Goal: Task Accomplishment & Management: Use online tool/utility

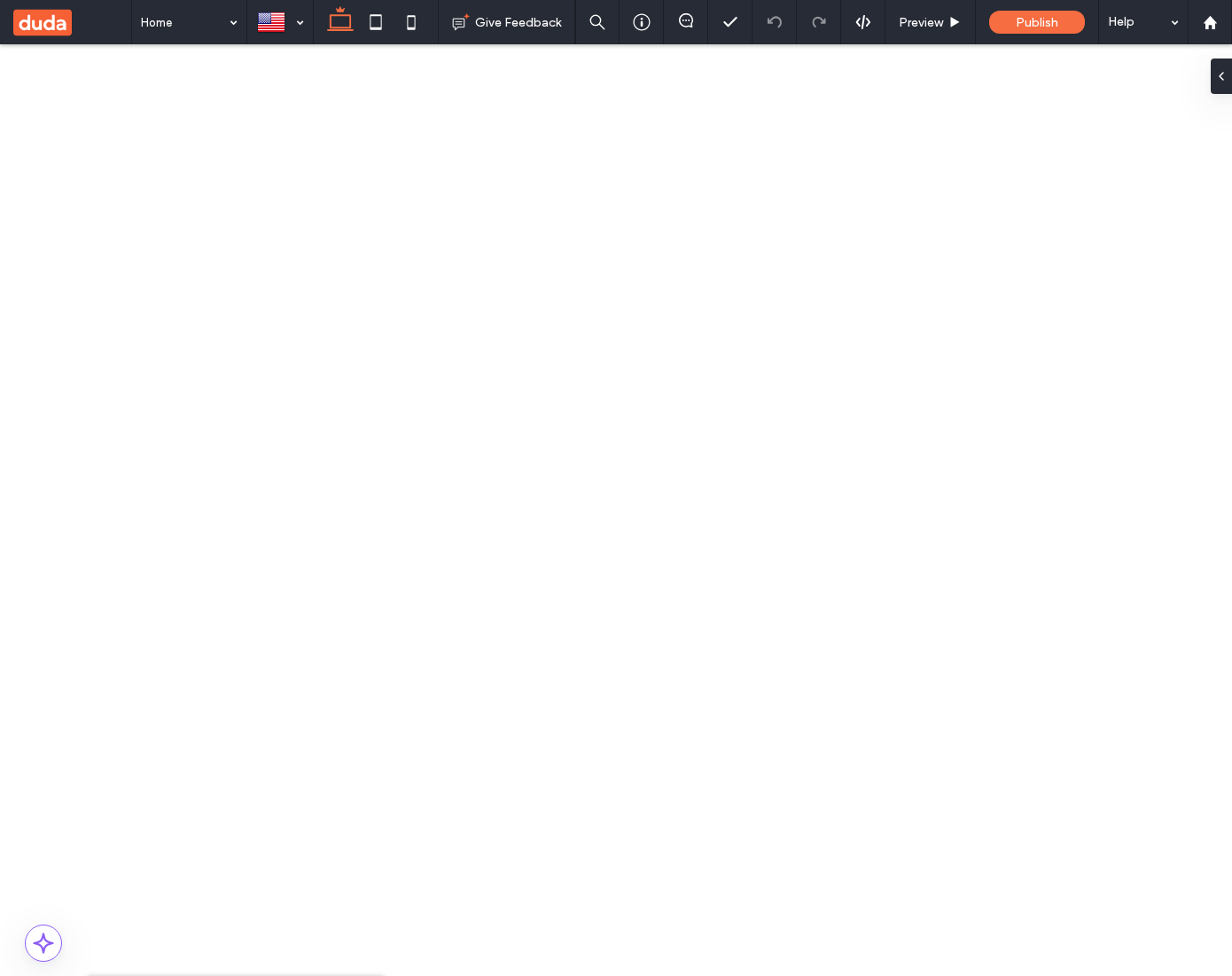
type input "*"
type input "*****"
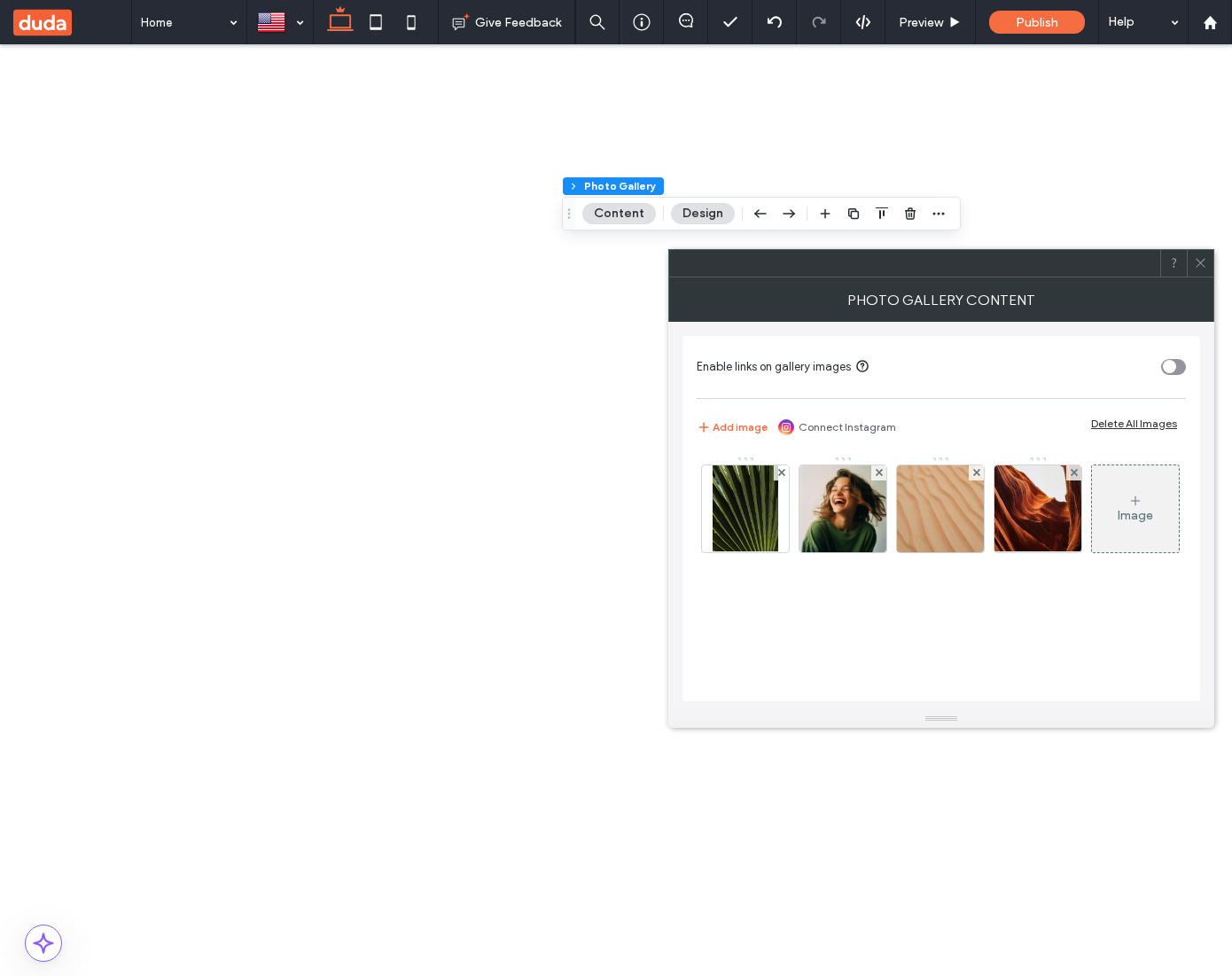
click at [1201, 265] on icon at bounding box center [1200, 262] width 13 height 13
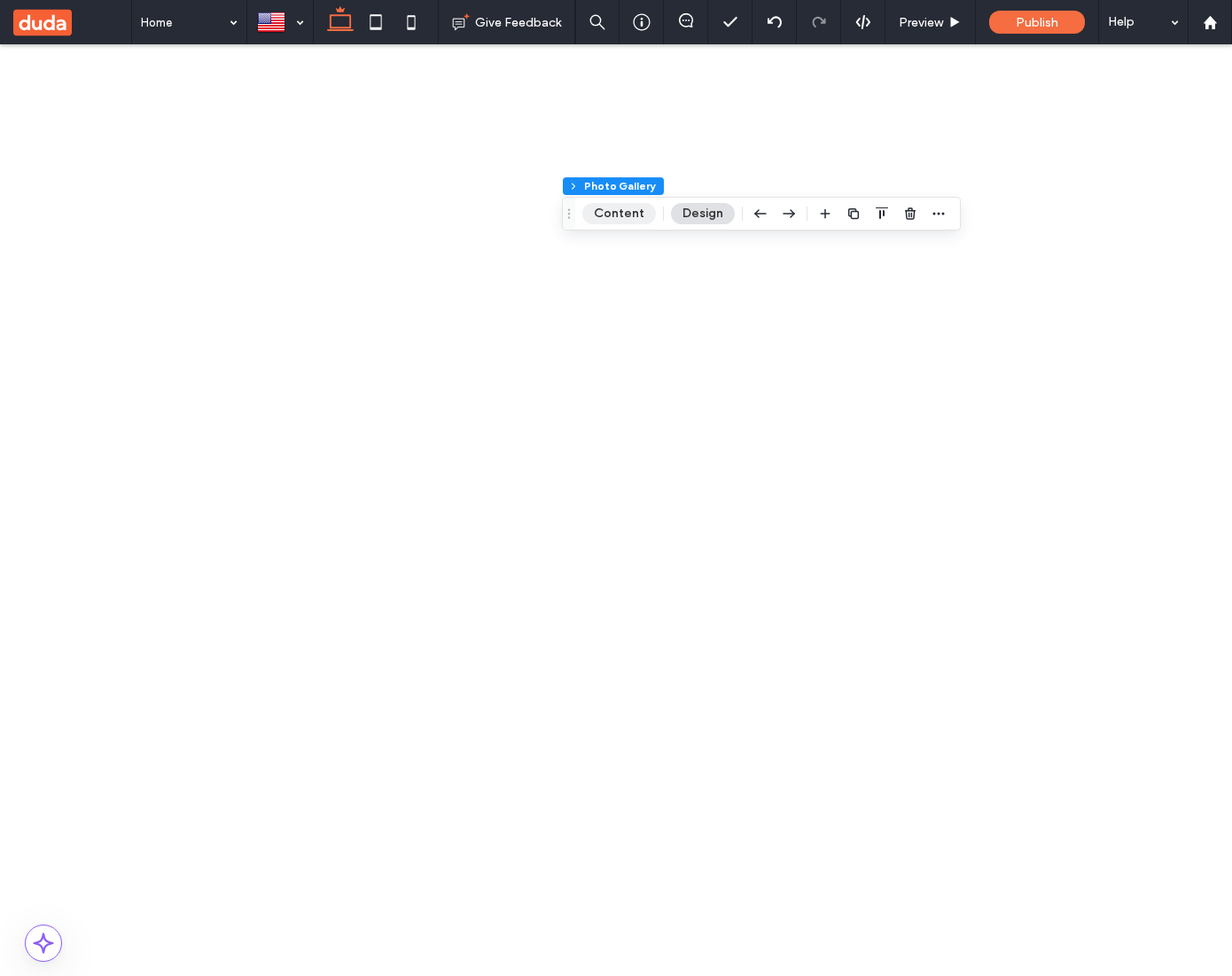
click at [613, 215] on button "Content" at bounding box center [619, 213] width 74 height 21
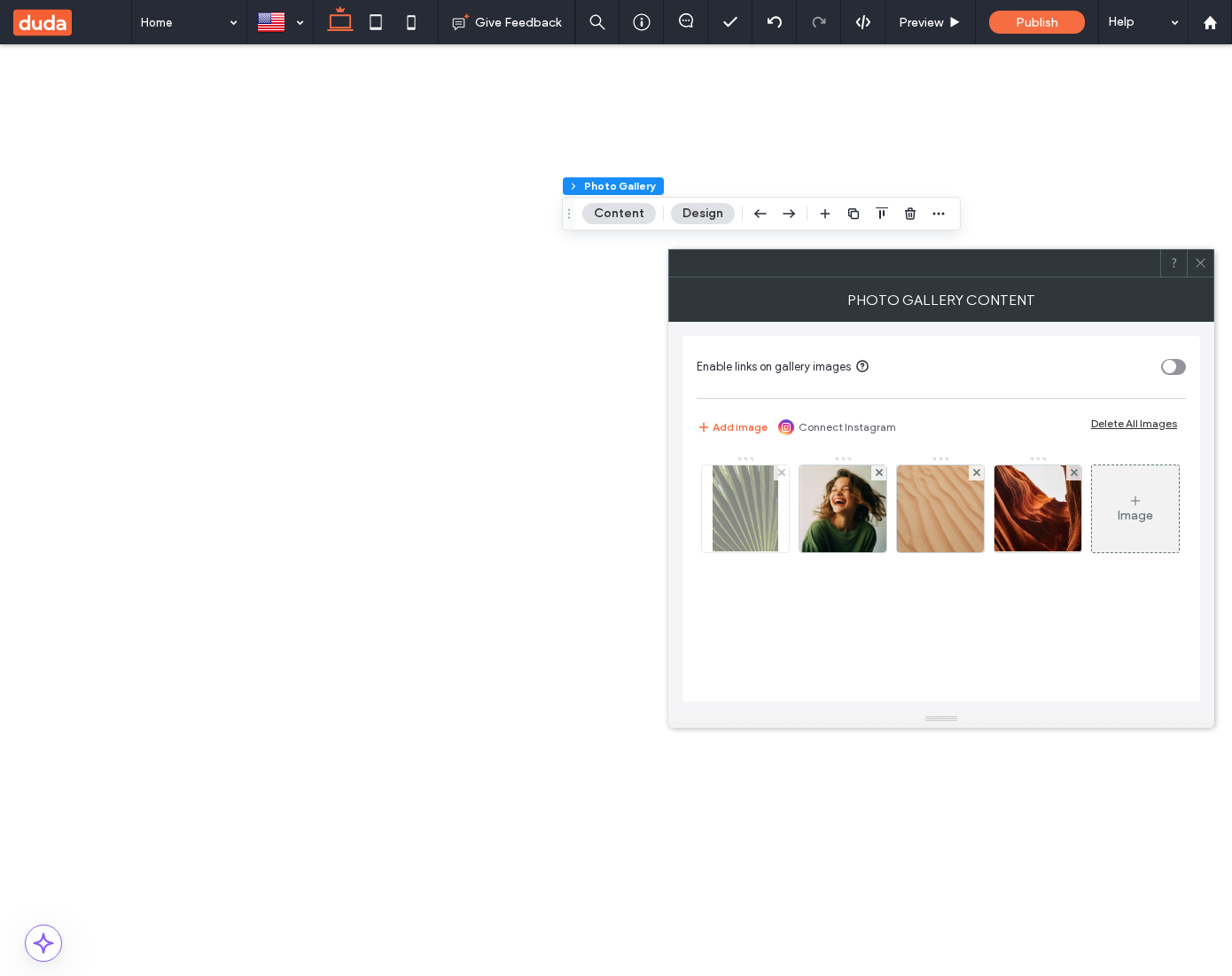
click at [756, 508] on img at bounding box center [745, 508] width 67 height 87
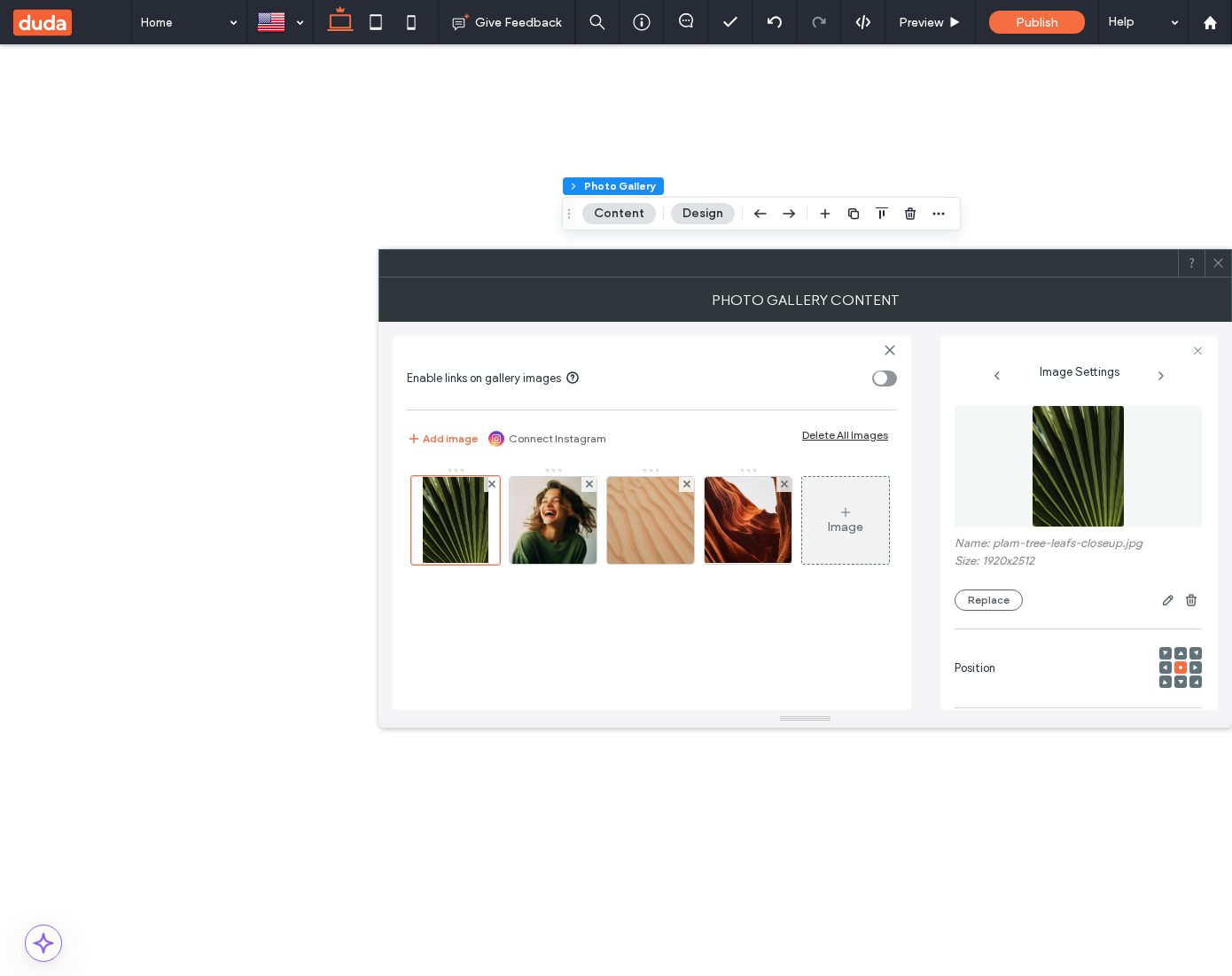
click at [1058, 475] on img at bounding box center [1079, 466] width 94 height 122
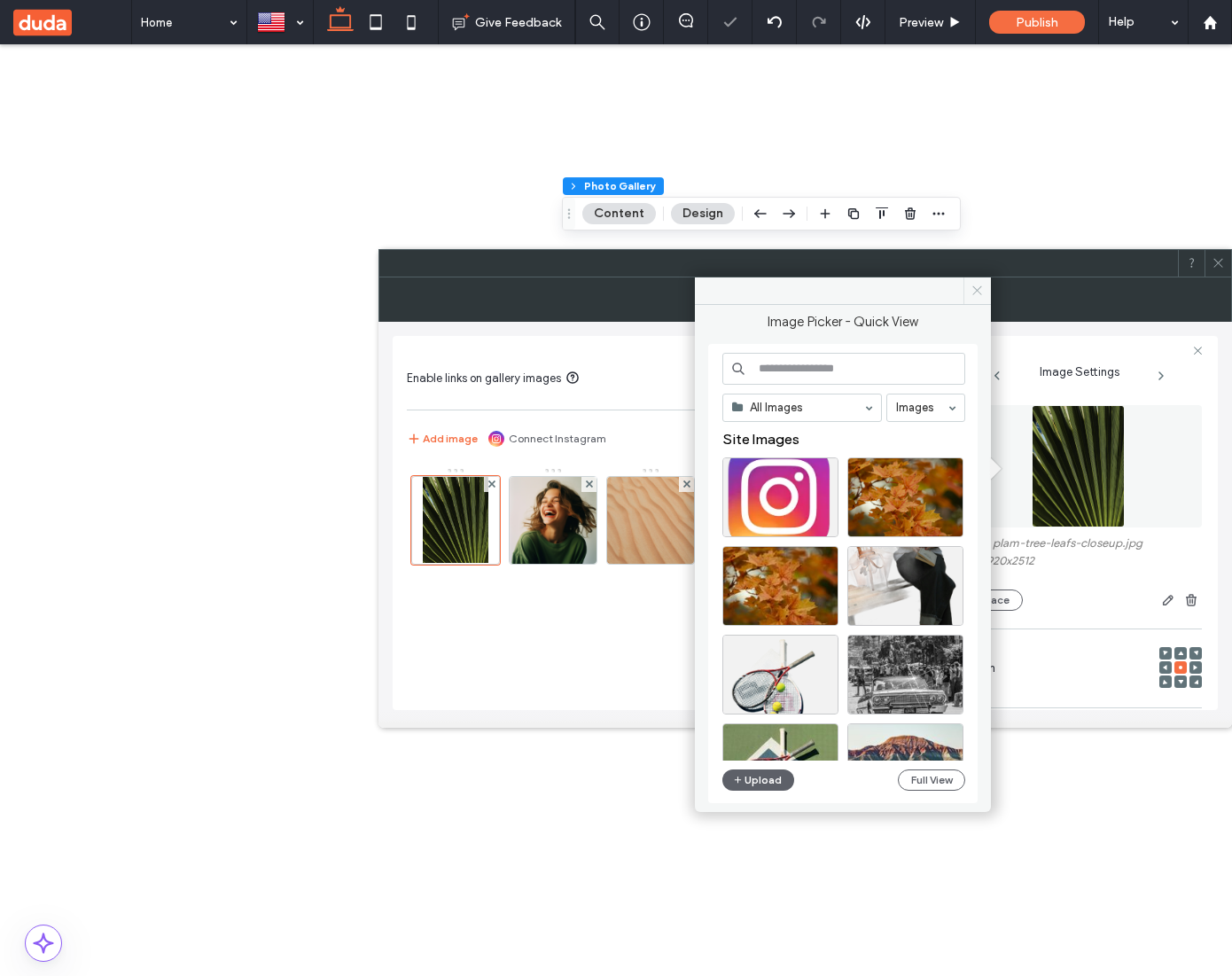
click at [980, 291] on icon at bounding box center [976, 290] width 13 height 13
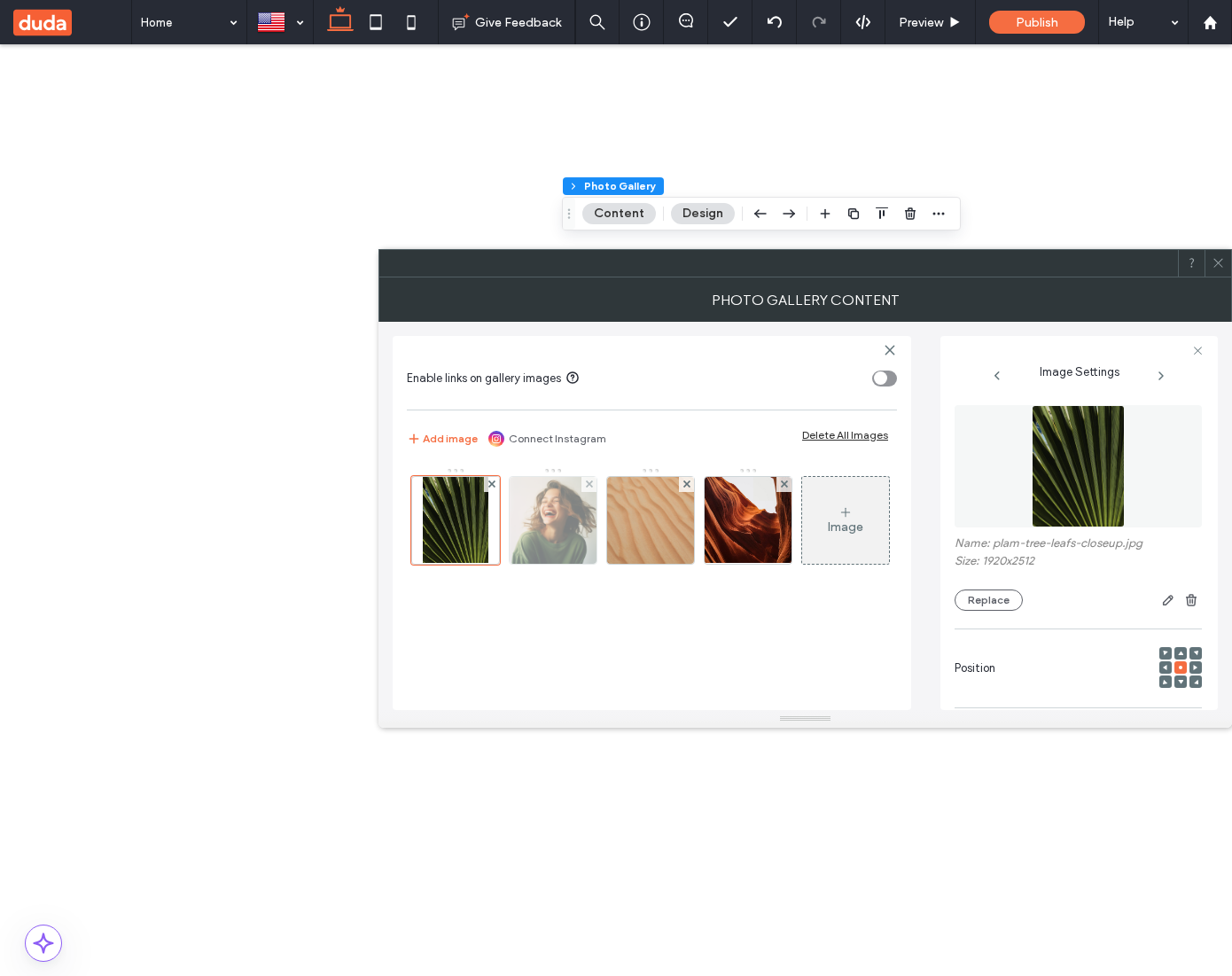
click at [529, 515] on img at bounding box center [552, 519] width 87 height 87
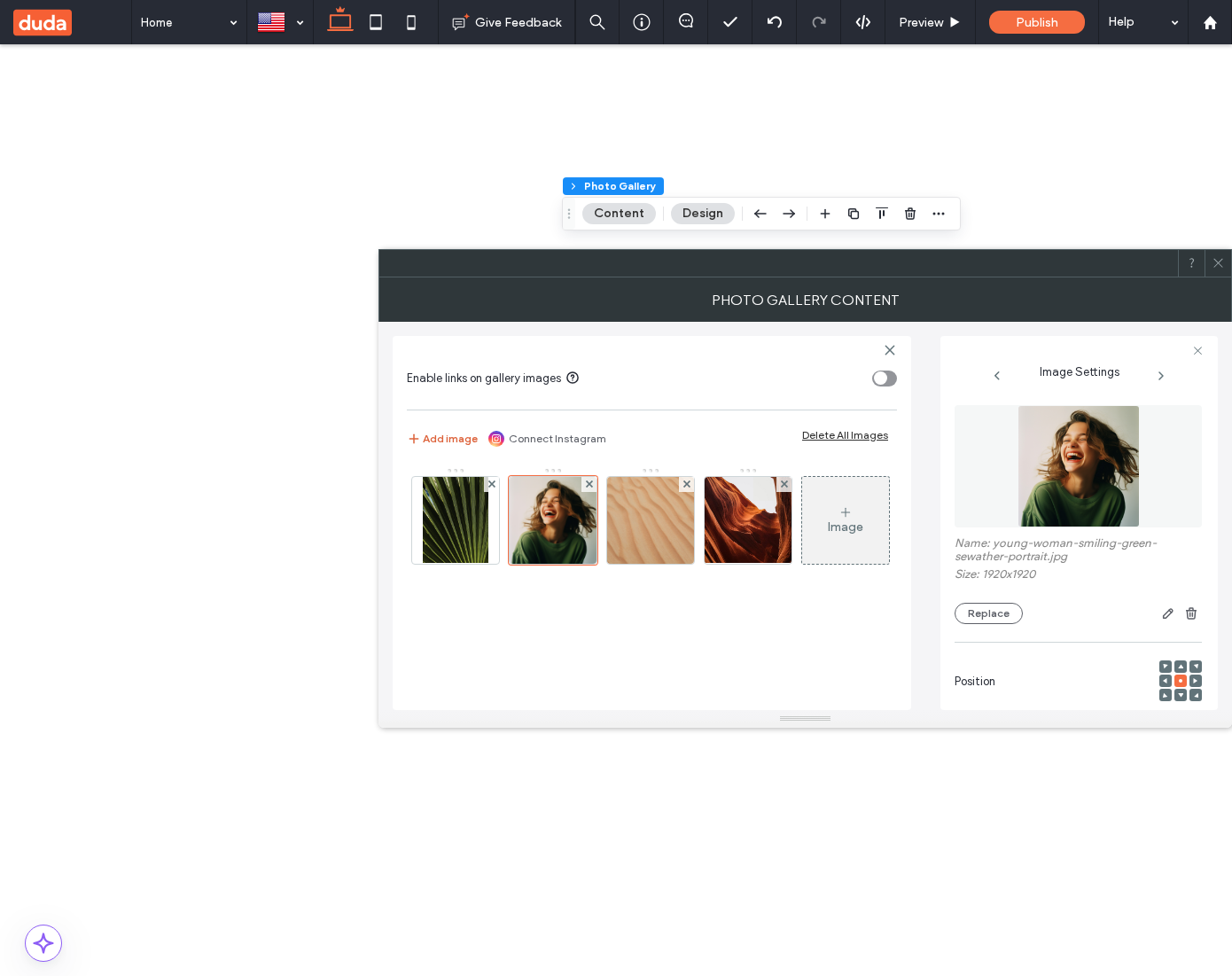
click at [461, 434] on button "Add image" at bounding box center [442, 438] width 71 height 21
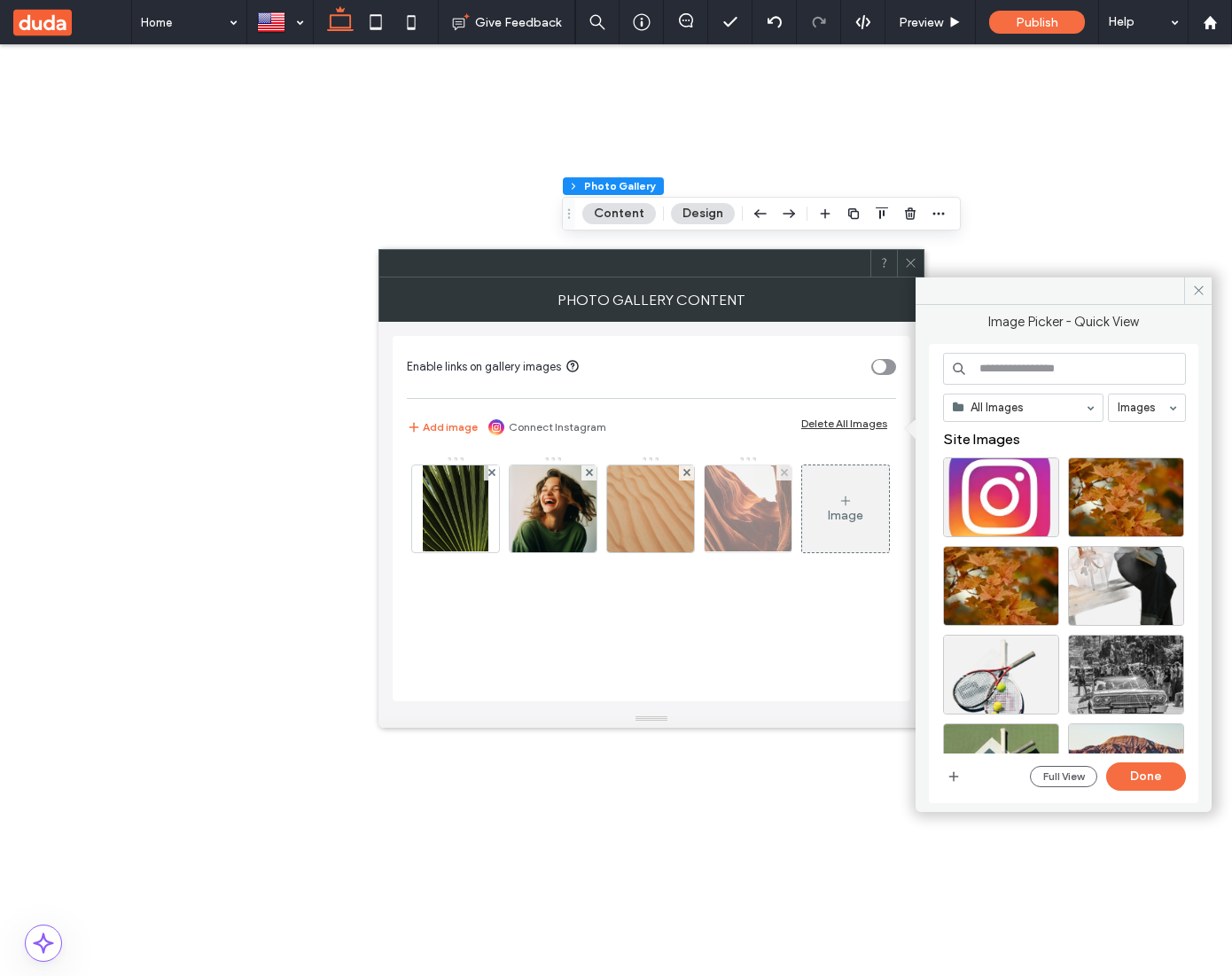
click at [742, 523] on img at bounding box center [748, 508] width 111 height 87
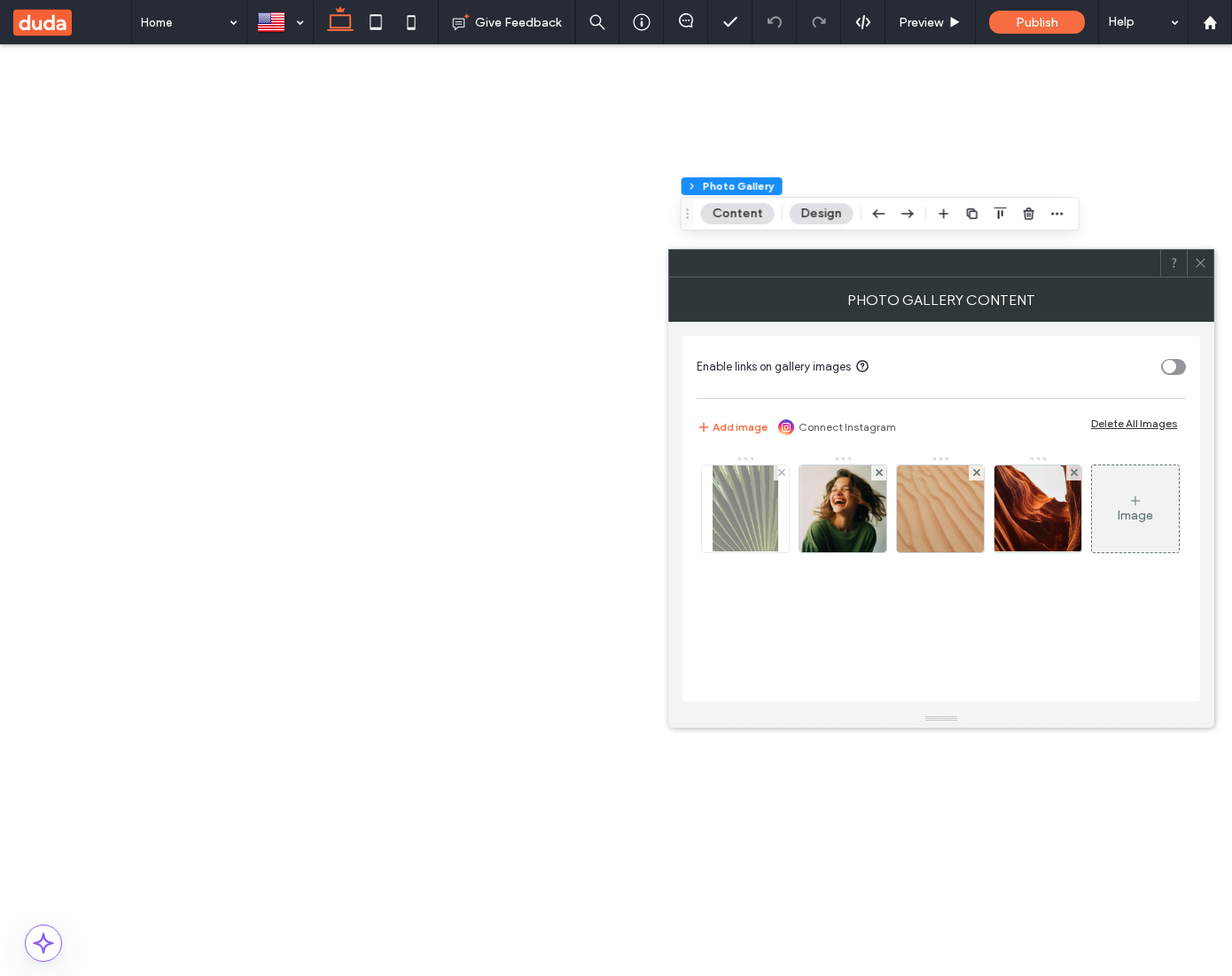
click at [724, 516] on img at bounding box center [745, 508] width 67 height 87
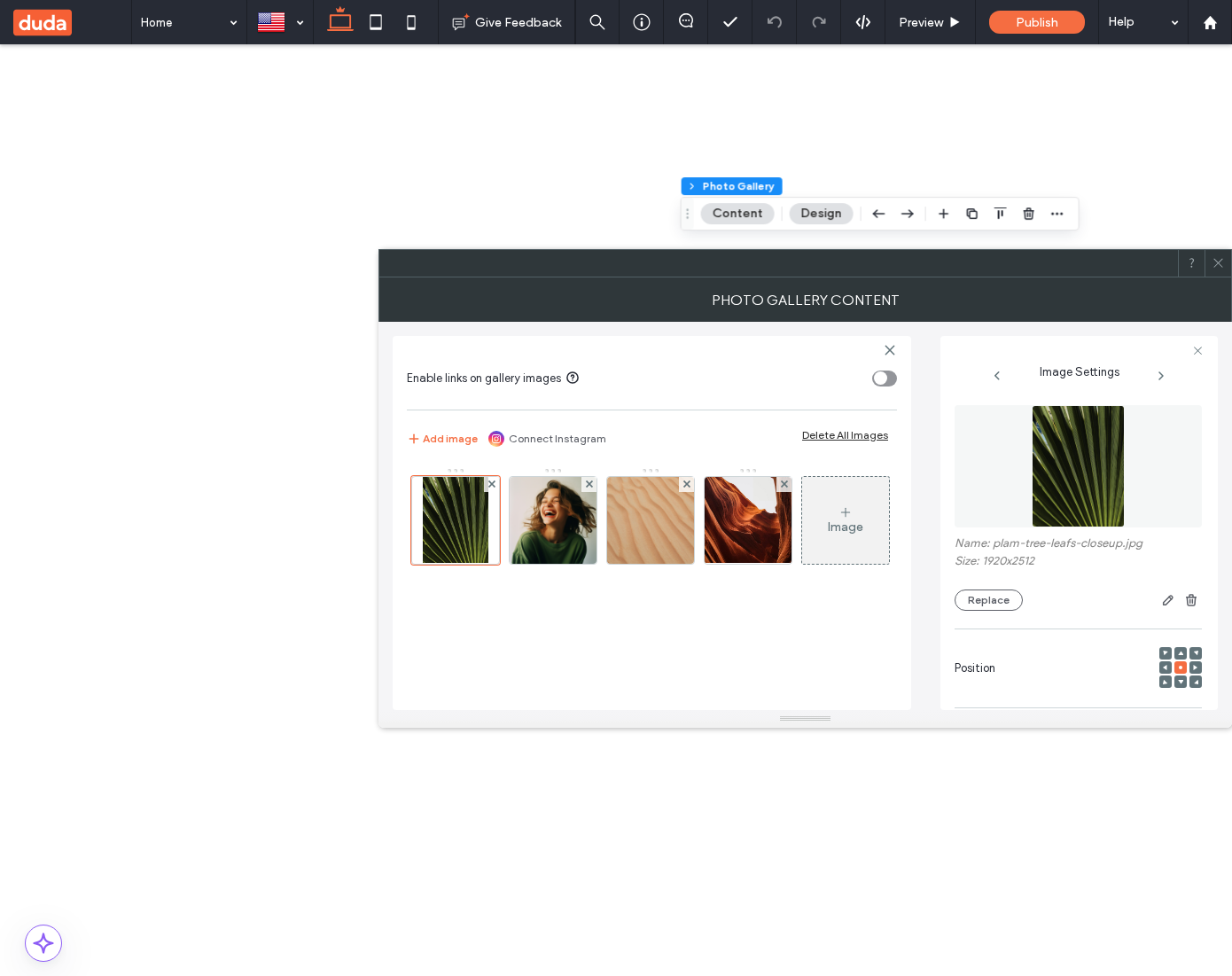
click at [1097, 492] on img at bounding box center [1079, 466] width 94 height 122
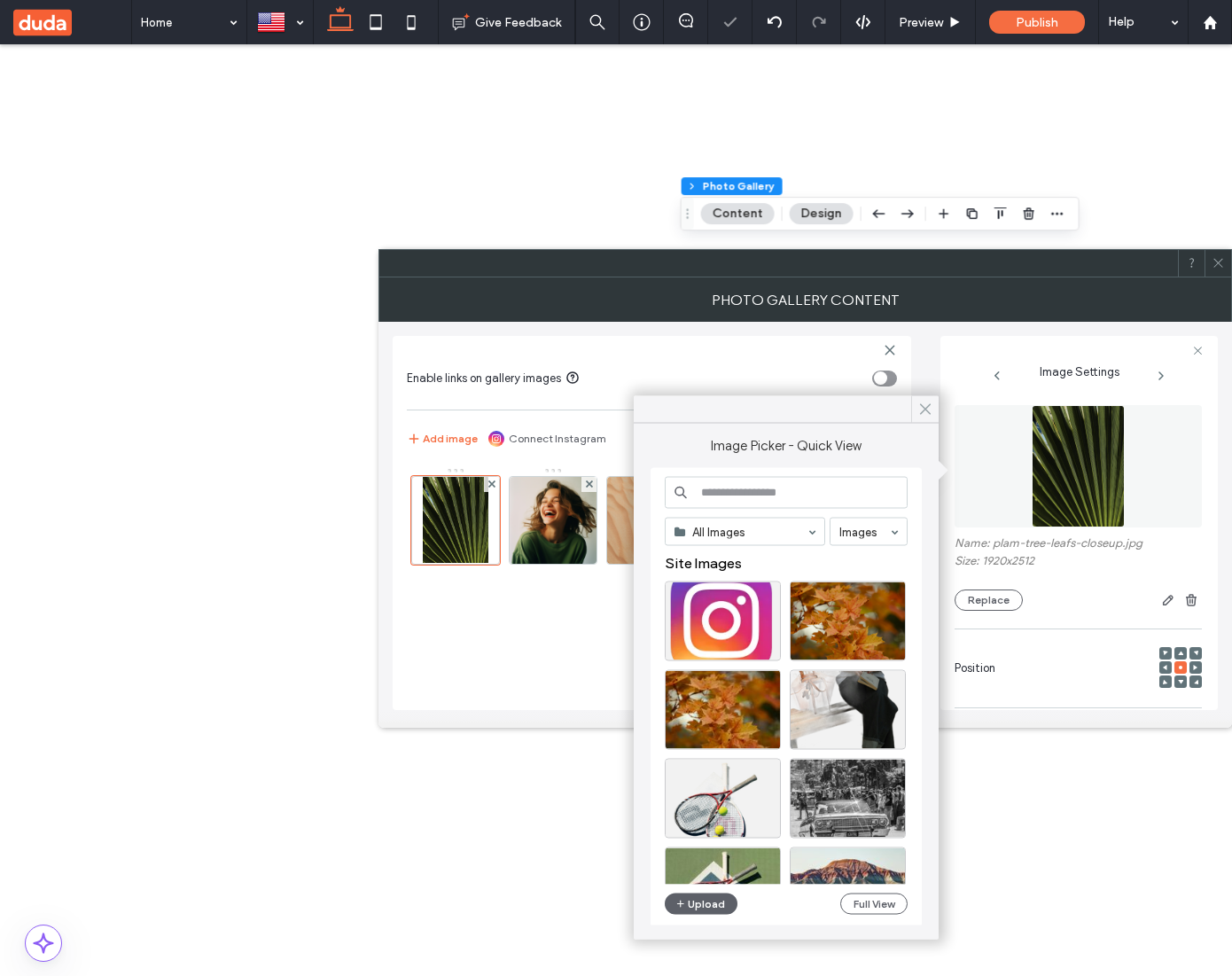
click at [923, 410] on icon at bounding box center [925, 410] width 16 height 16
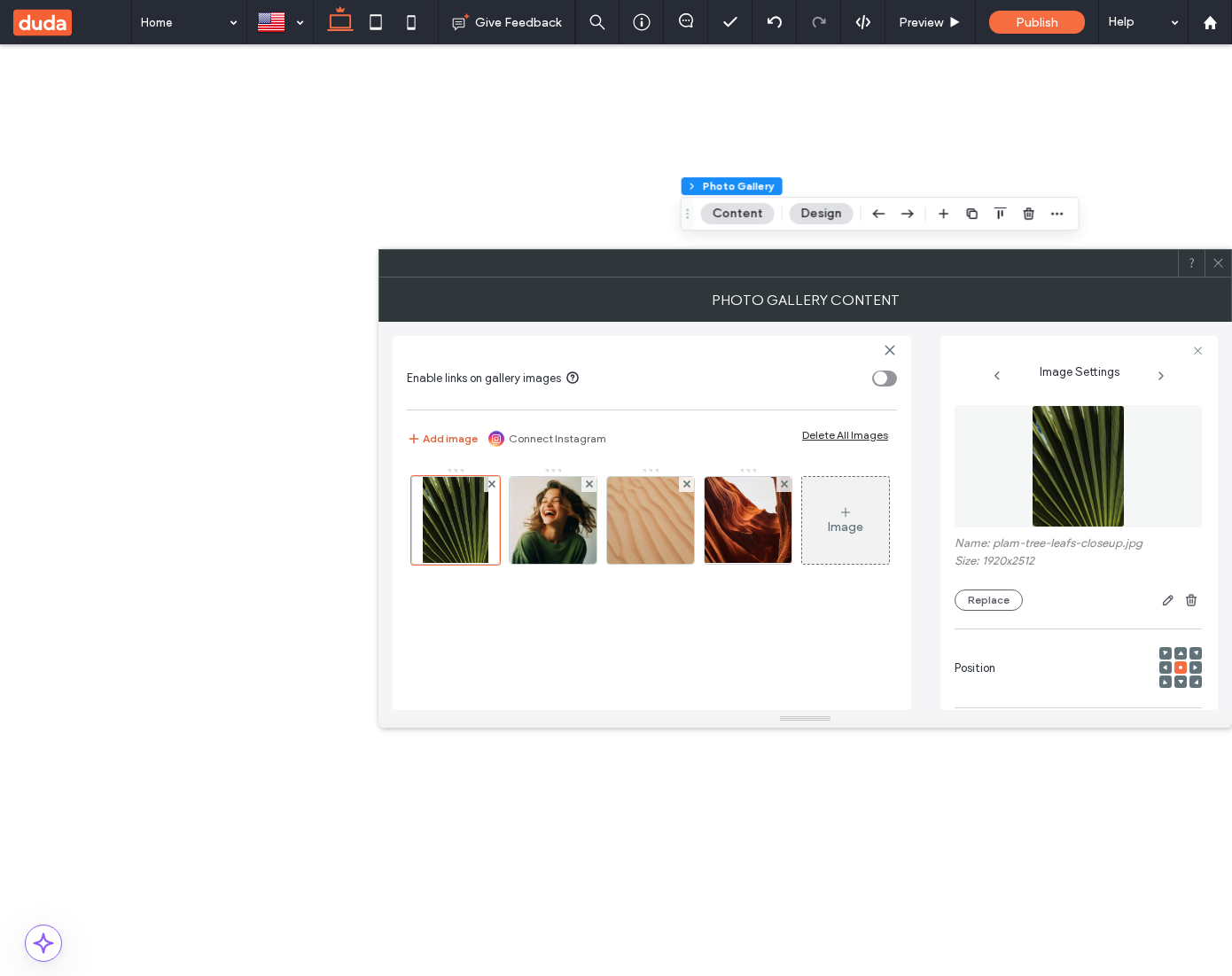
click at [440, 434] on button "Add image" at bounding box center [442, 438] width 71 height 21
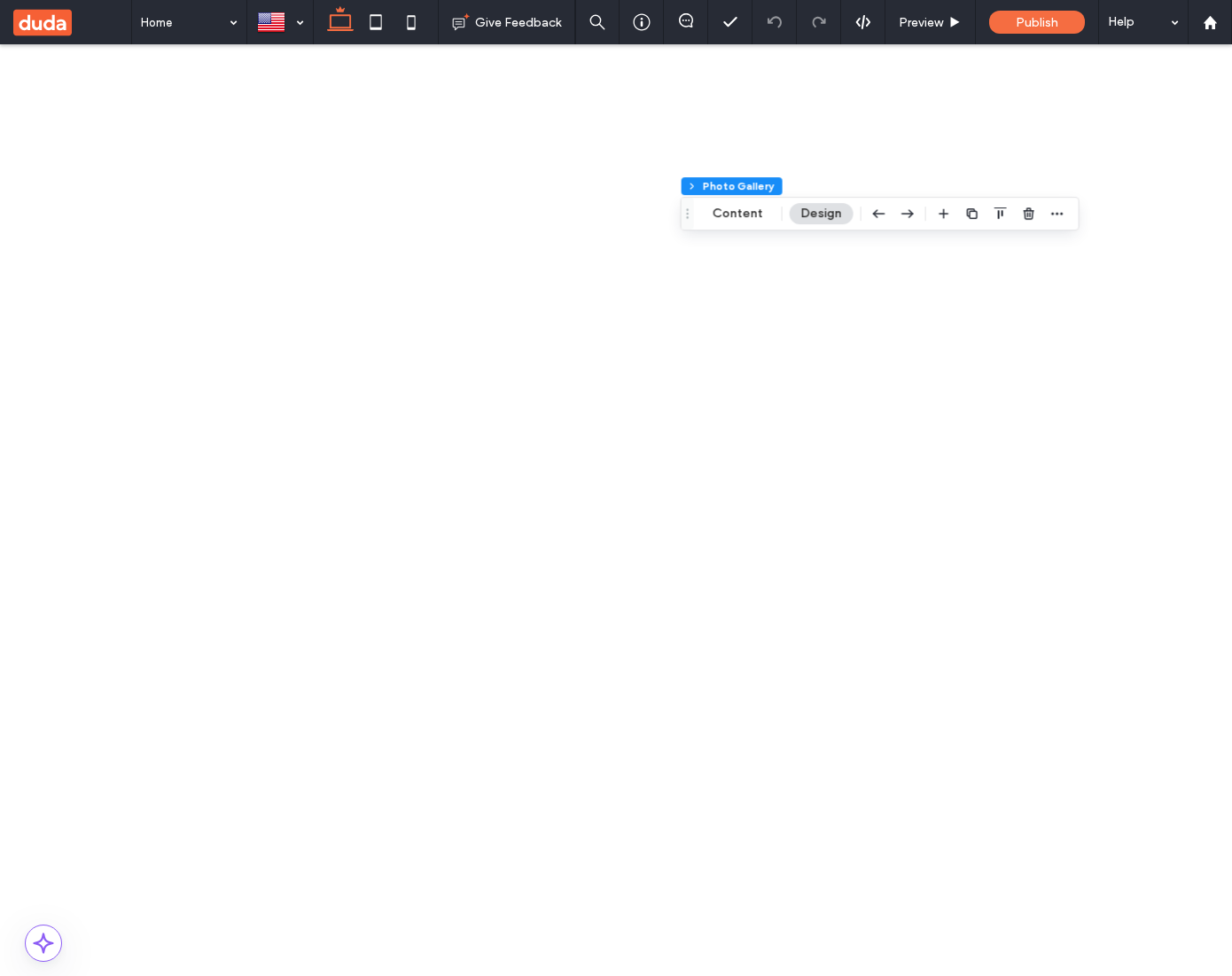
click at [731, 212] on button "Content" at bounding box center [738, 213] width 74 height 21
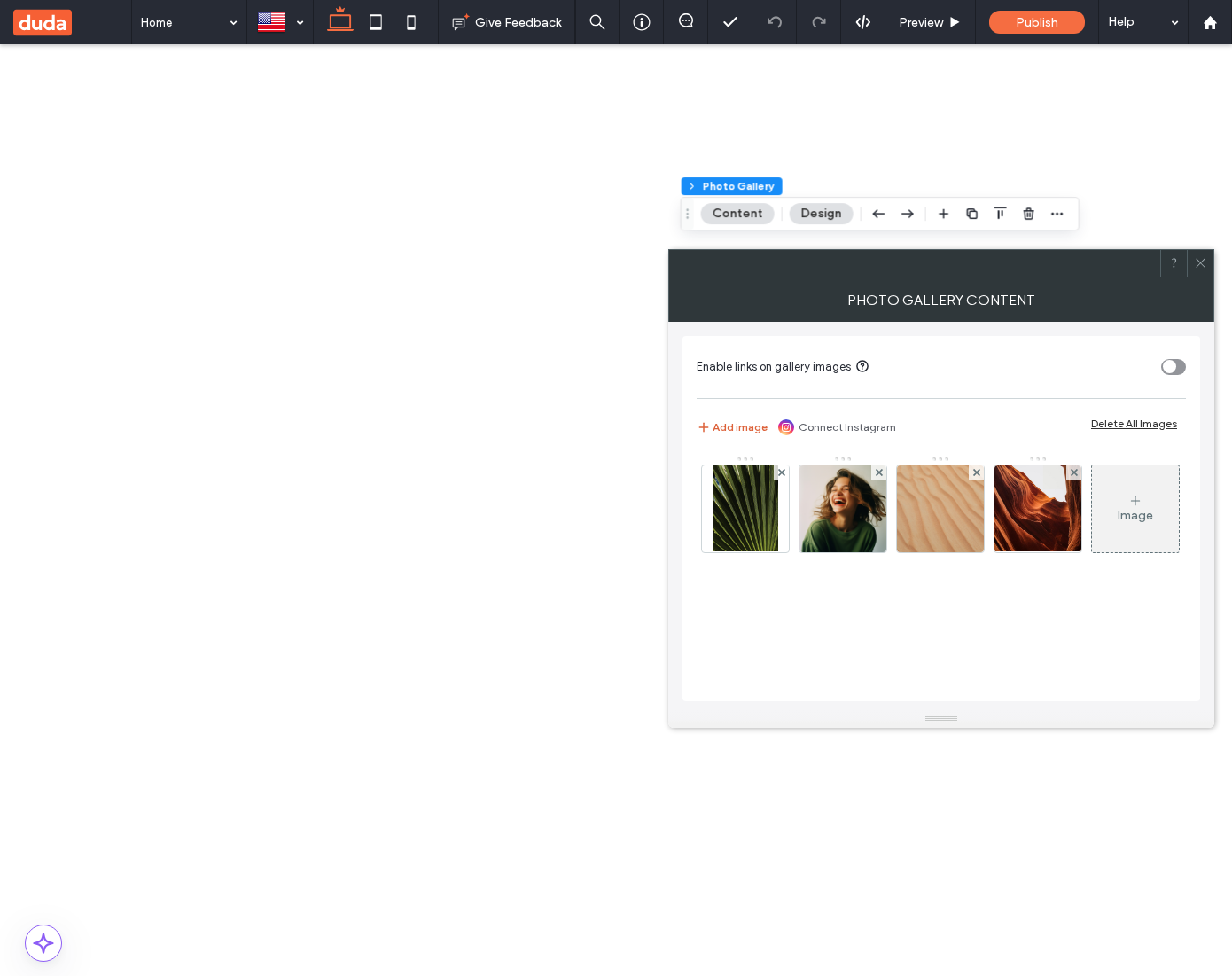
click at [744, 418] on button "Add image" at bounding box center [731, 427] width 71 height 21
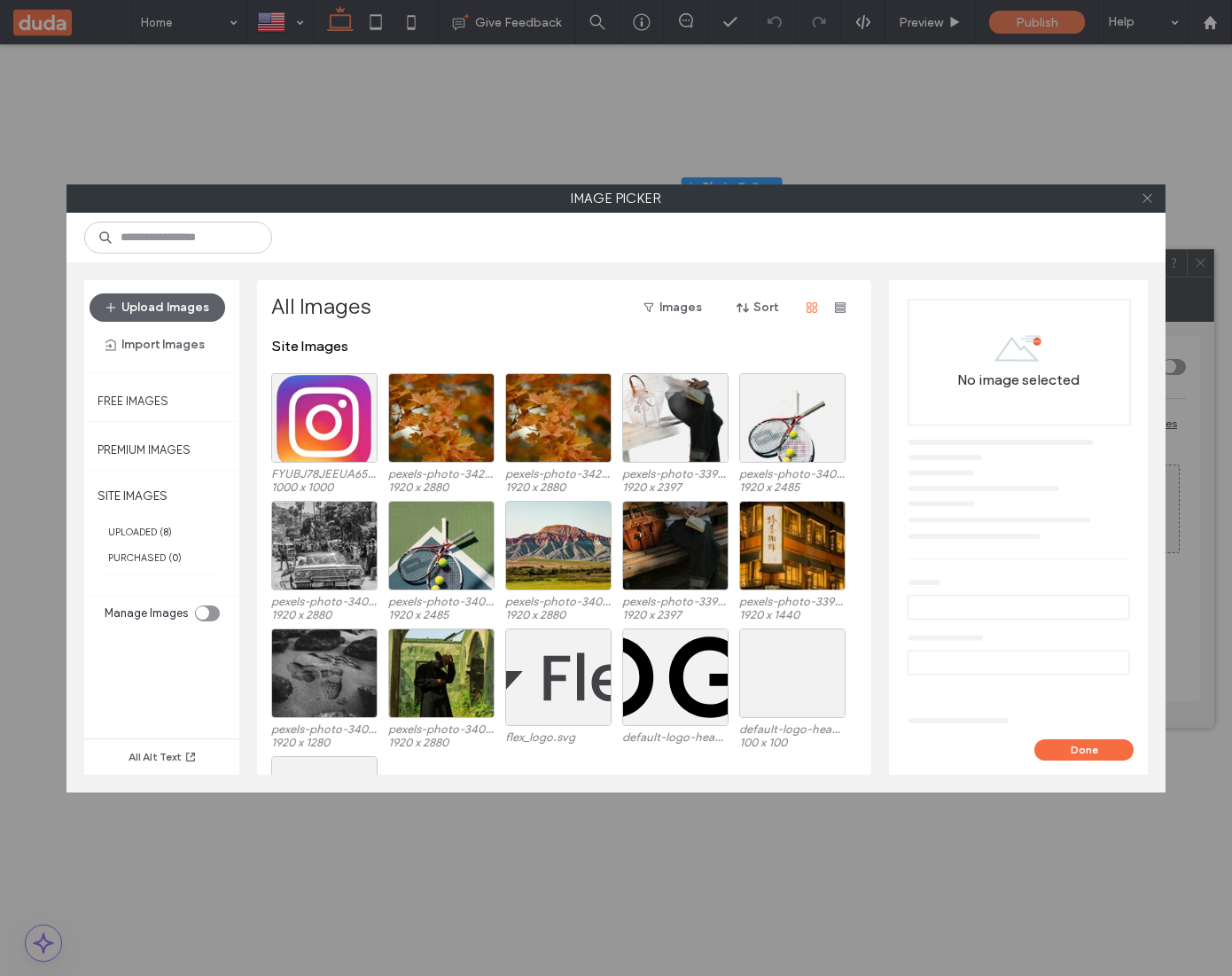
click at [1142, 201] on icon at bounding box center [1146, 197] width 13 height 13
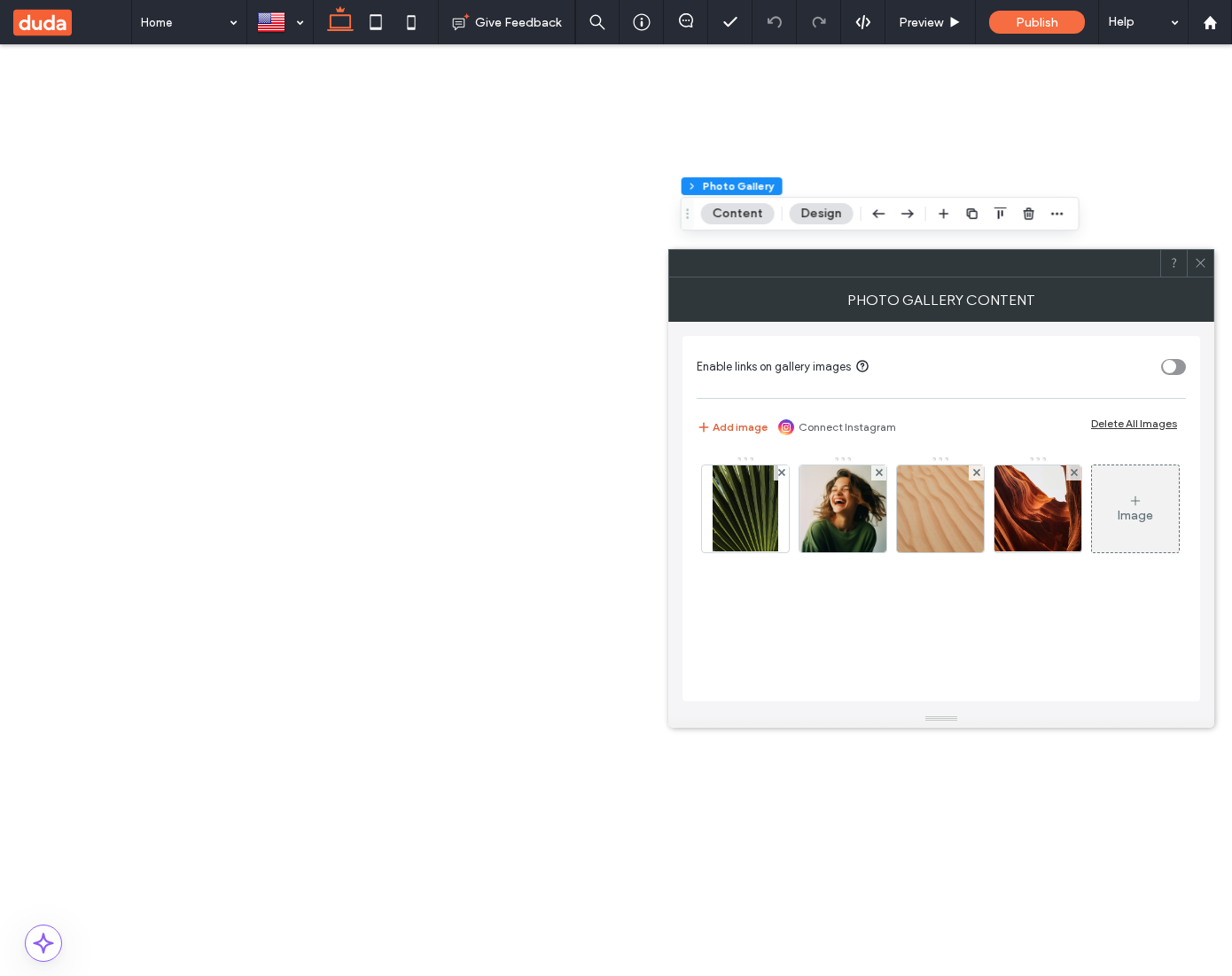
click at [738, 429] on button "Add image" at bounding box center [731, 427] width 71 height 21
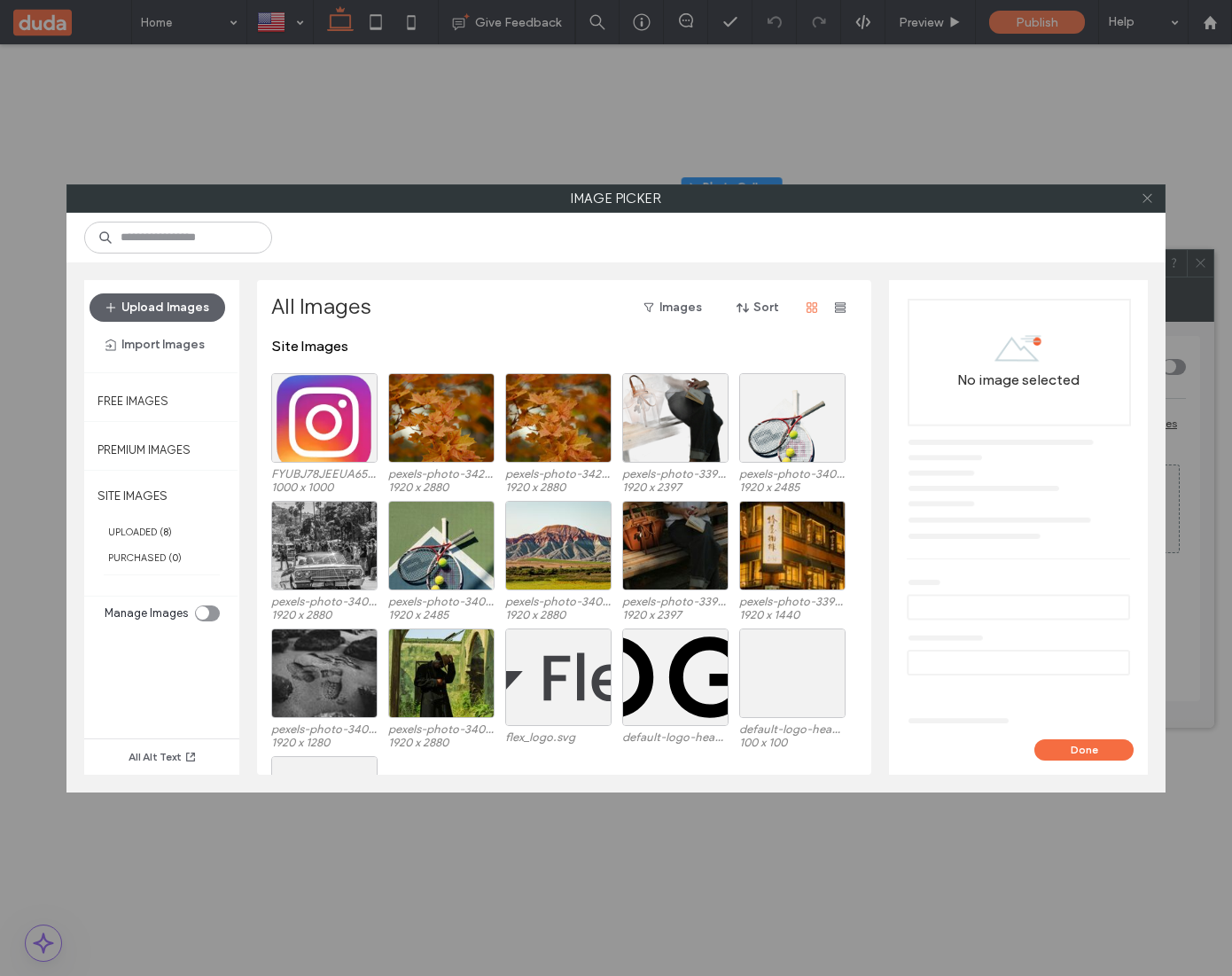
click at [1149, 198] on icon at bounding box center [1146, 197] width 13 height 13
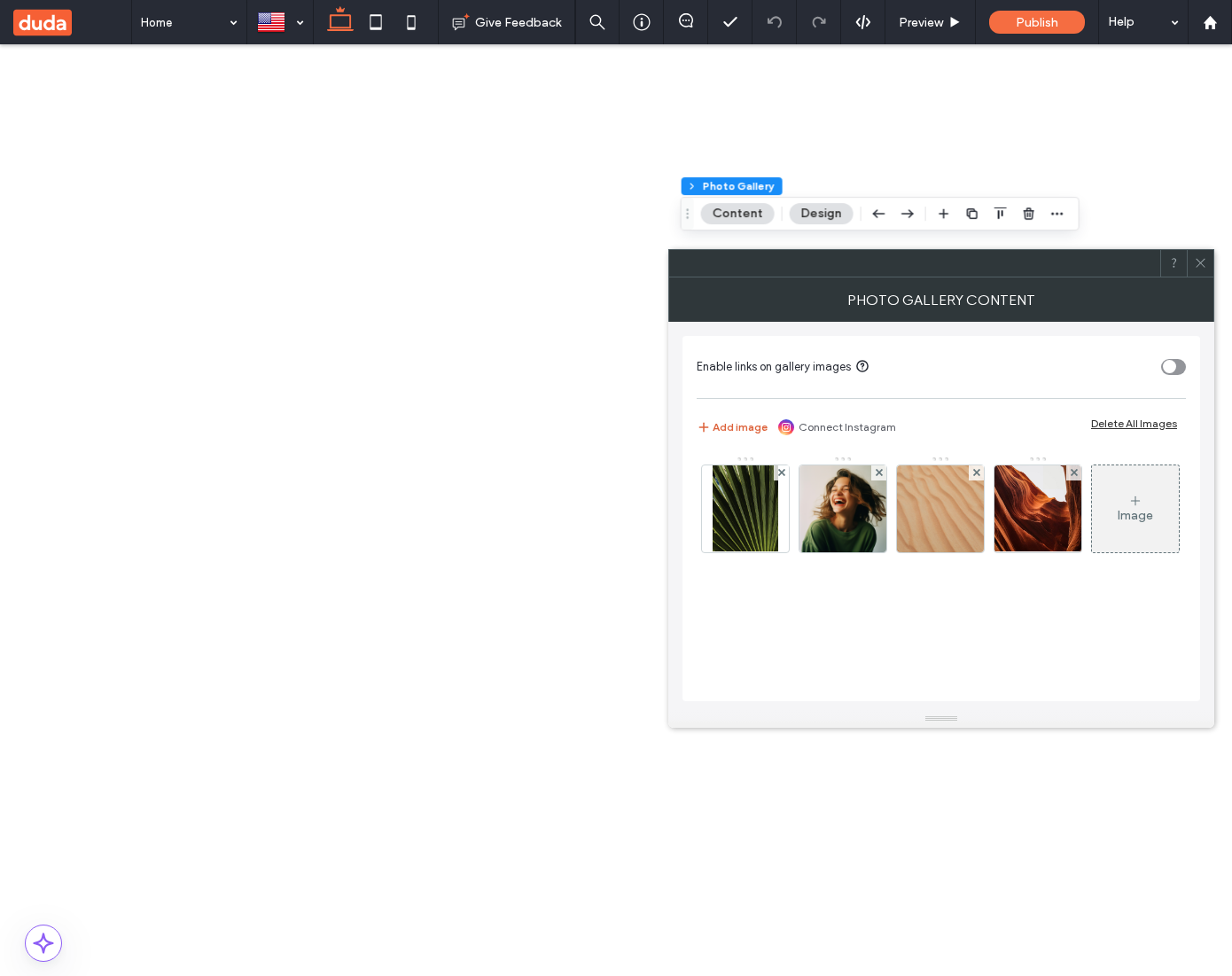
click at [721, 420] on button "Add image" at bounding box center [731, 427] width 71 height 21
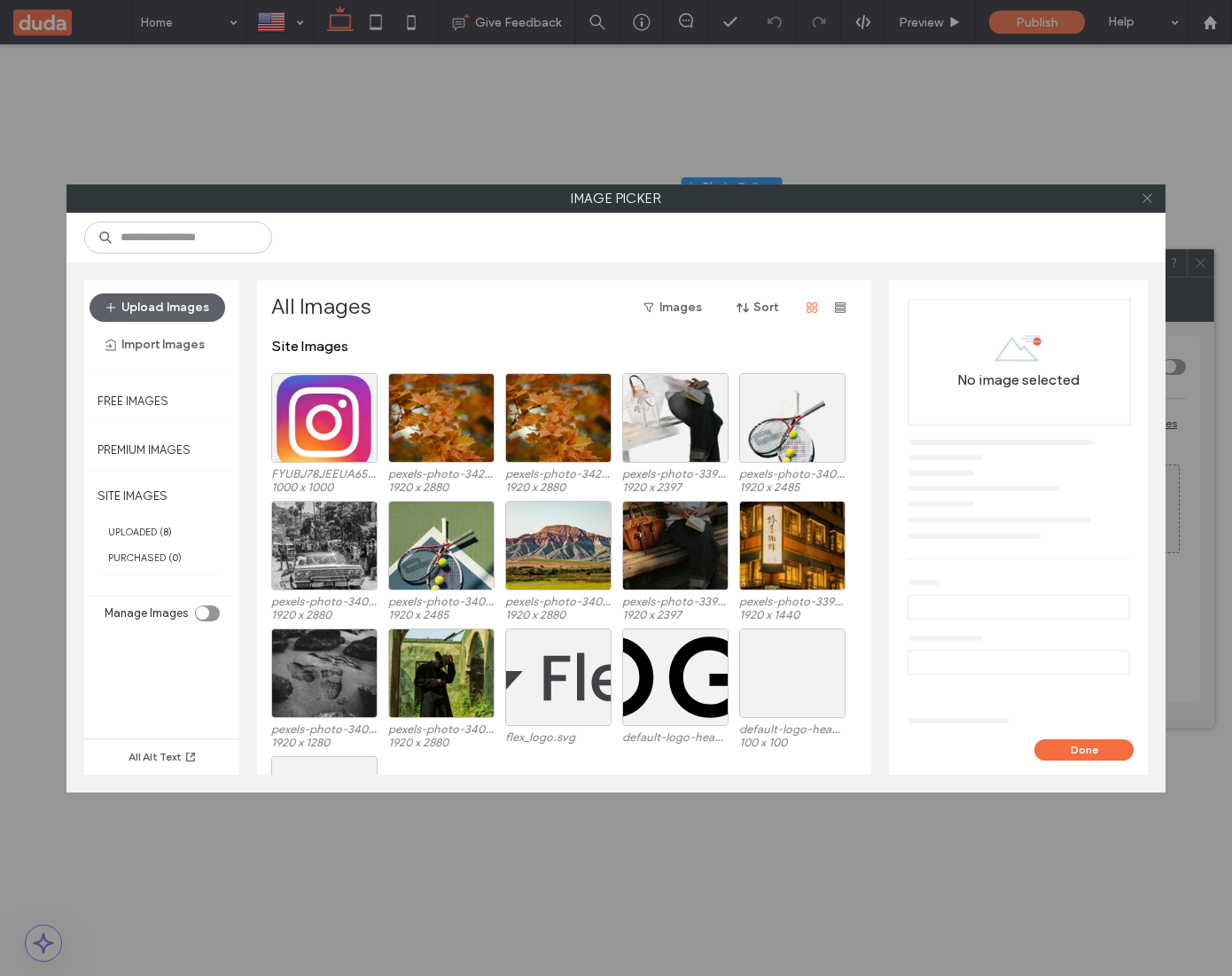
click at [1147, 201] on icon at bounding box center [1146, 197] width 13 height 13
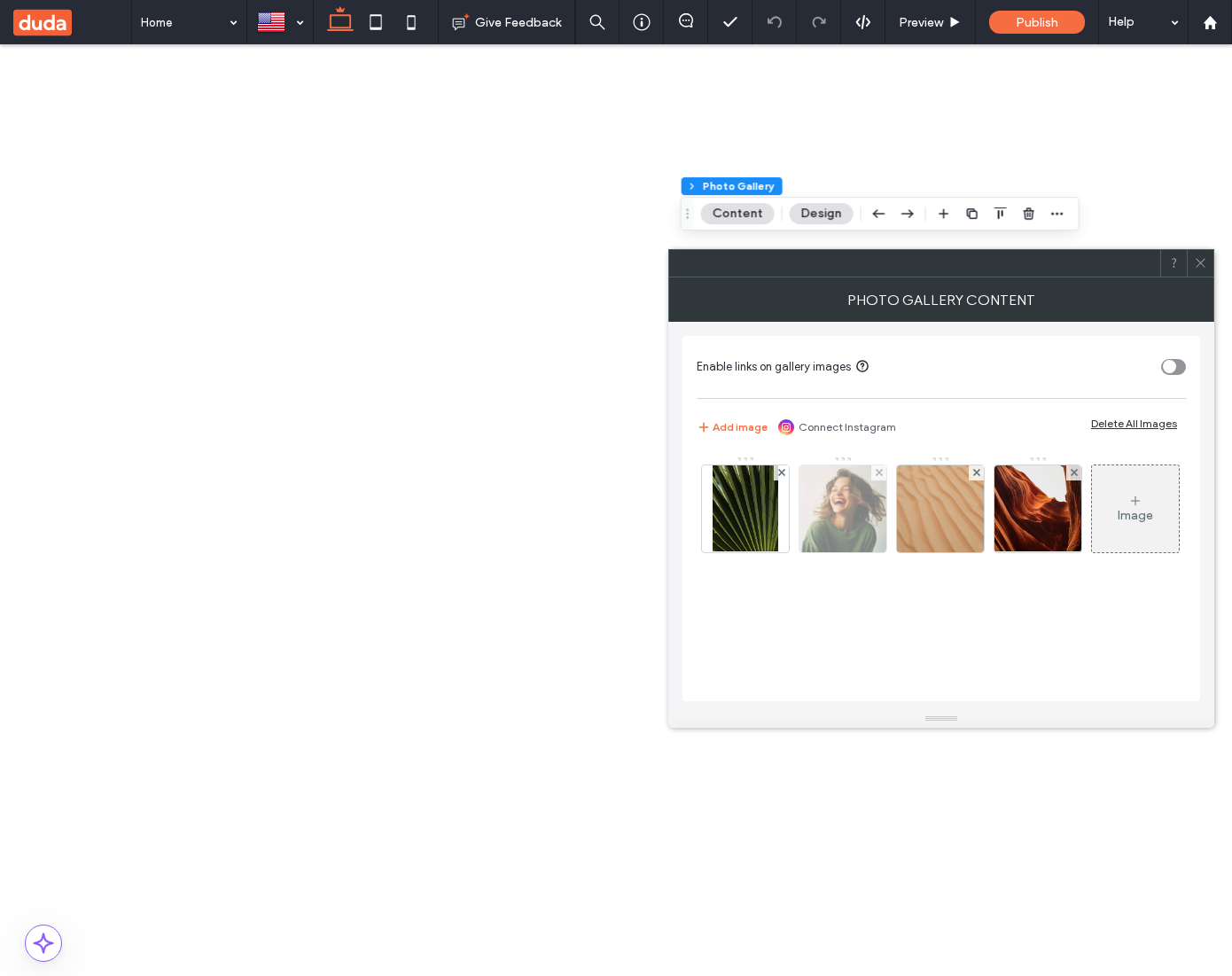
click at [842, 506] on img at bounding box center [842, 508] width 87 height 87
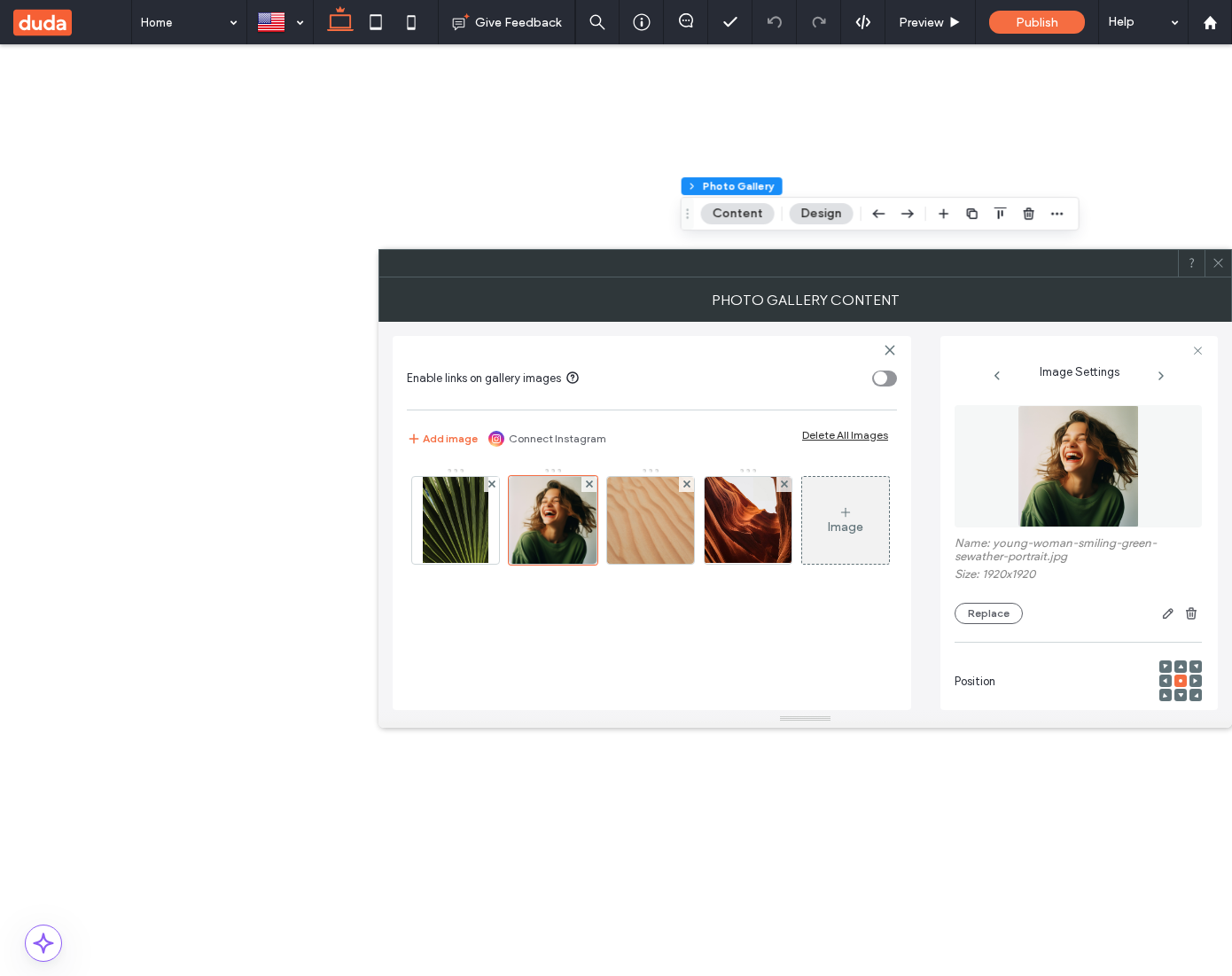
click at [1056, 494] on img at bounding box center [1079, 466] width 122 height 122
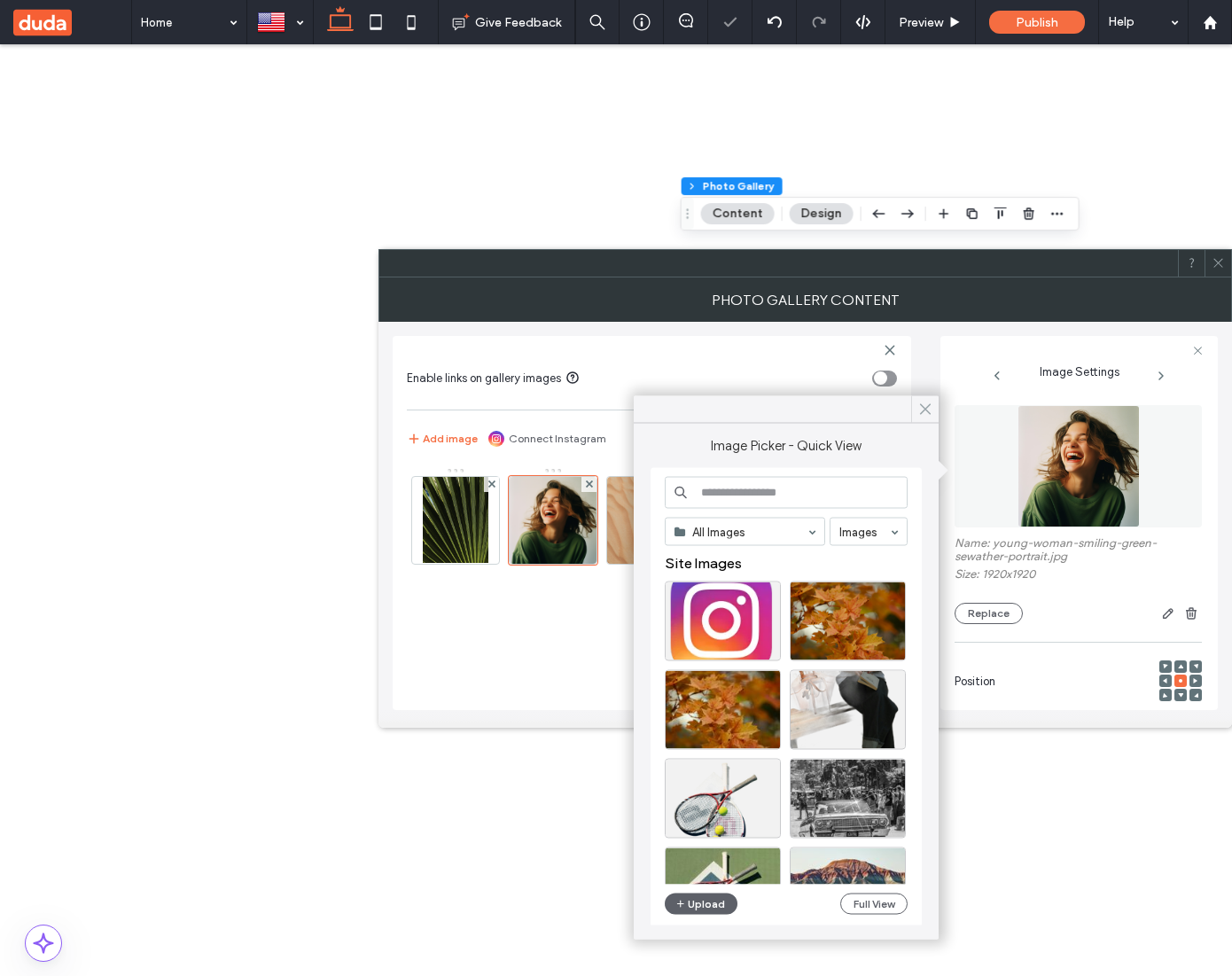
click at [922, 408] on icon at bounding box center [925, 410] width 16 height 16
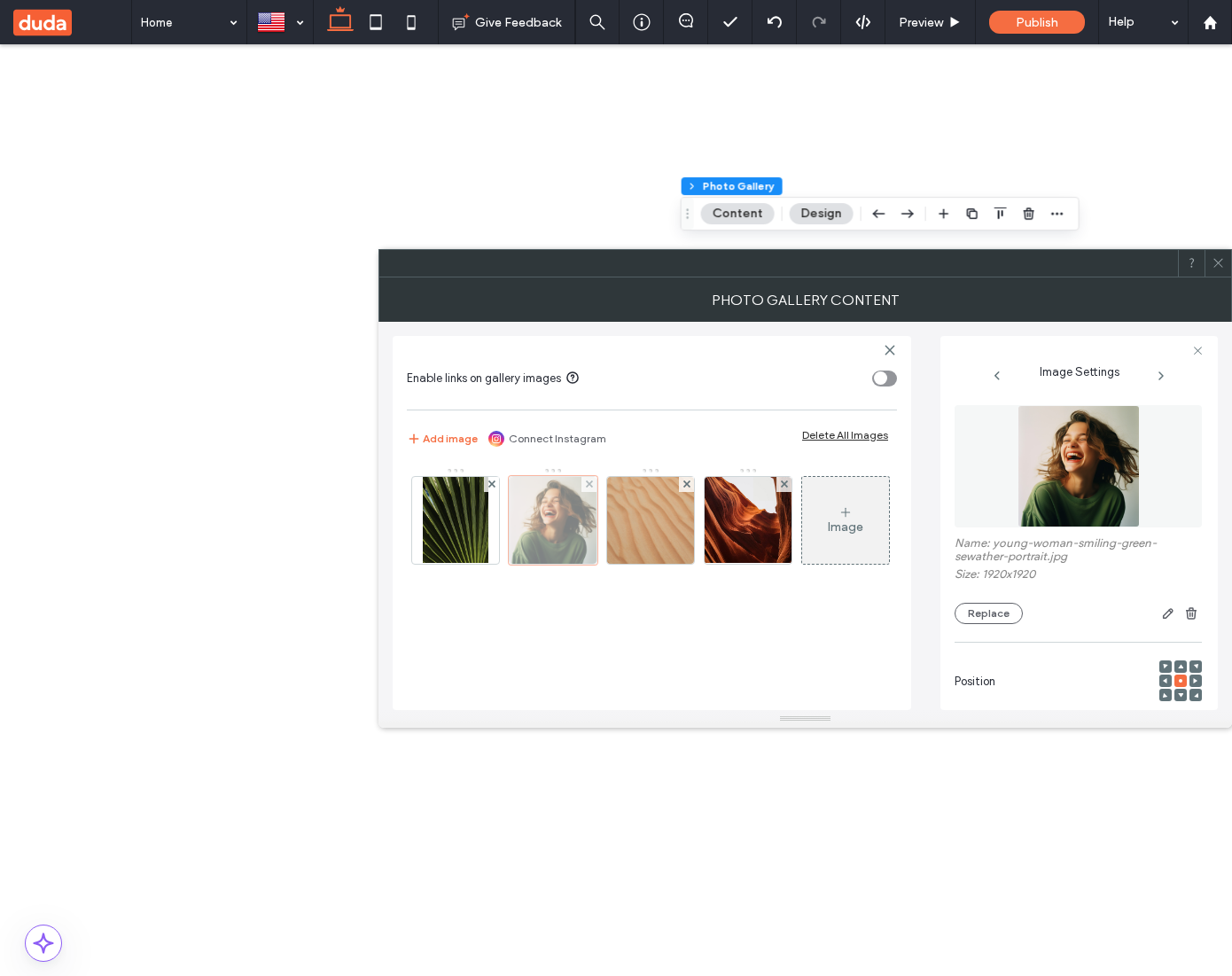
click at [580, 547] on div at bounding box center [552, 519] width 89 height 89
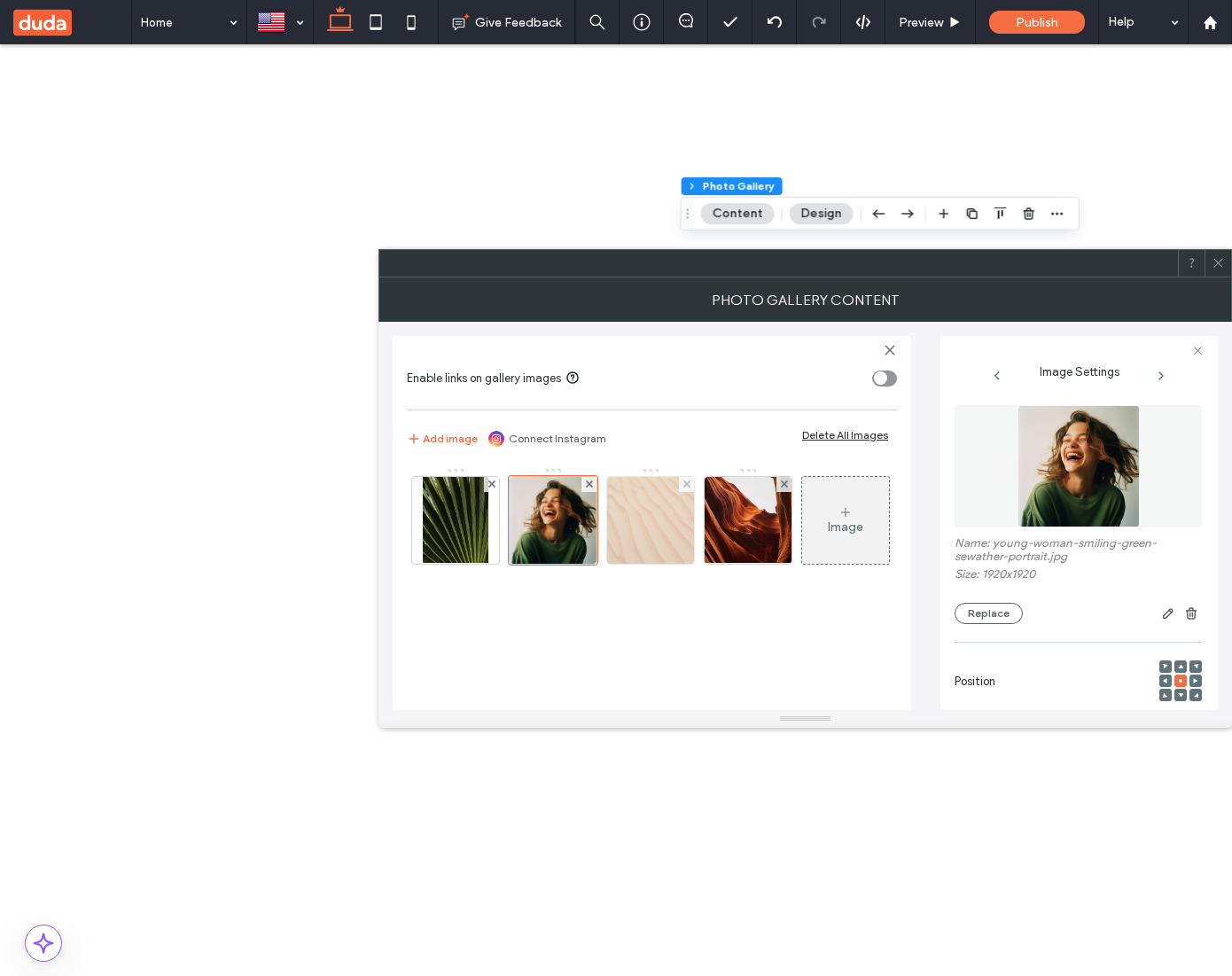
click at [654, 528] on img at bounding box center [650, 519] width 87 height 87
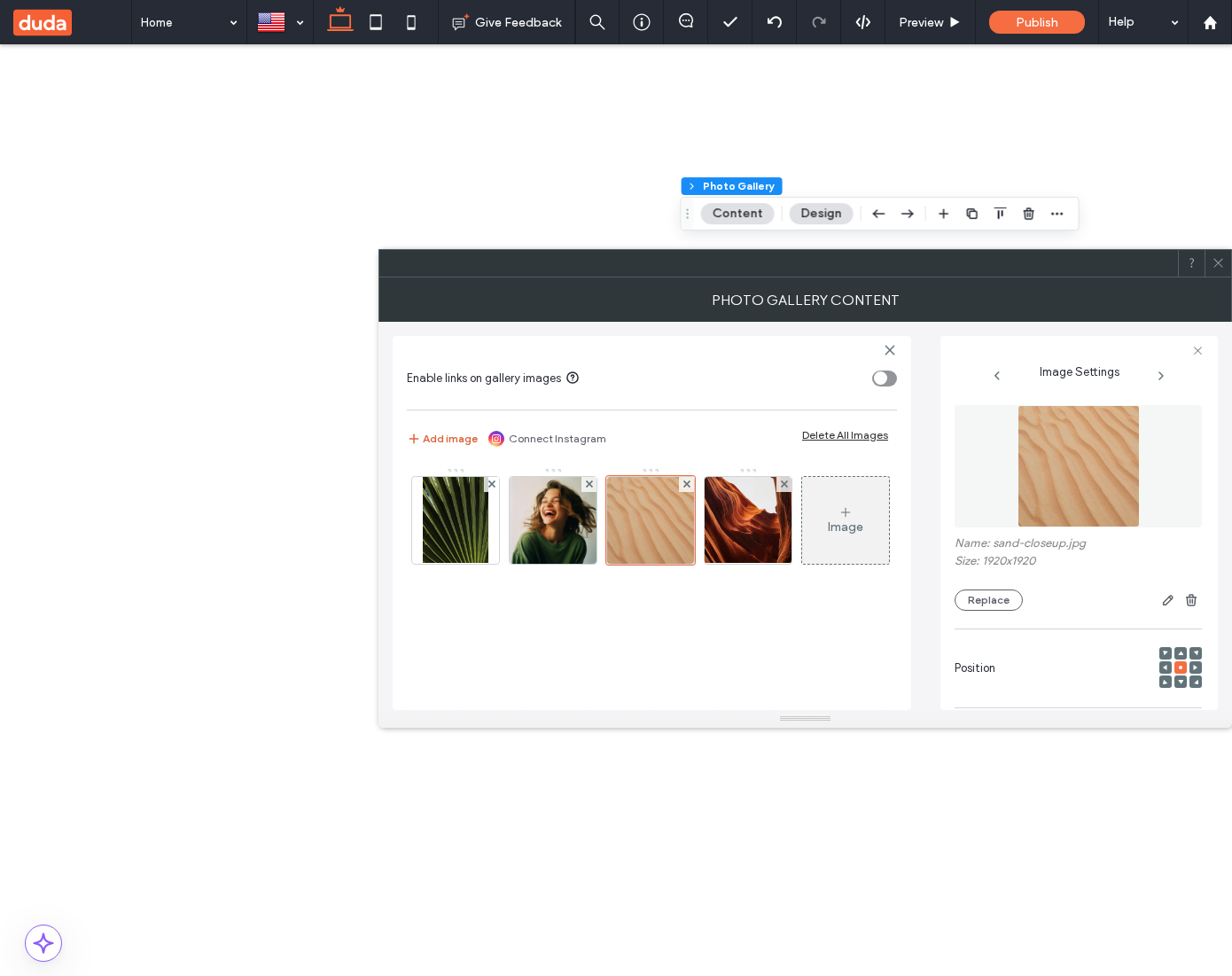
click at [431, 443] on button "Add image" at bounding box center [442, 438] width 71 height 21
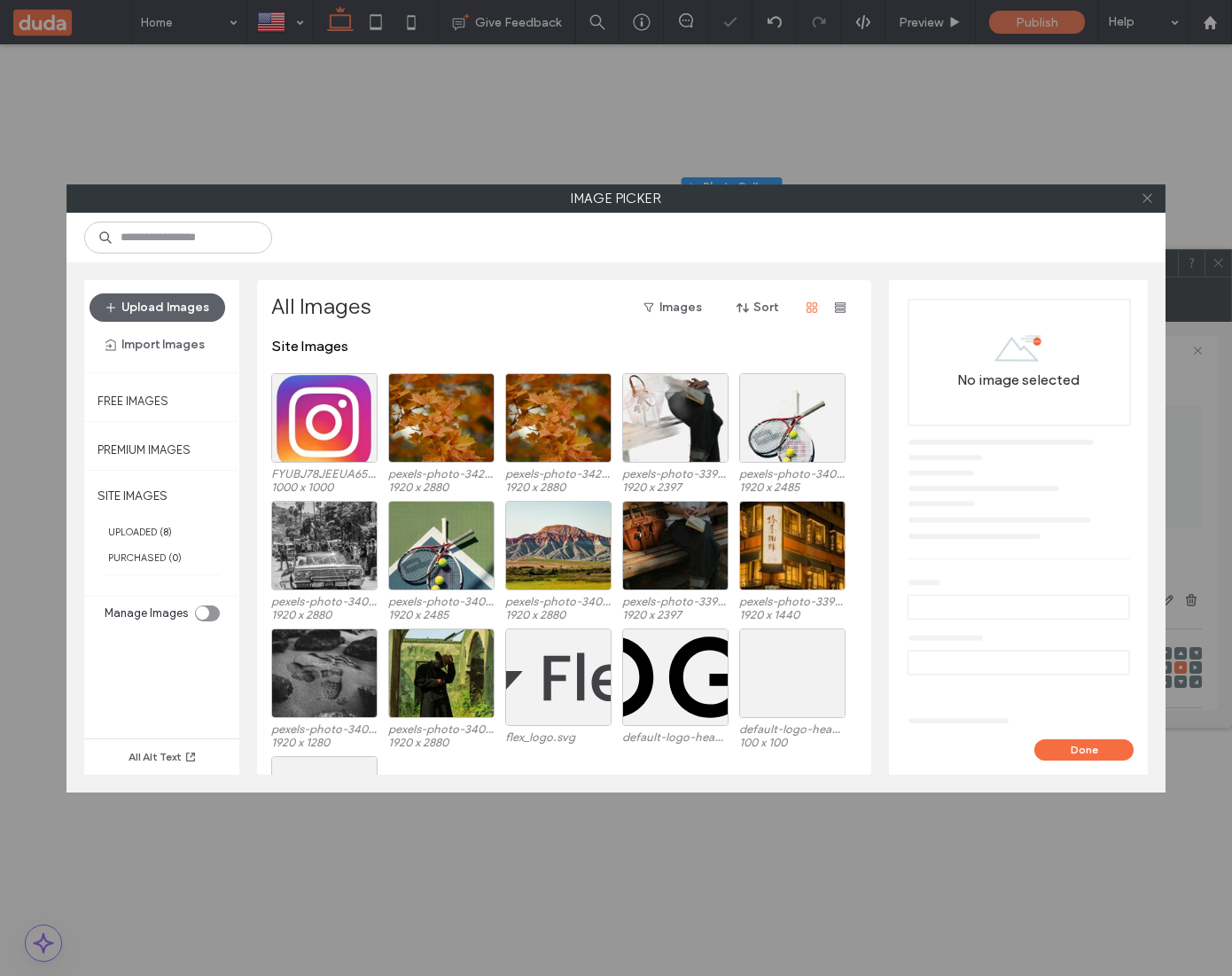
click at [1143, 199] on icon at bounding box center [1146, 197] width 13 height 13
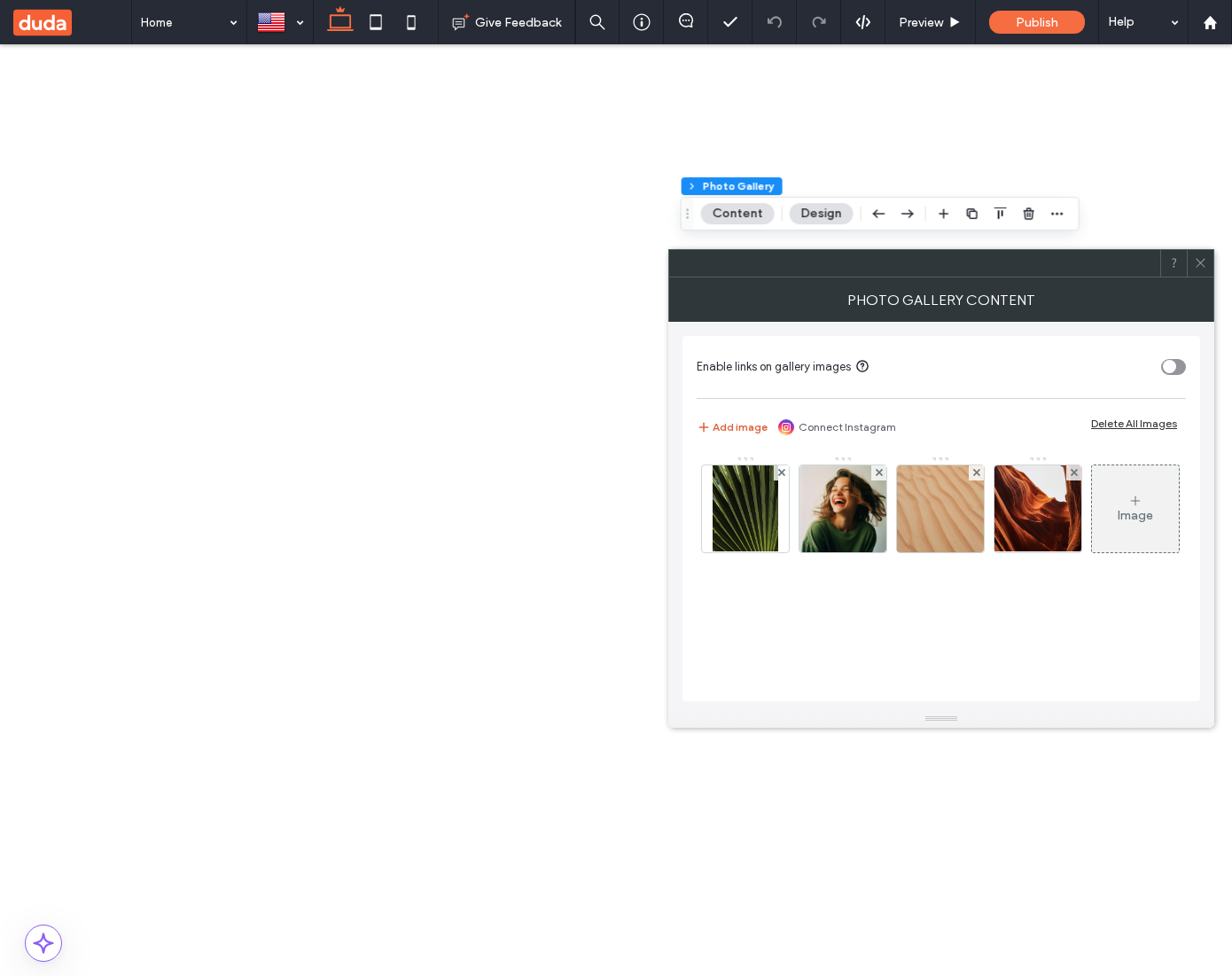
click at [754, 425] on button "Add image" at bounding box center [731, 427] width 71 height 21
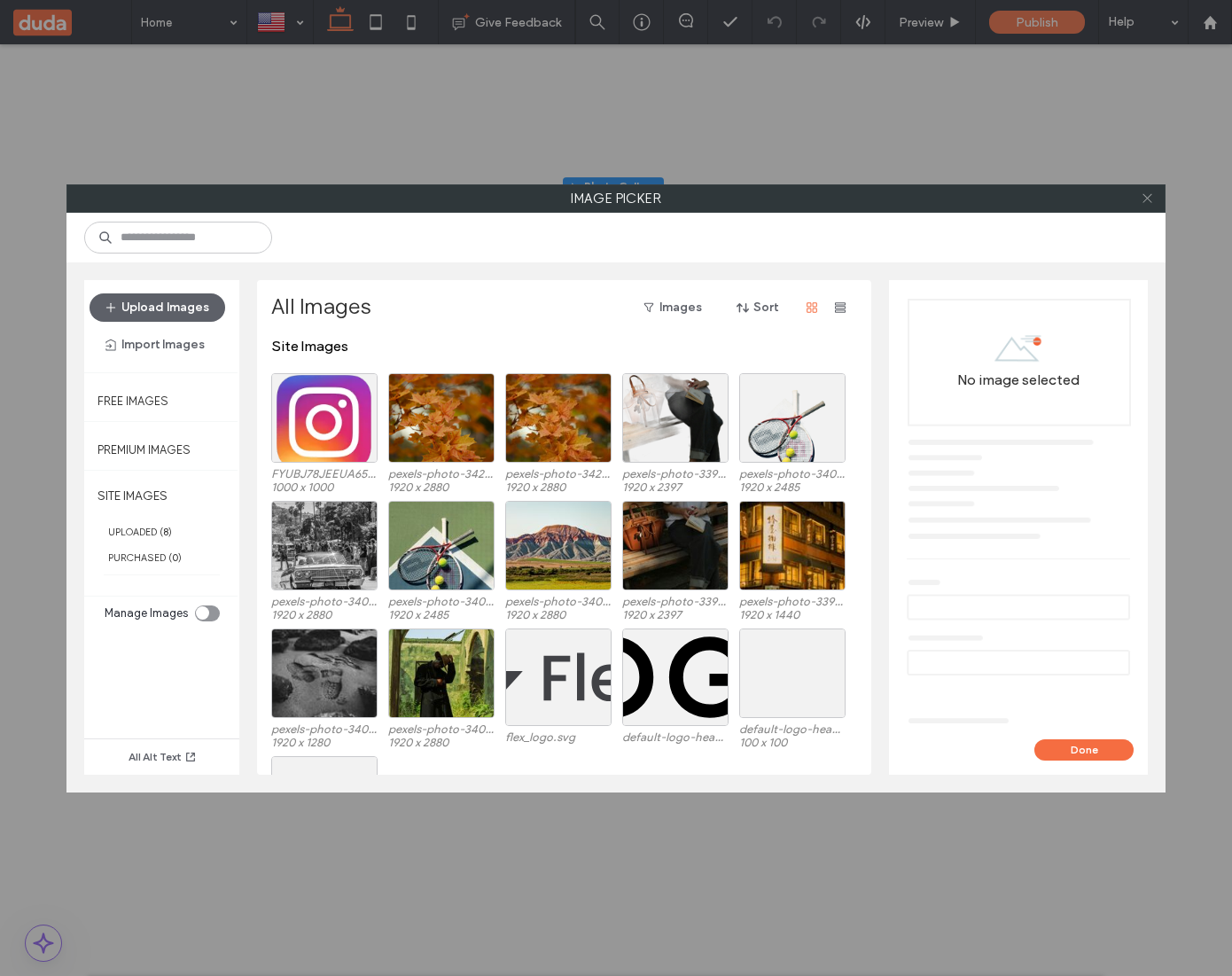
click at [1148, 198] on icon at bounding box center [1146, 197] width 13 height 13
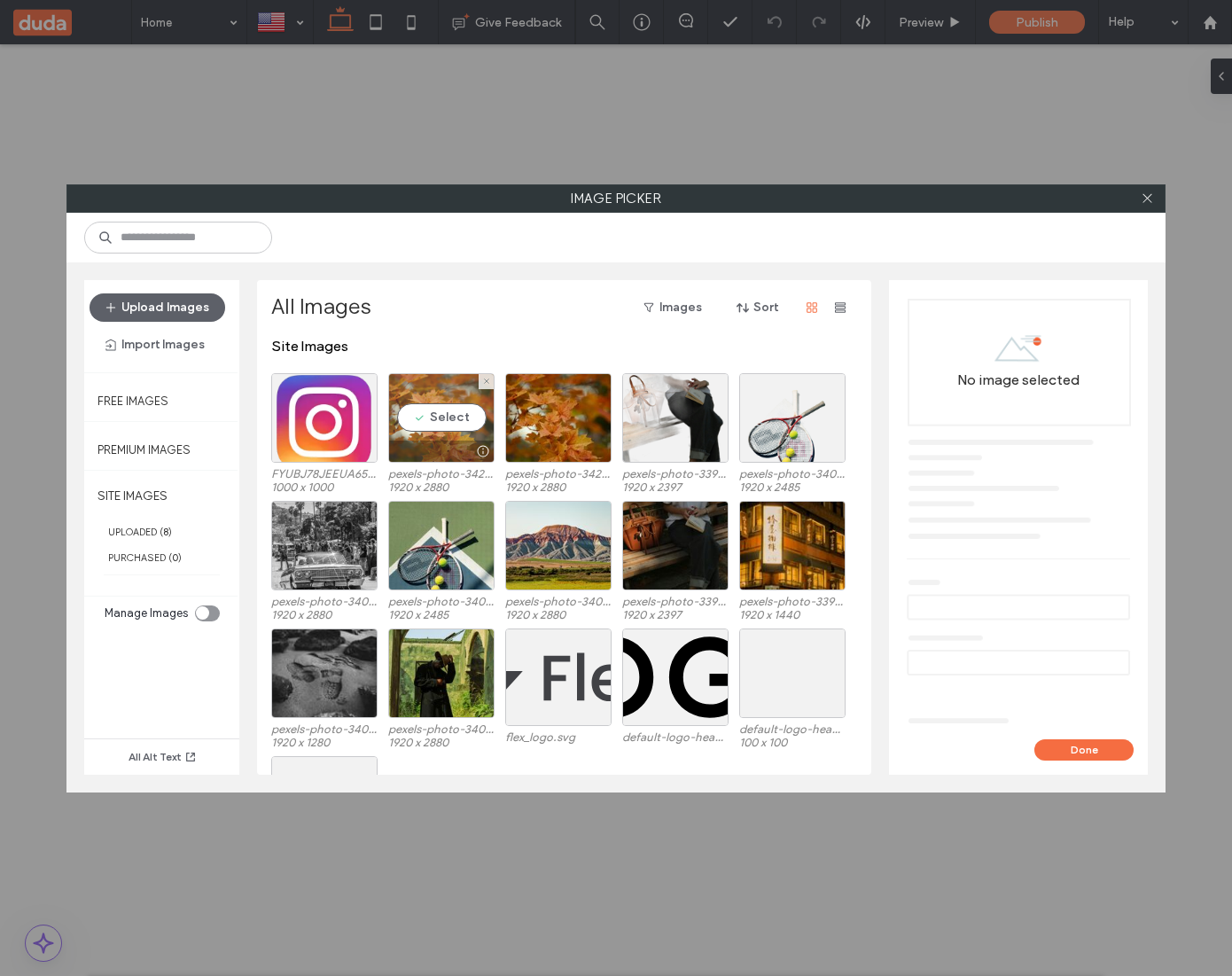
click at [471, 413] on div "Select" at bounding box center [441, 418] width 106 height 90
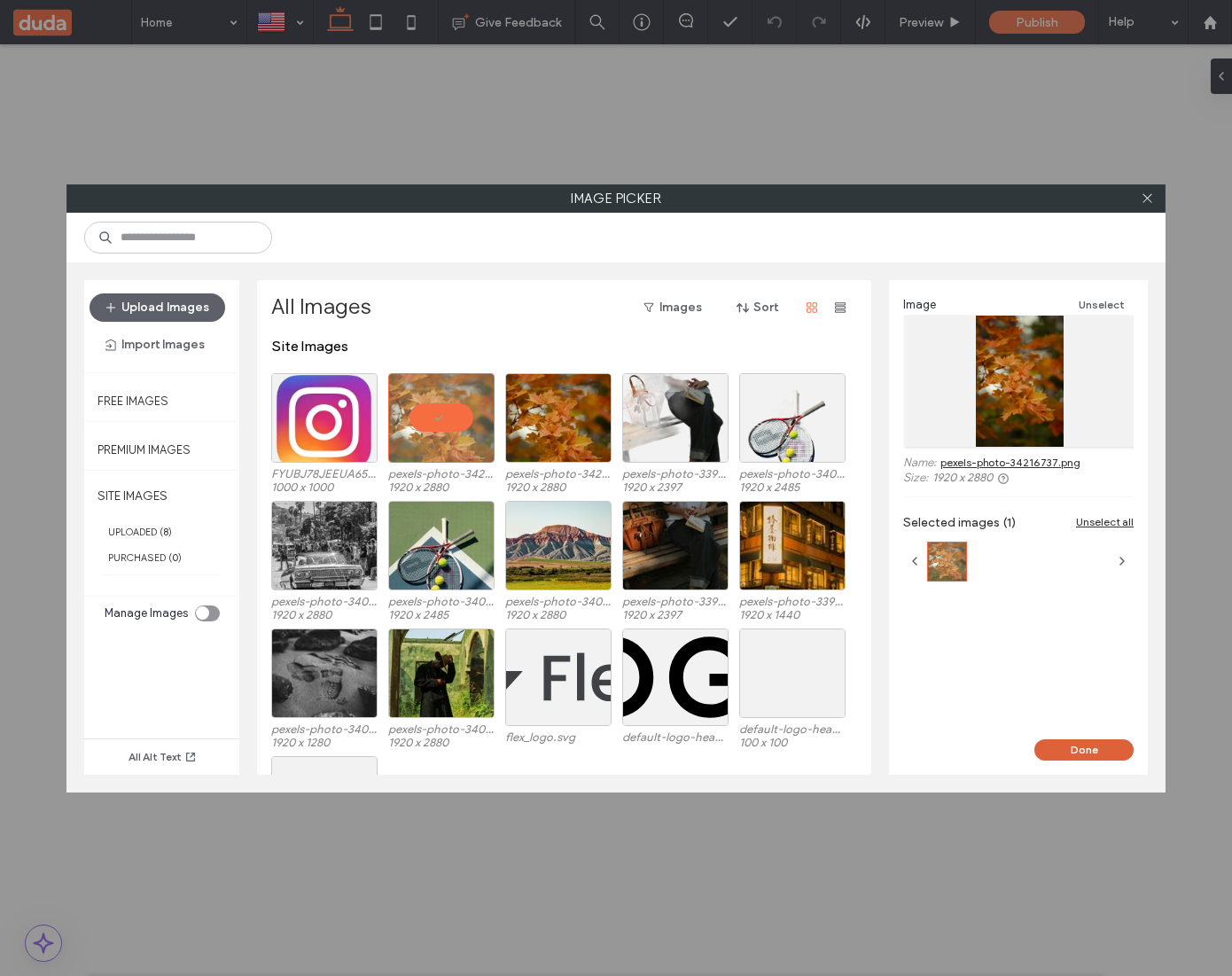
click at [1103, 745] on button "Done" at bounding box center [1085, 749] width 100 height 21
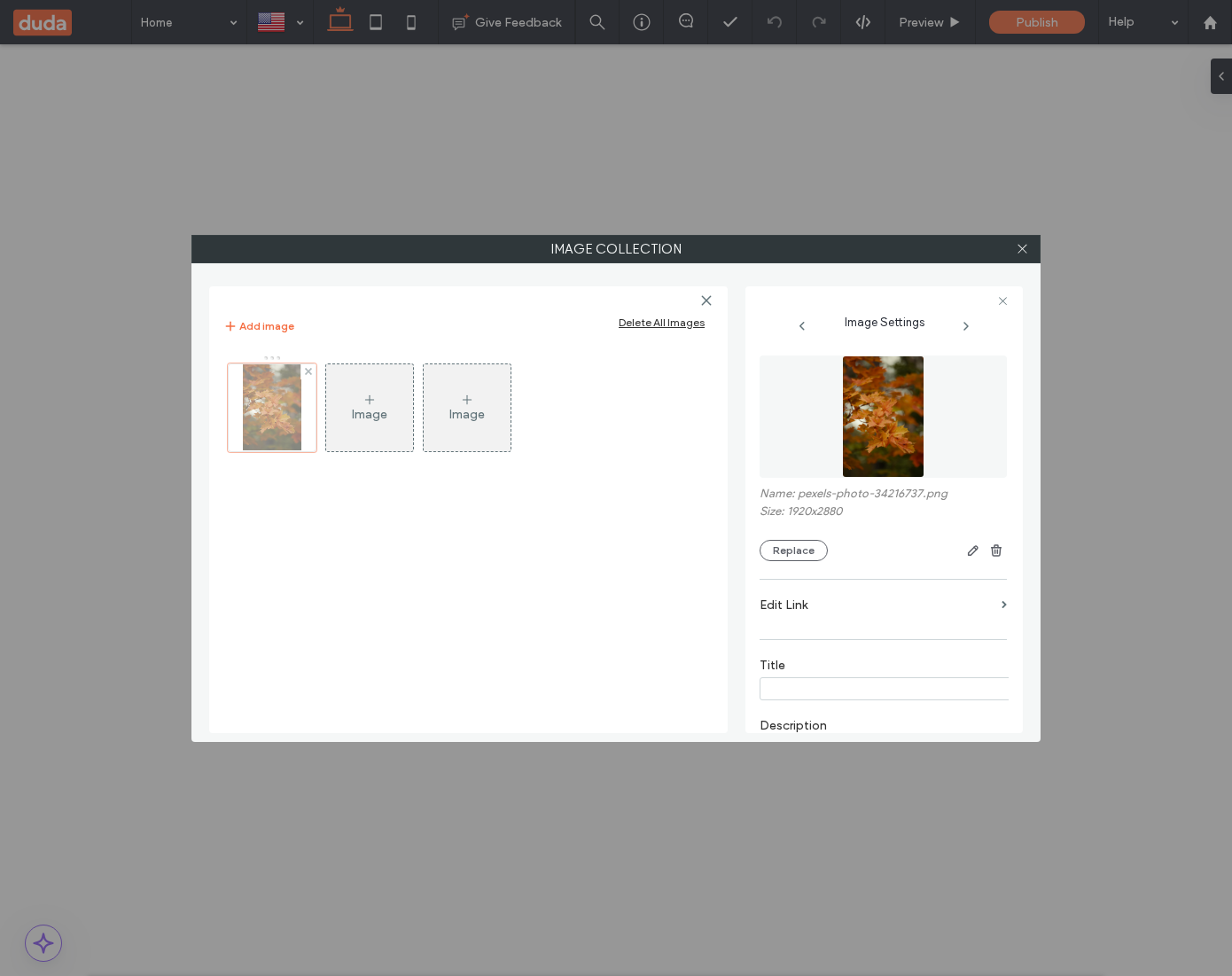
click at [288, 416] on div at bounding box center [272, 407] width 89 height 89
click at [268, 397] on div at bounding box center [272, 407] width 89 height 89
click at [897, 452] on img at bounding box center [883, 416] width 83 height 122
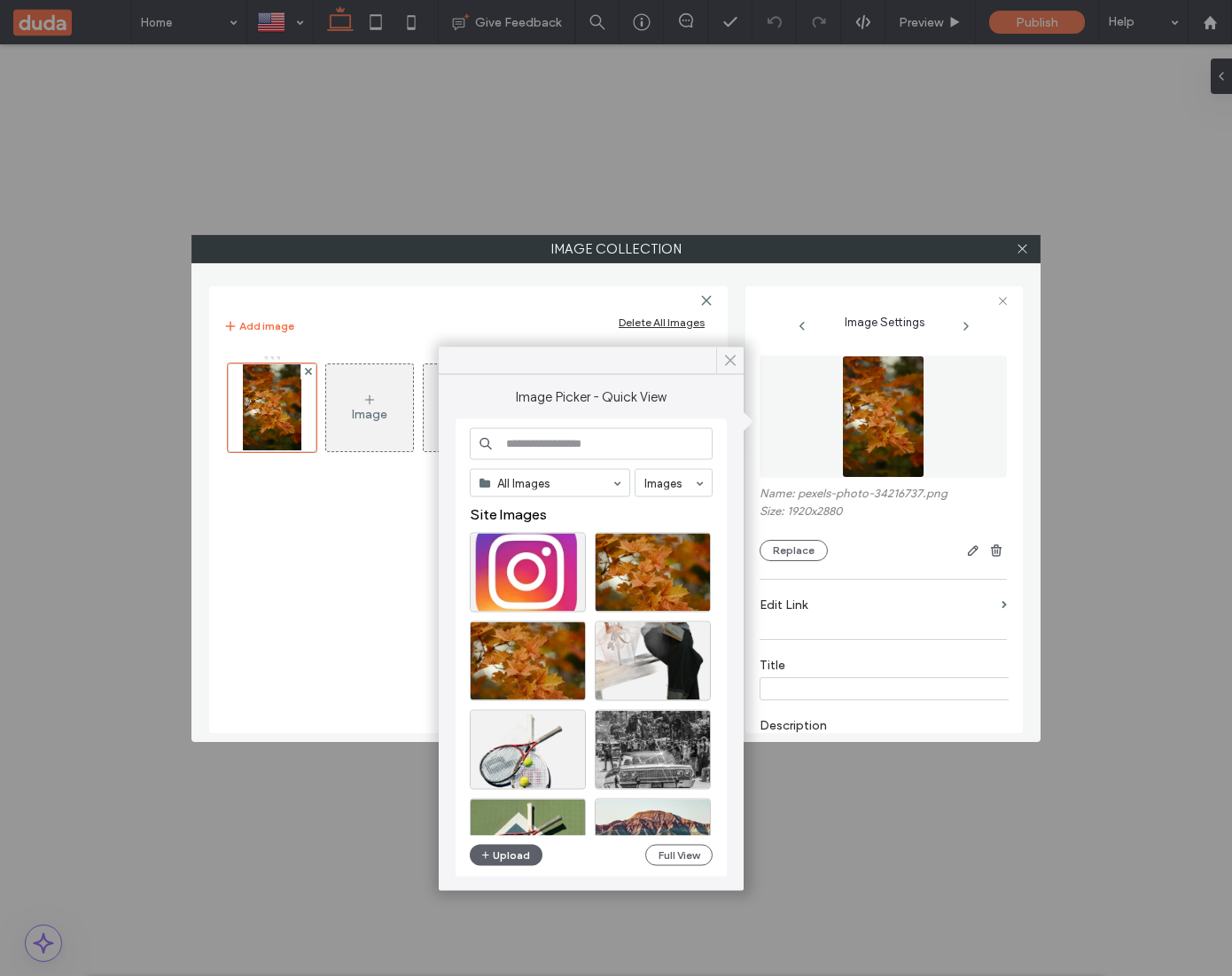
click at [730, 354] on icon at bounding box center [730, 361] width 16 height 16
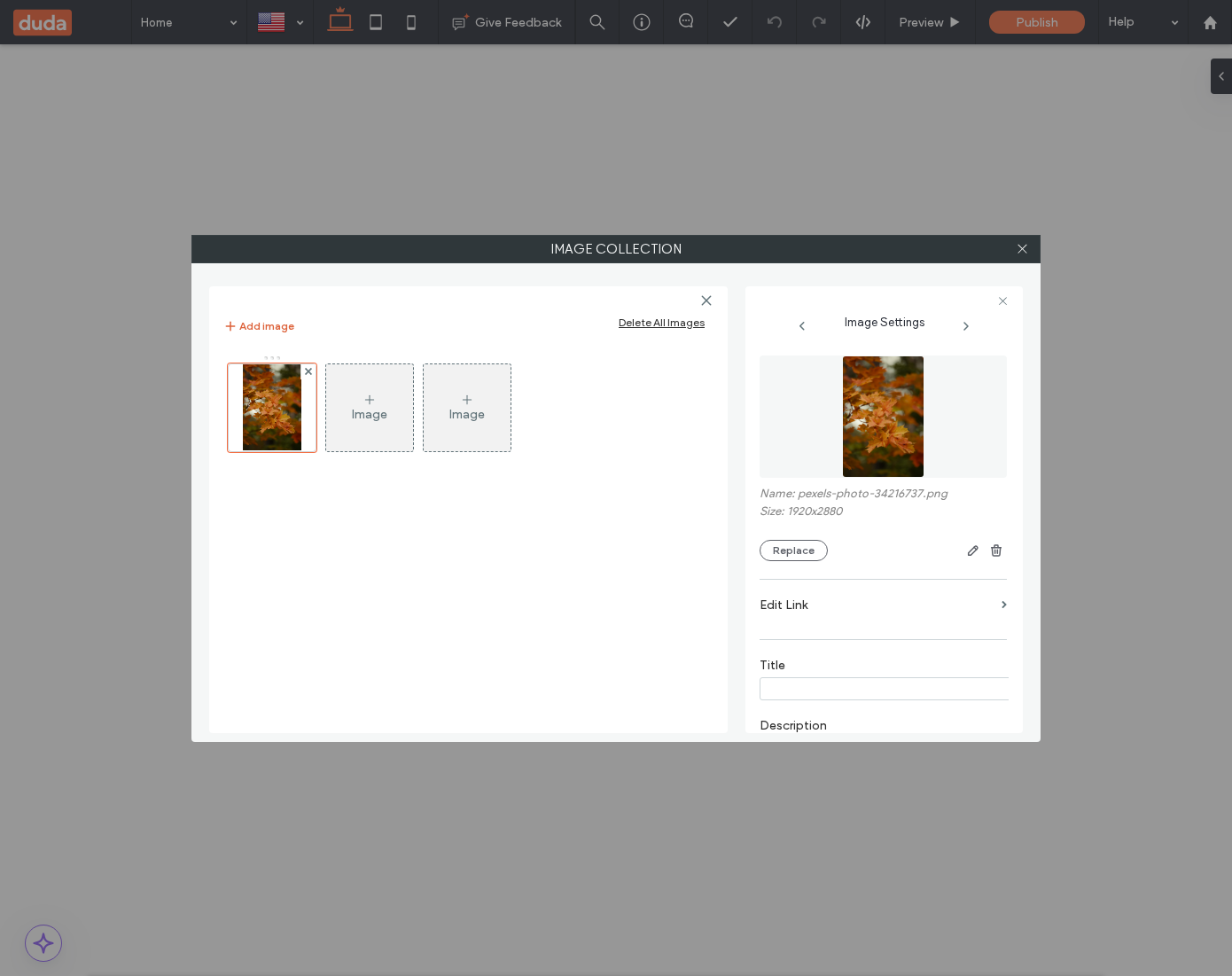
click at [288, 323] on button "Add image" at bounding box center [258, 325] width 71 height 21
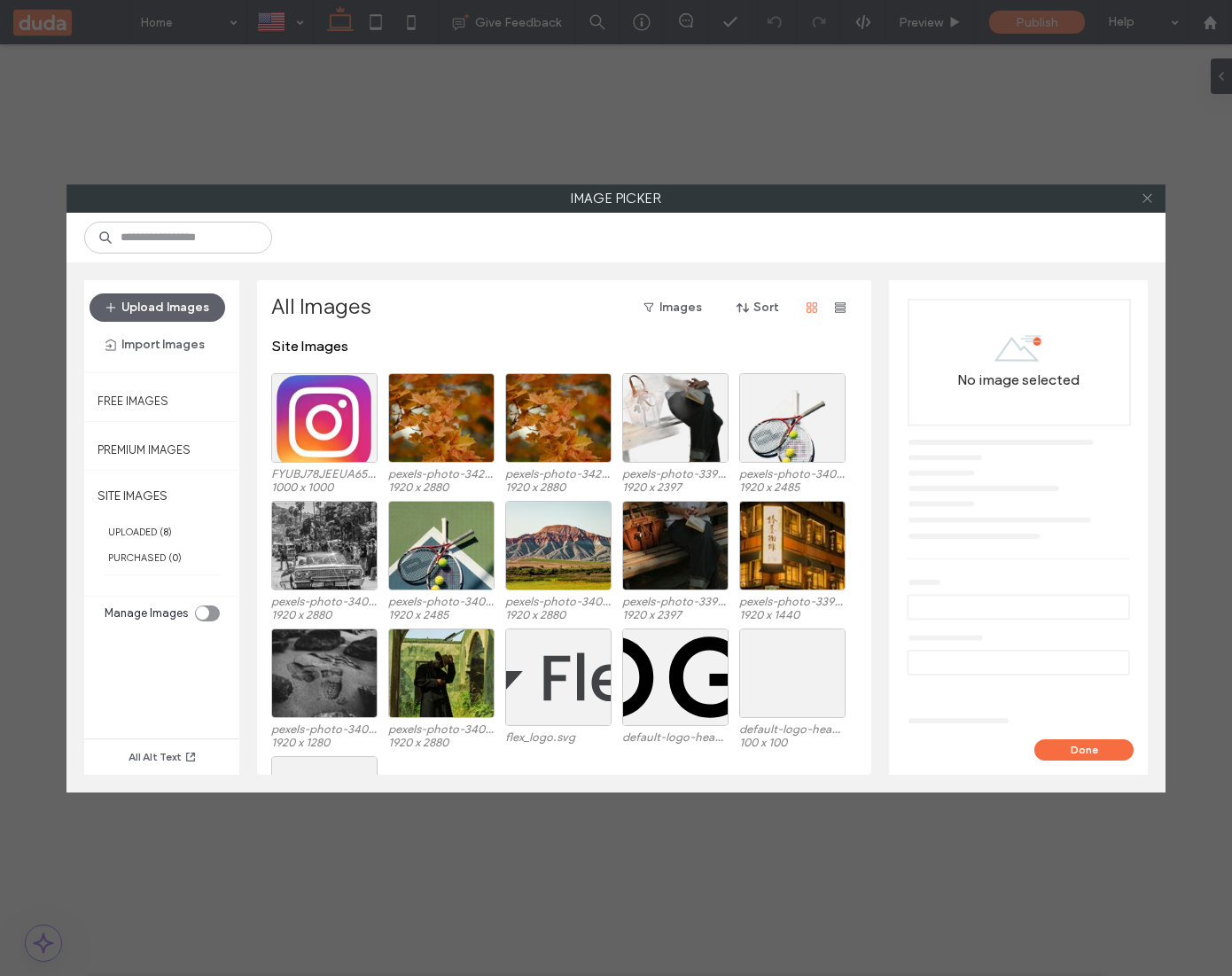
click at [1148, 203] on icon at bounding box center [1146, 197] width 13 height 13
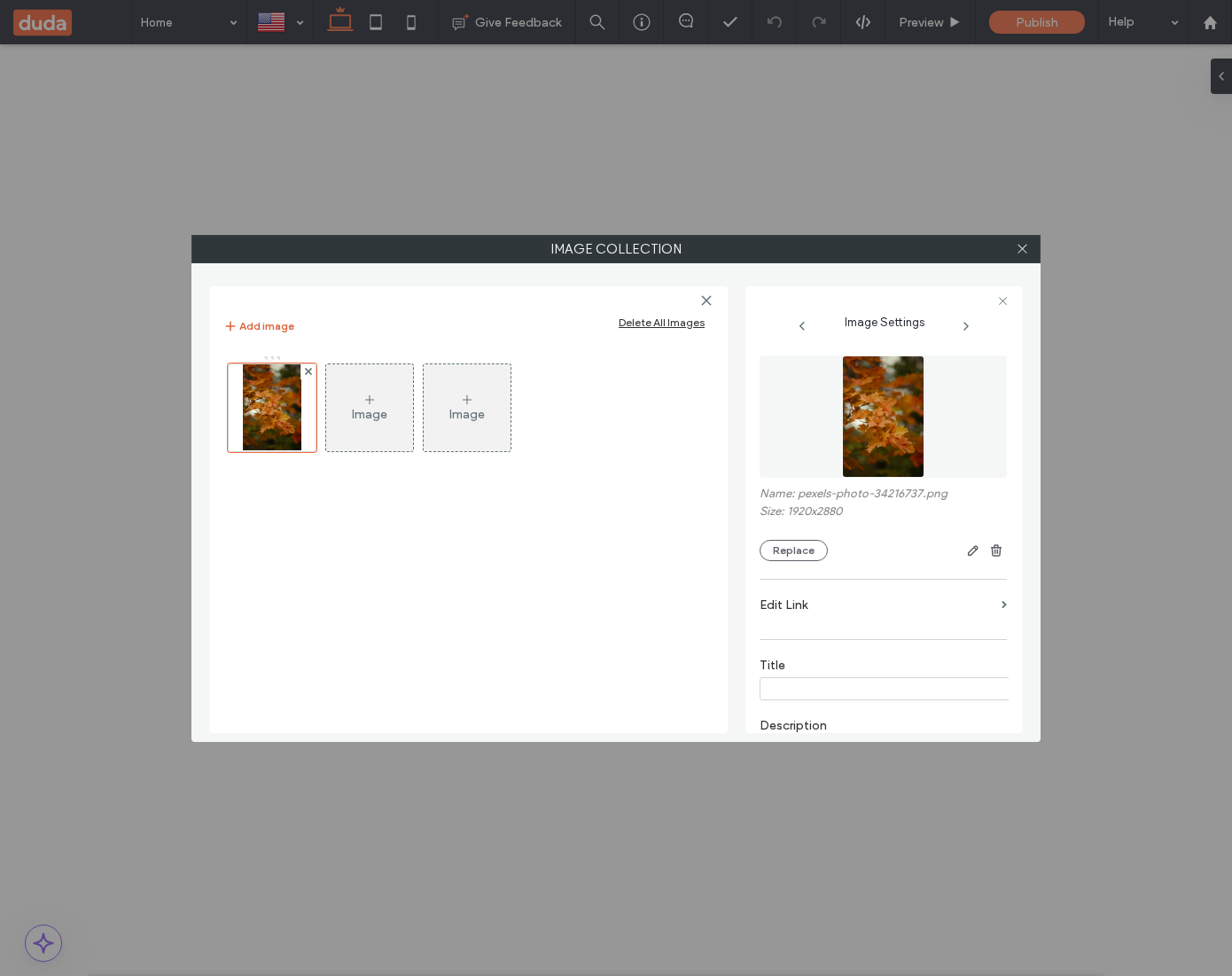
click at [260, 328] on button "Add image" at bounding box center [258, 325] width 71 height 21
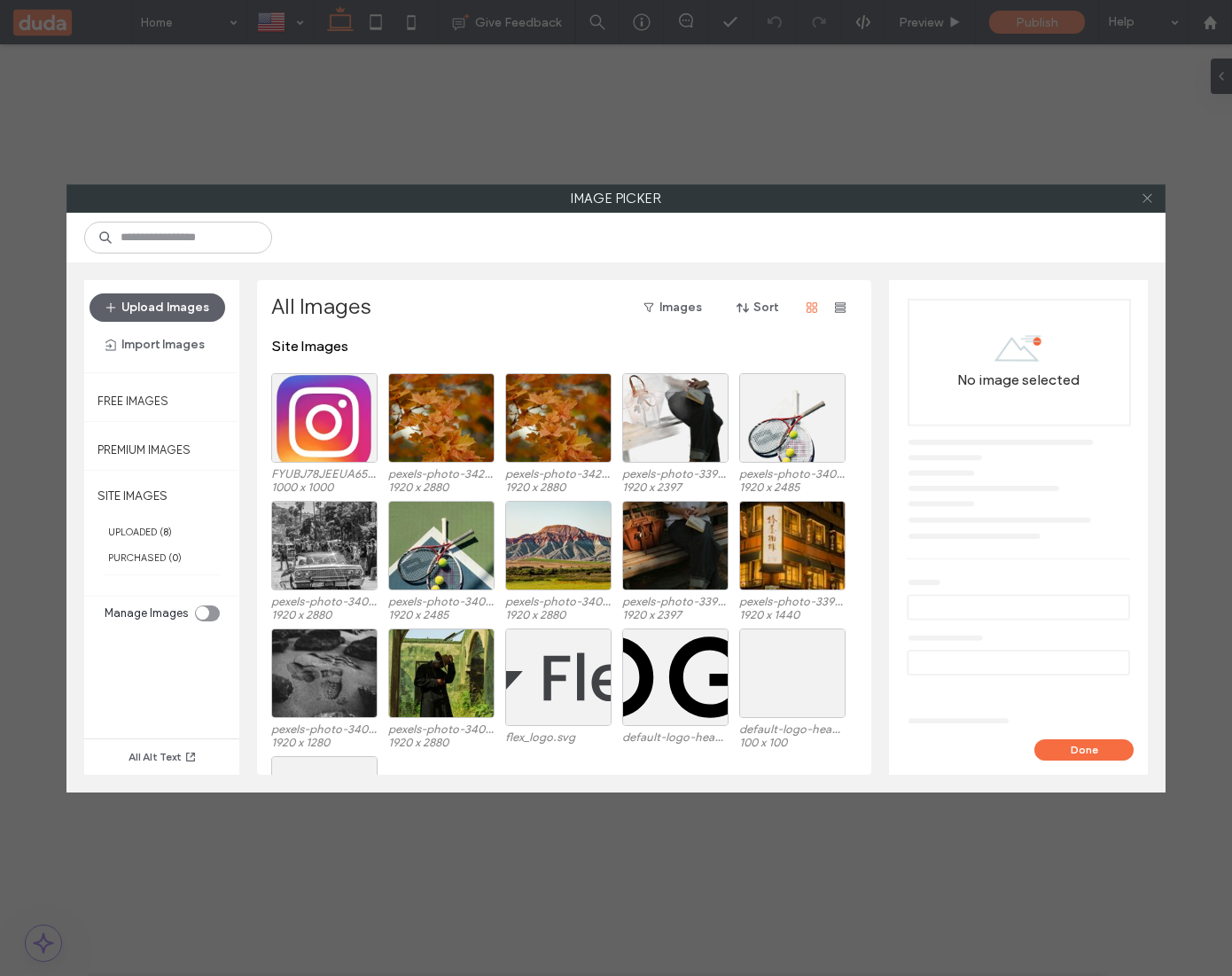
click at [1152, 200] on icon at bounding box center [1146, 197] width 13 height 13
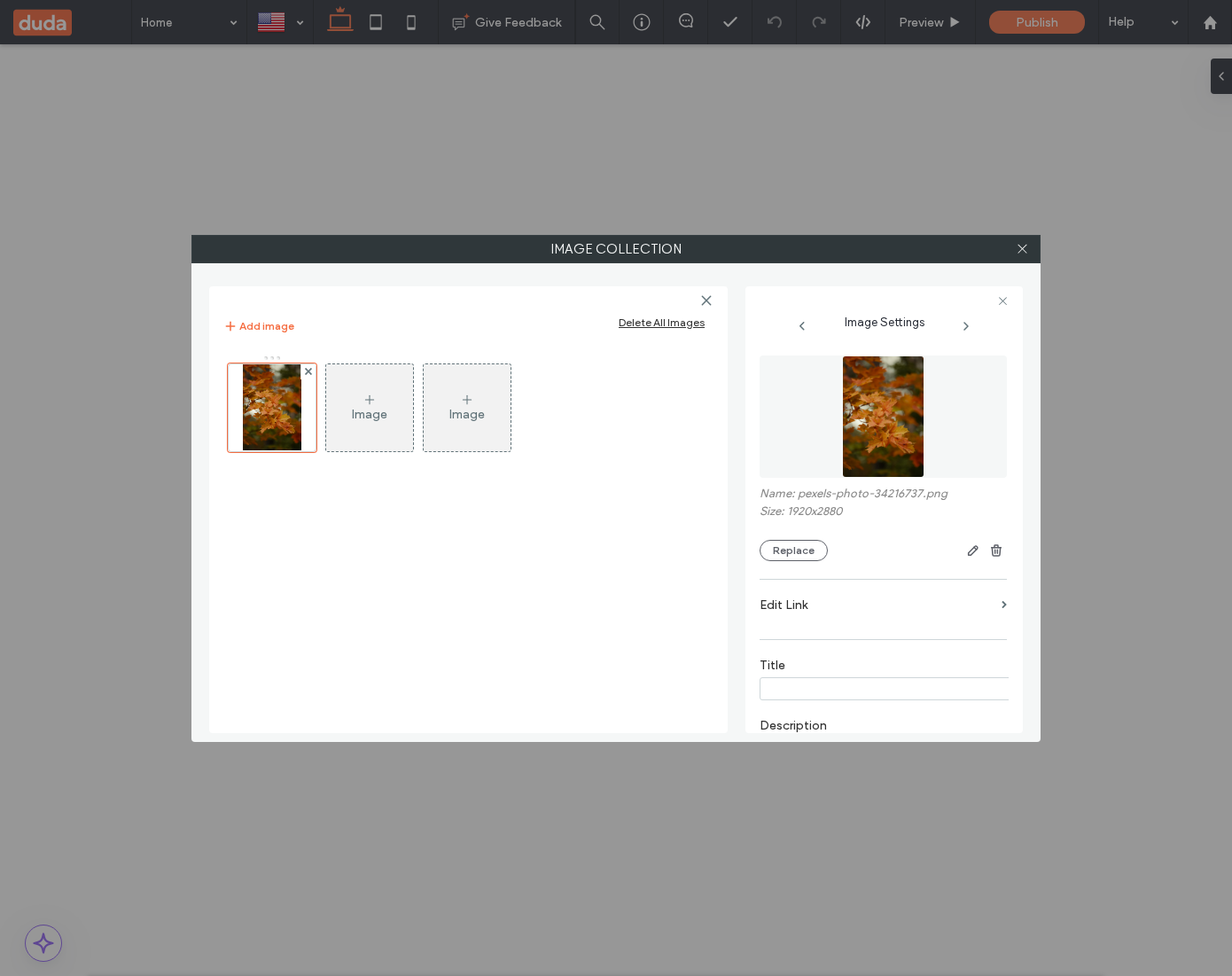
click at [879, 424] on img at bounding box center [883, 416] width 83 height 122
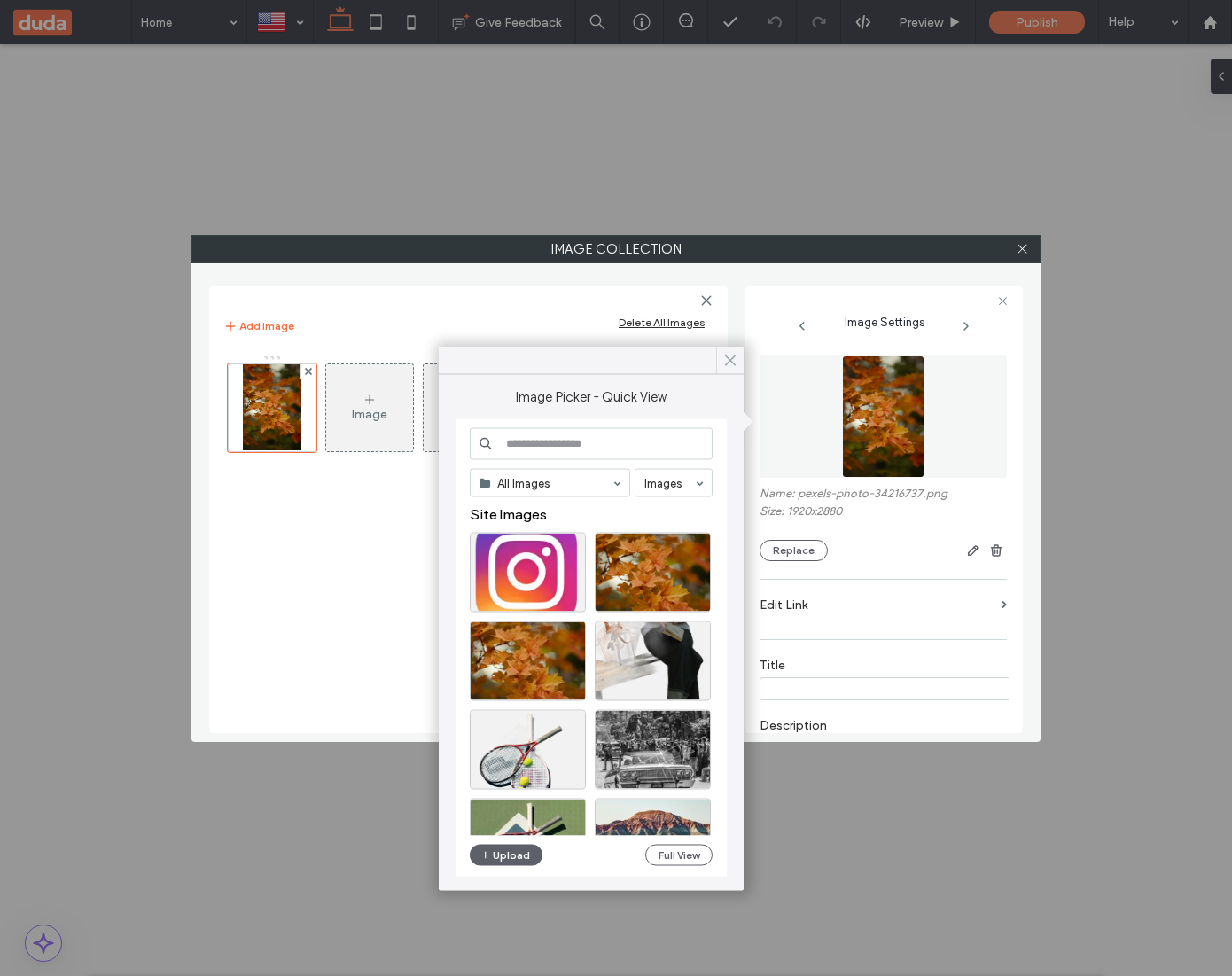
click at [733, 363] on use at bounding box center [730, 360] width 9 height 10
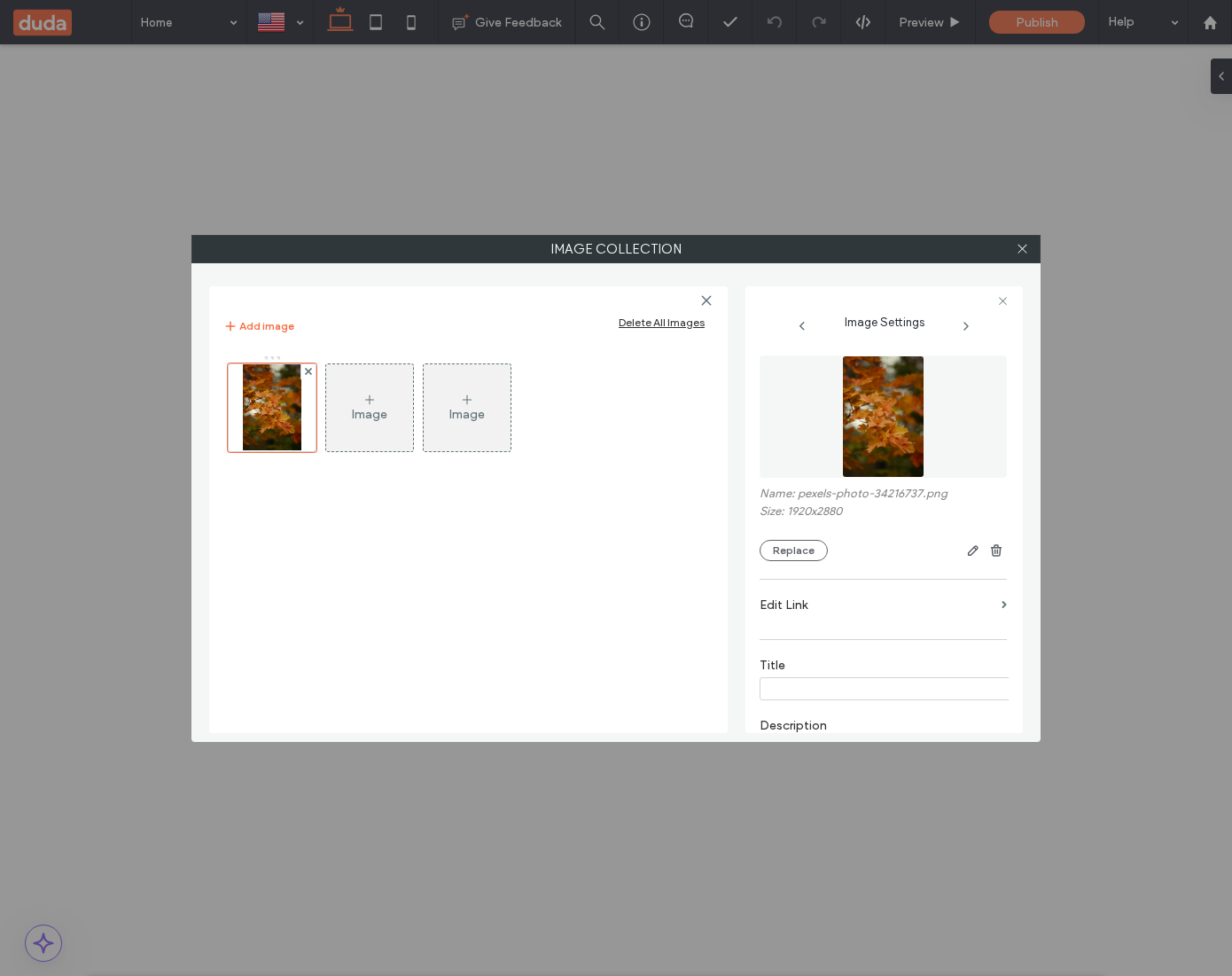
click at [1029, 248] on div at bounding box center [1022, 249] width 27 height 27
click at [1019, 250] on icon at bounding box center [1022, 248] width 13 height 13
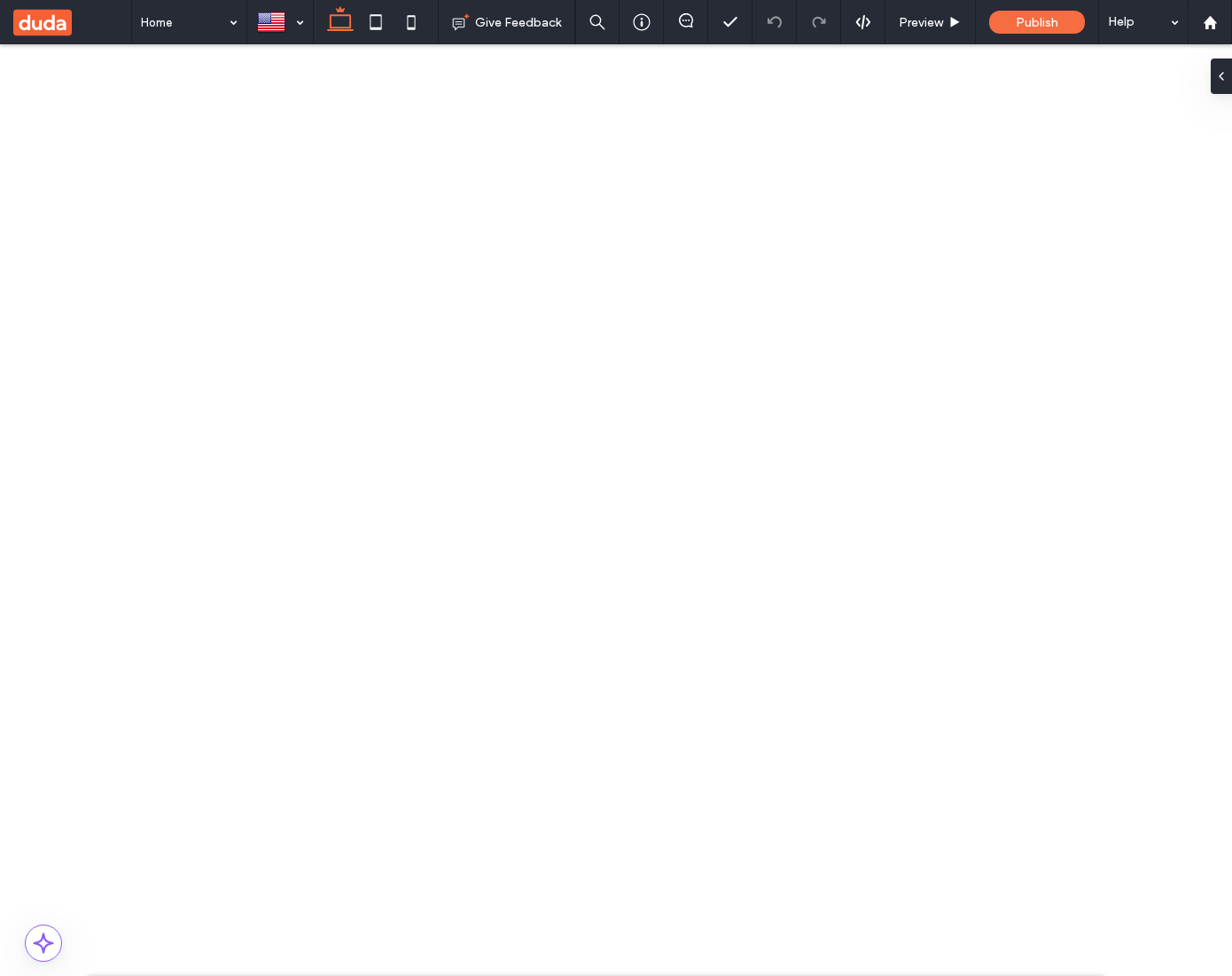
click at [750, 218] on button "Content" at bounding box center [738, 213] width 74 height 21
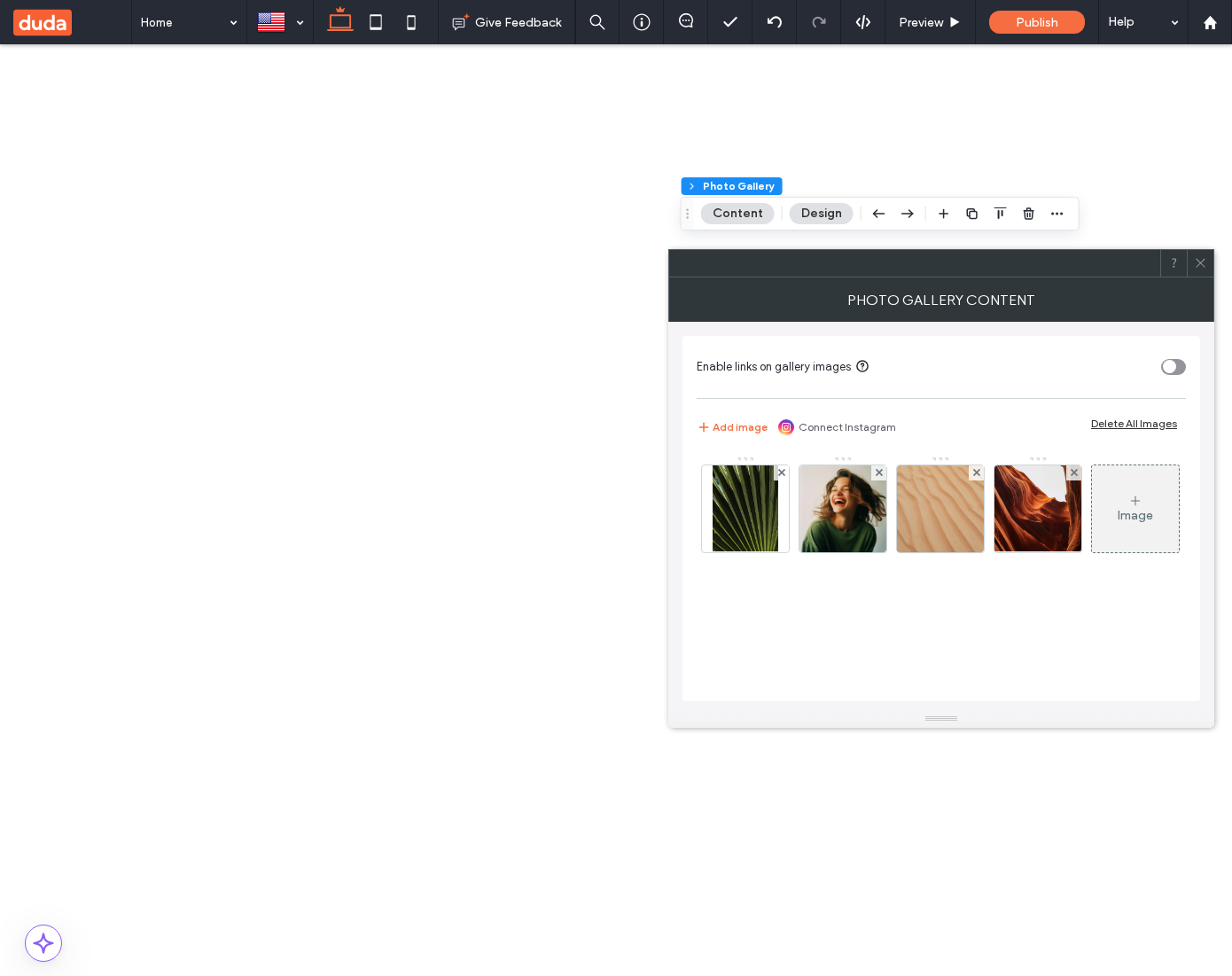
click at [1199, 267] on icon at bounding box center [1200, 262] width 13 height 13
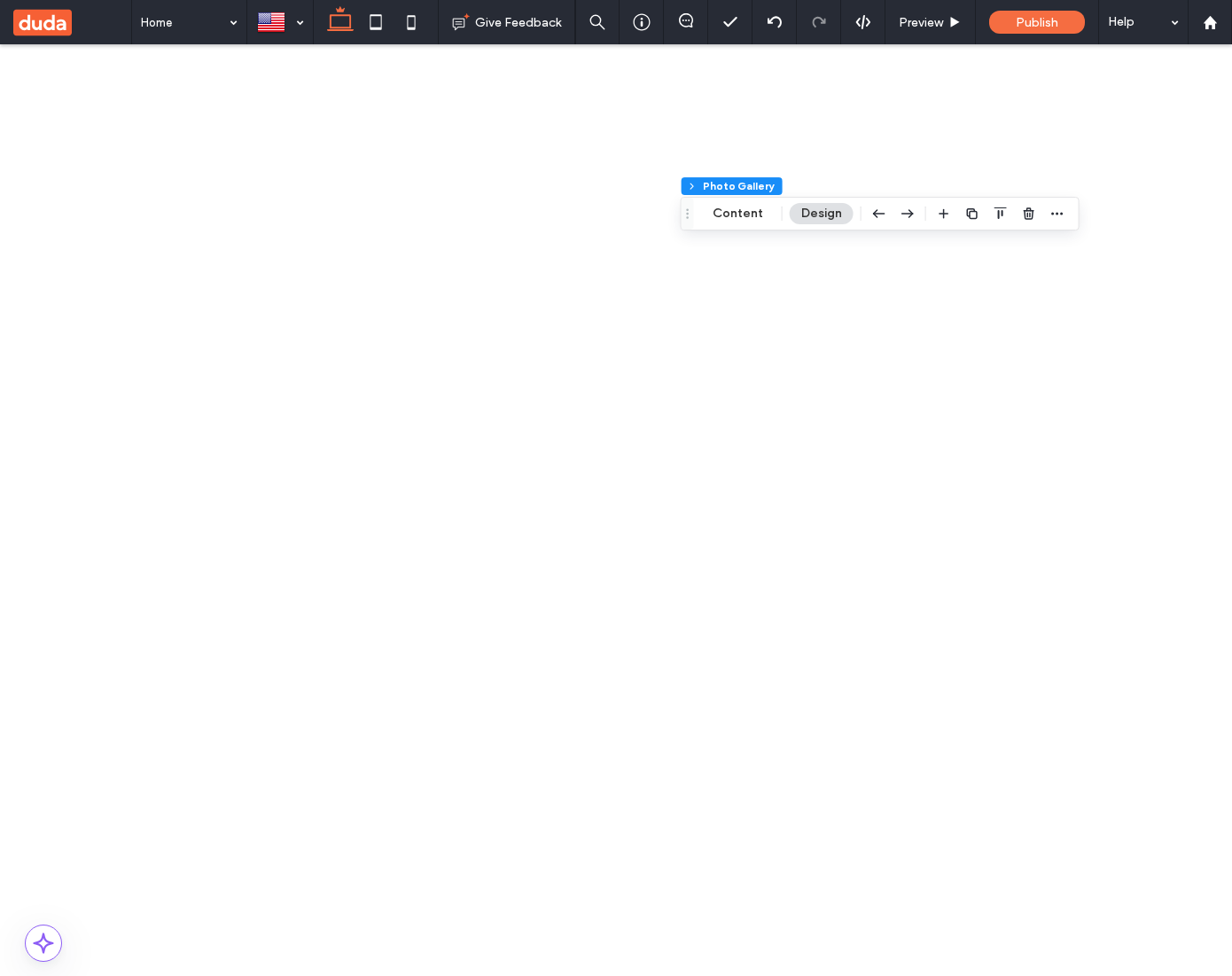
scroll to position [434, 0]
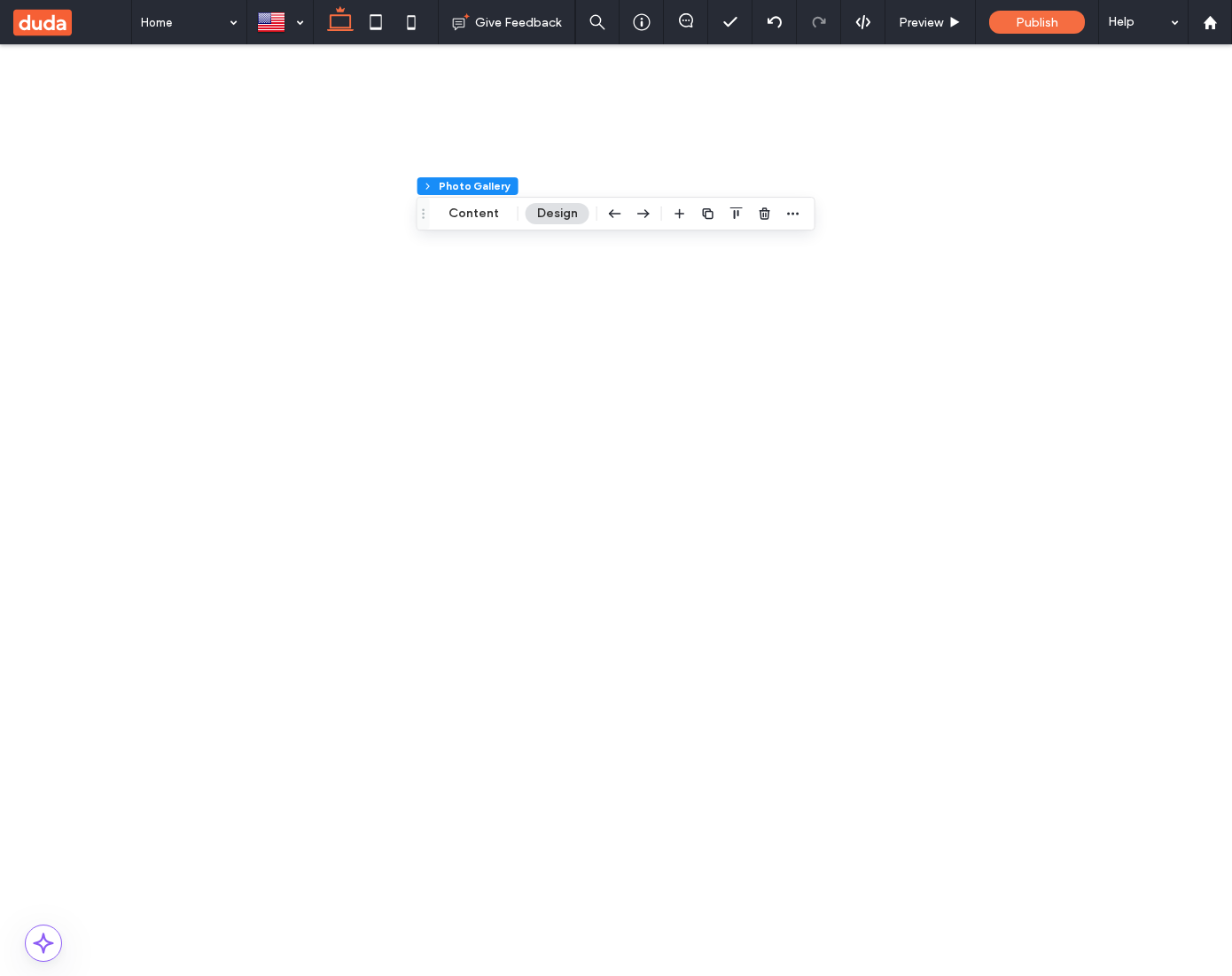
scroll to position [0, 264]
click at [602, 213] on button "Manage Image" at bounding box center [576, 213] width 109 height 21
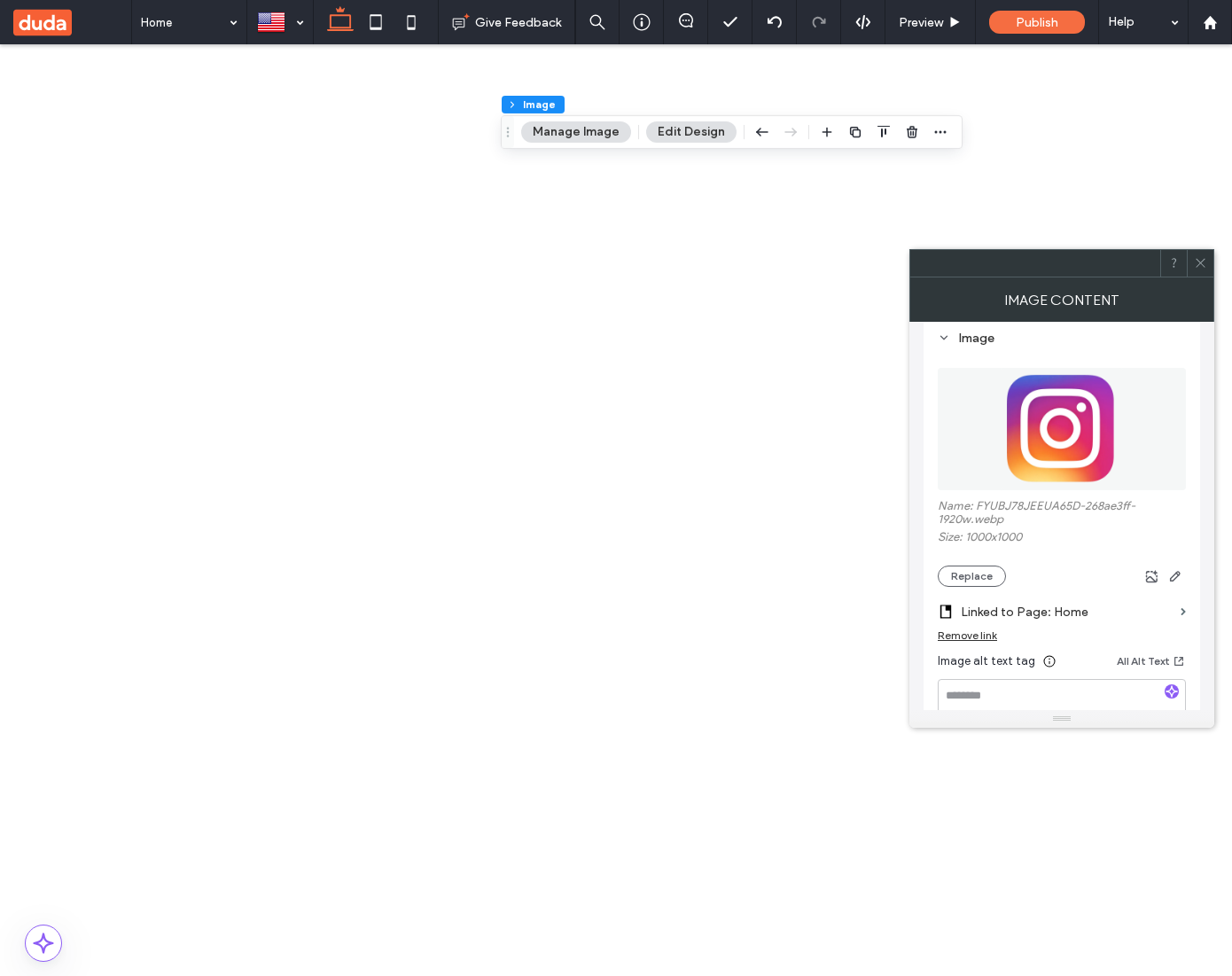
scroll to position [521, 0]
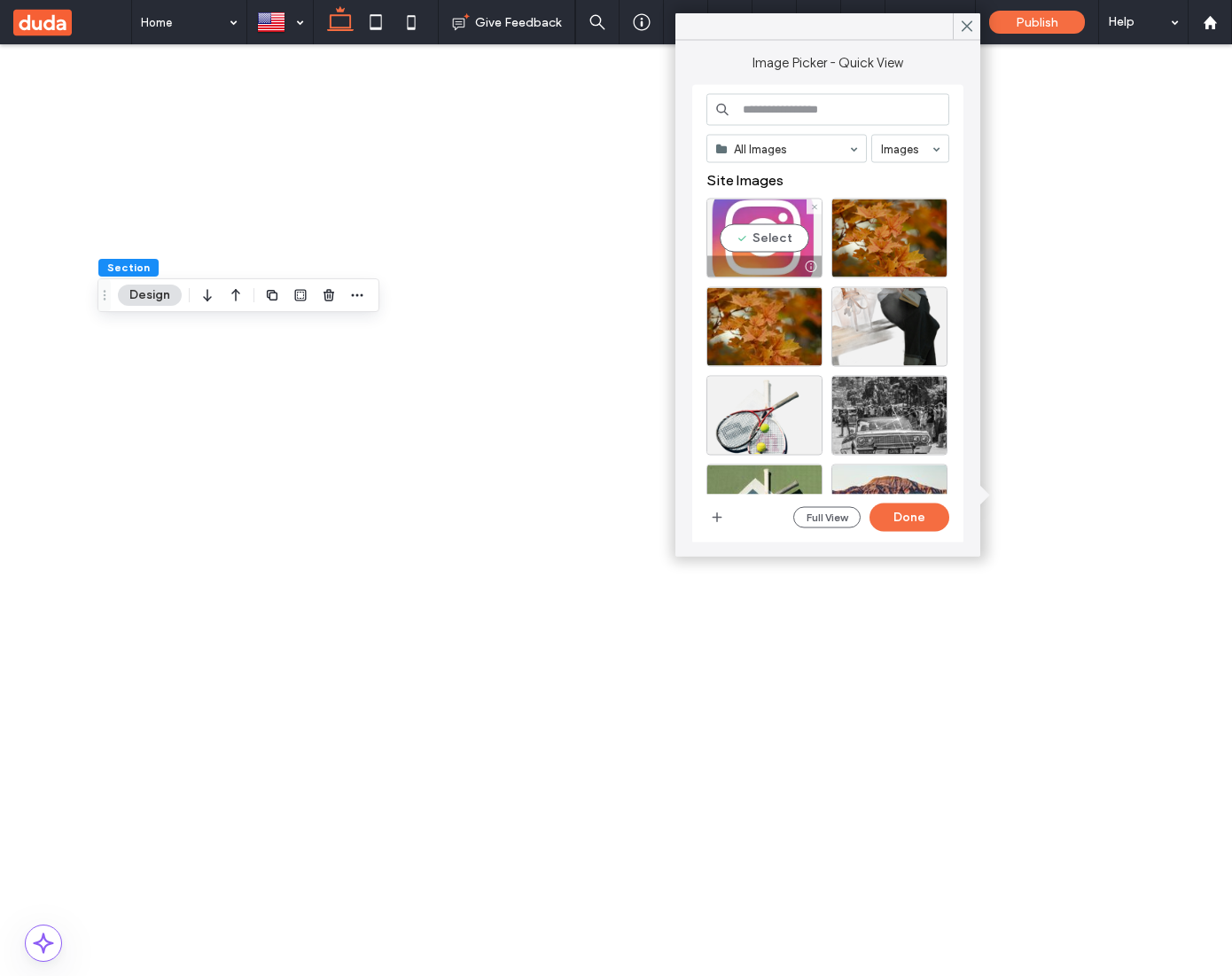
click at [792, 237] on div "Select" at bounding box center [764, 239] width 116 height 80
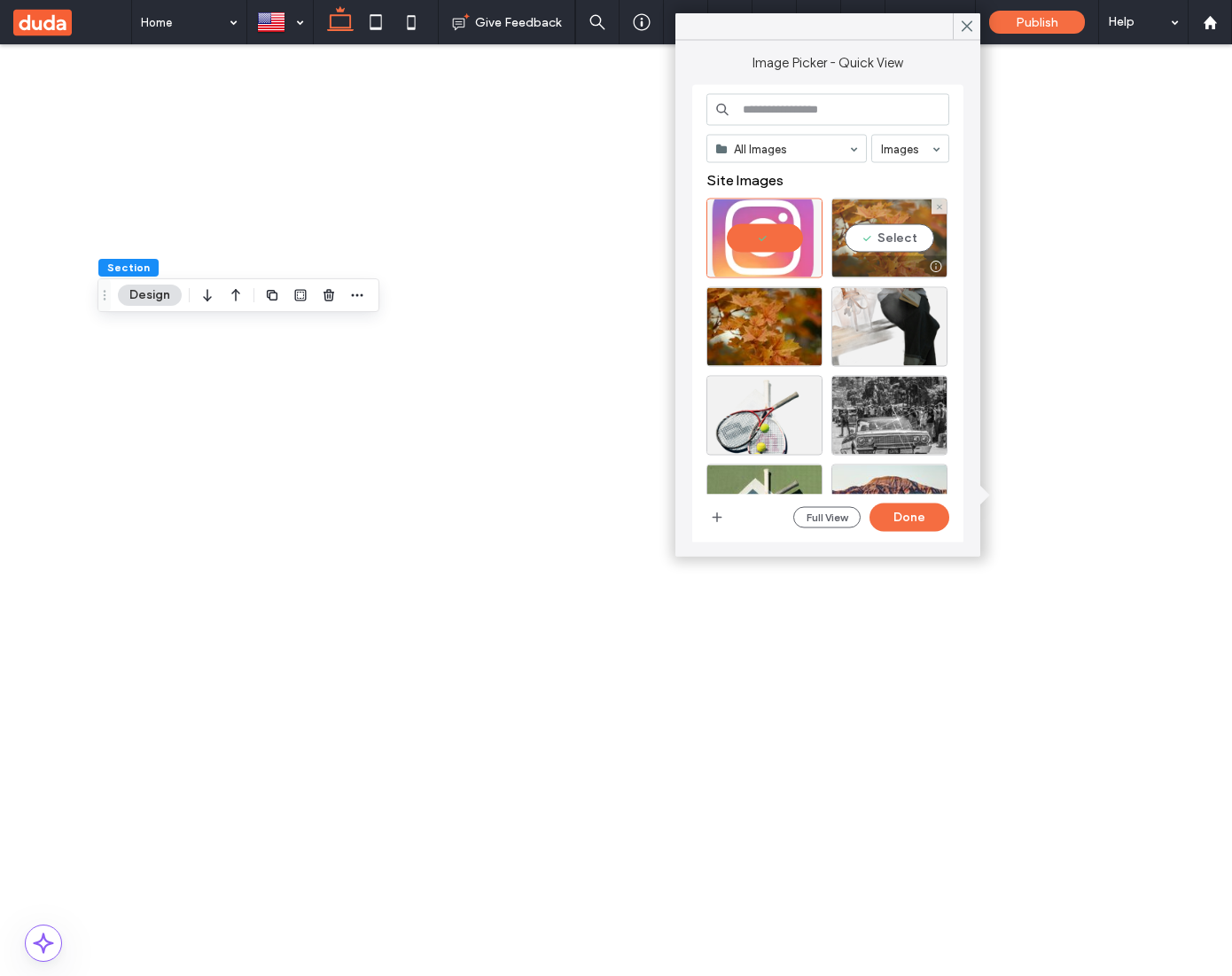
click at [890, 245] on div "Select" at bounding box center [890, 239] width 116 height 80
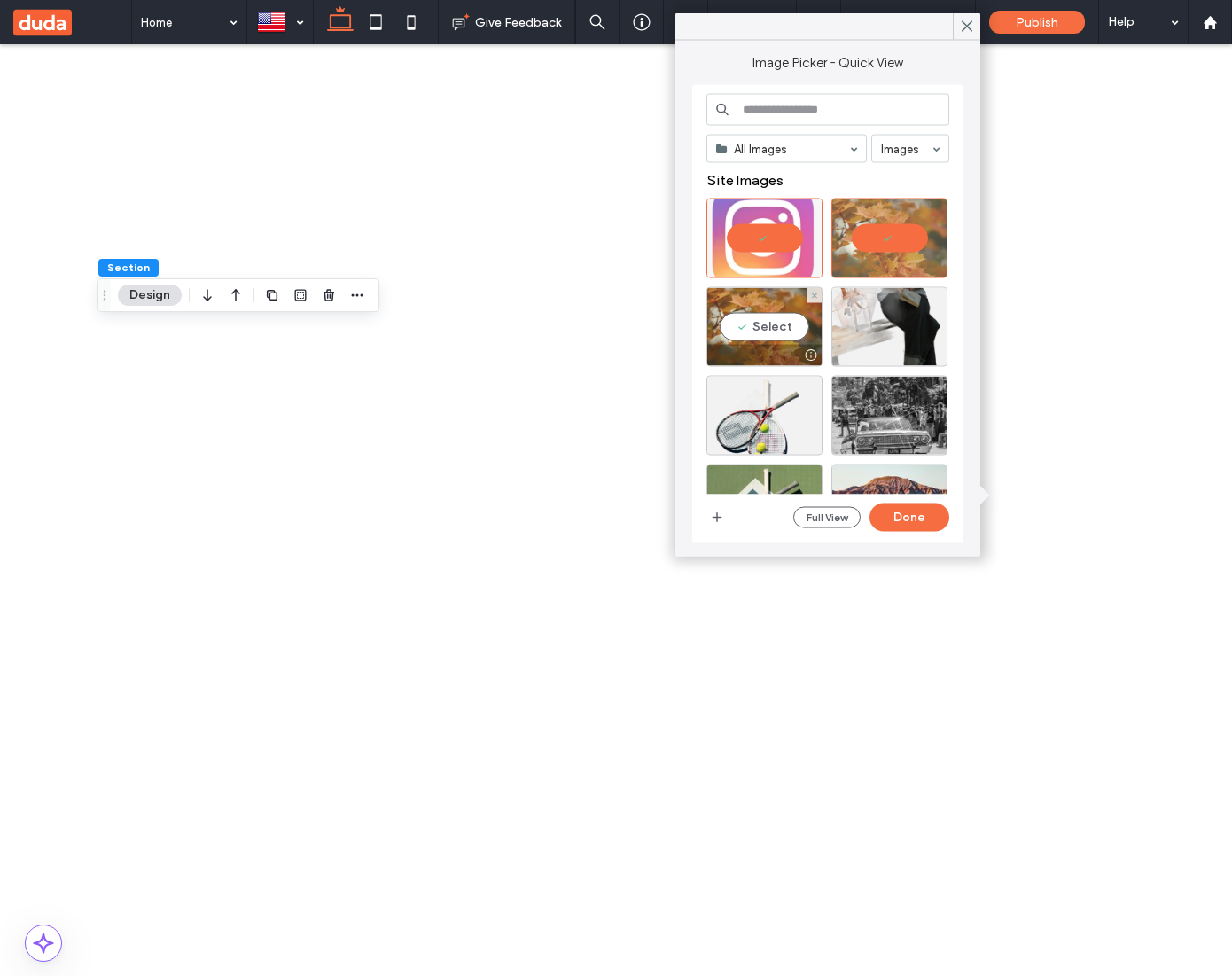
click at [788, 327] on div "Select" at bounding box center [764, 327] width 116 height 80
click at [931, 512] on button "Done" at bounding box center [910, 517] width 80 height 29
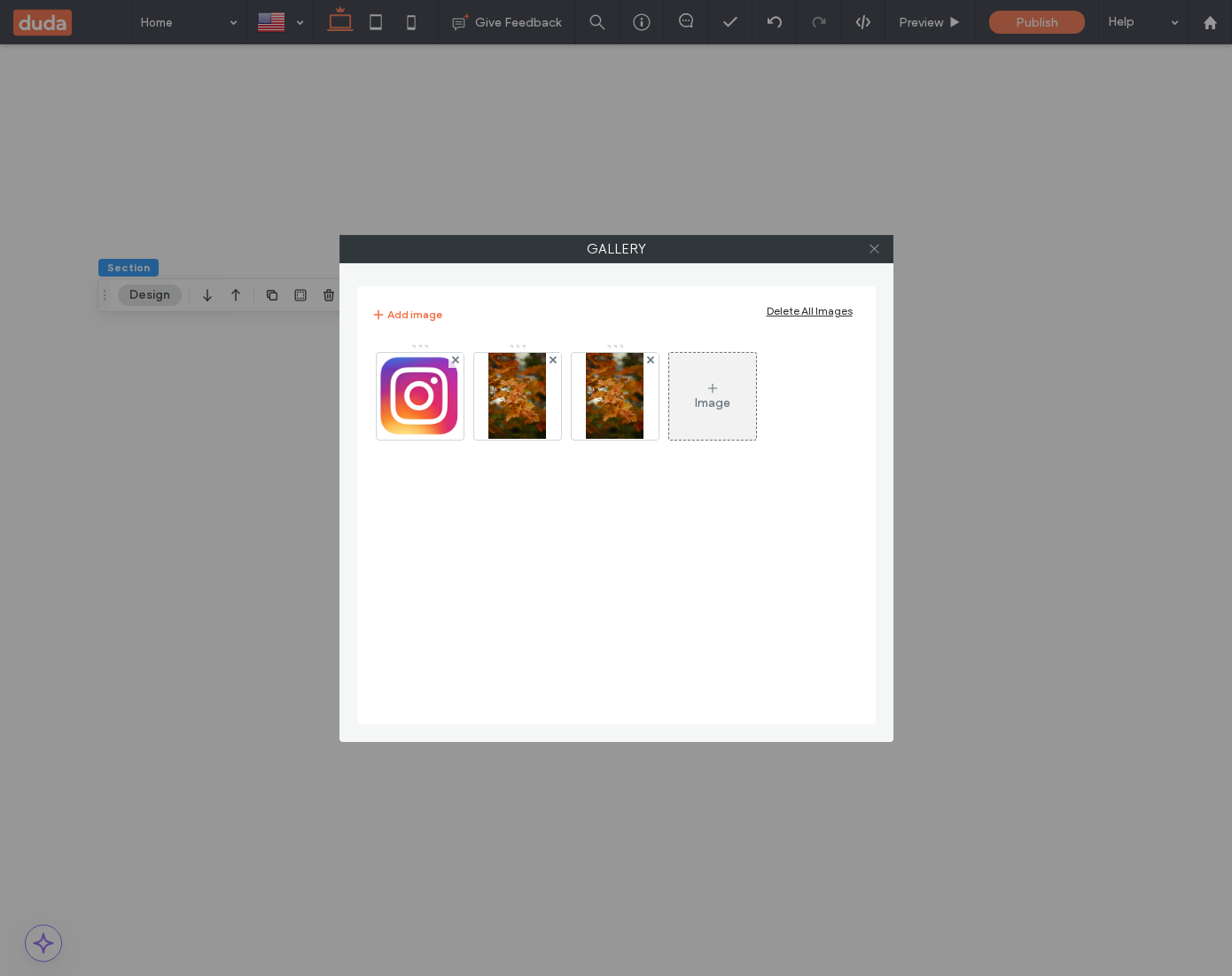
click at [877, 252] on use at bounding box center [874, 249] width 9 height 9
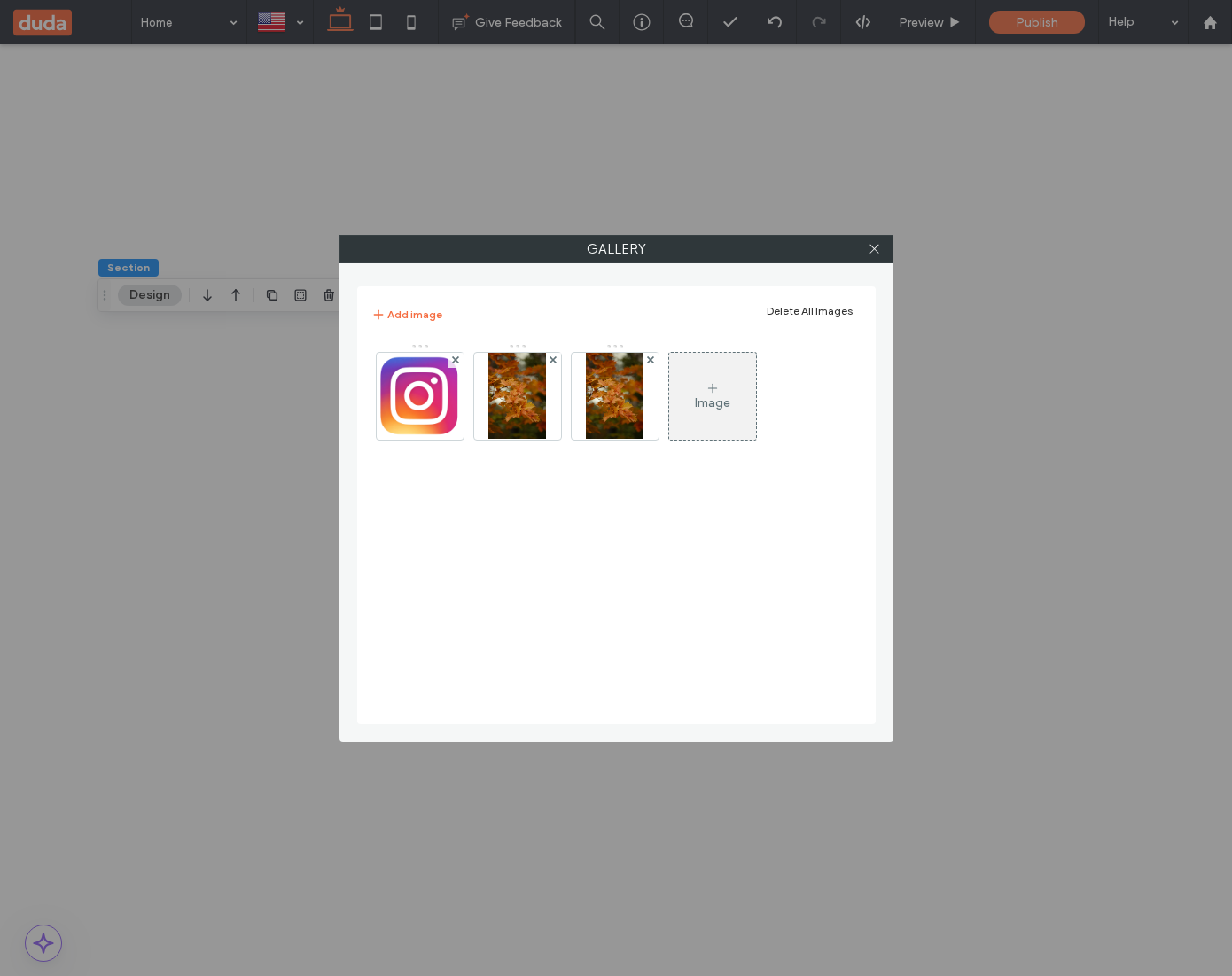
click at [704, 386] on div "Image" at bounding box center [713, 396] width 87 height 84
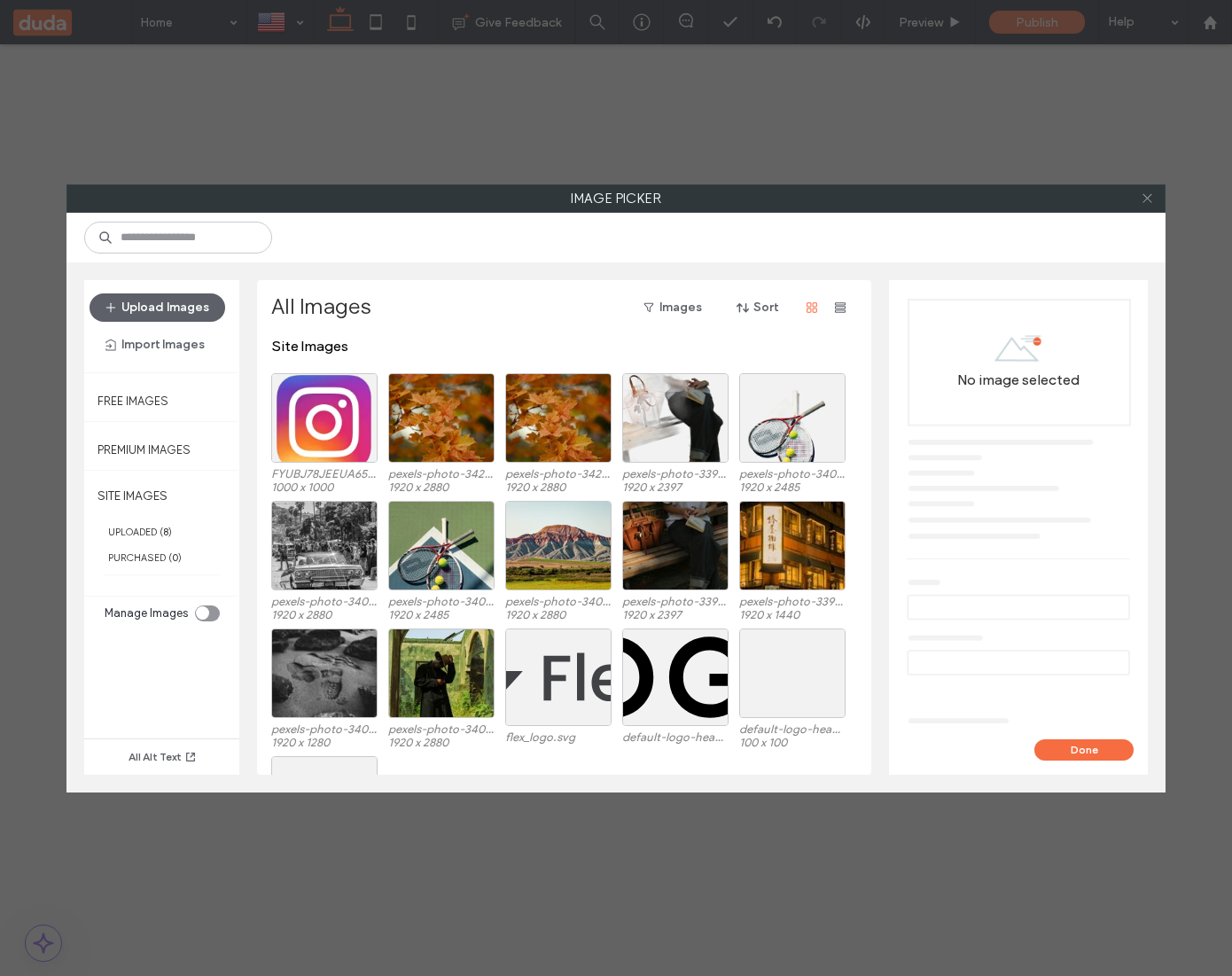
click at [1148, 193] on icon at bounding box center [1146, 197] width 13 height 13
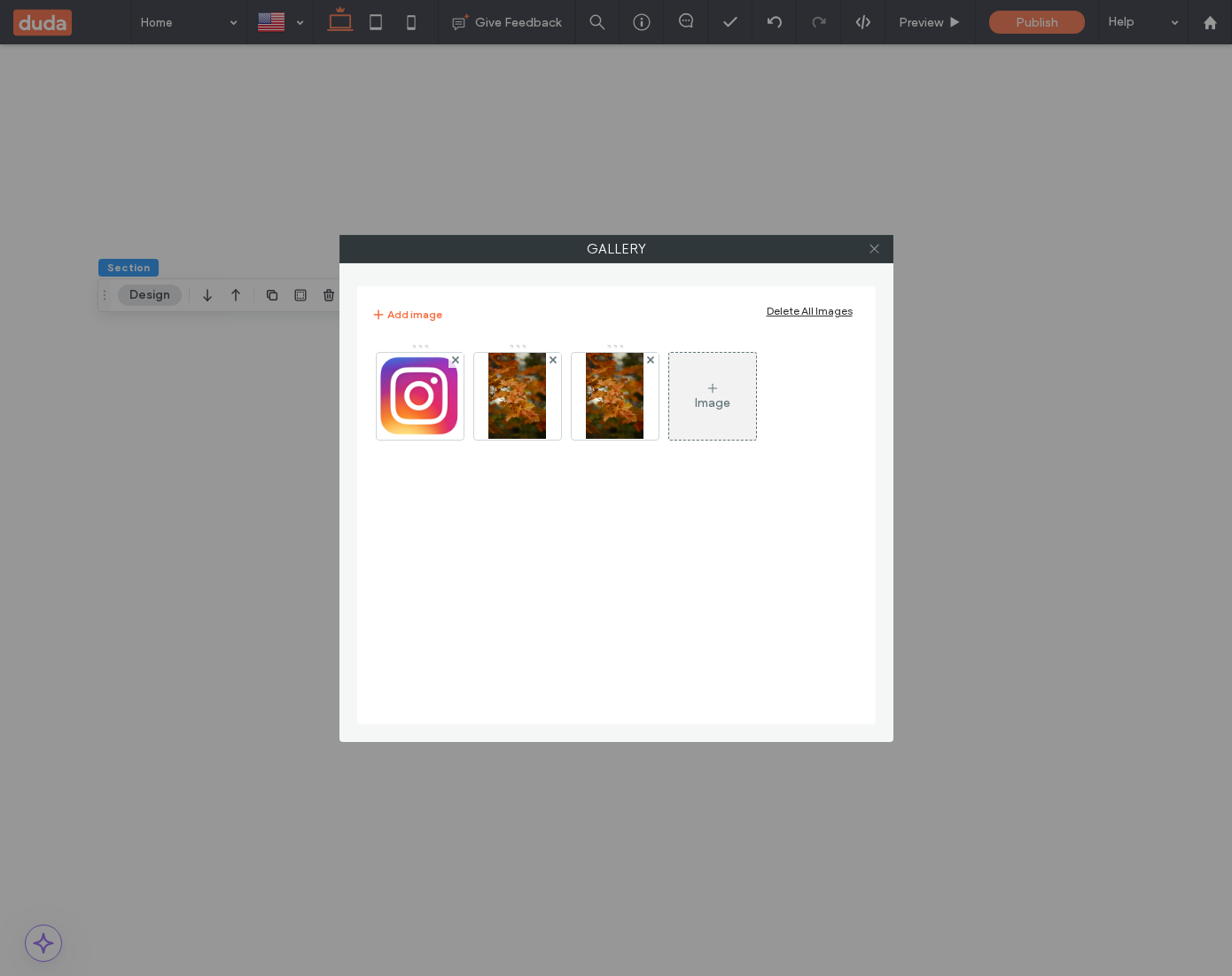
click at [876, 248] on icon at bounding box center [874, 248] width 13 height 13
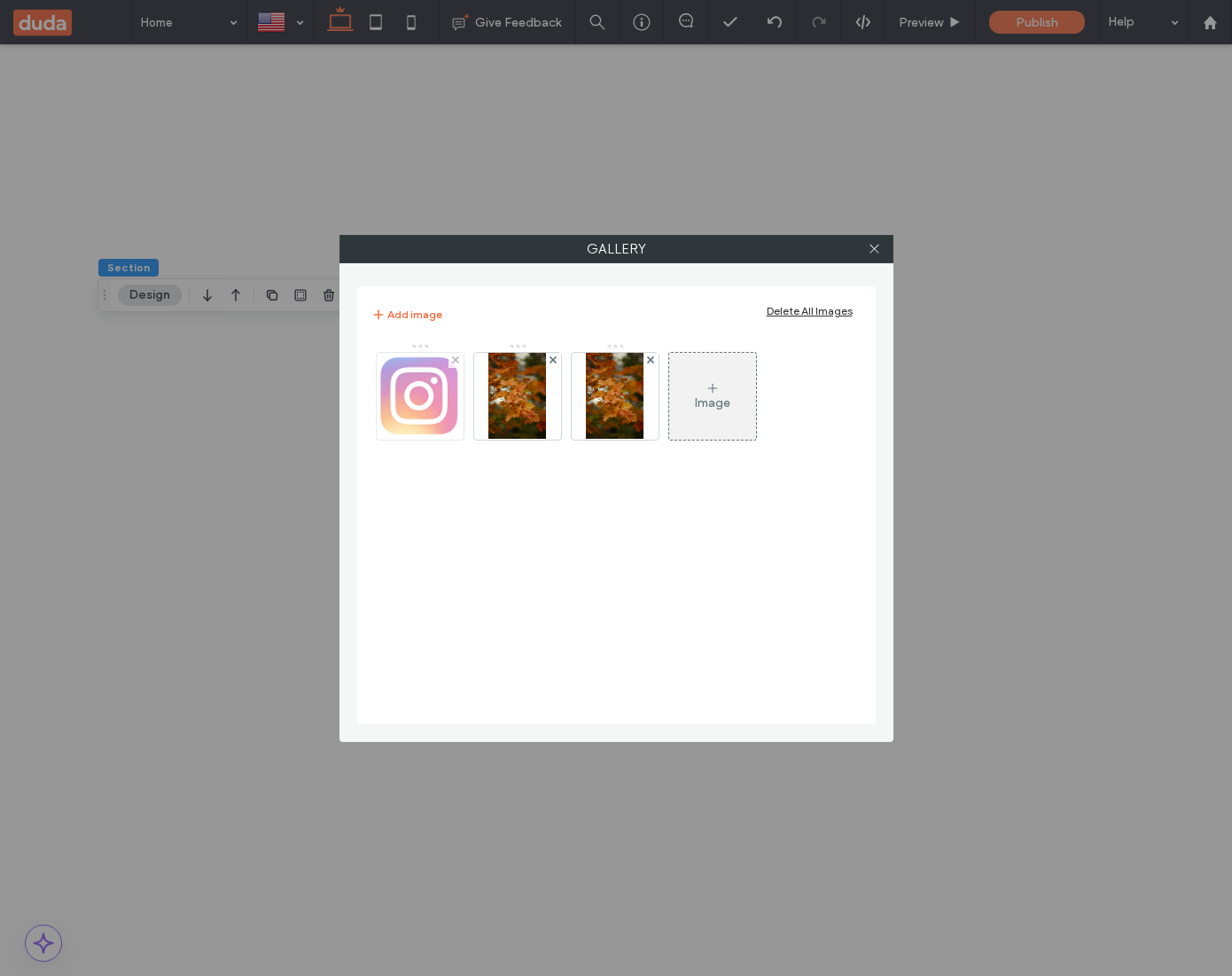
click at [434, 387] on img at bounding box center [420, 396] width 87 height 87
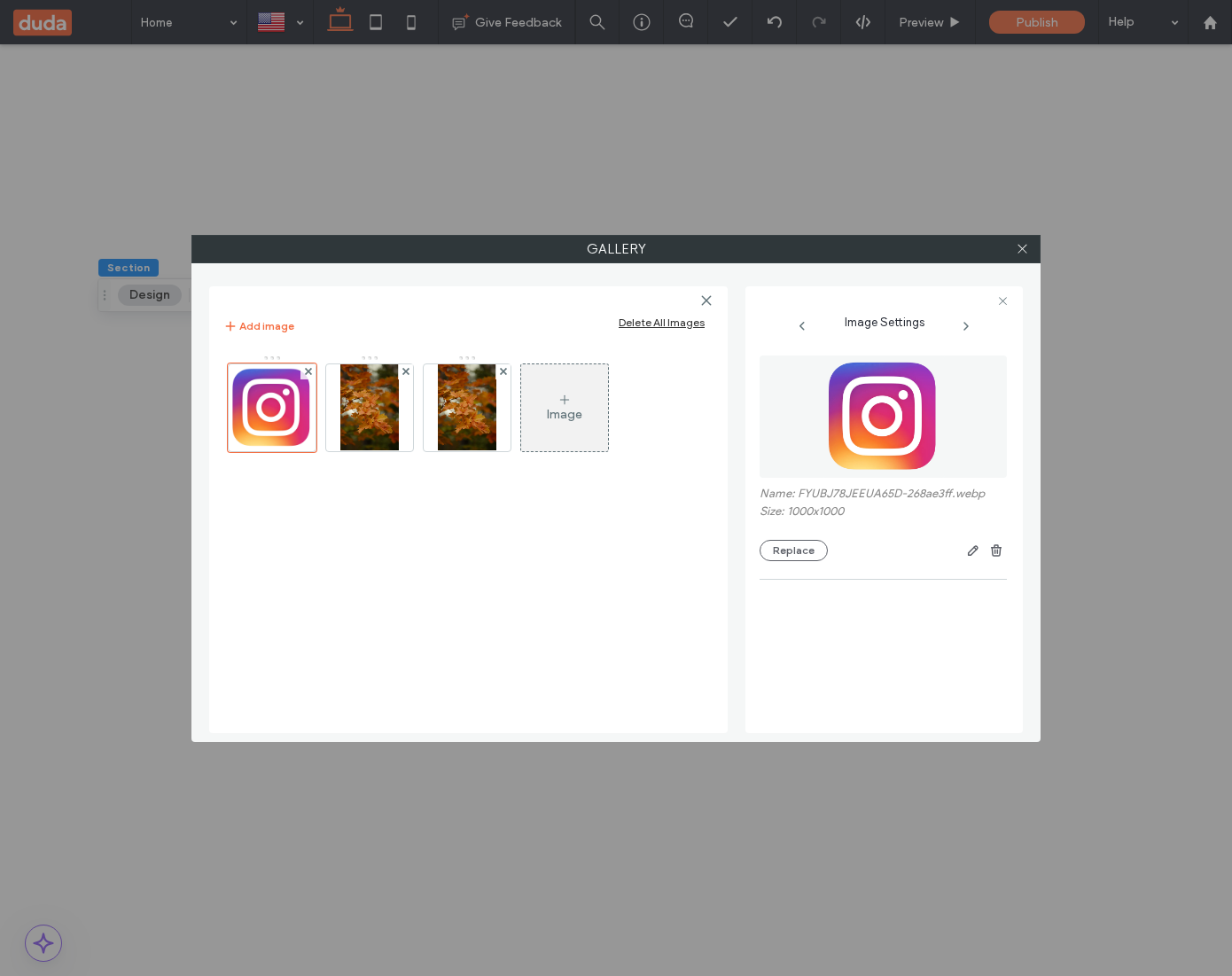
click at [913, 428] on img at bounding box center [884, 416] width 122 height 122
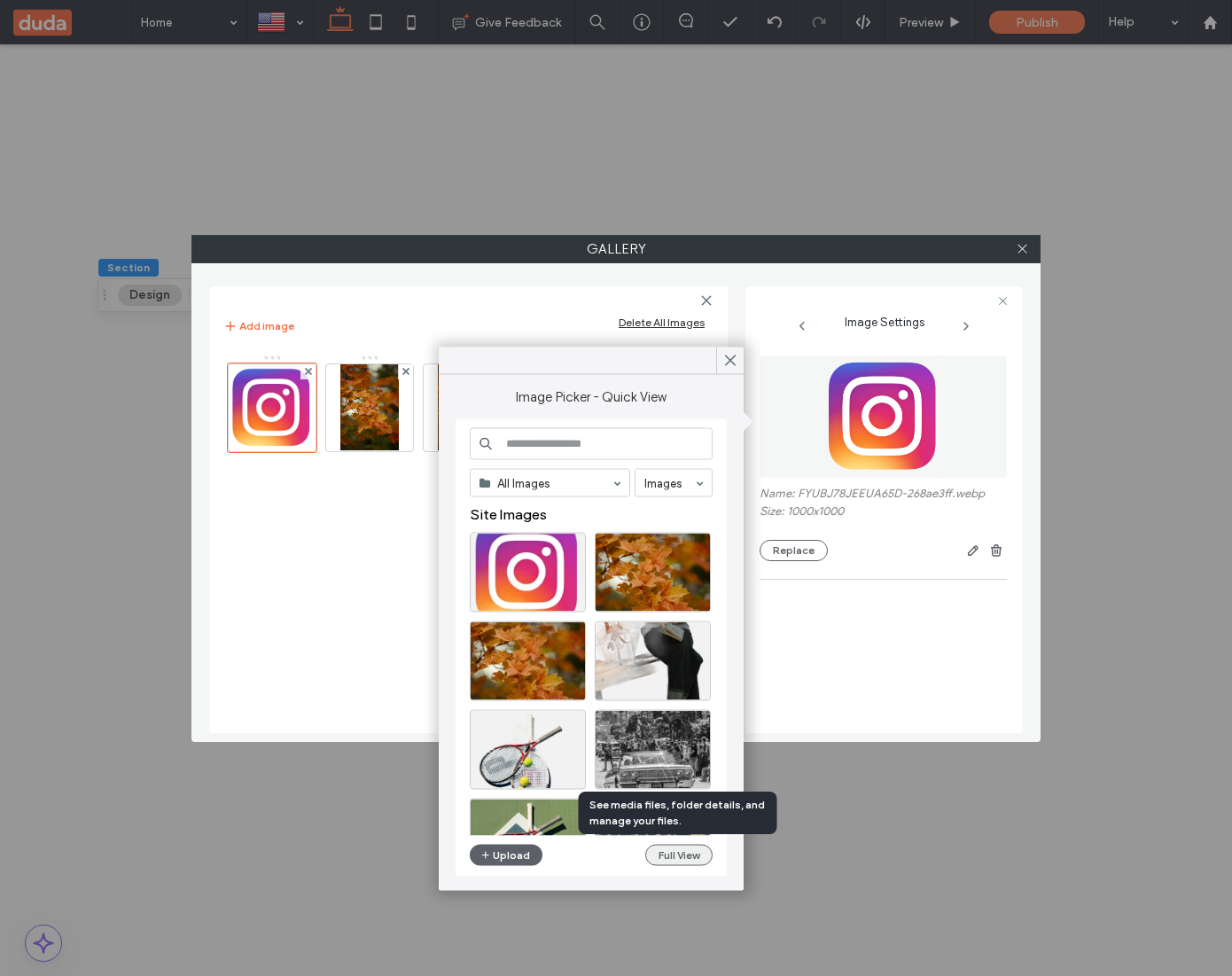
click at [675, 851] on button "Full View" at bounding box center [679, 855] width 68 height 21
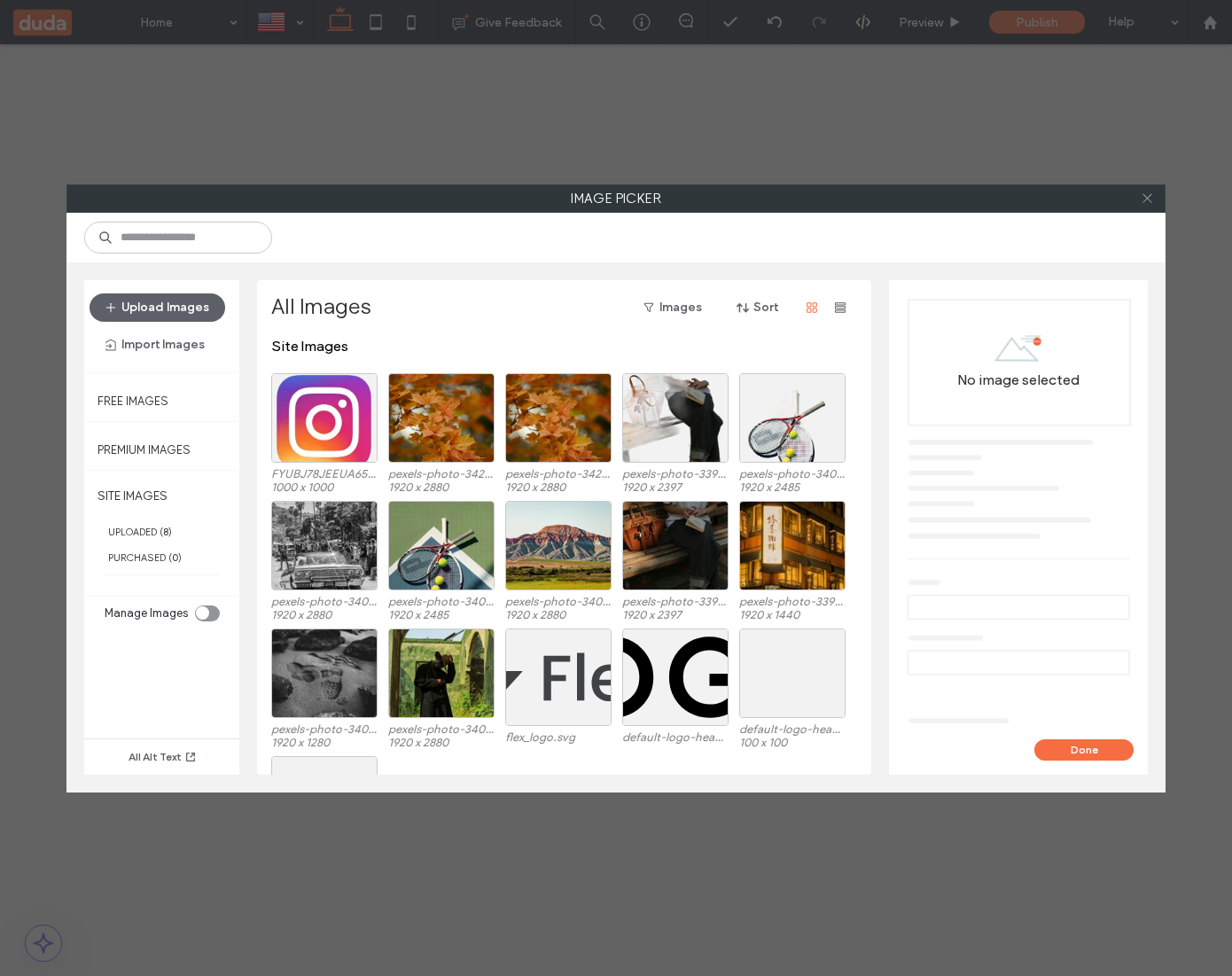
click at [1141, 201] on icon at bounding box center [1146, 197] width 13 height 13
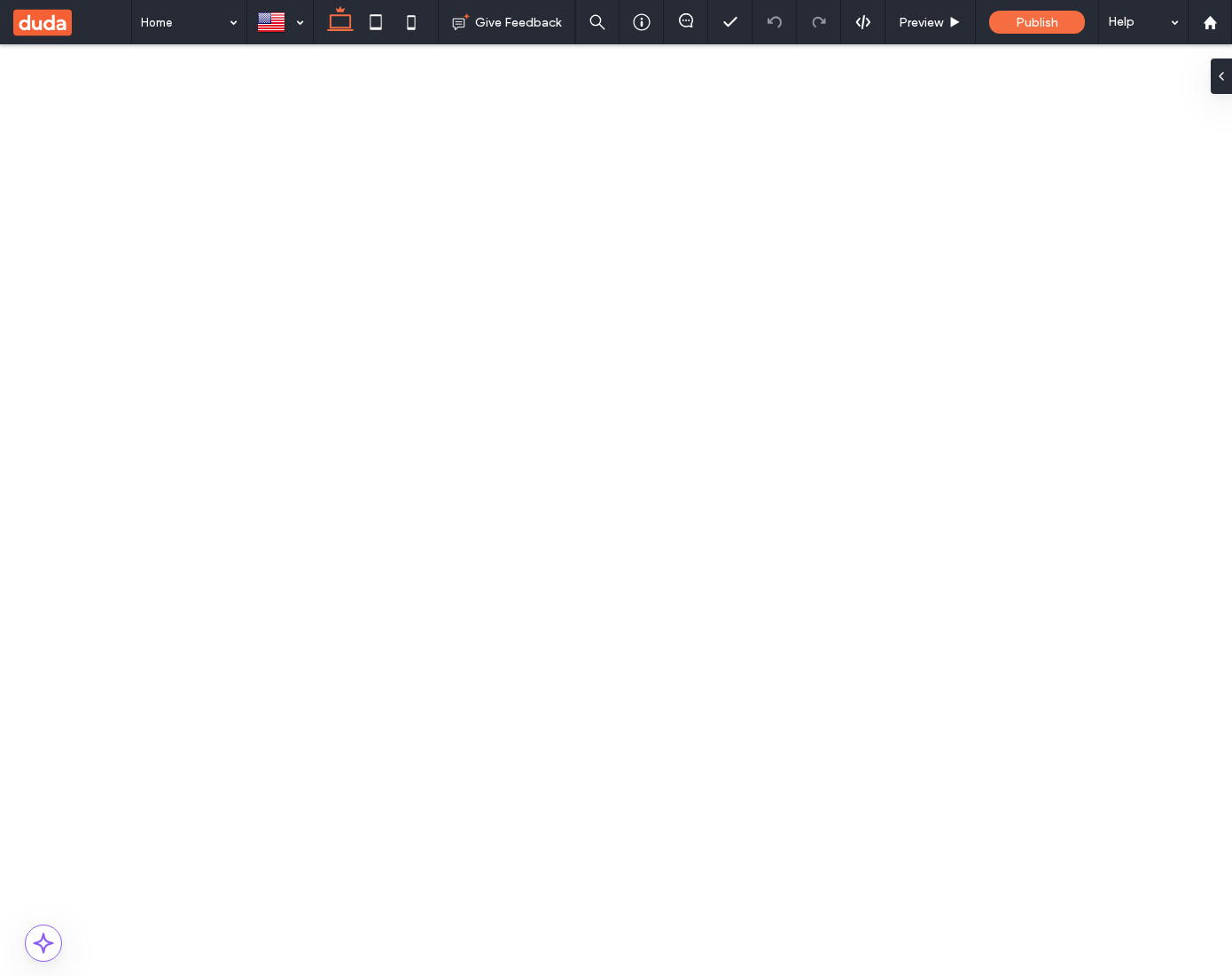
click at [737, 215] on button "Content" at bounding box center [738, 213] width 74 height 21
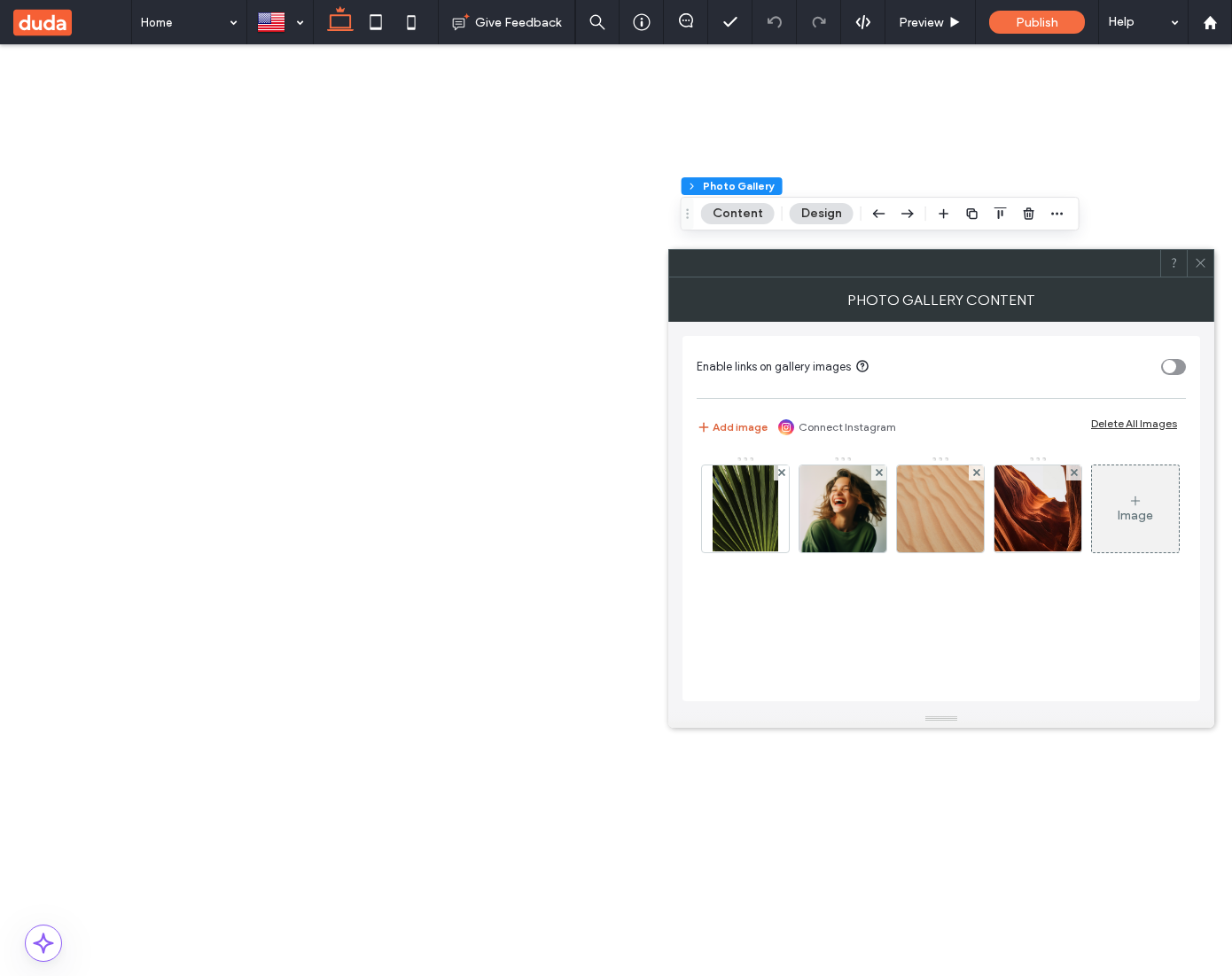
click at [738, 428] on button "Add image" at bounding box center [731, 427] width 71 height 21
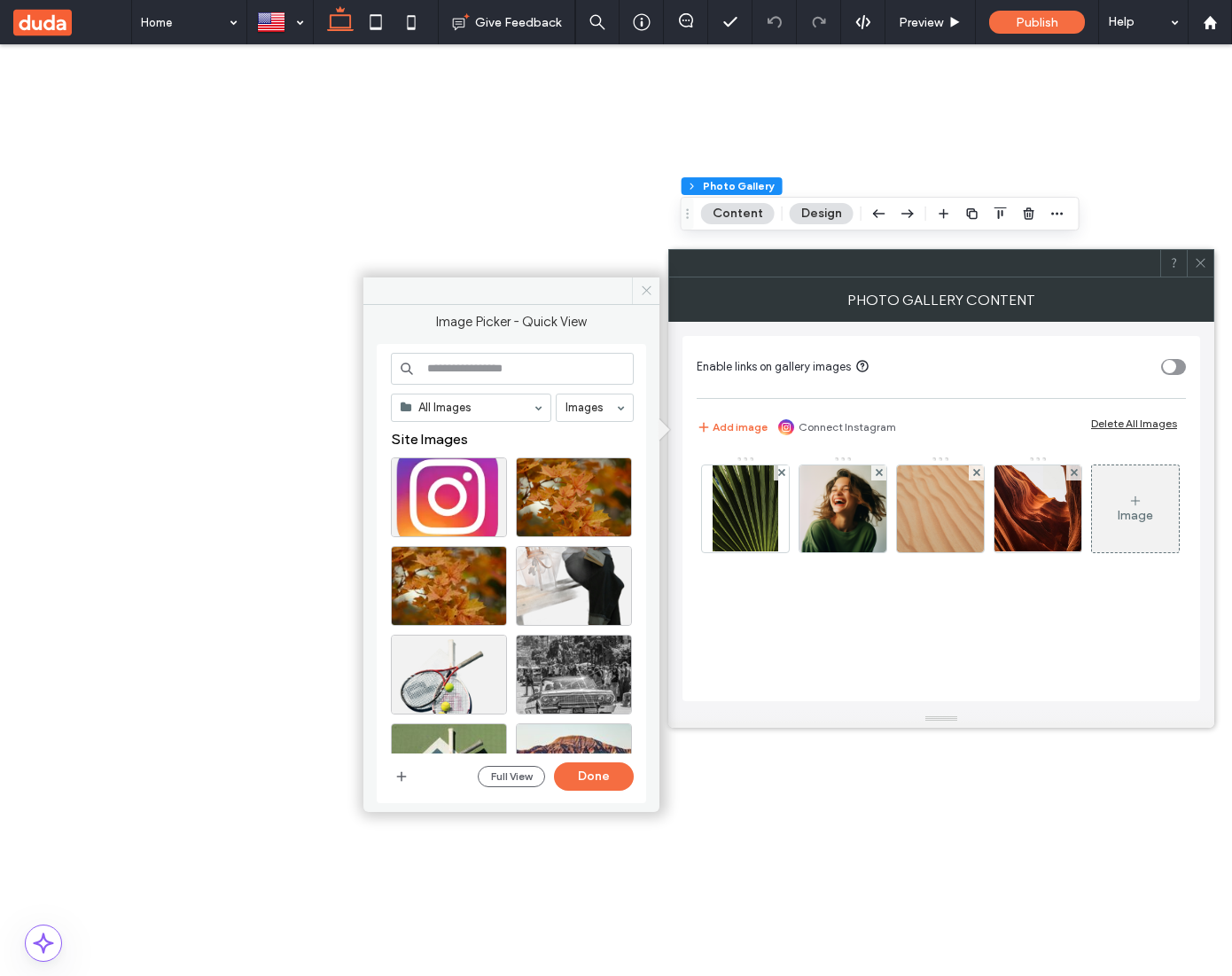
click at [646, 289] on icon at bounding box center [646, 290] width 13 height 13
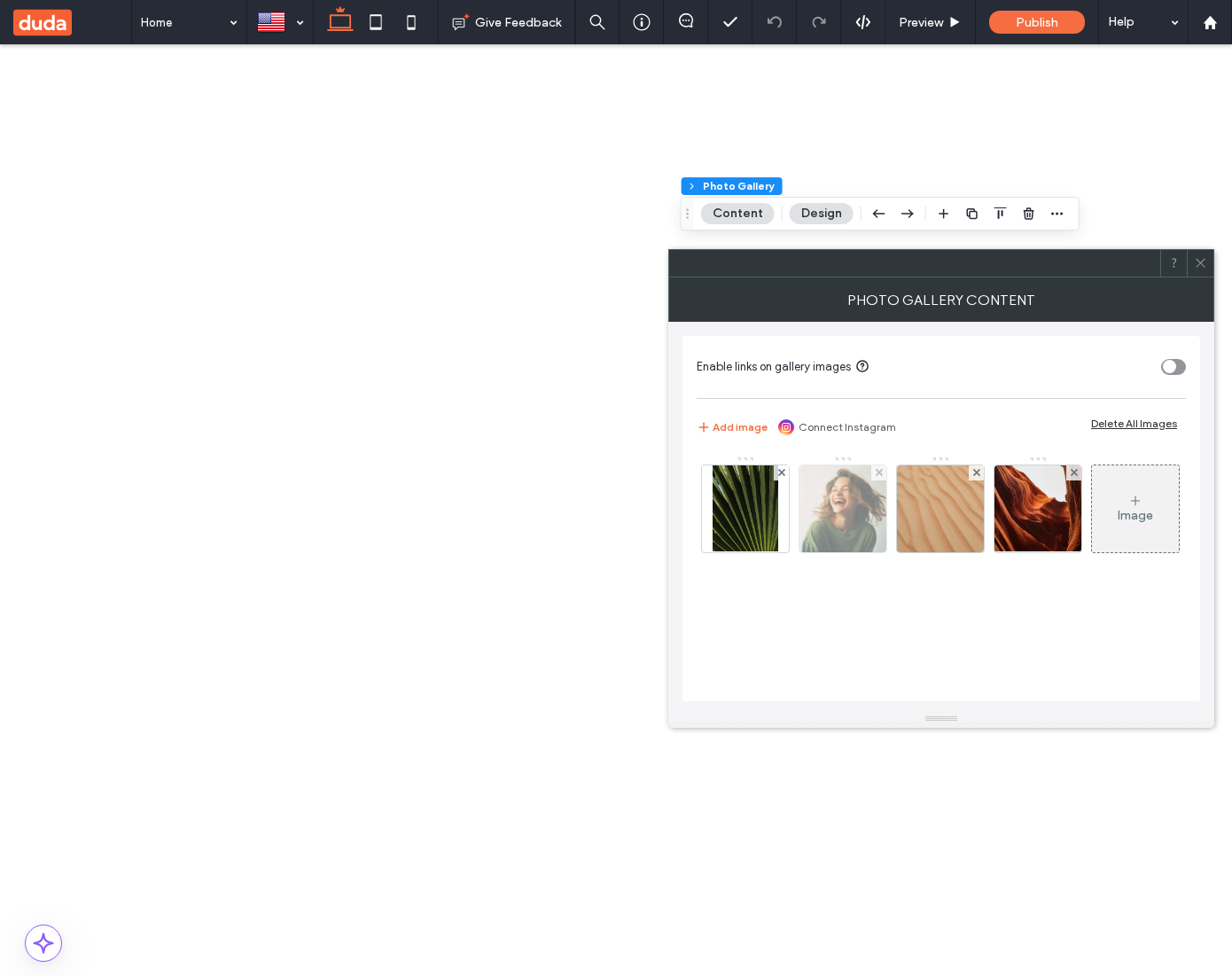
click at [812, 513] on img at bounding box center [842, 508] width 87 height 87
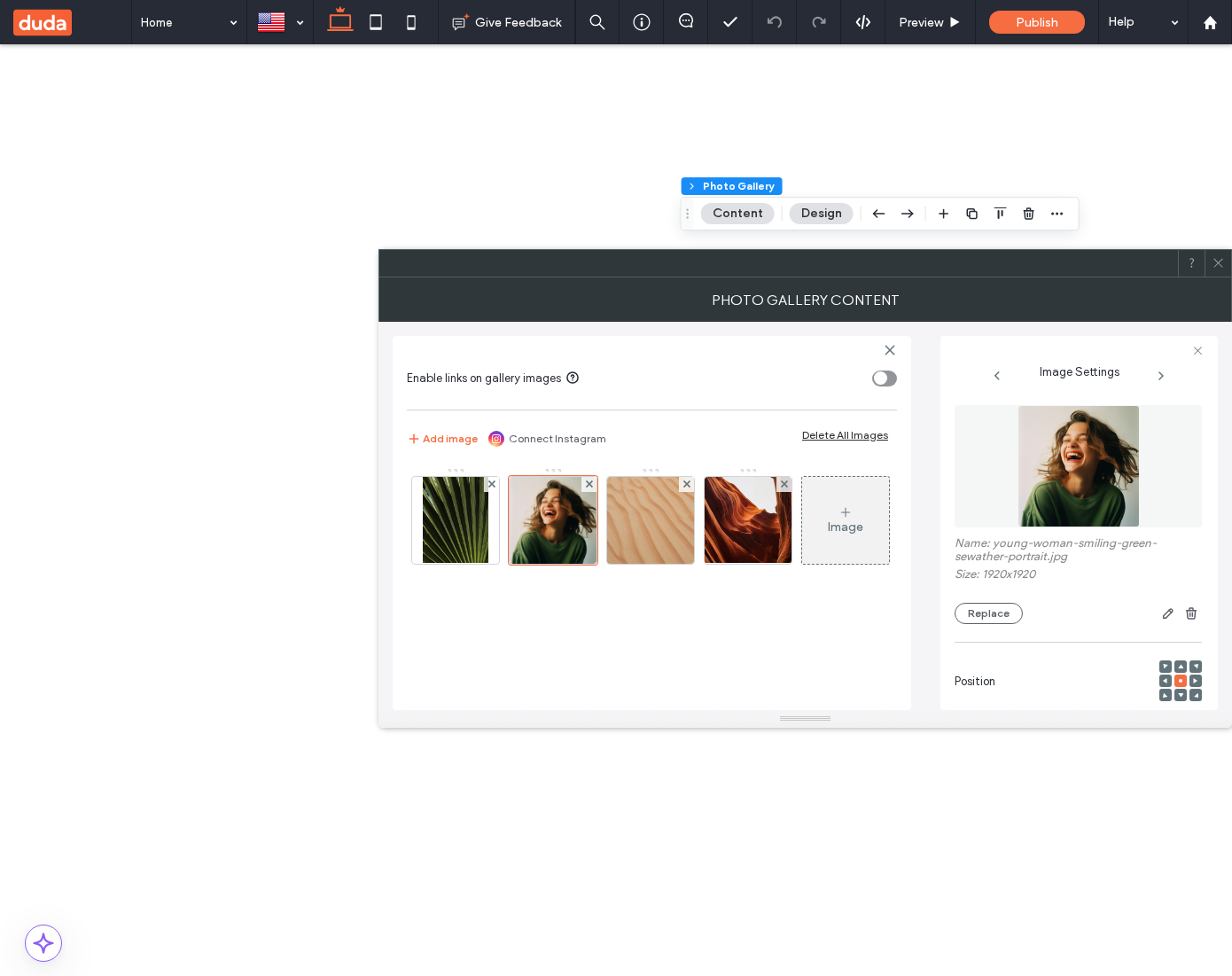
click at [1055, 492] on img at bounding box center [1079, 466] width 122 height 122
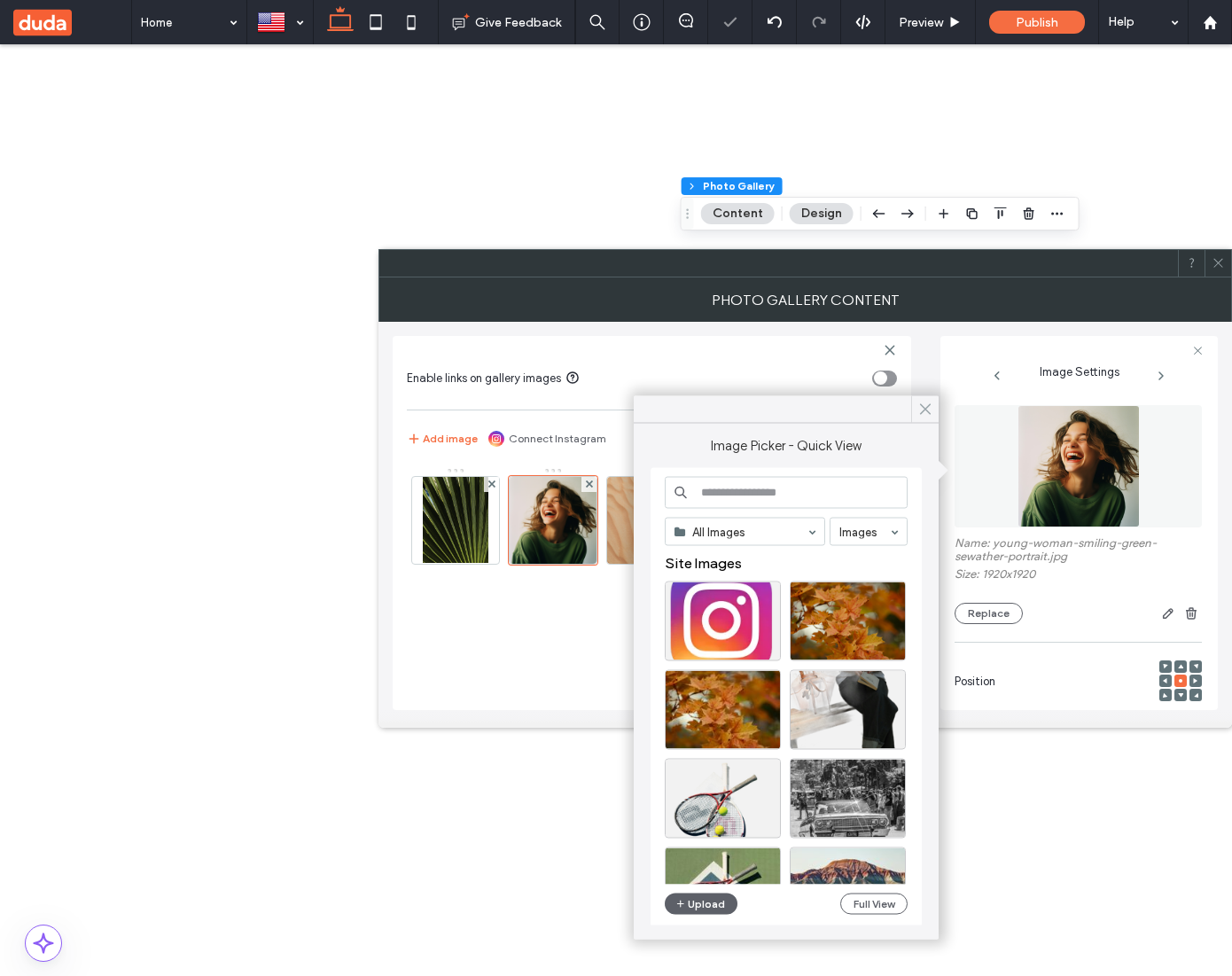
click at [927, 407] on use at bounding box center [925, 409] width 9 height 10
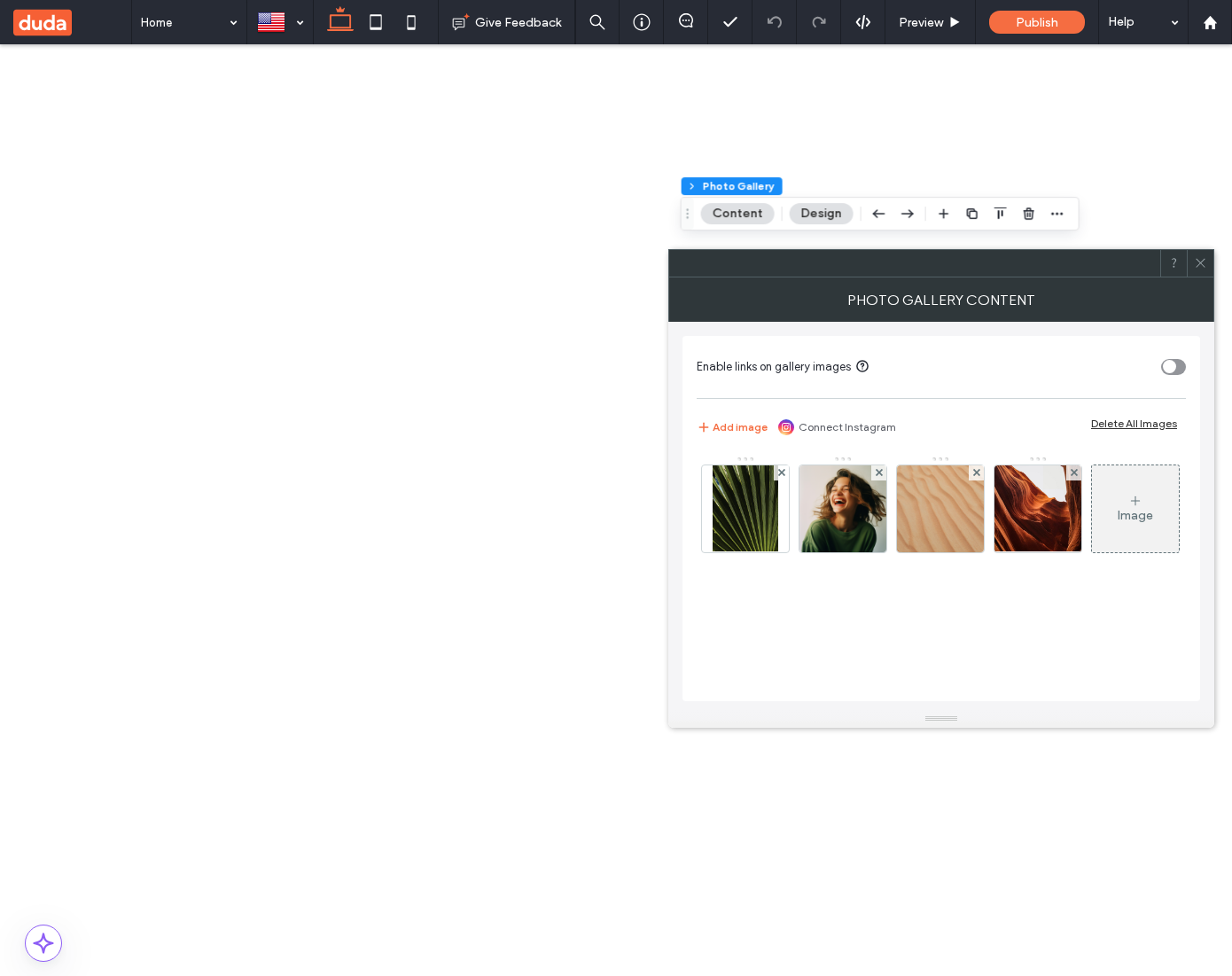
click at [886, 530] on img at bounding box center [842, 508] width 87 height 87
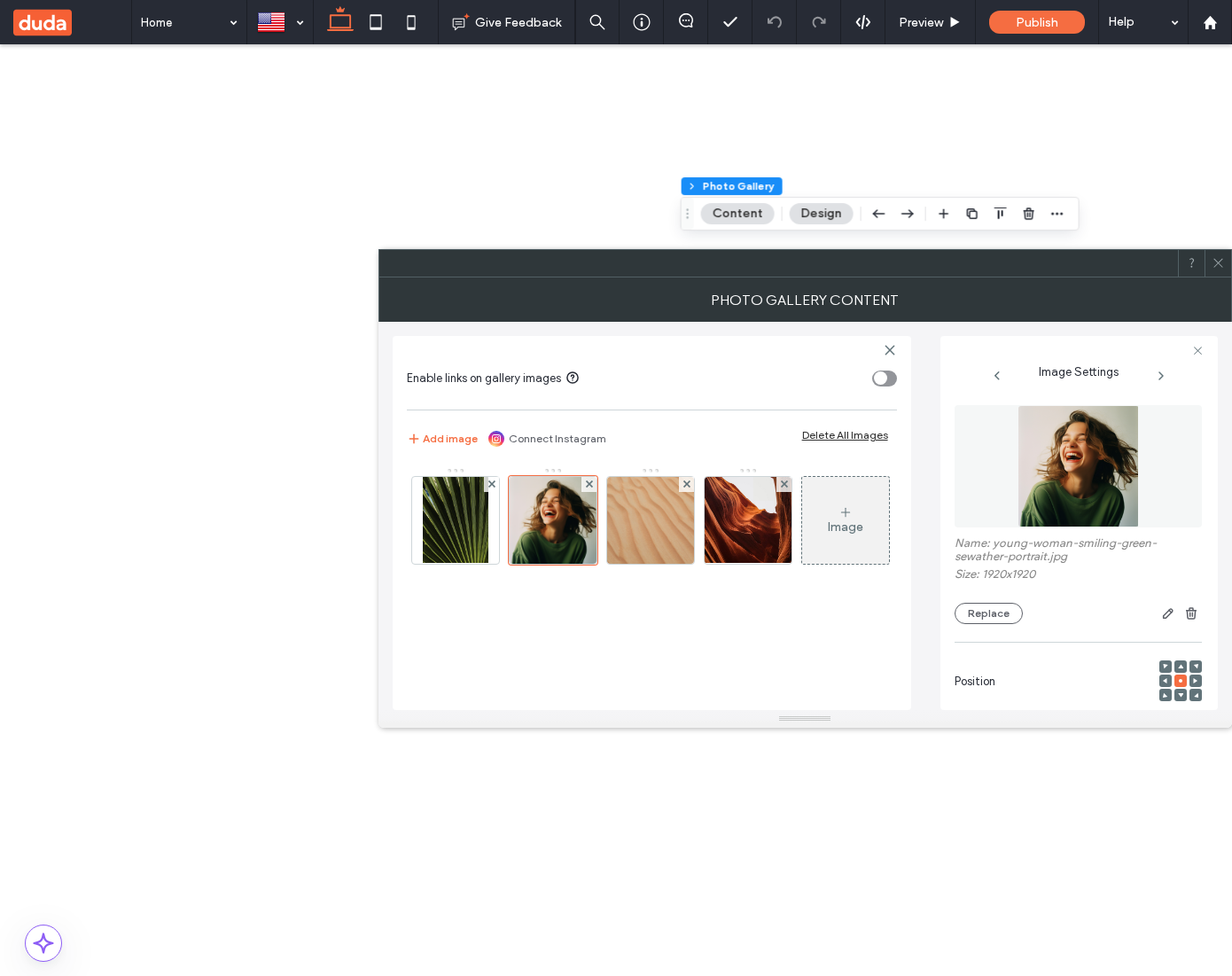
click at [1068, 492] on img at bounding box center [1079, 466] width 122 height 122
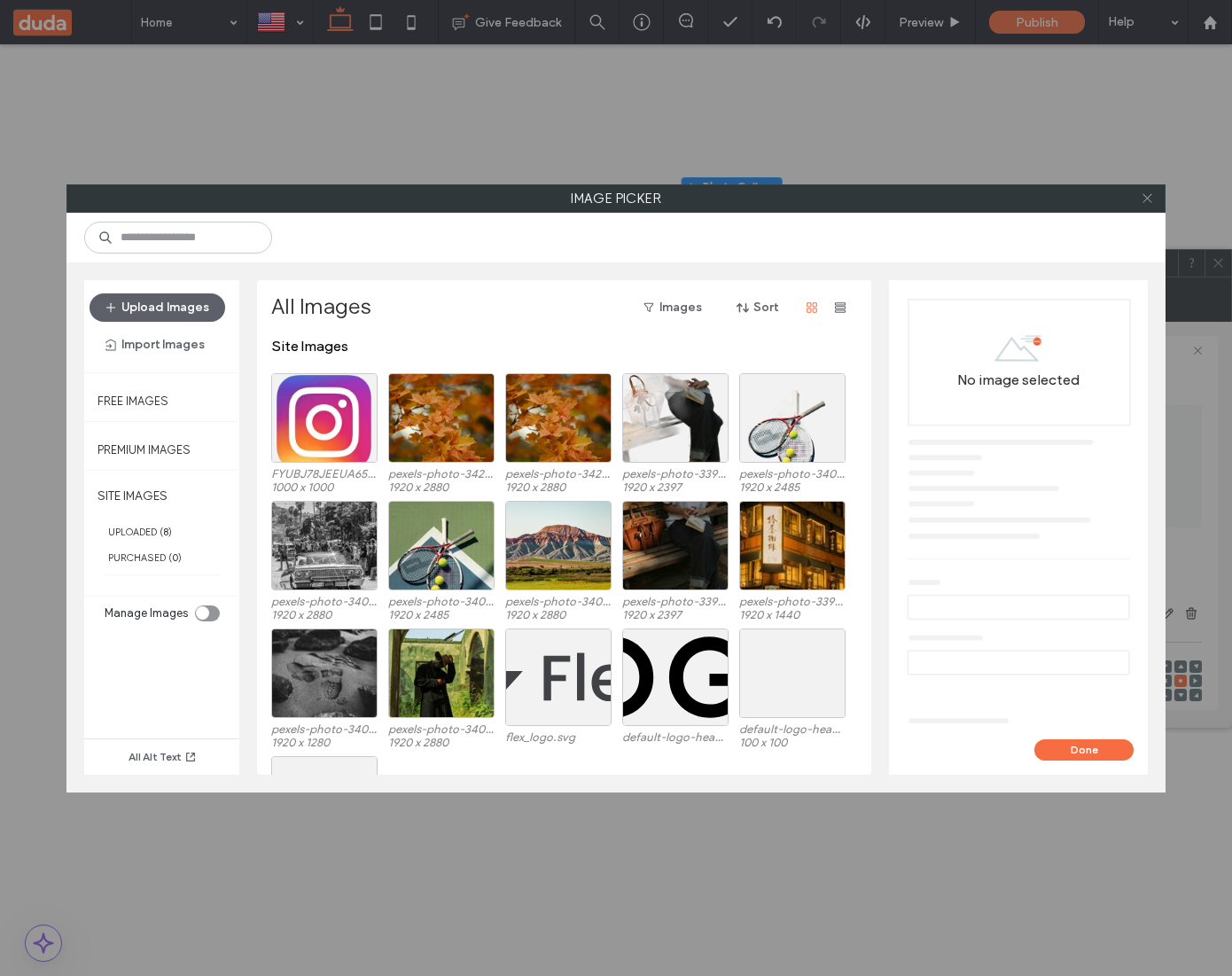
click at [1148, 201] on icon at bounding box center [1146, 197] width 13 height 13
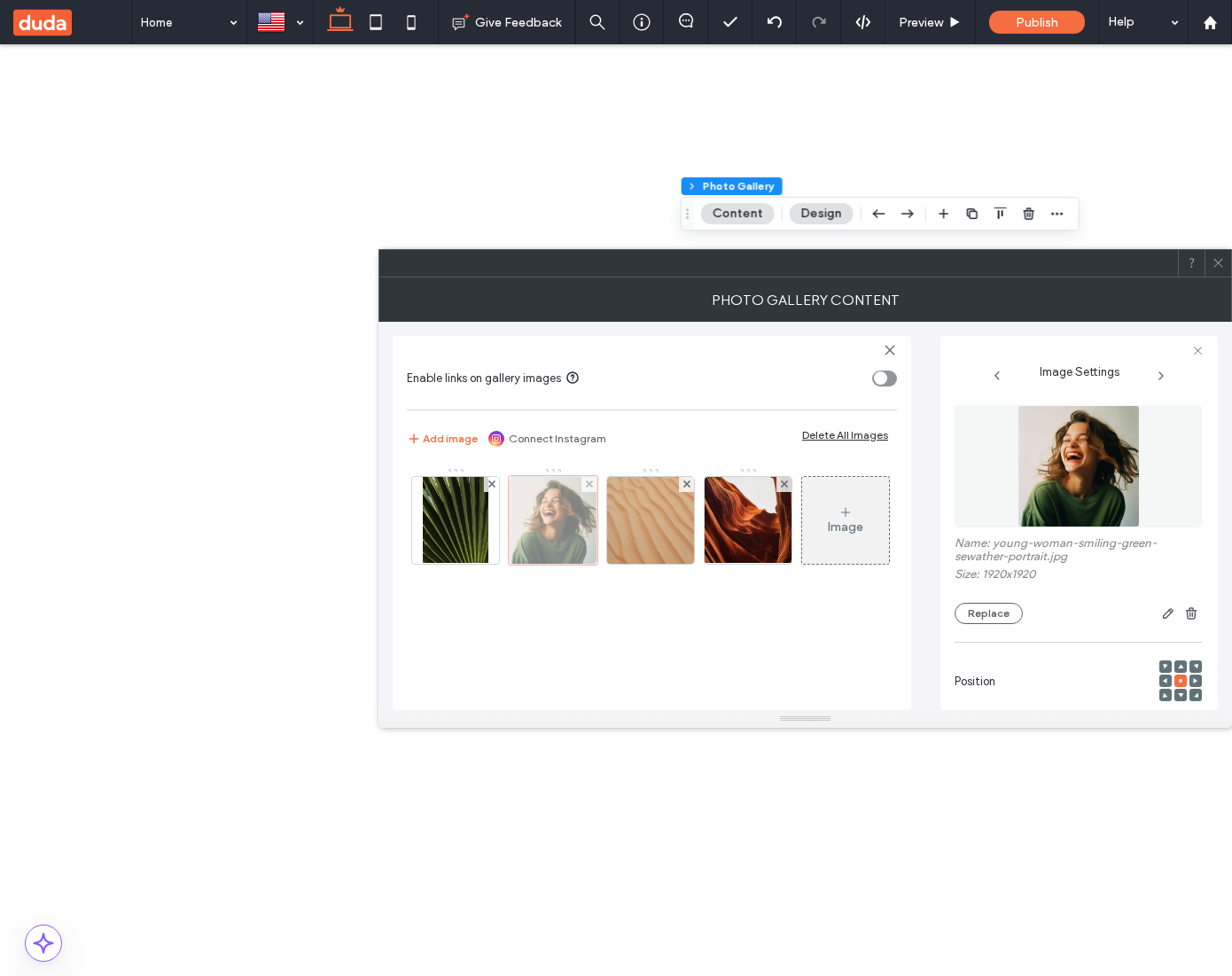
click at [547, 515] on div at bounding box center [552, 519] width 89 height 89
click at [462, 439] on button "Add image" at bounding box center [442, 438] width 71 height 21
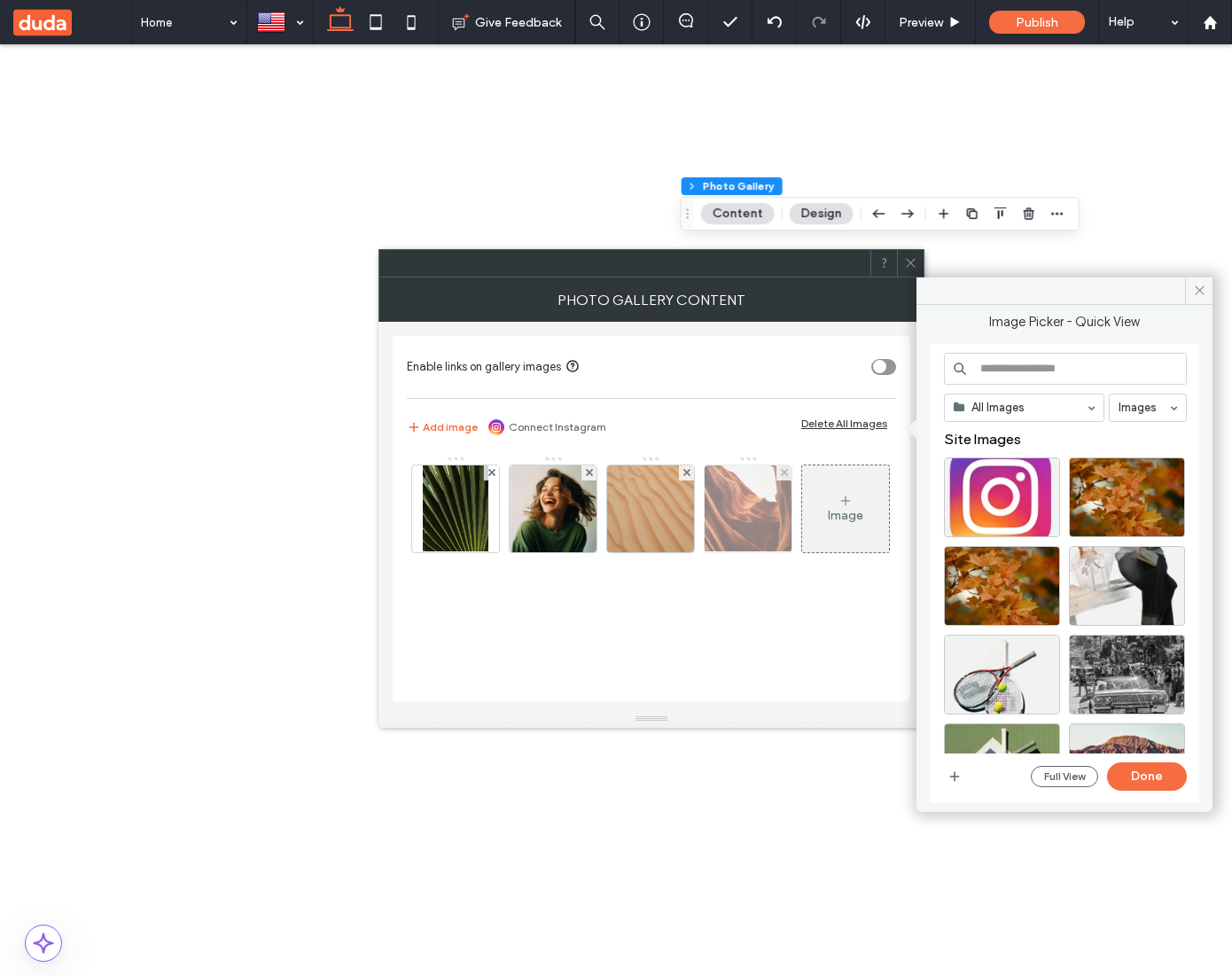
click at [733, 506] on img at bounding box center [748, 508] width 111 height 87
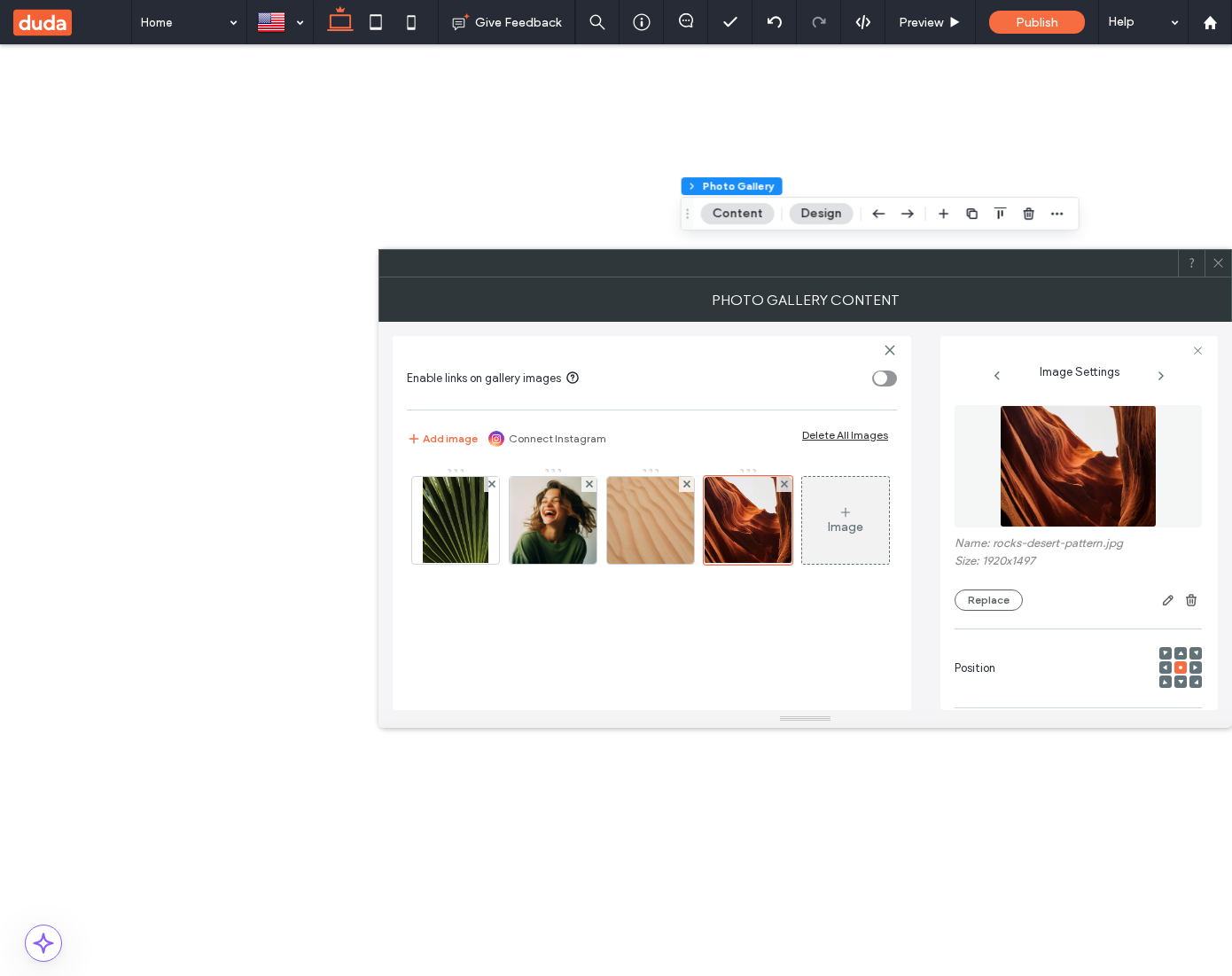
click at [1076, 492] on img at bounding box center [1078, 466] width 156 height 122
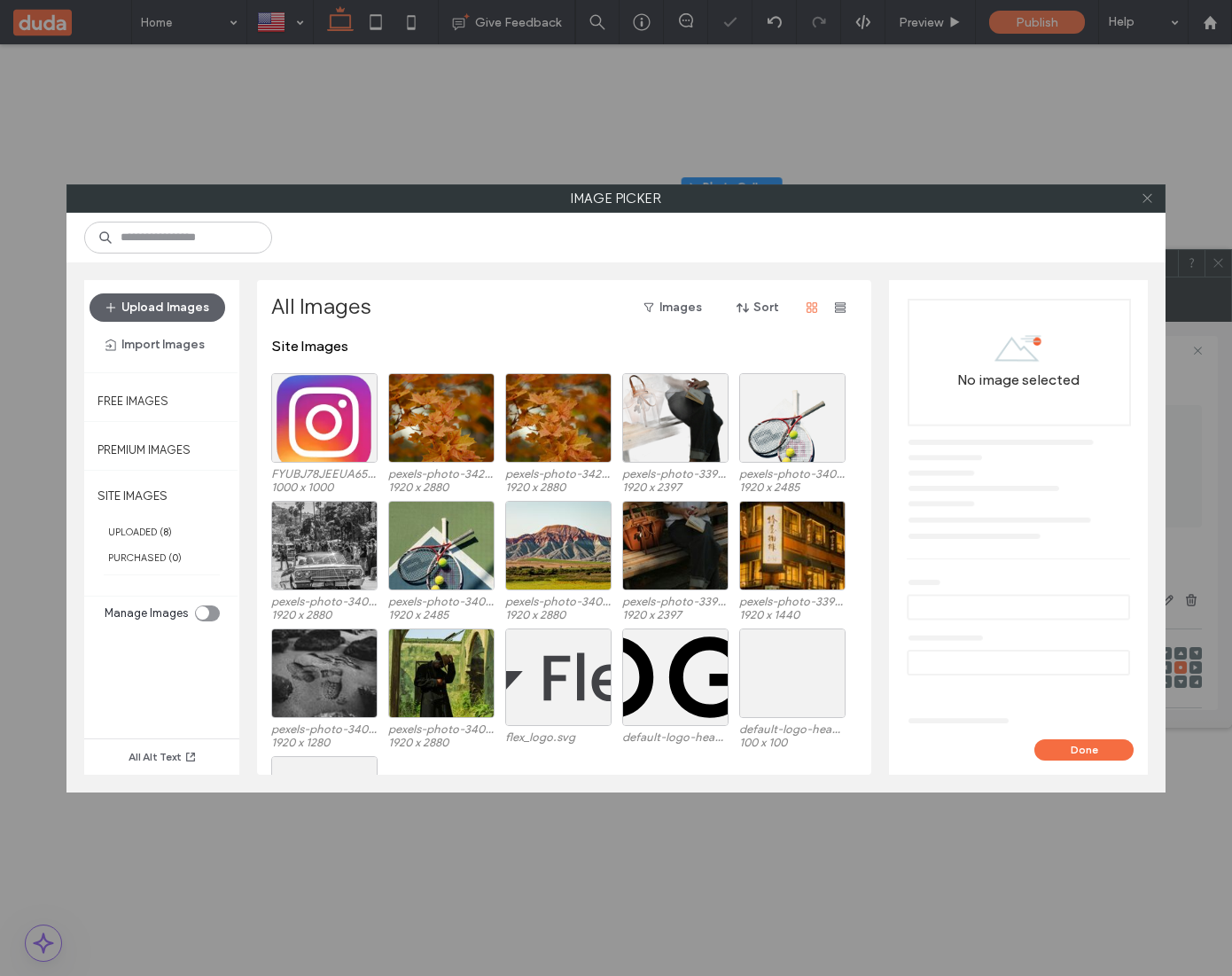
click at [1147, 203] on icon at bounding box center [1146, 197] width 13 height 13
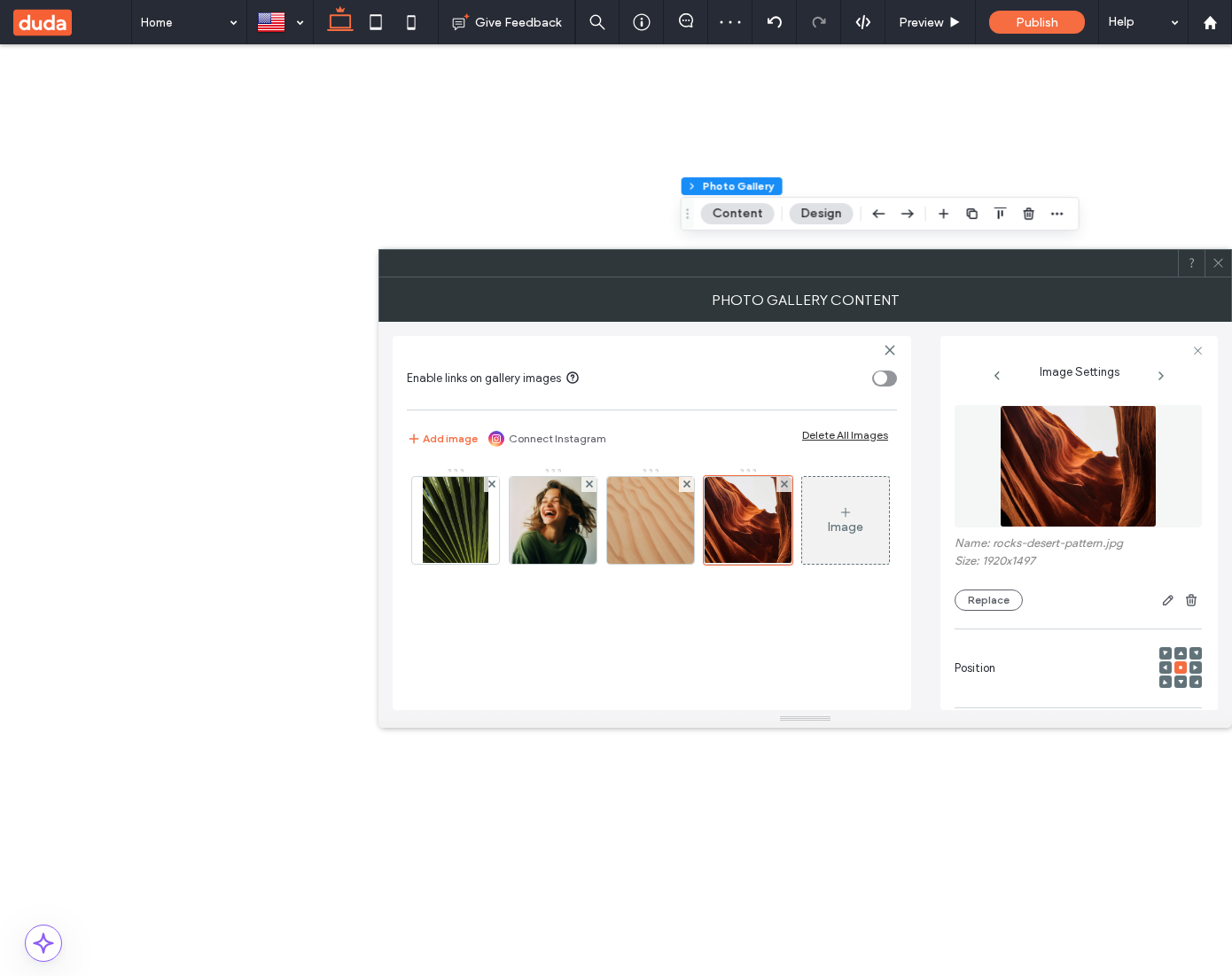
click at [1222, 260] on icon at bounding box center [1218, 262] width 13 height 13
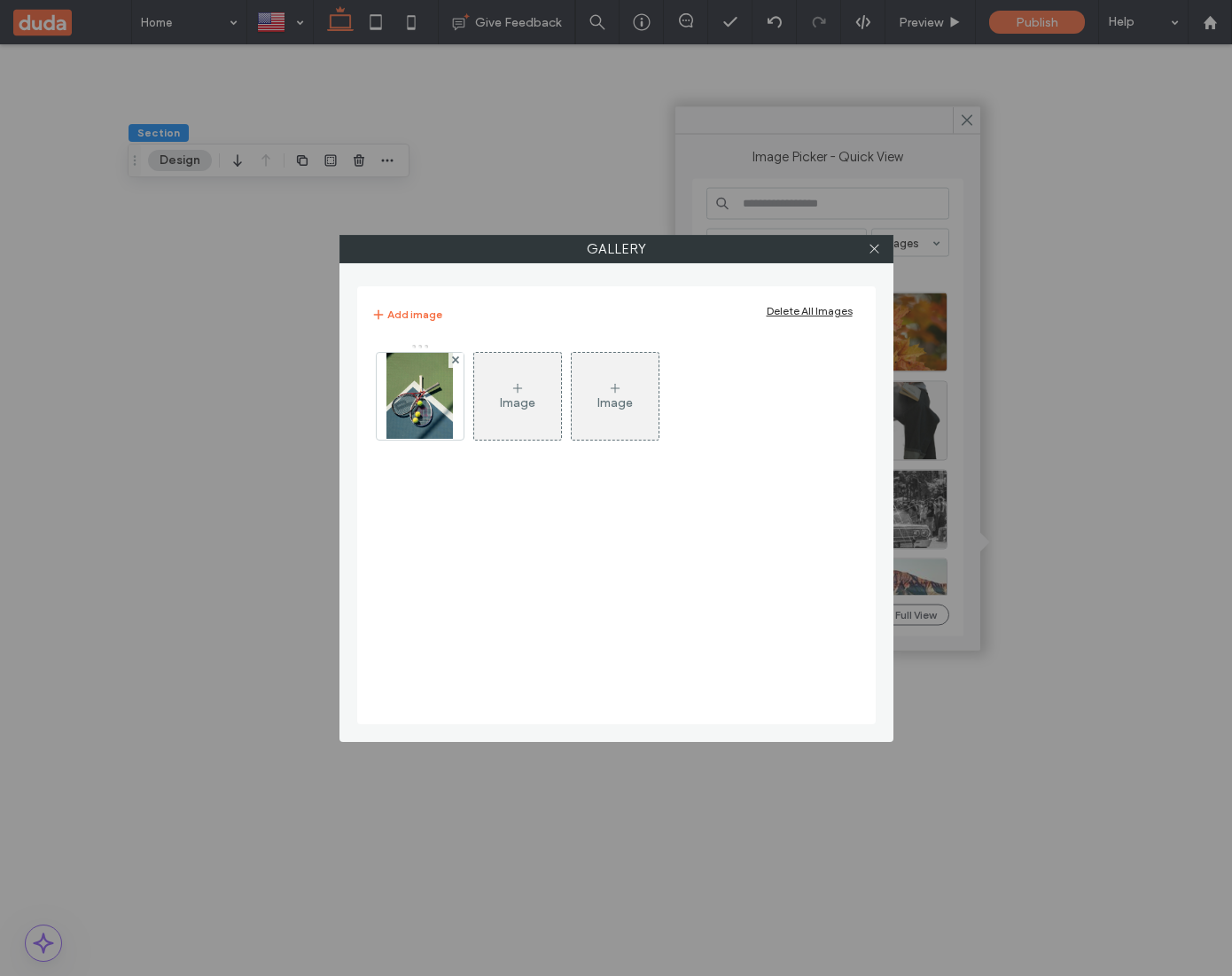
click at [488, 394] on div "Image" at bounding box center [517, 396] width 87 height 84
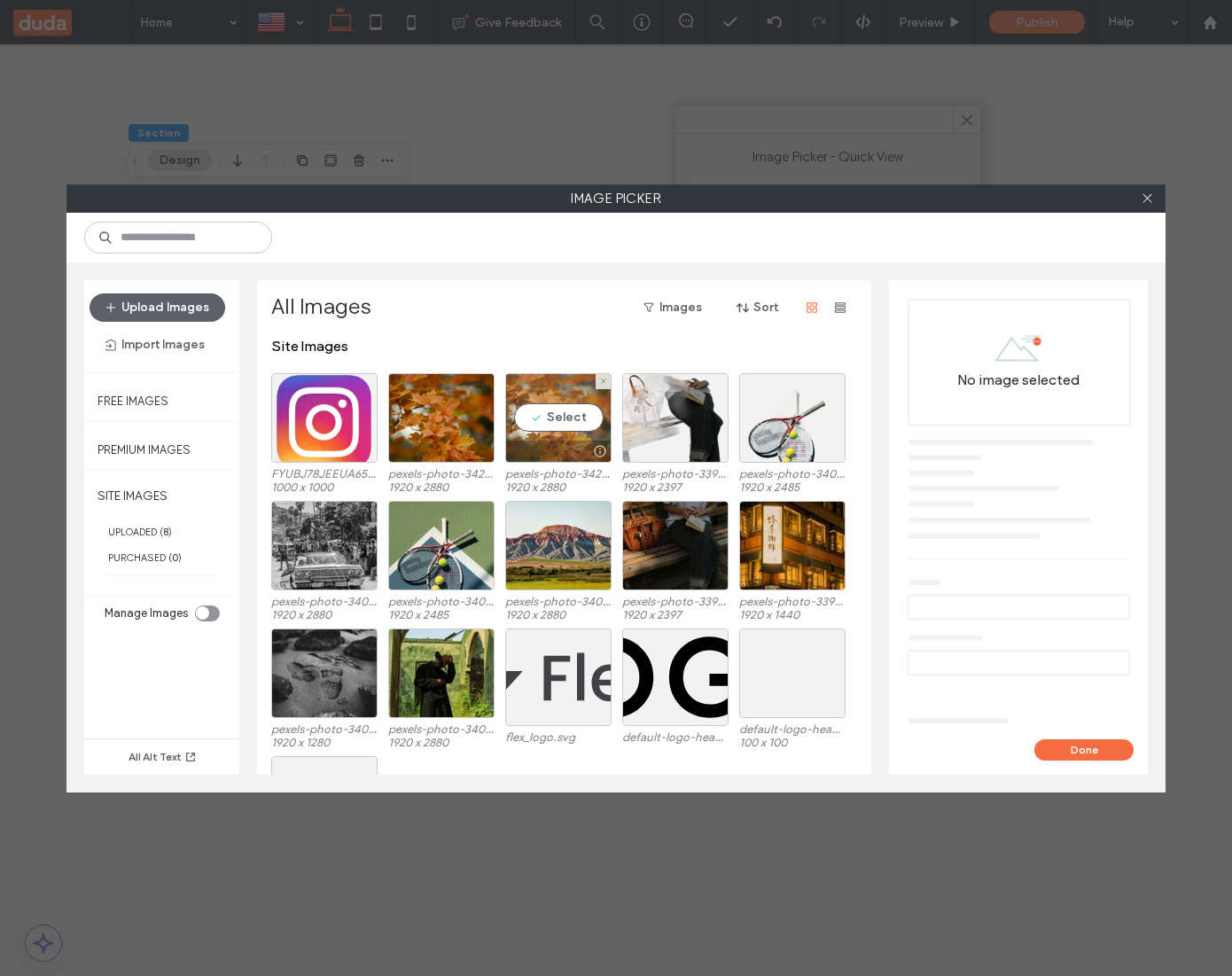
click at [587, 414] on div "Select" at bounding box center [558, 418] width 106 height 90
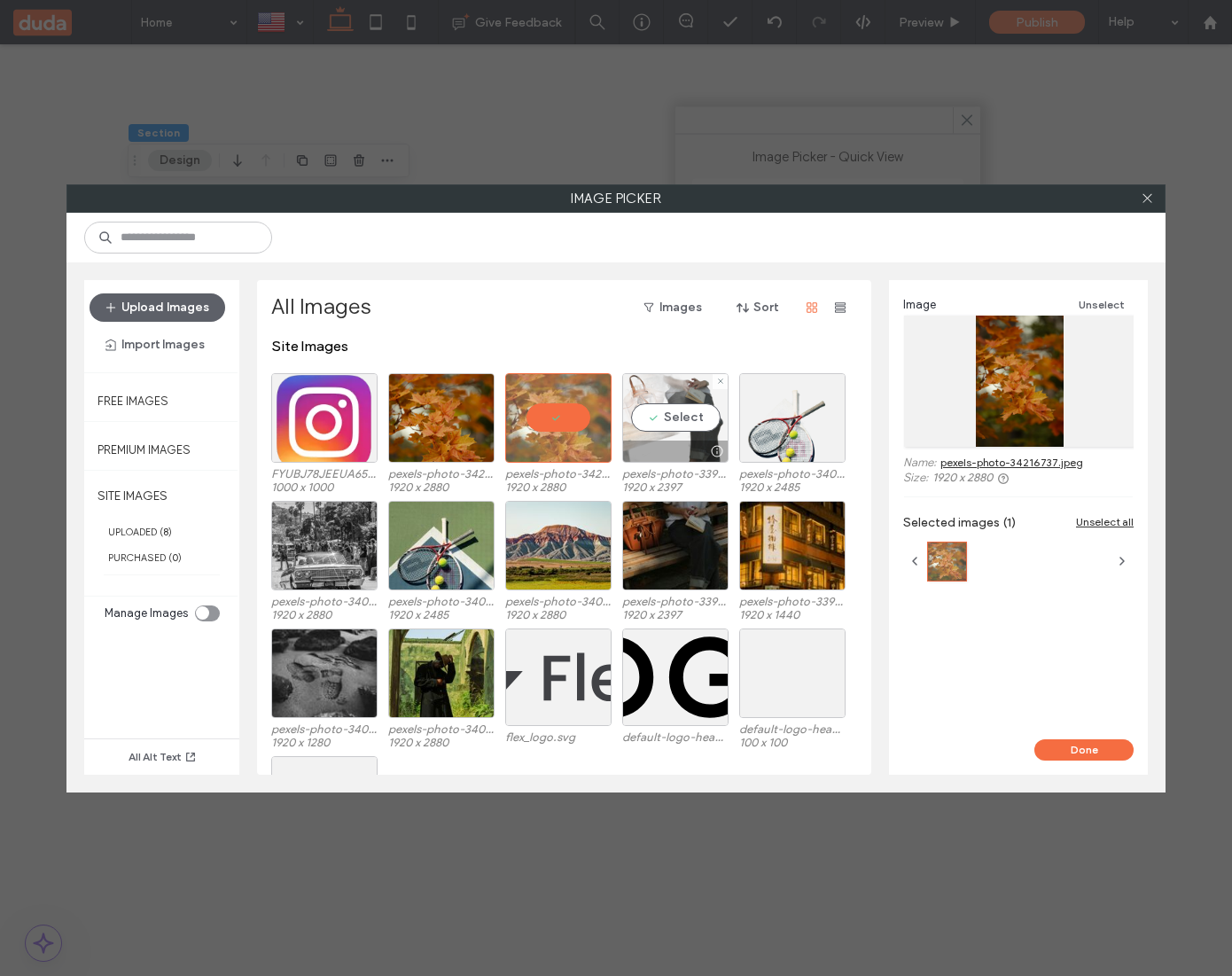
click at [719, 421] on div "Select" at bounding box center [675, 418] width 106 height 90
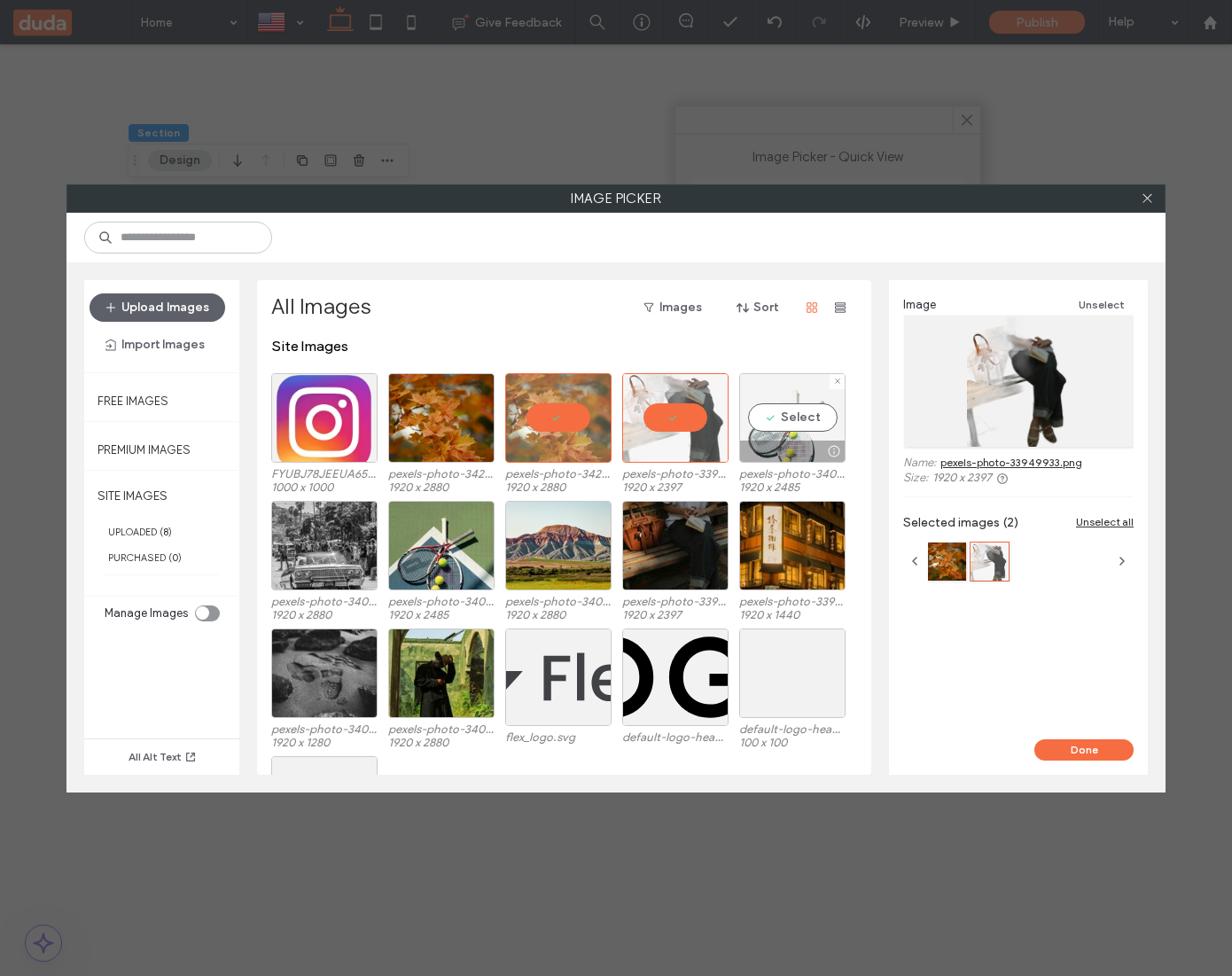
click at [791, 417] on div "Select" at bounding box center [792, 418] width 106 height 90
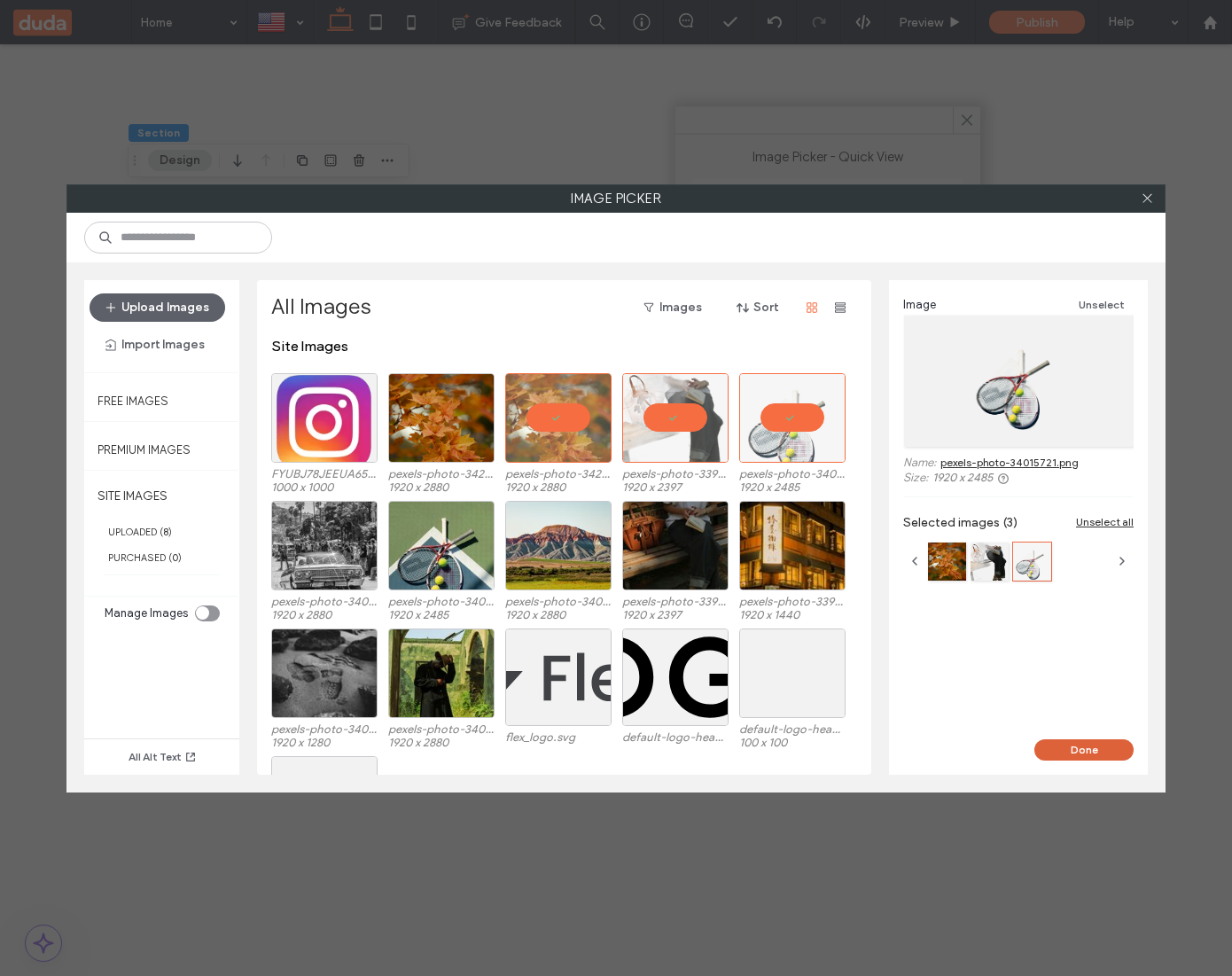
click at [1092, 742] on button "Done" at bounding box center [1085, 749] width 100 height 21
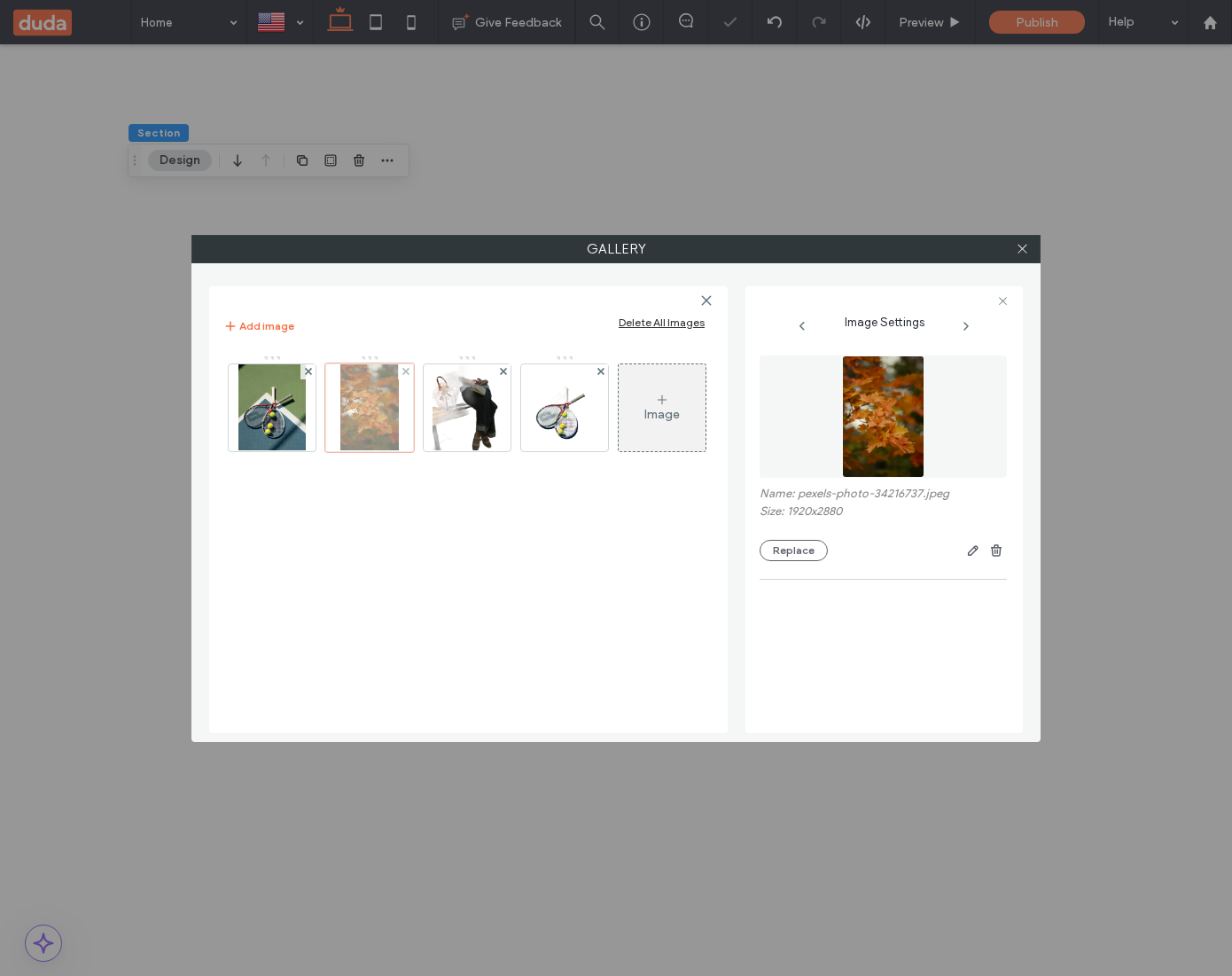
click at [374, 413] on div at bounding box center [369, 407] width 89 height 89
click at [853, 418] on img at bounding box center [883, 416] width 83 height 122
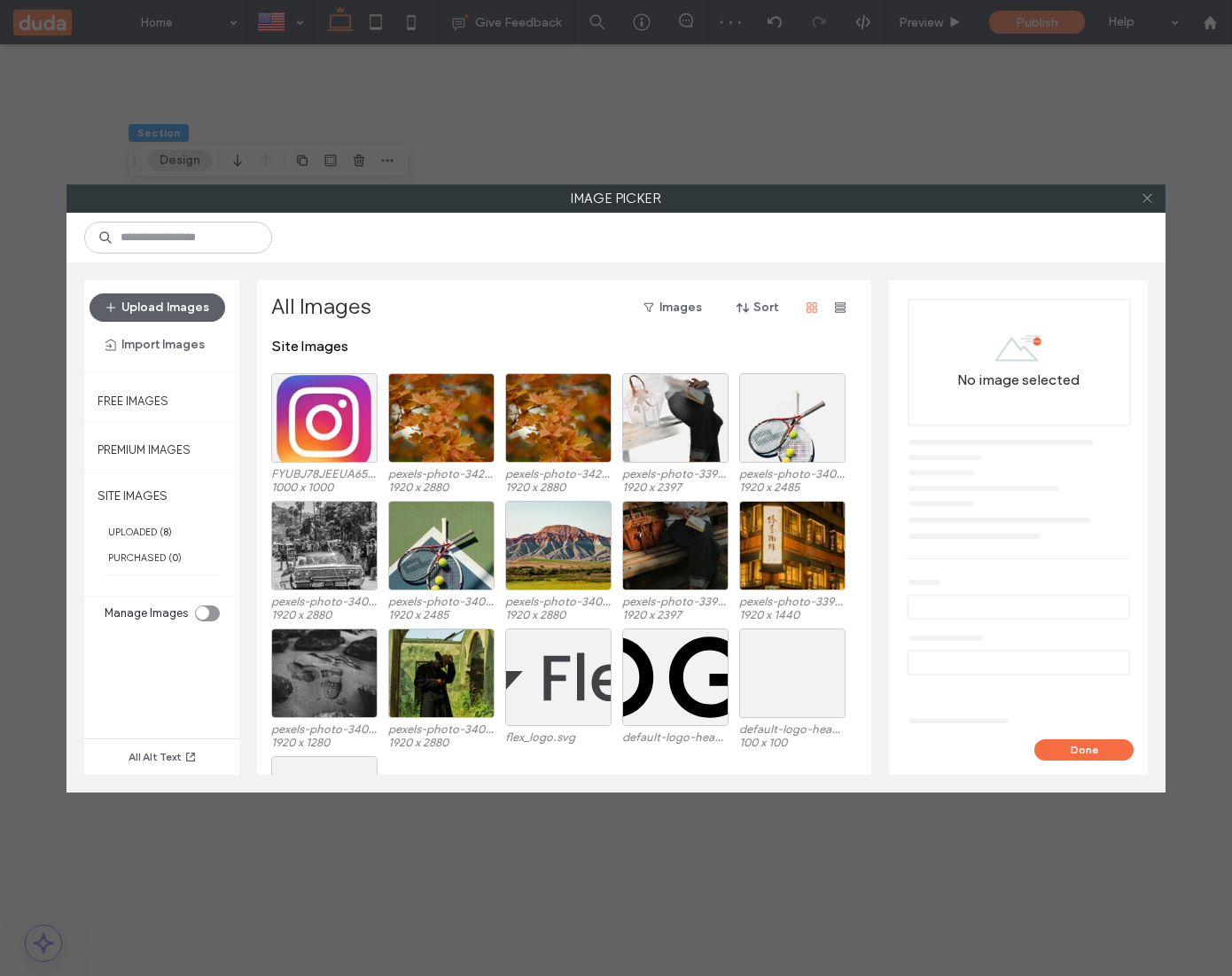
click at [1148, 200] on icon at bounding box center [1146, 197] width 13 height 13
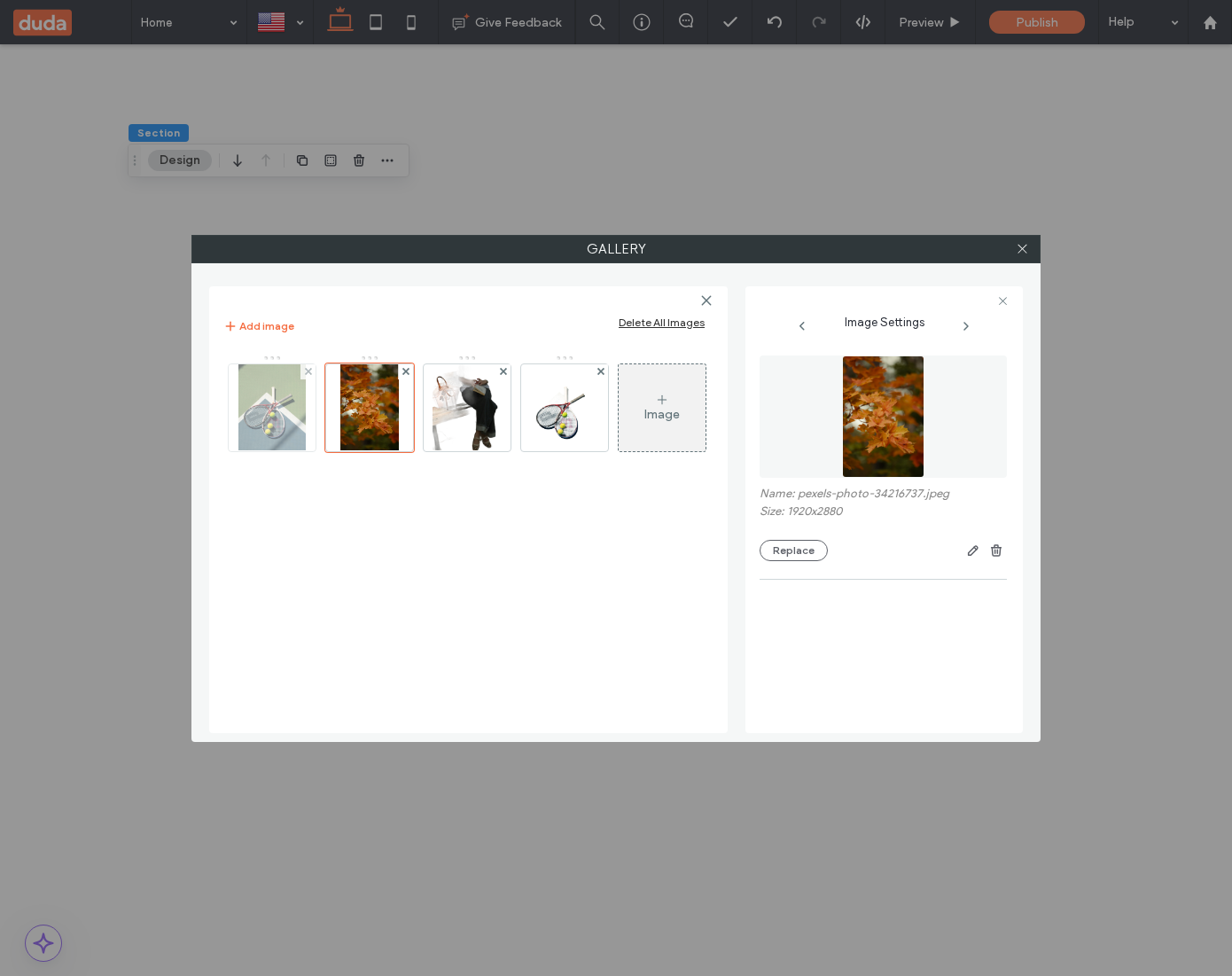
click at [271, 402] on img at bounding box center [273, 407] width 68 height 87
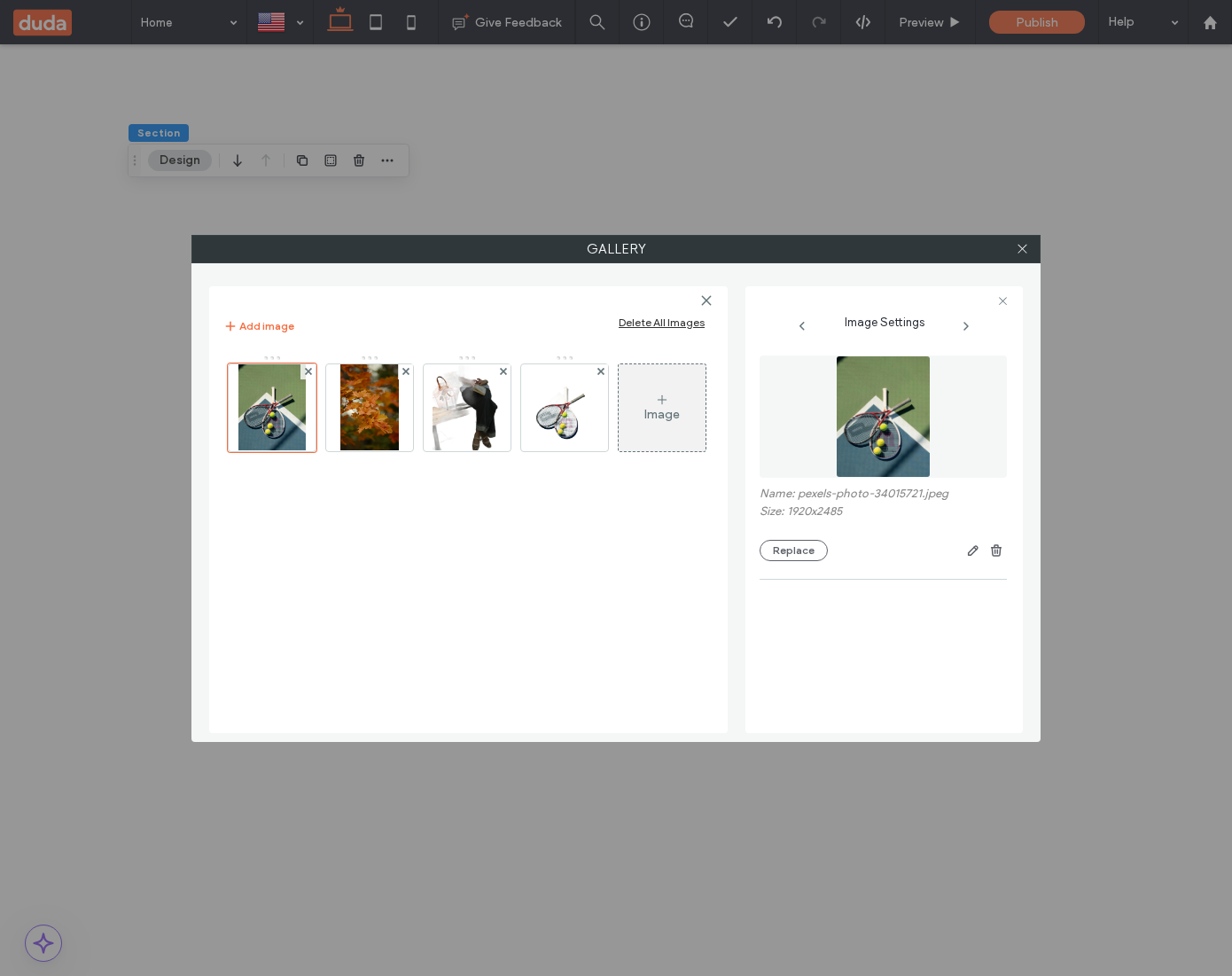
click at [865, 404] on img at bounding box center [883, 416] width 95 height 122
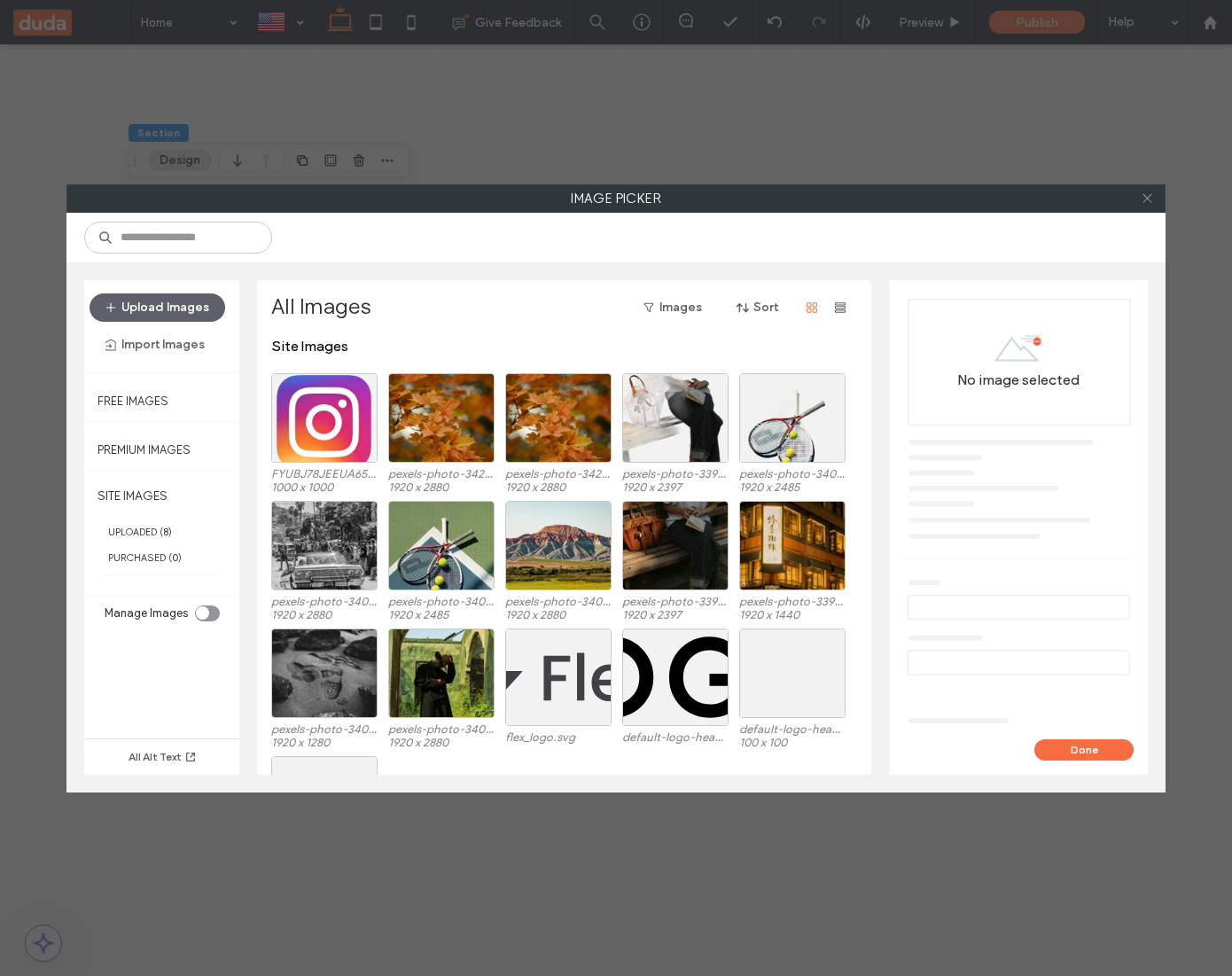
click at [1151, 196] on icon at bounding box center [1146, 197] width 13 height 13
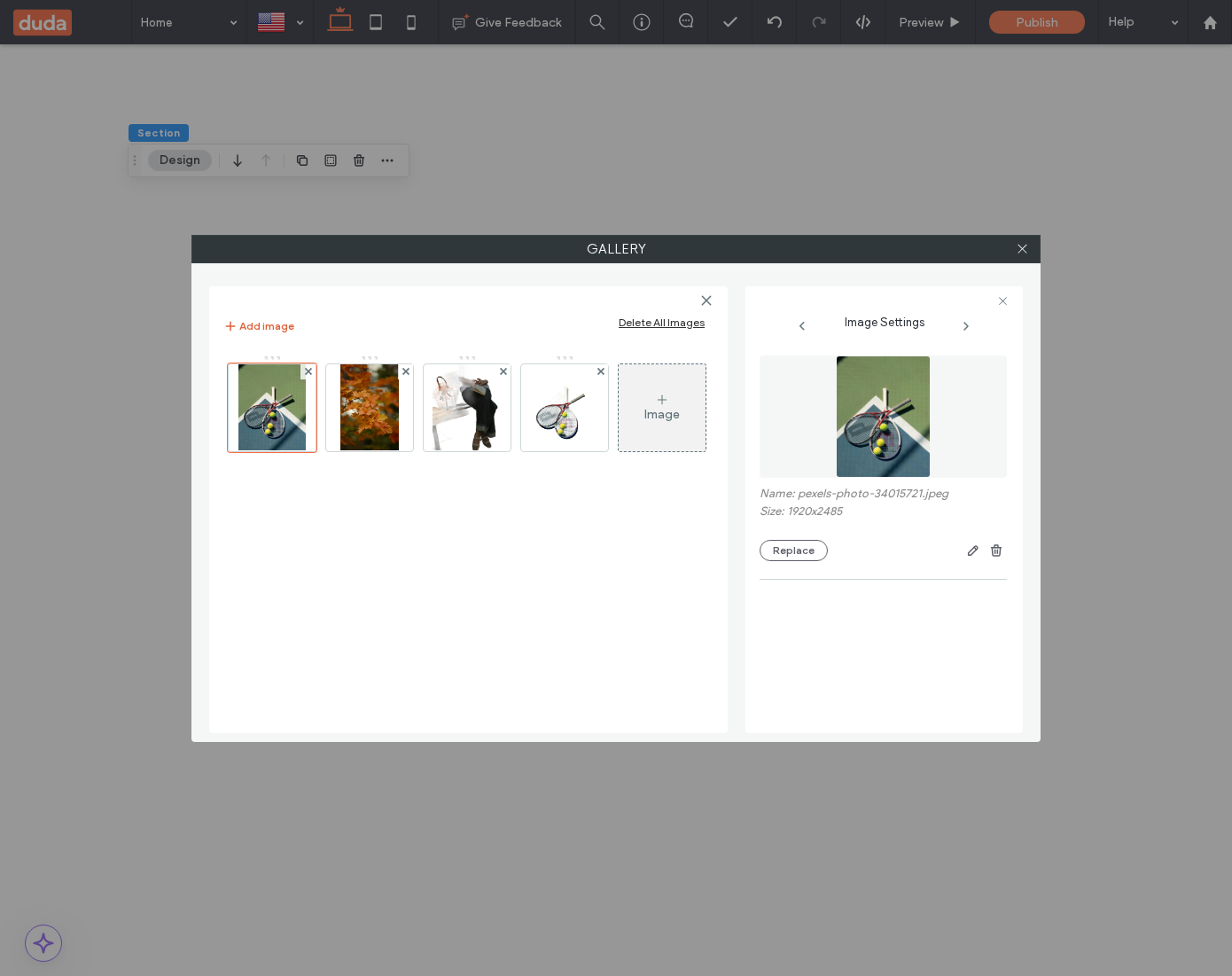
click at [286, 323] on button "Add image" at bounding box center [258, 325] width 71 height 21
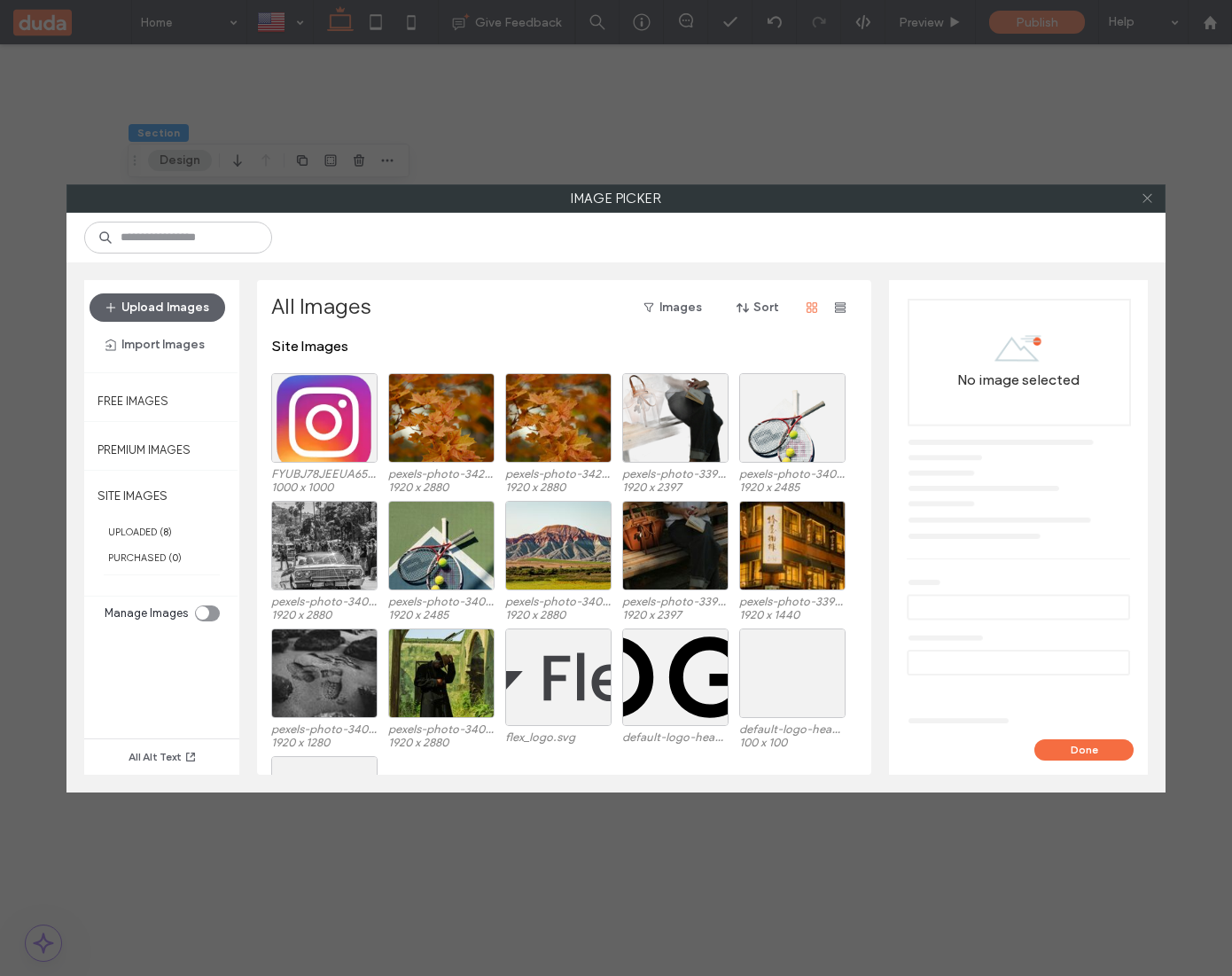
click at [1151, 195] on icon at bounding box center [1146, 197] width 13 height 13
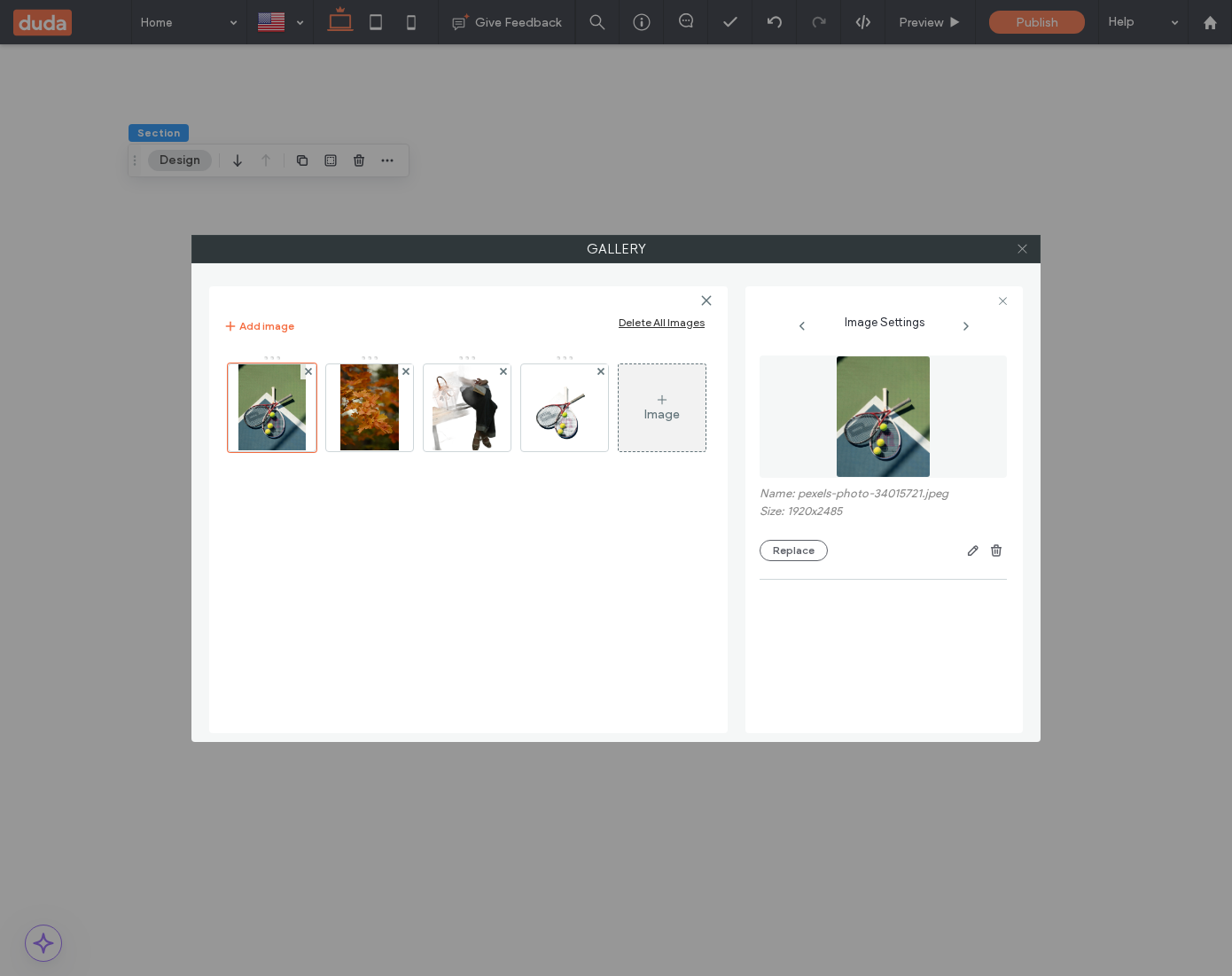
click at [1023, 250] on use at bounding box center [1022, 249] width 9 height 9
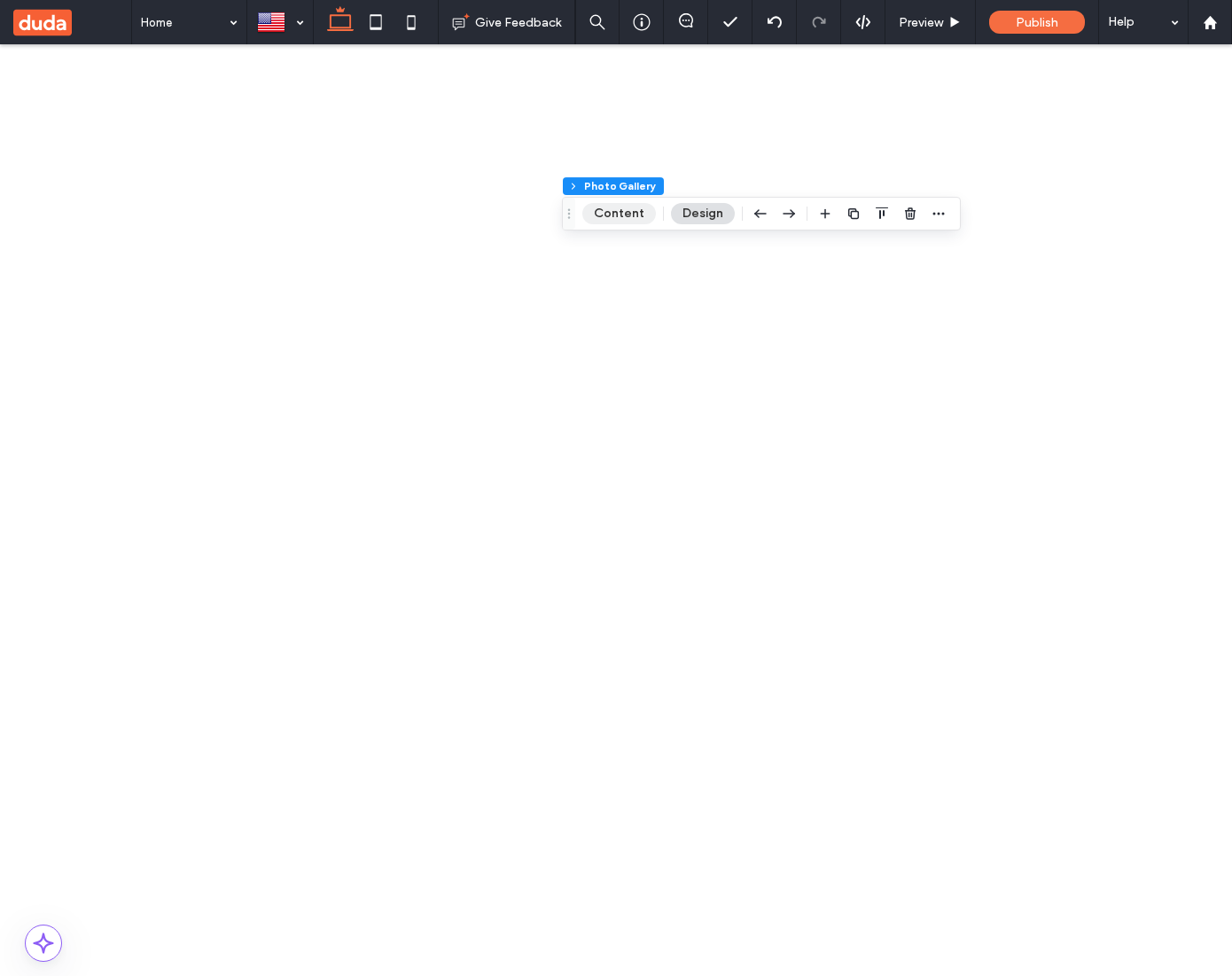
click at [617, 203] on button "Content" at bounding box center [619, 213] width 74 height 21
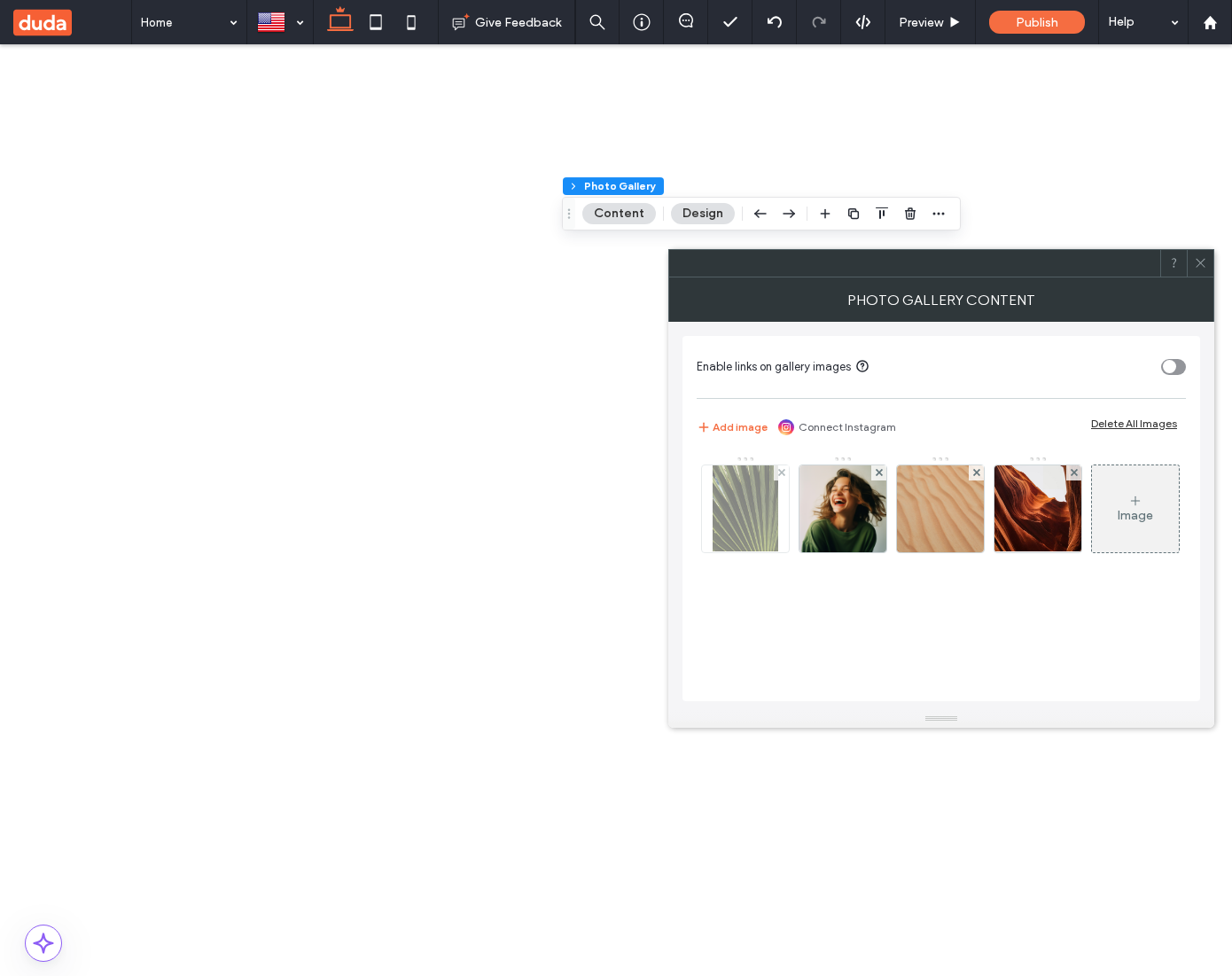
click at [757, 489] on img at bounding box center [745, 508] width 67 height 87
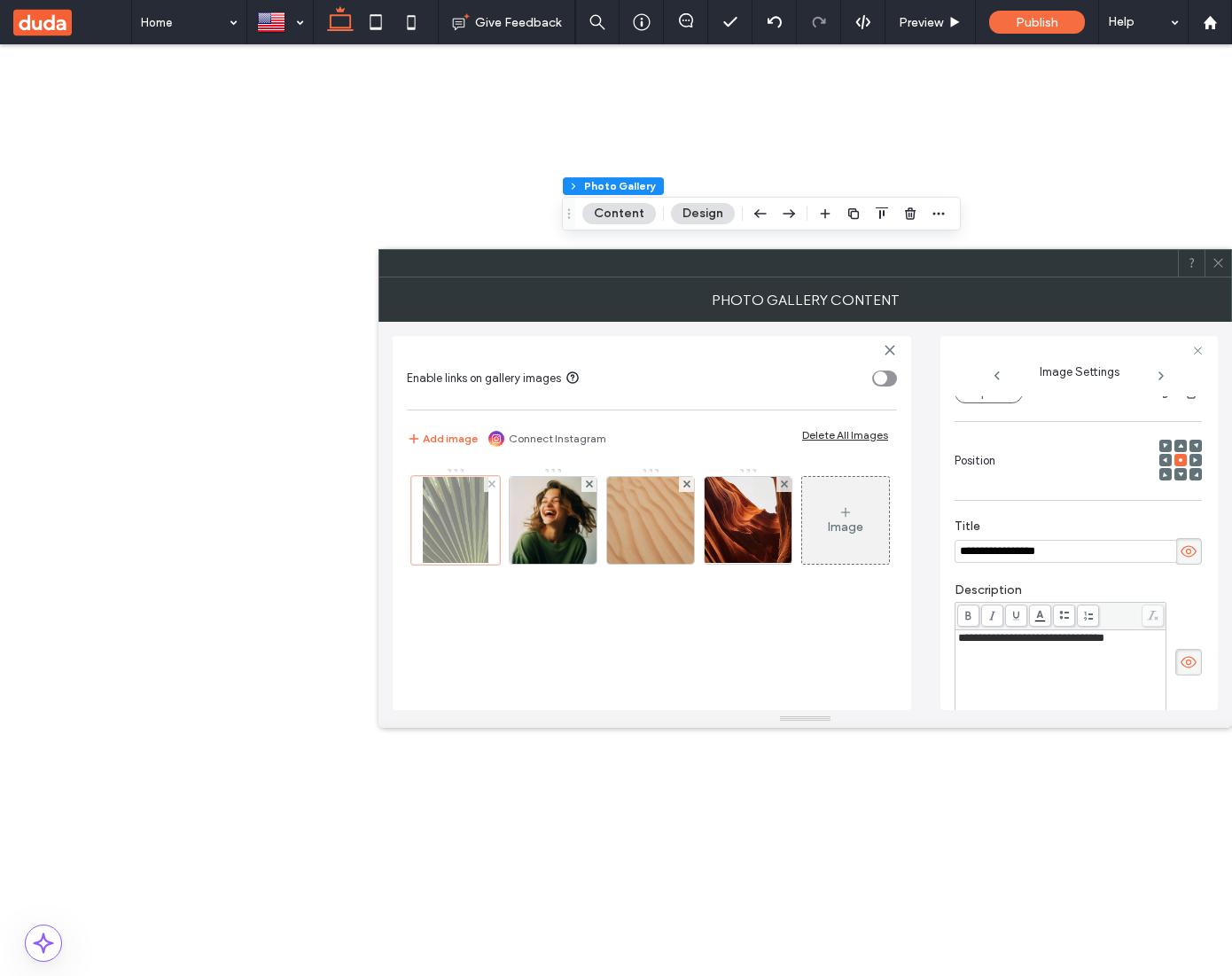
click at [477, 503] on div at bounding box center [455, 519] width 89 height 89
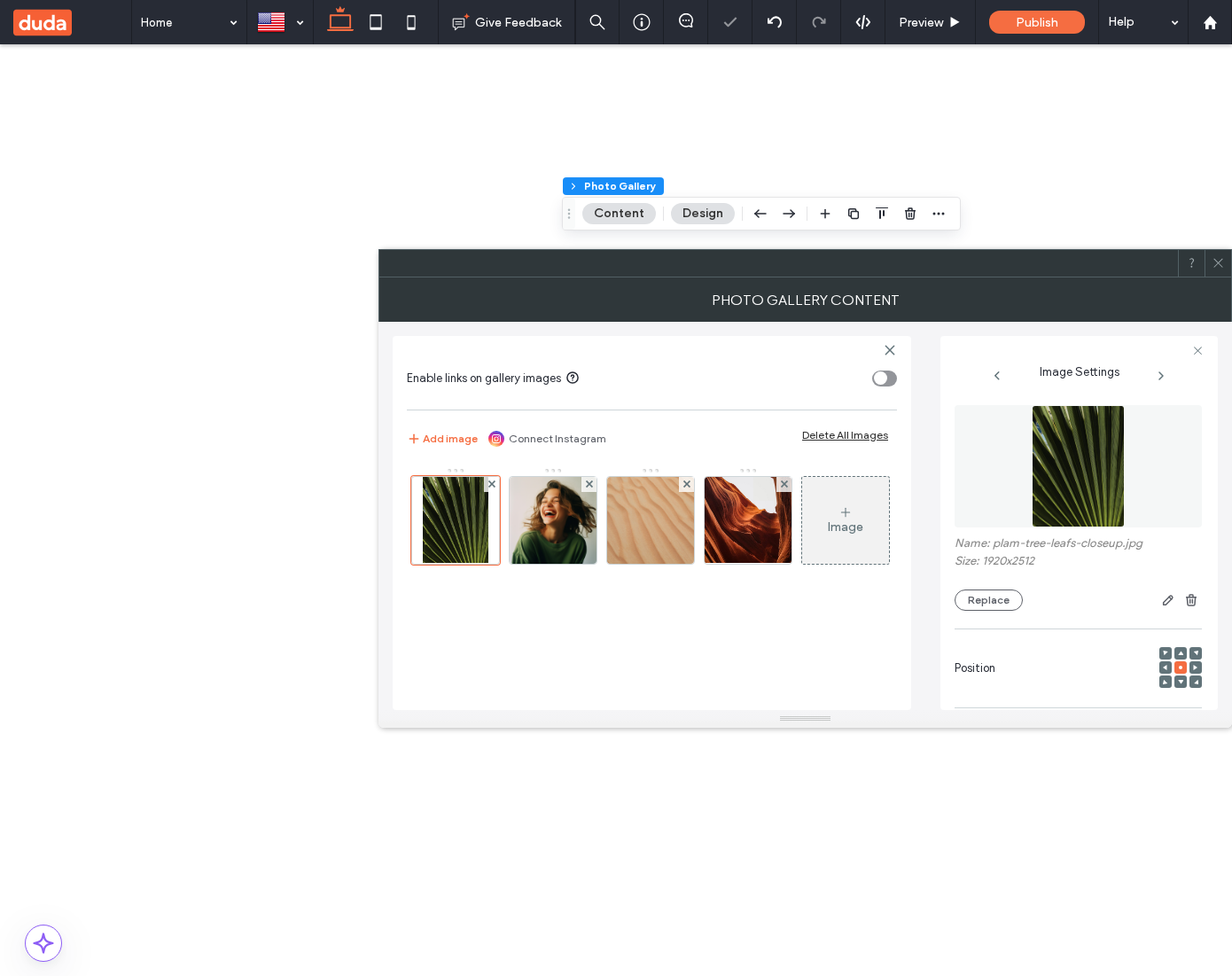
click at [1071, 482] on img at bounding box center [1079, 466] width 94 height 122
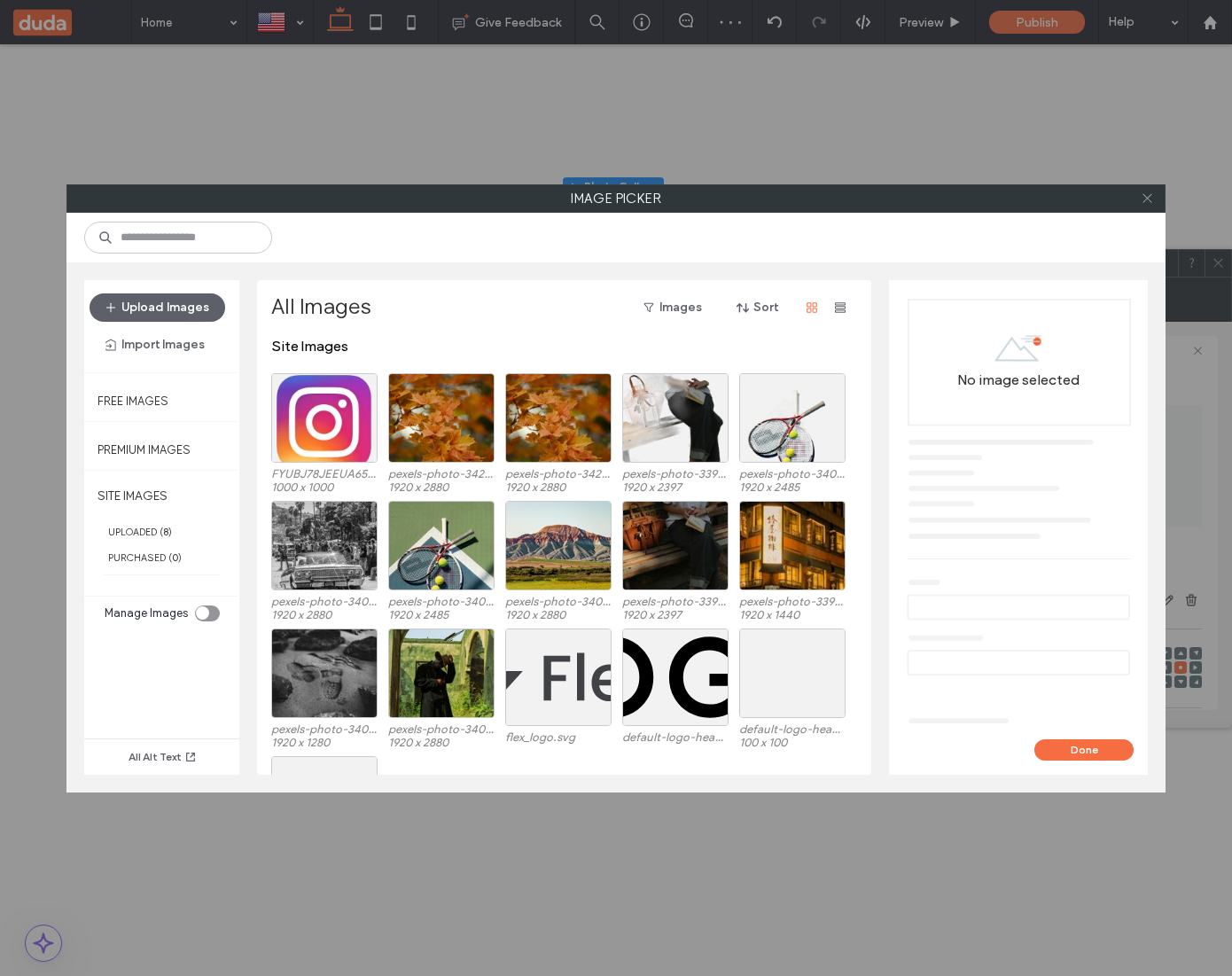
click at [1149, 193] on icon at bounding box center [1146, 197] width 13 height 13
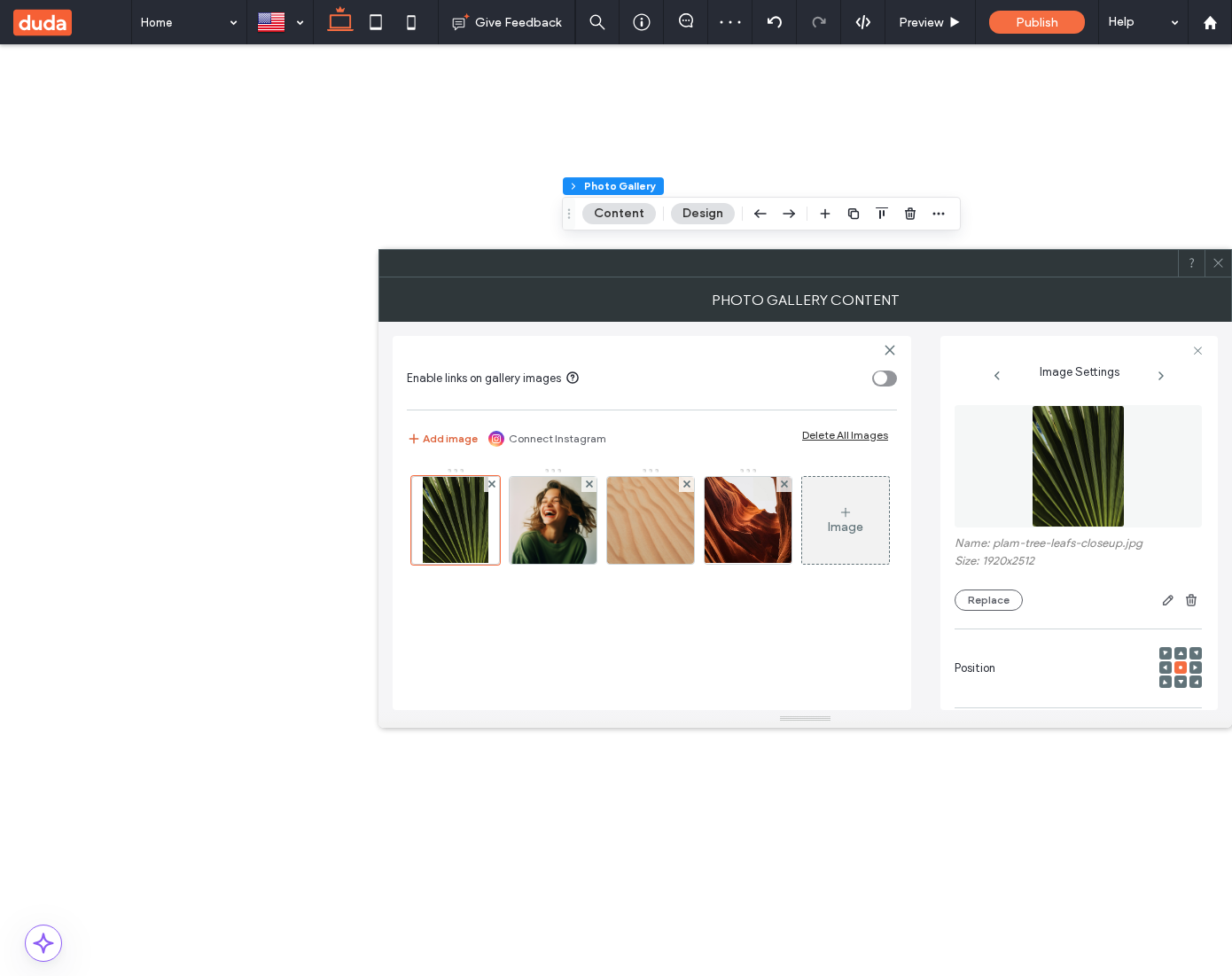
click at [455, 442] on button "Add image" at bounding box center [442, 438] width 71 height 21
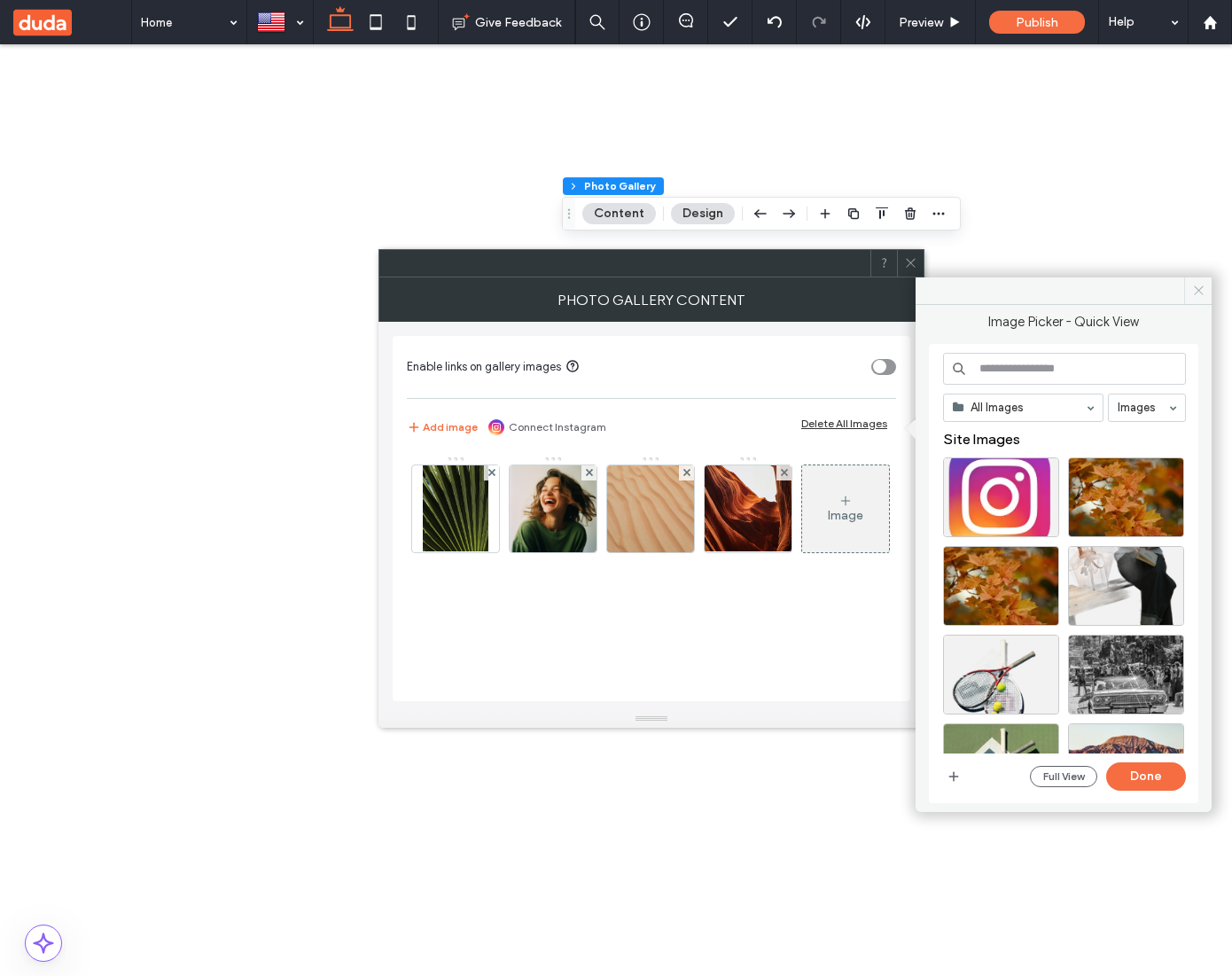
click at [1190, 293] on span at bounding box center [1198, 291] width 28 height 27
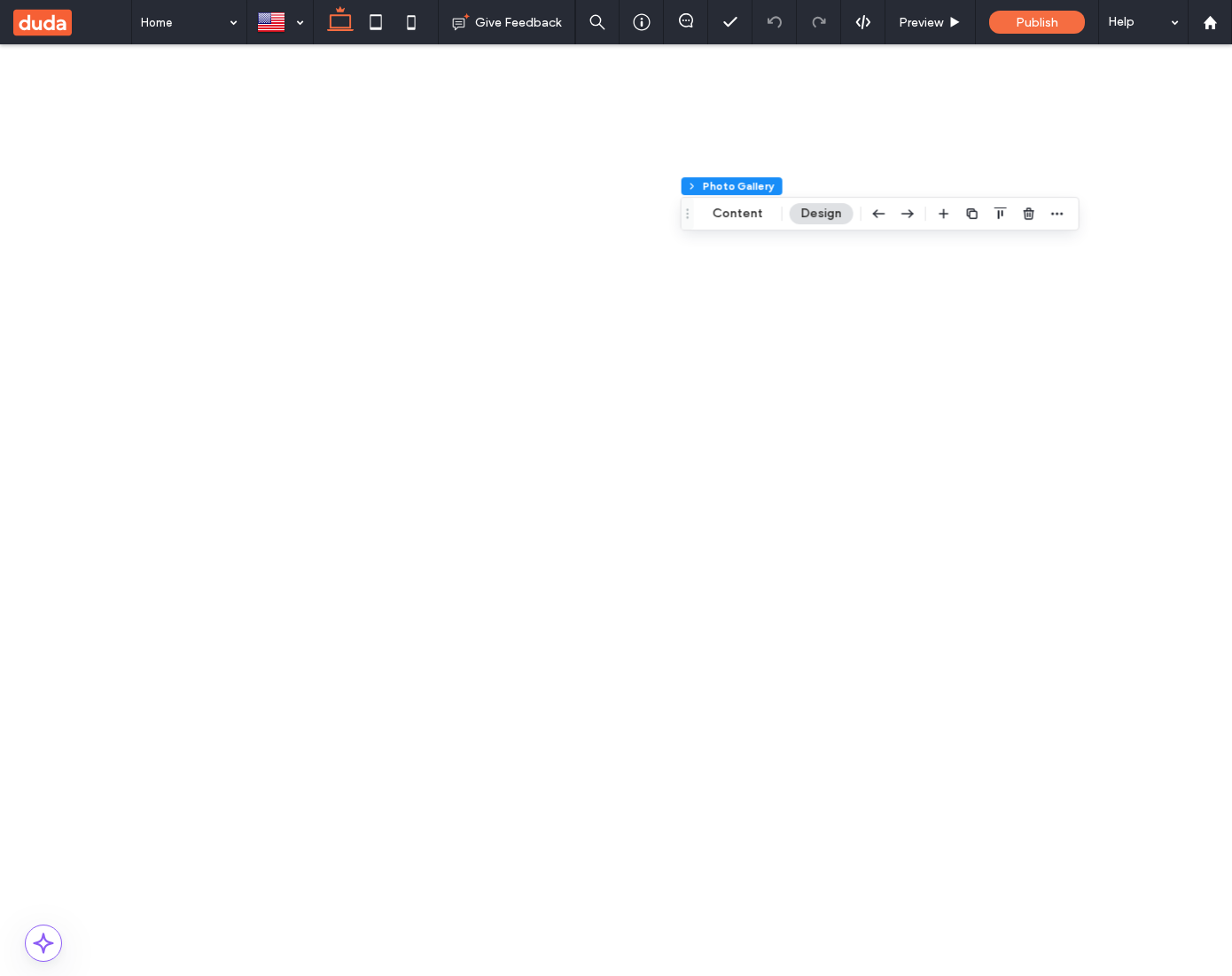
click at [734, 215] on button "Content" at bounding box center [738, 213] width 74 height 21
click at [753, 213] on button "Content" at bounding box center [738, 213] width 74 height 21
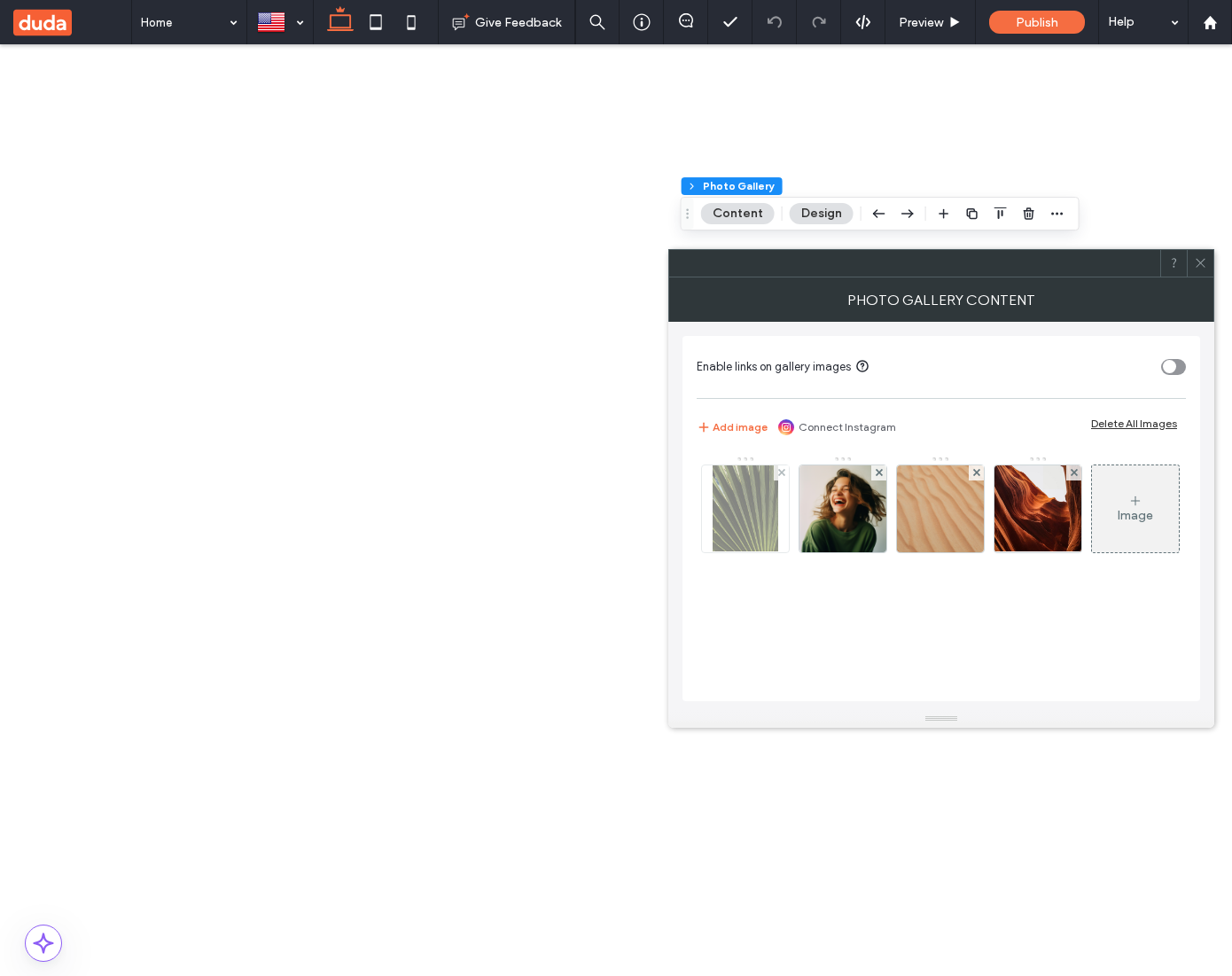
click at [733, 492] on img at bounding box center [745, 508] width 67 height 87
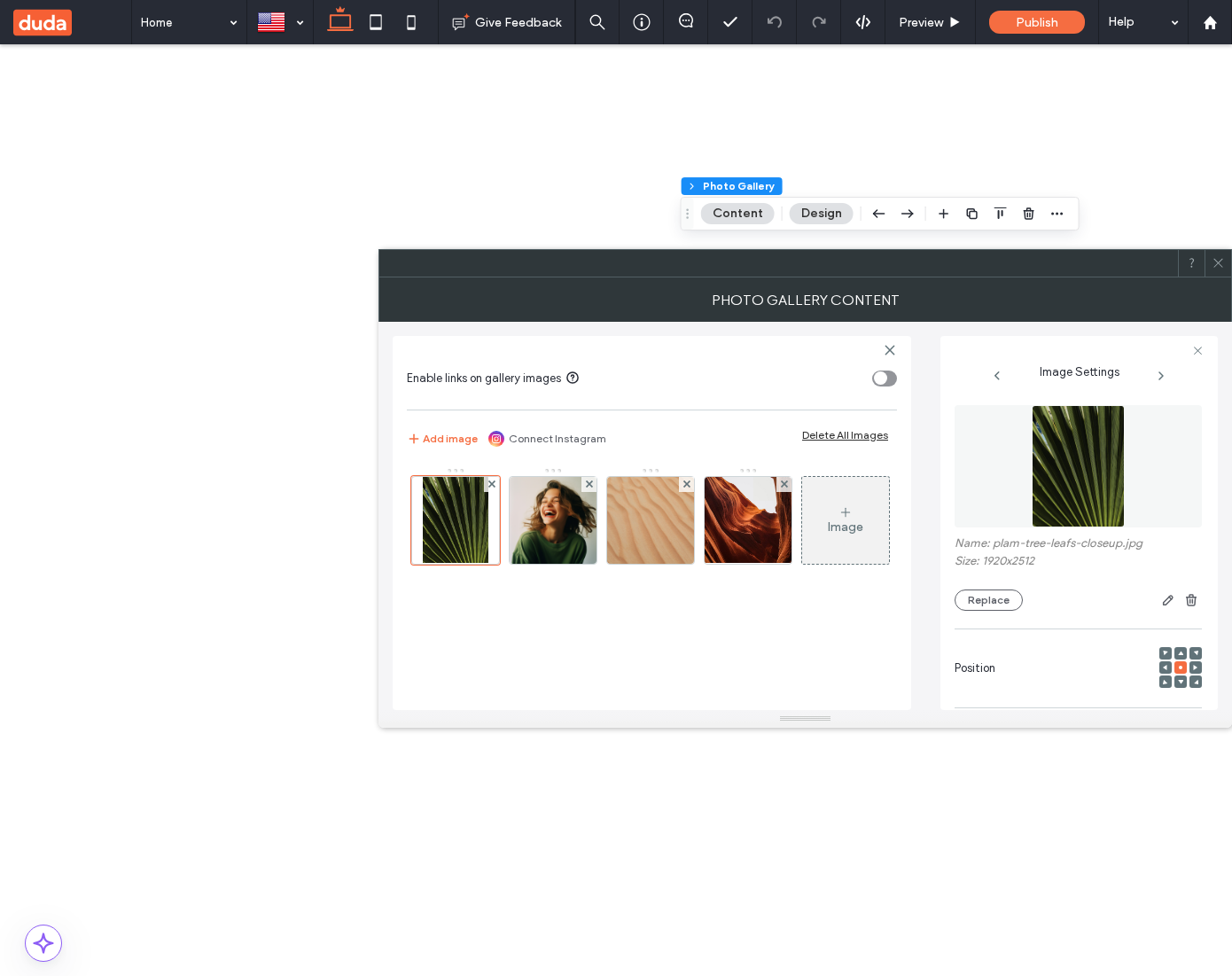
click at [1055, 499] on img at bounding box center [1079, 466] width 94 height 122
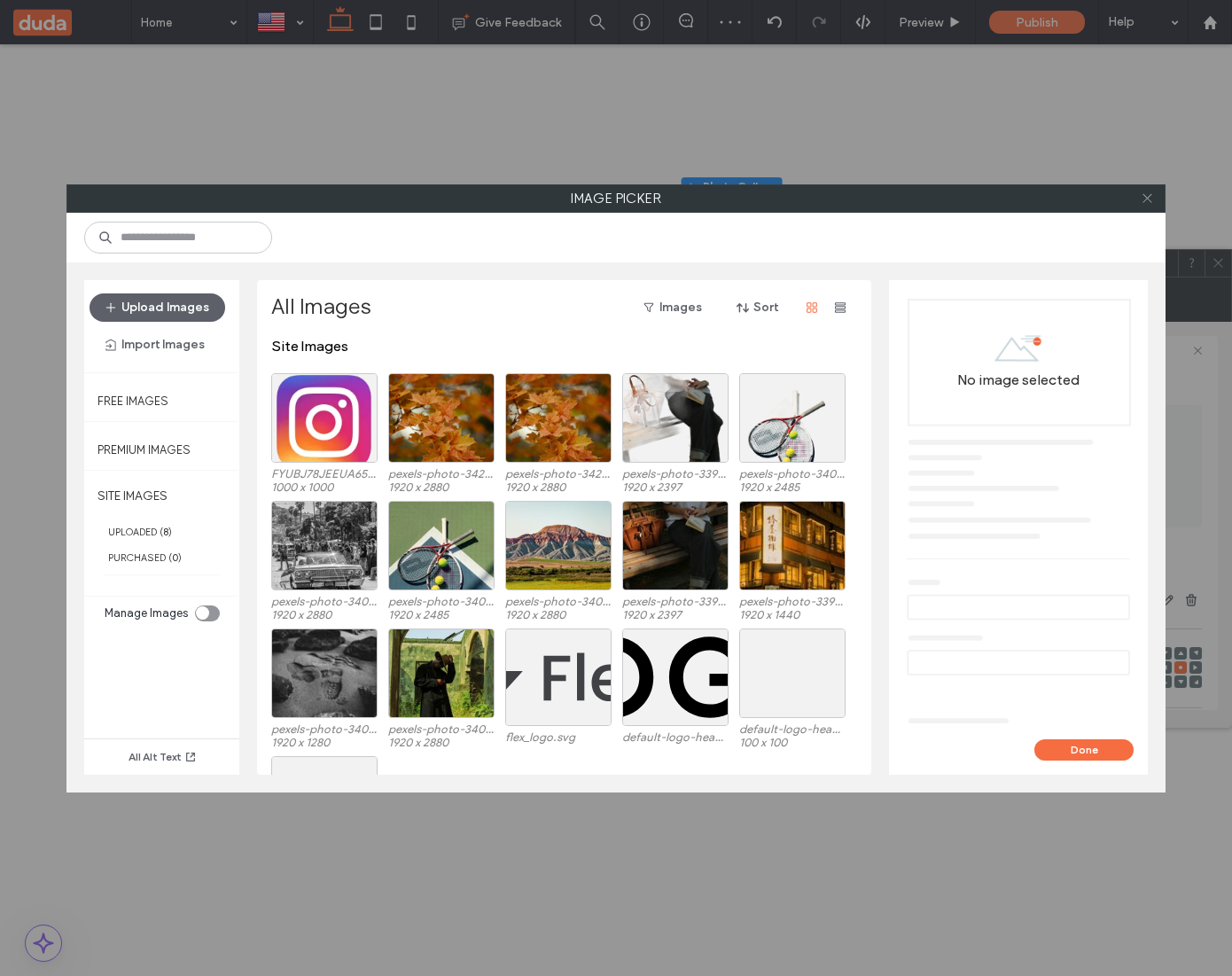
click at [1148, 196] on icon at bounding box center [1146, 197] width 13 height 13
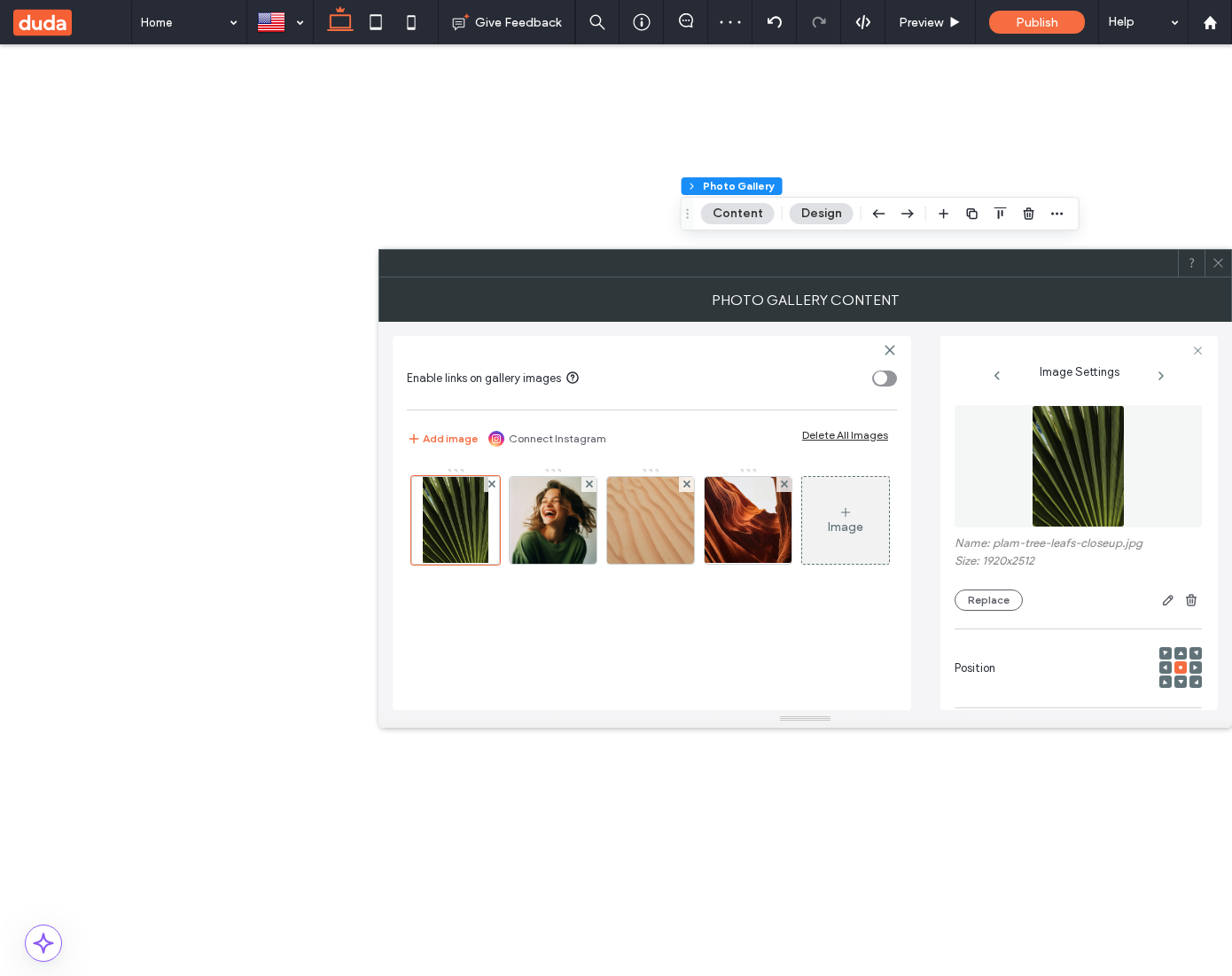
click at [1221, 259] on use at bounding box center [1217, 263] width 9 height 9
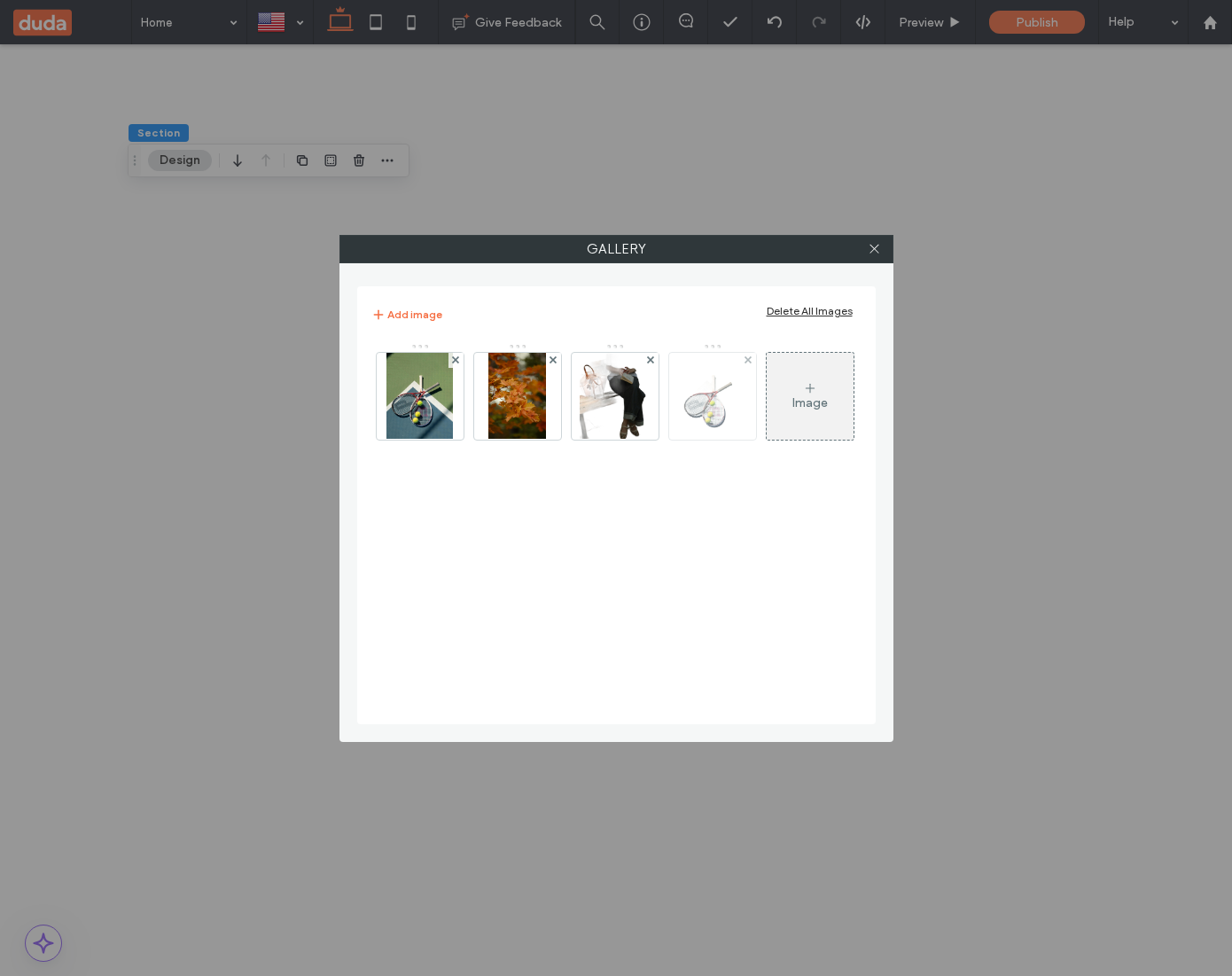
click at [724, 400] on img at bounding box center [713, 396] width 68 height 87
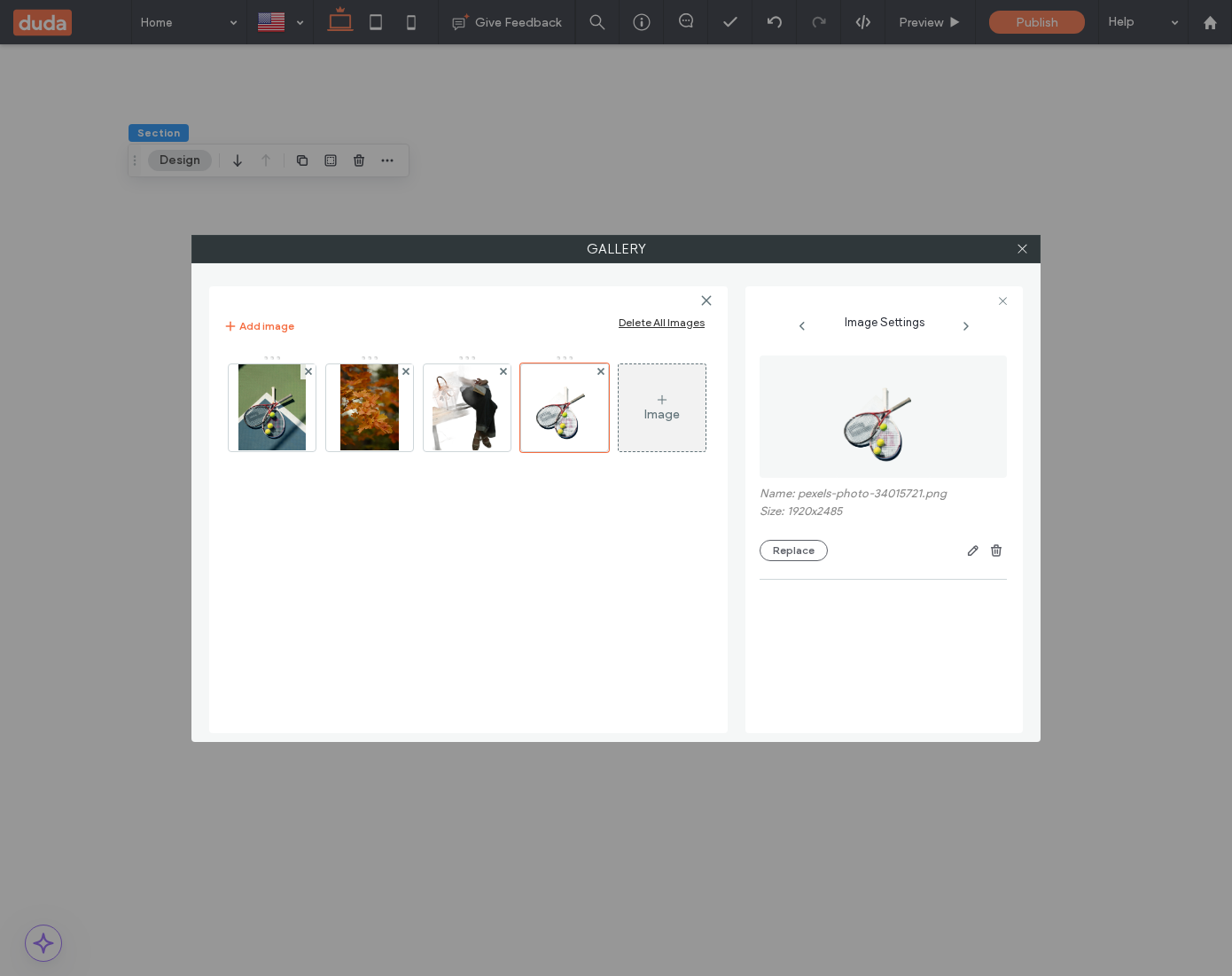
click at [853, 416] on img at bounding box center [883, 416] width 95 height 122
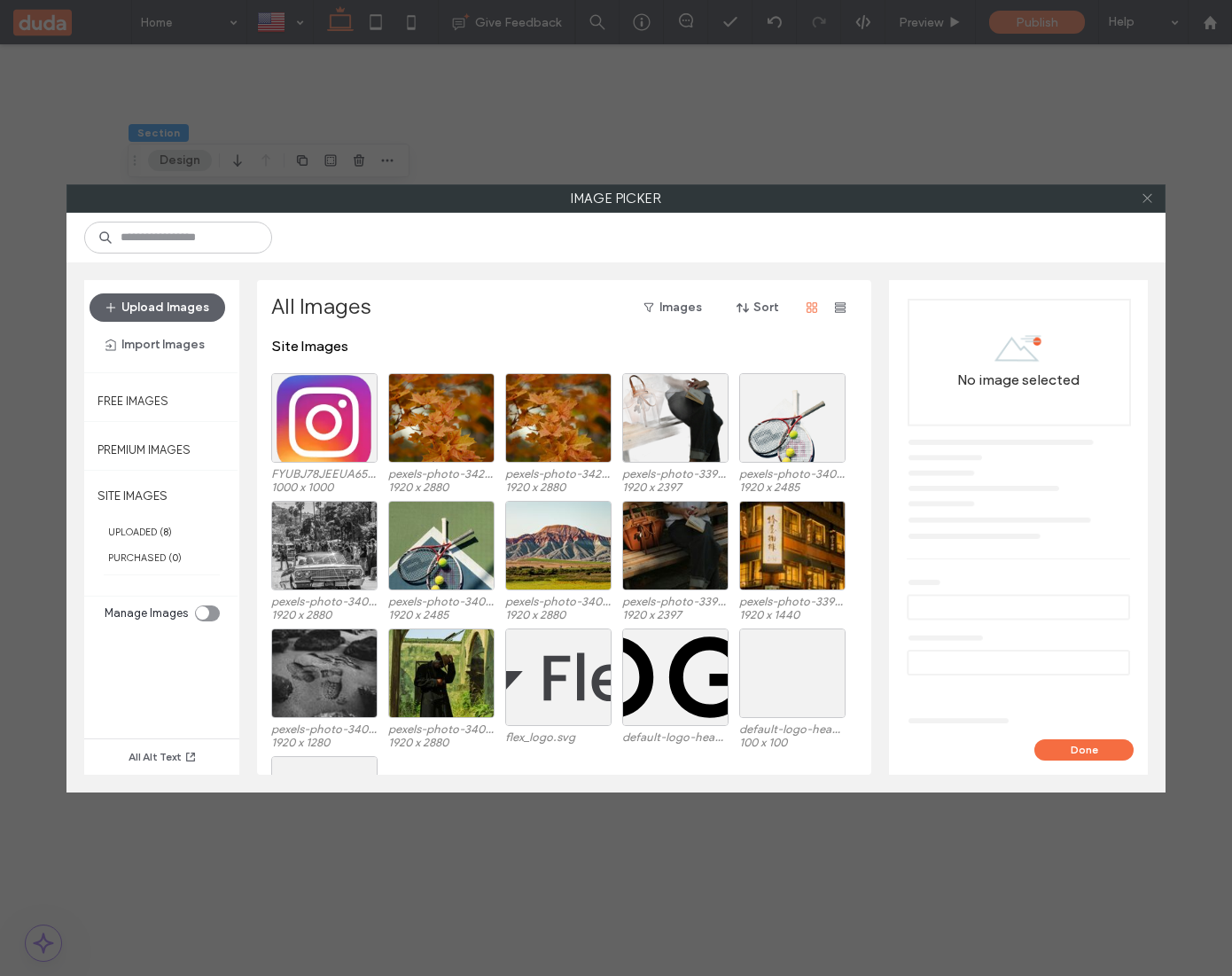
click at [1143, 199] on icon at bounding box center [1146, 197] width 13 height 13
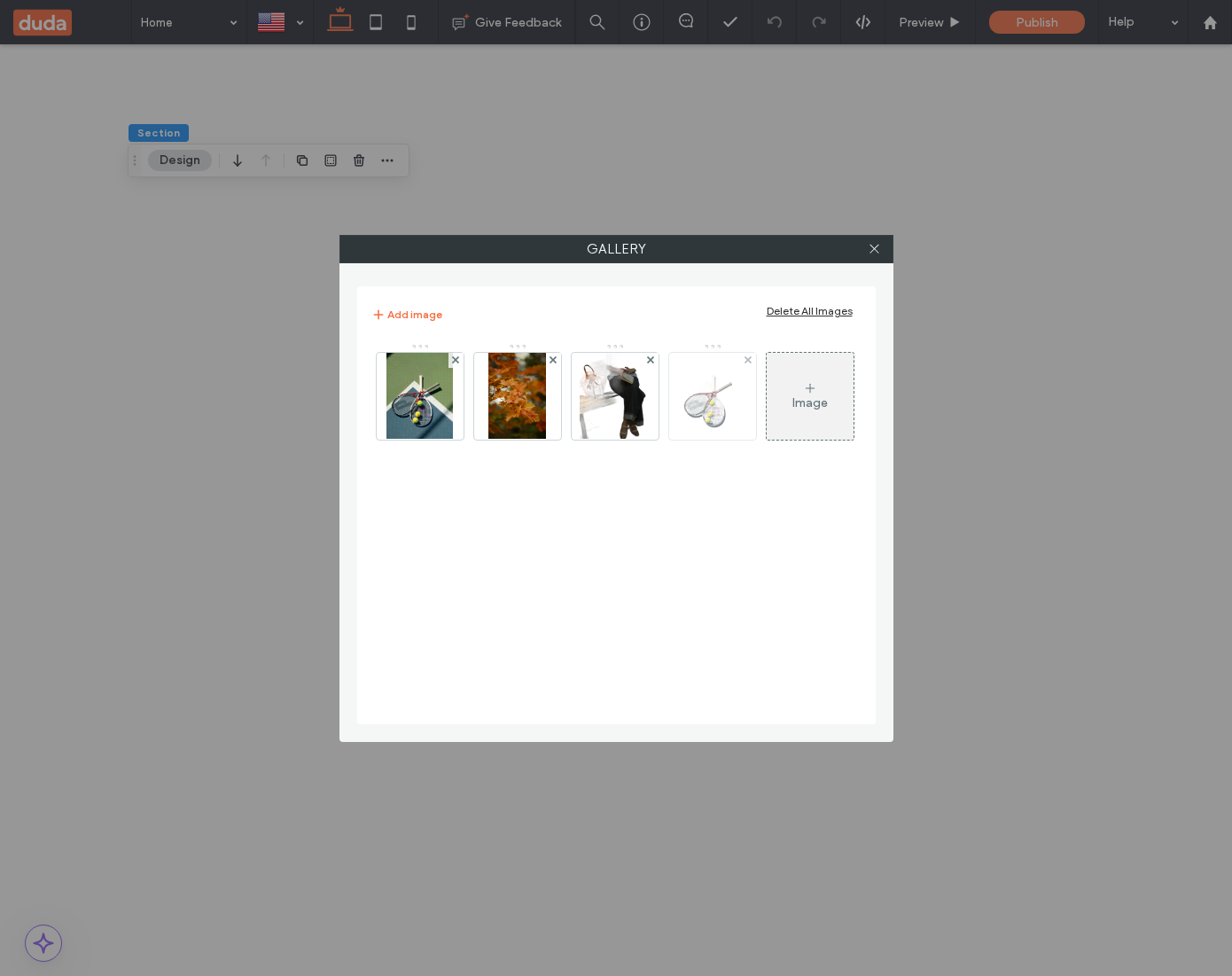
click at [722, 403] on img at bounding box center [713, 396] width 68 height 87
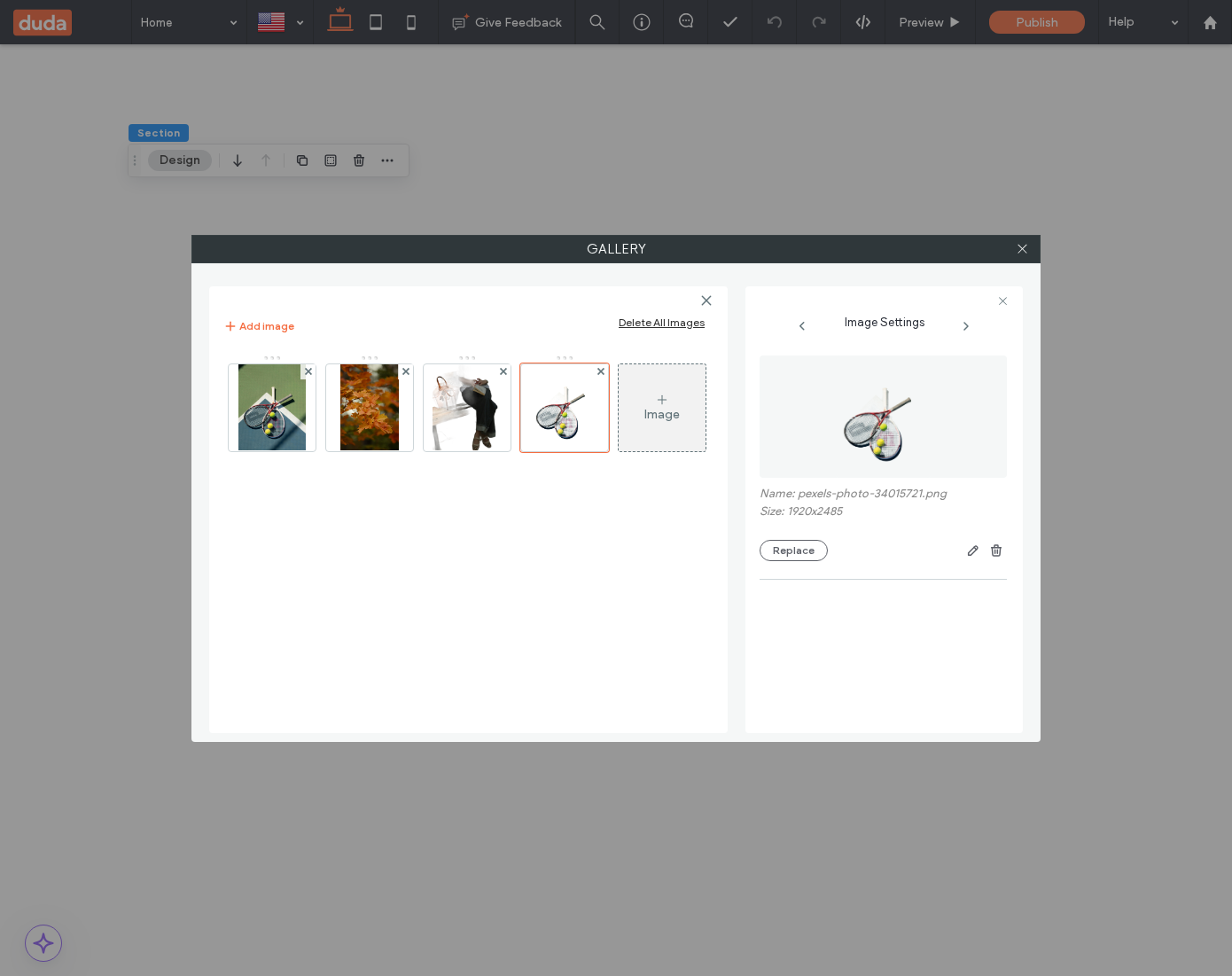
click at [824, 418] on figure at bounding box center [883, 416] width 248 height 122
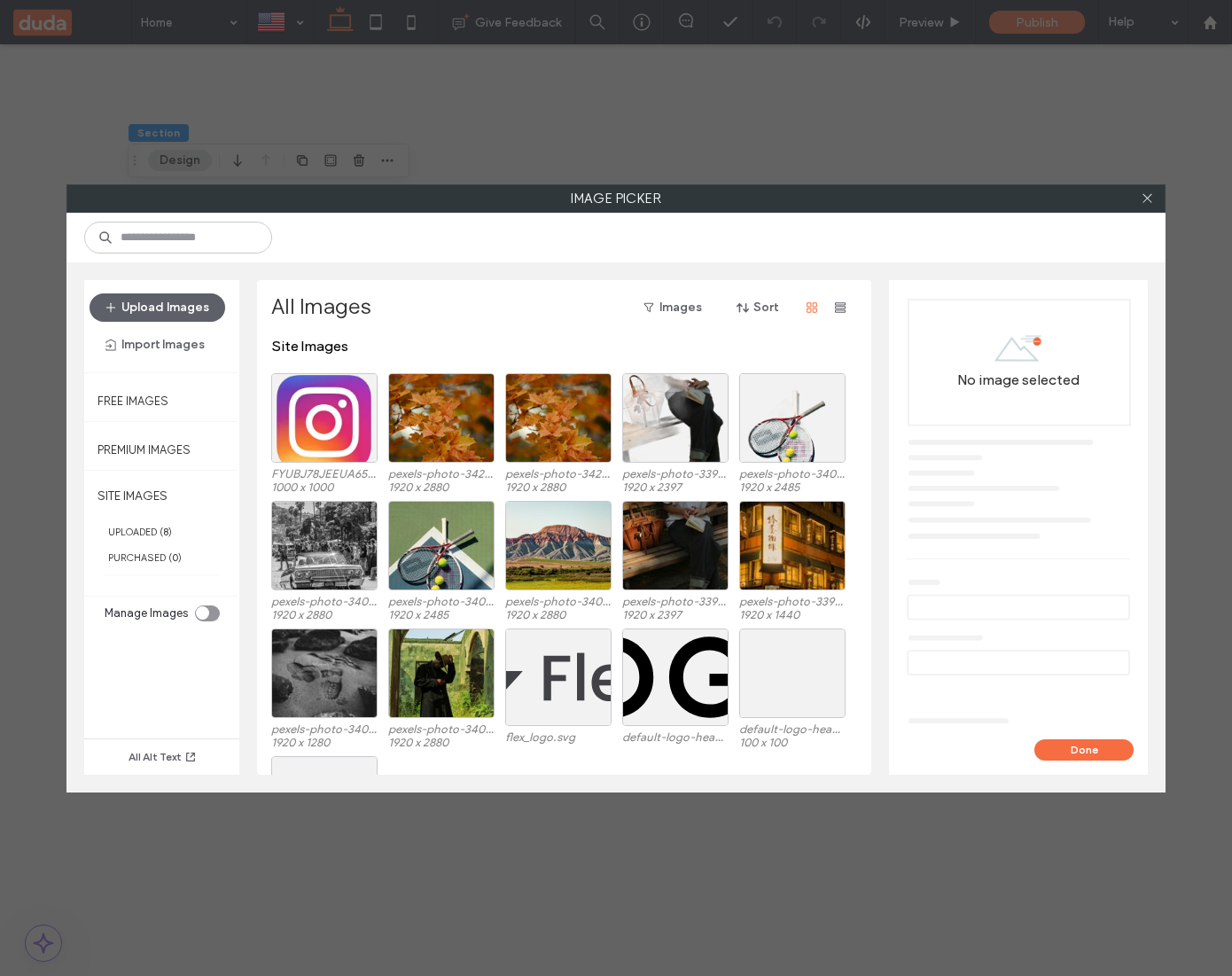
click at [1139, 200] on div at bounding box center [1146, 198] width 27 height 27
click at [1146, 197] on icon at bounding box center [1146, 197] width 13 height 13
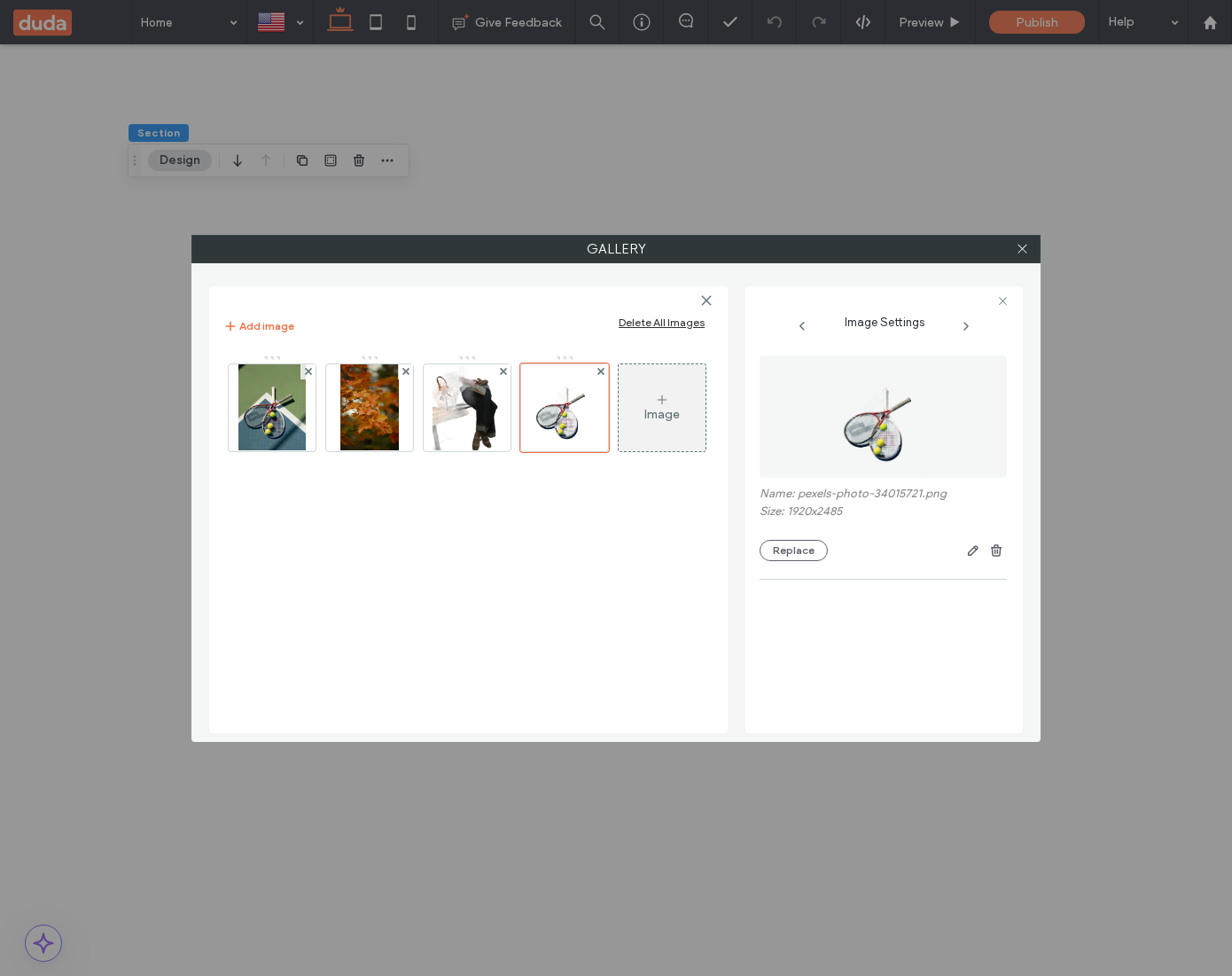
click at [791, 404] on figure at bounding box center [883, 416] width 248 height 122
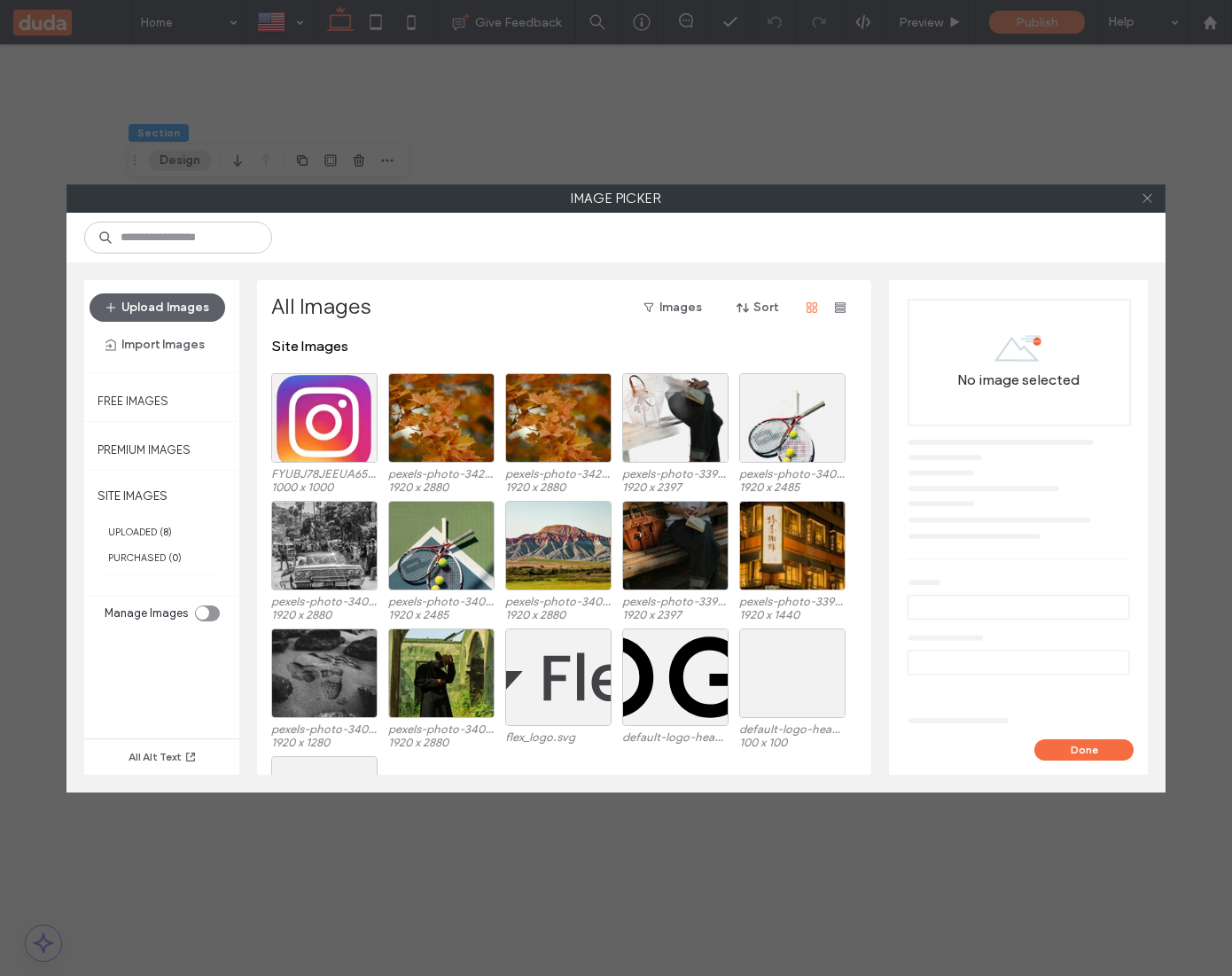
click at [1142, 199] on icon at bounding box center [1146, 197] width 13 height 13
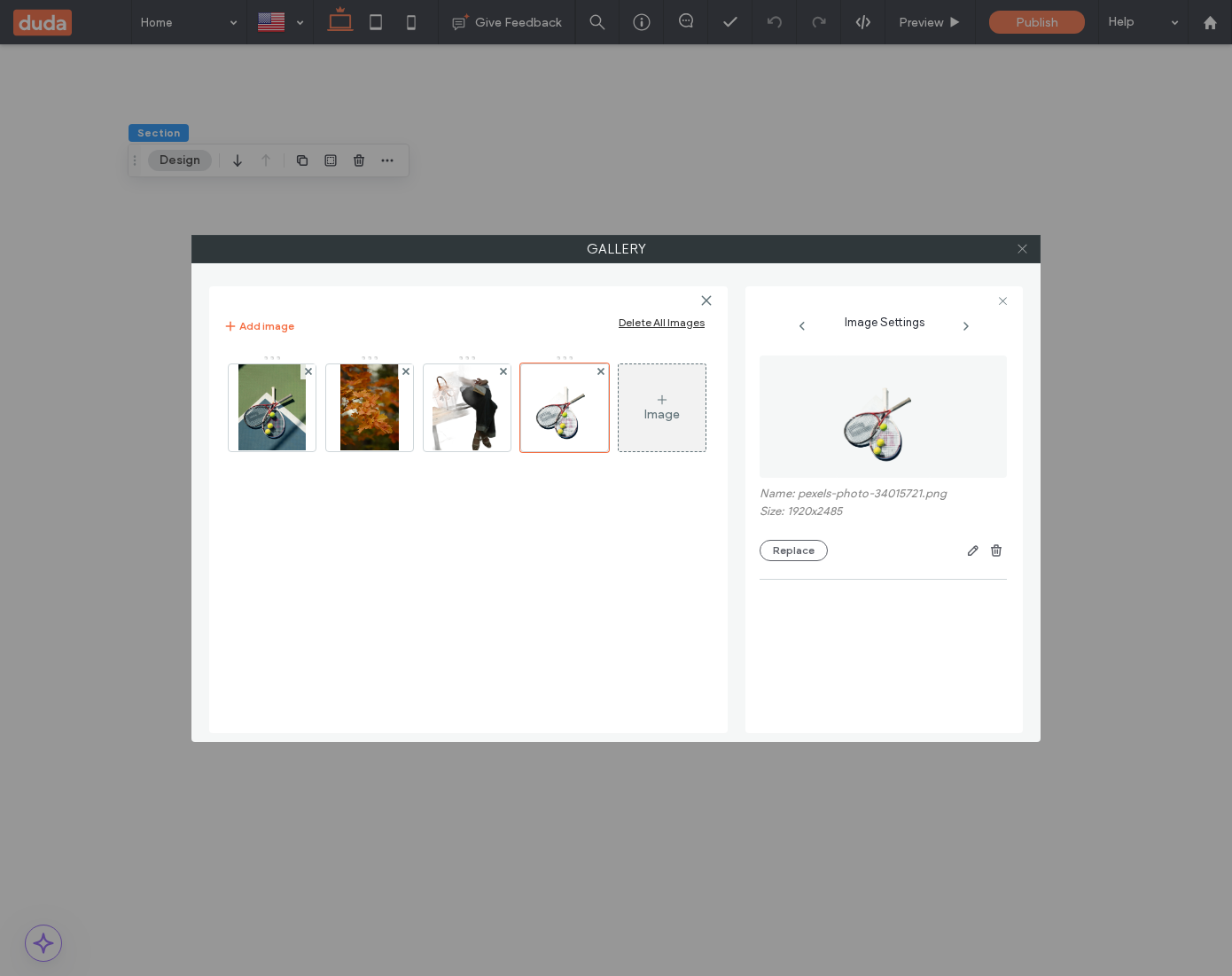
click at [1027, 248] on icon at bounding box center [1022, 248] width 13 height 13
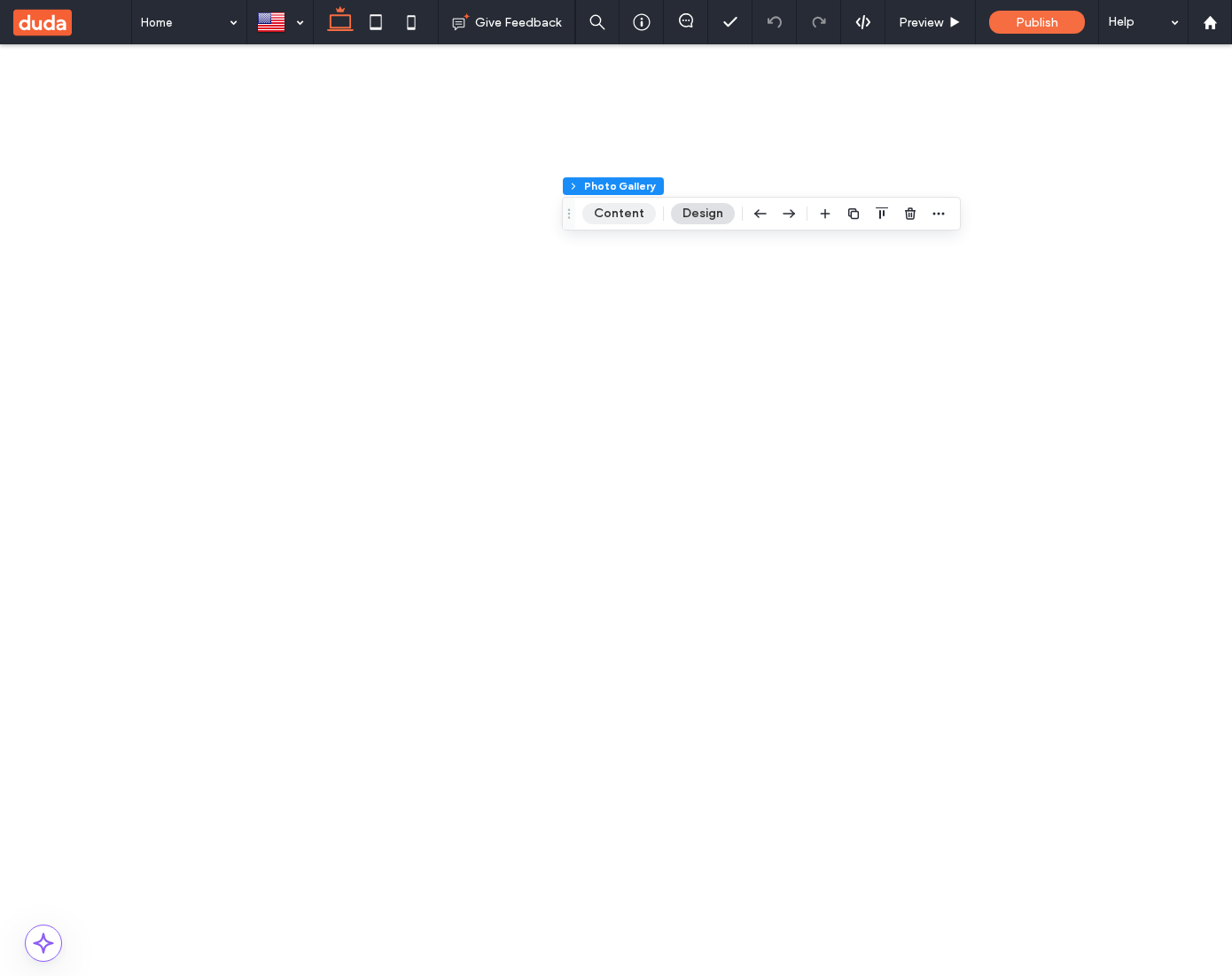
click at [613, 222] on button "Content" at bounding box center [619, 213] width 74 height 21
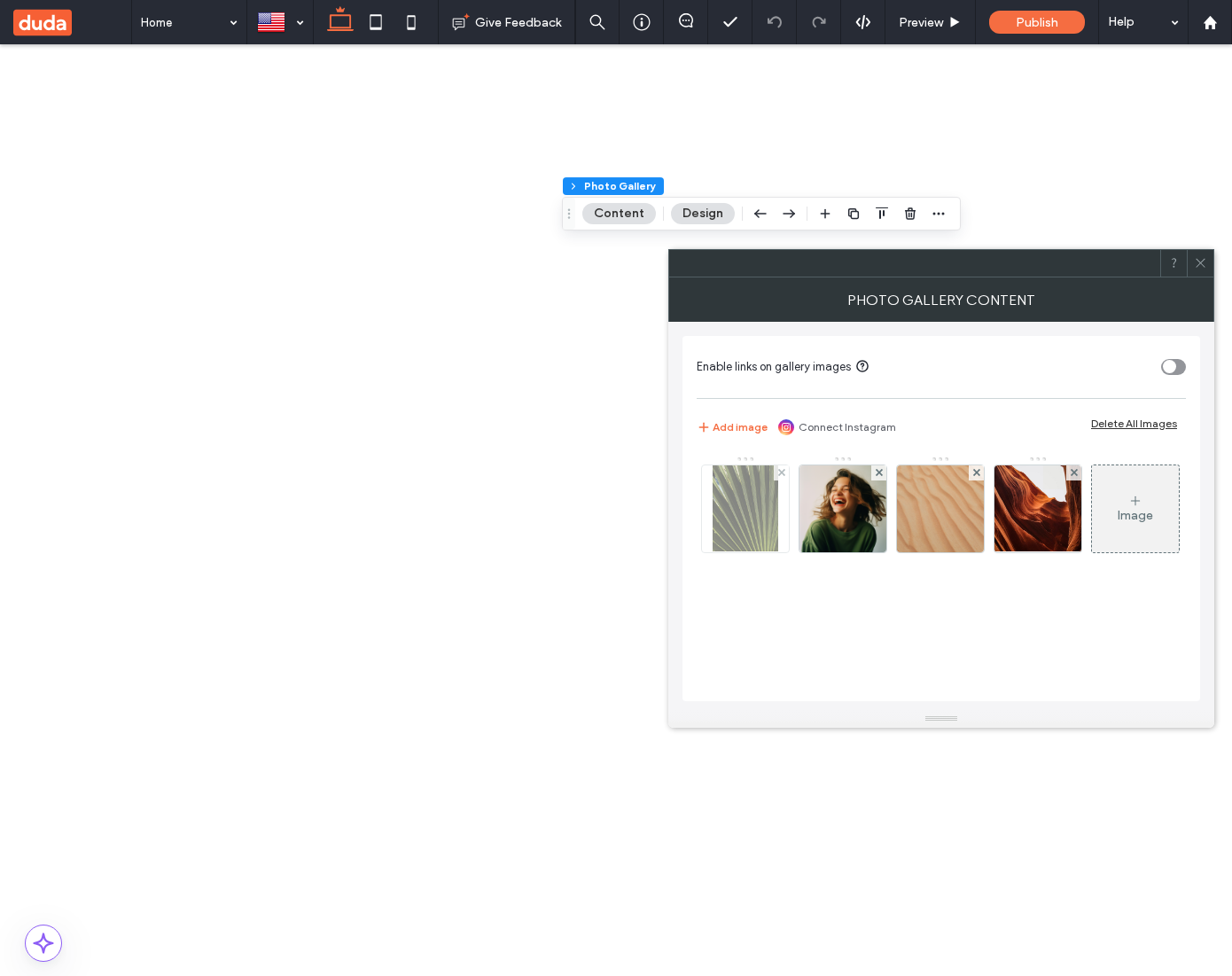
click at [758, 491] on img at bounding box center [745, 508] width 67 height 87
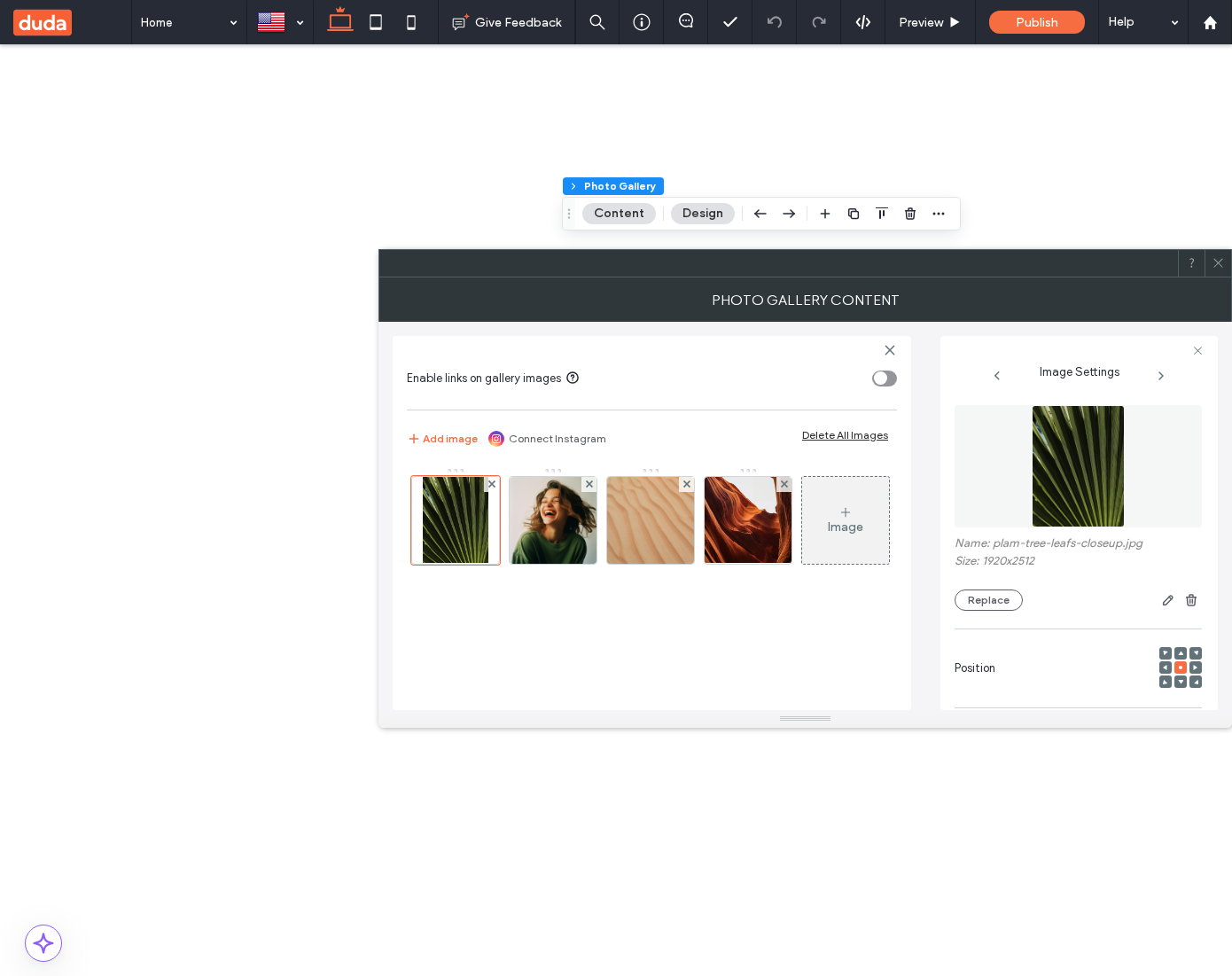
click at [1058, 427] on img at bounding box center [1079, 466] width 94 height 122
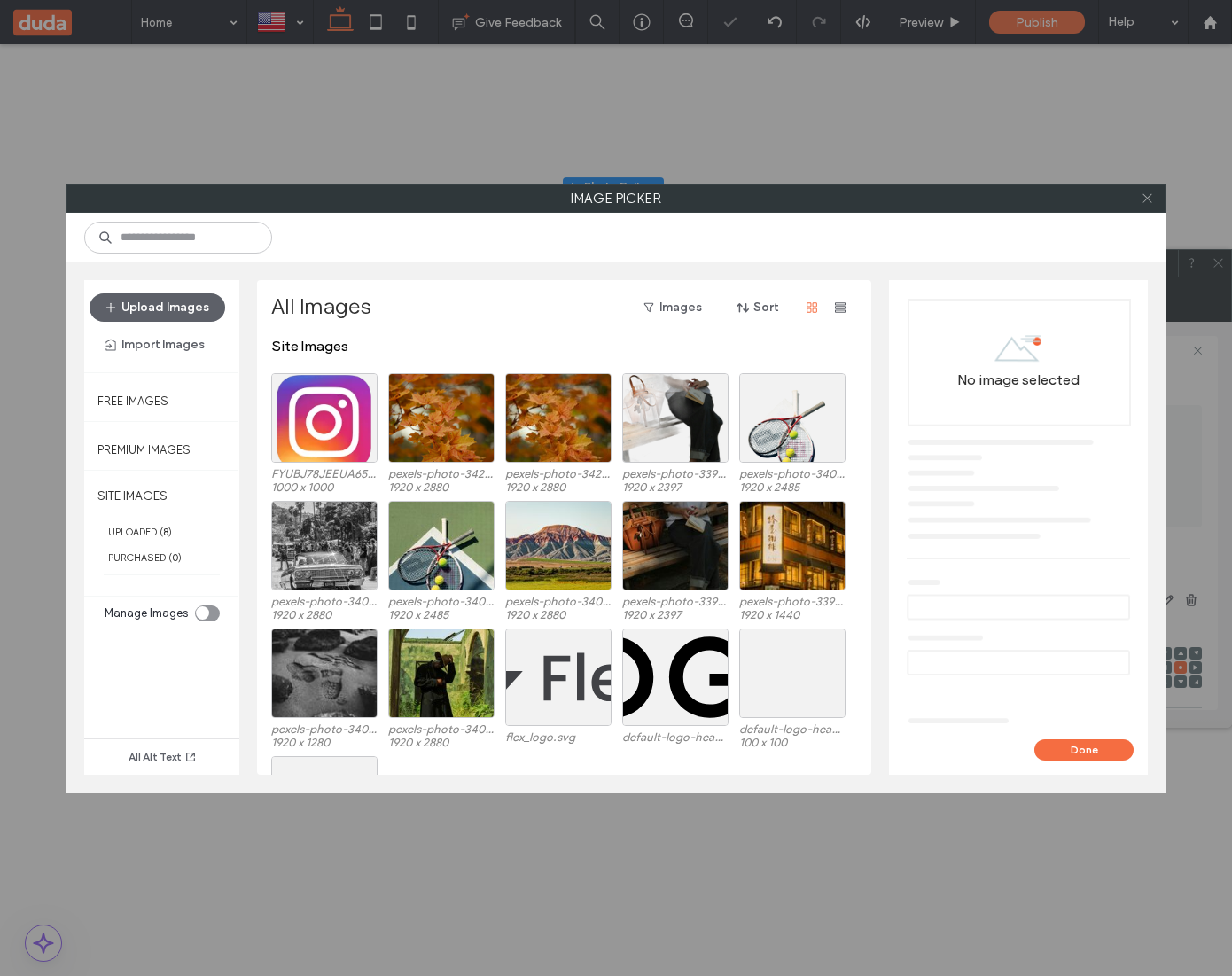
click at [1144, 197] on use at bounding box center [1146, 198] width 9 height 9
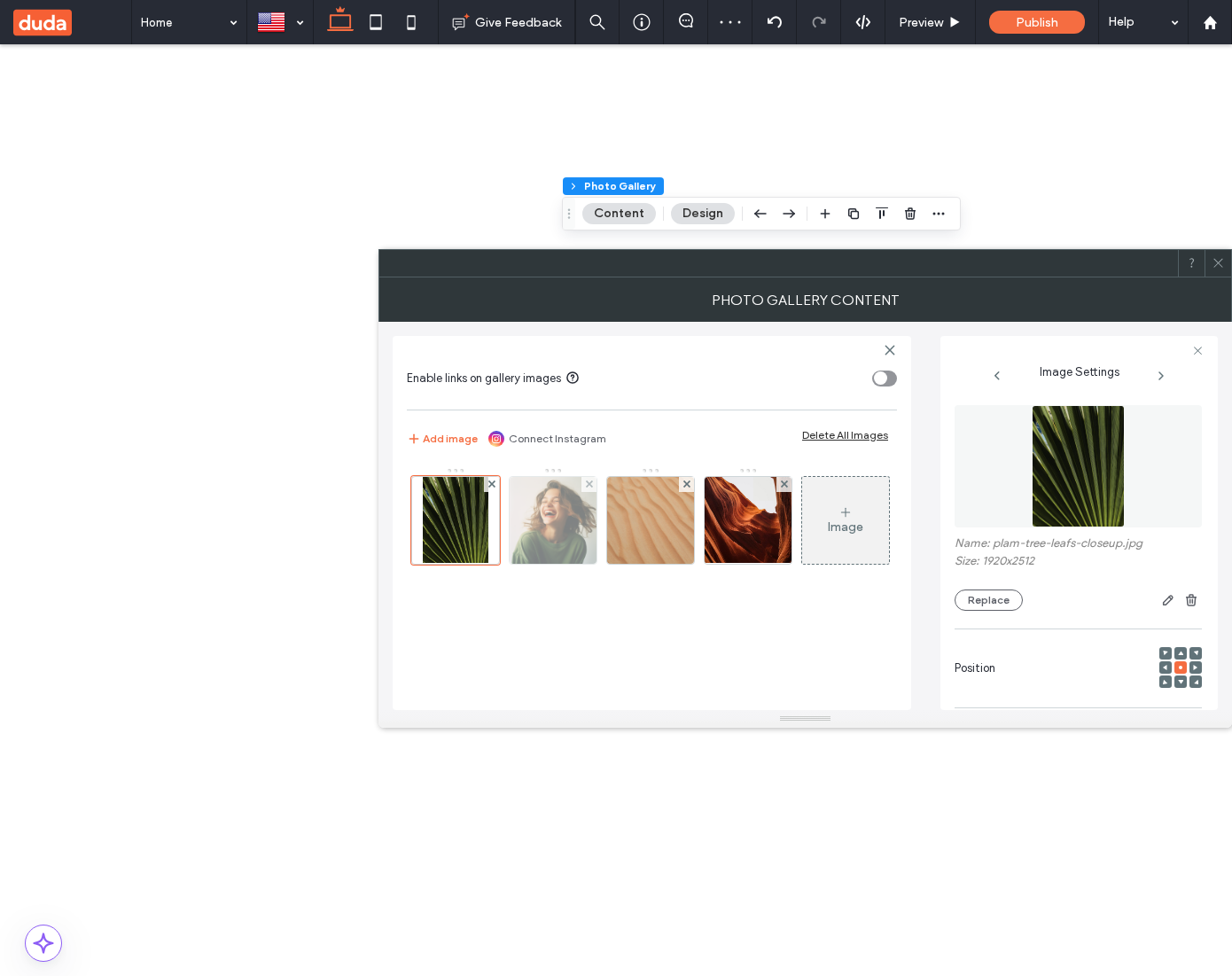
click at [530, 516] on img at bounding box center [552, 519] width 87 height 87
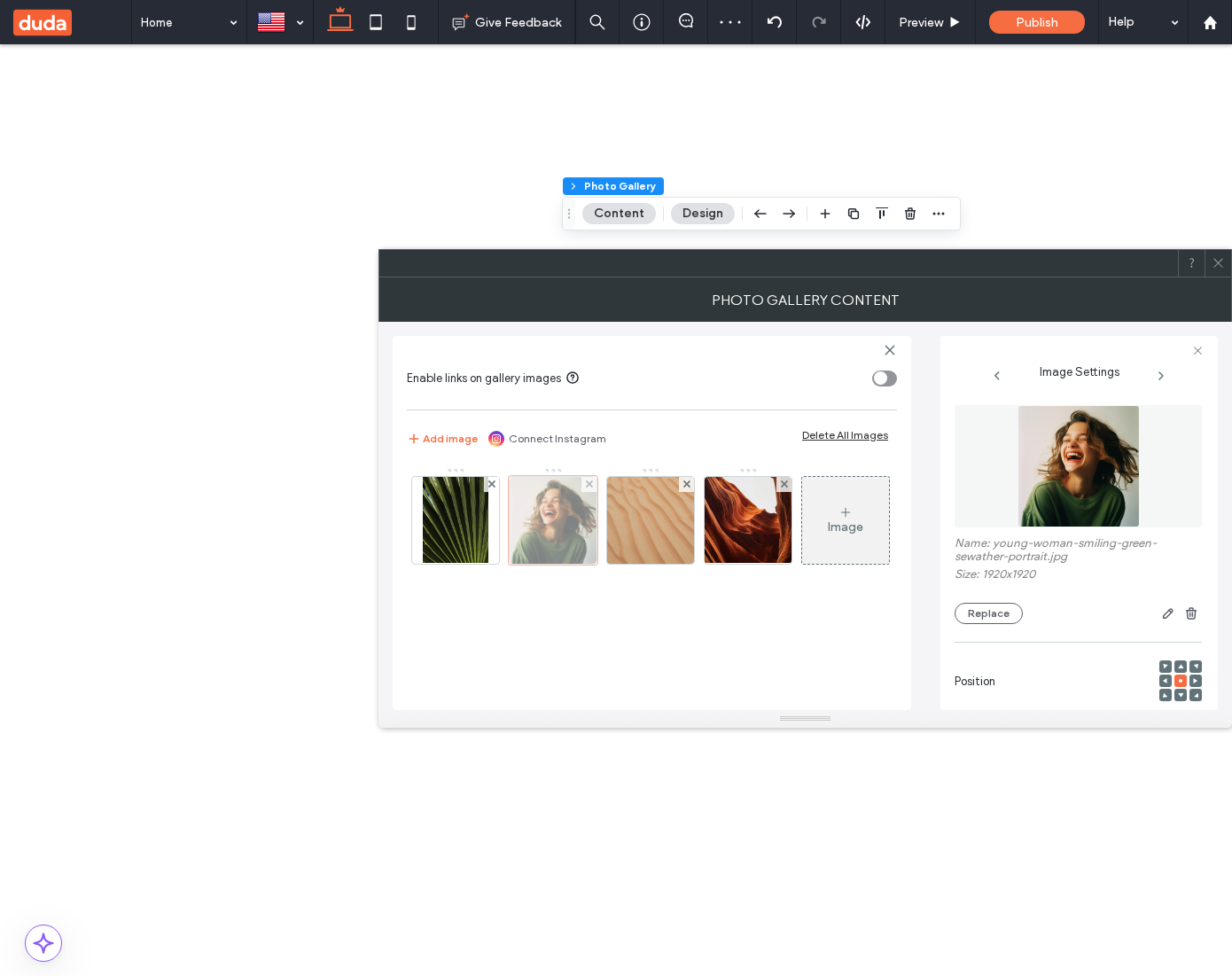
scroll to position [222, 0]
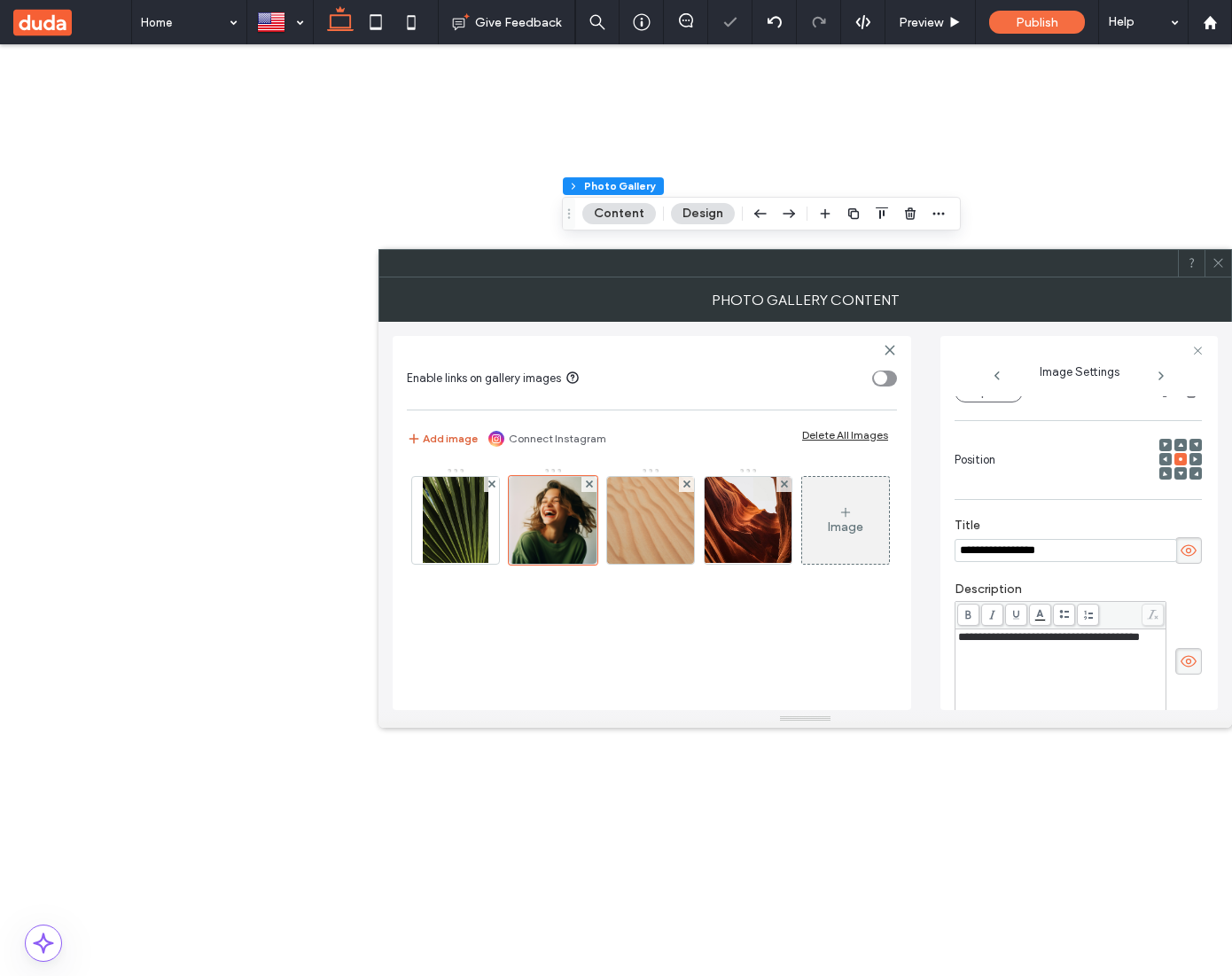
click at [446, 435] on button "Add image" at bounding box center [442, 438] width 71 height 21
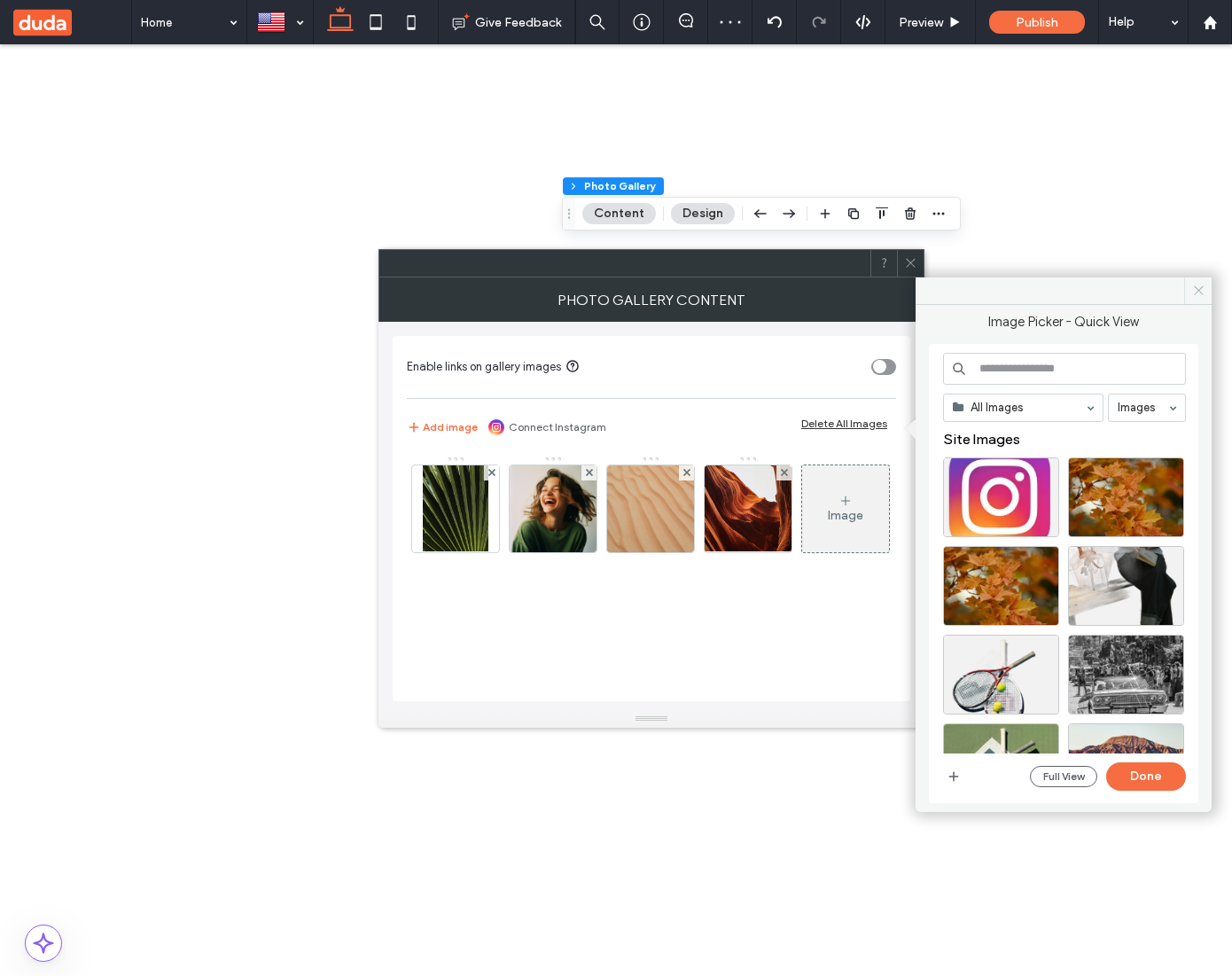
click at [1200, 289] on icon at bounding box center [1198, 290] width 13 height 13
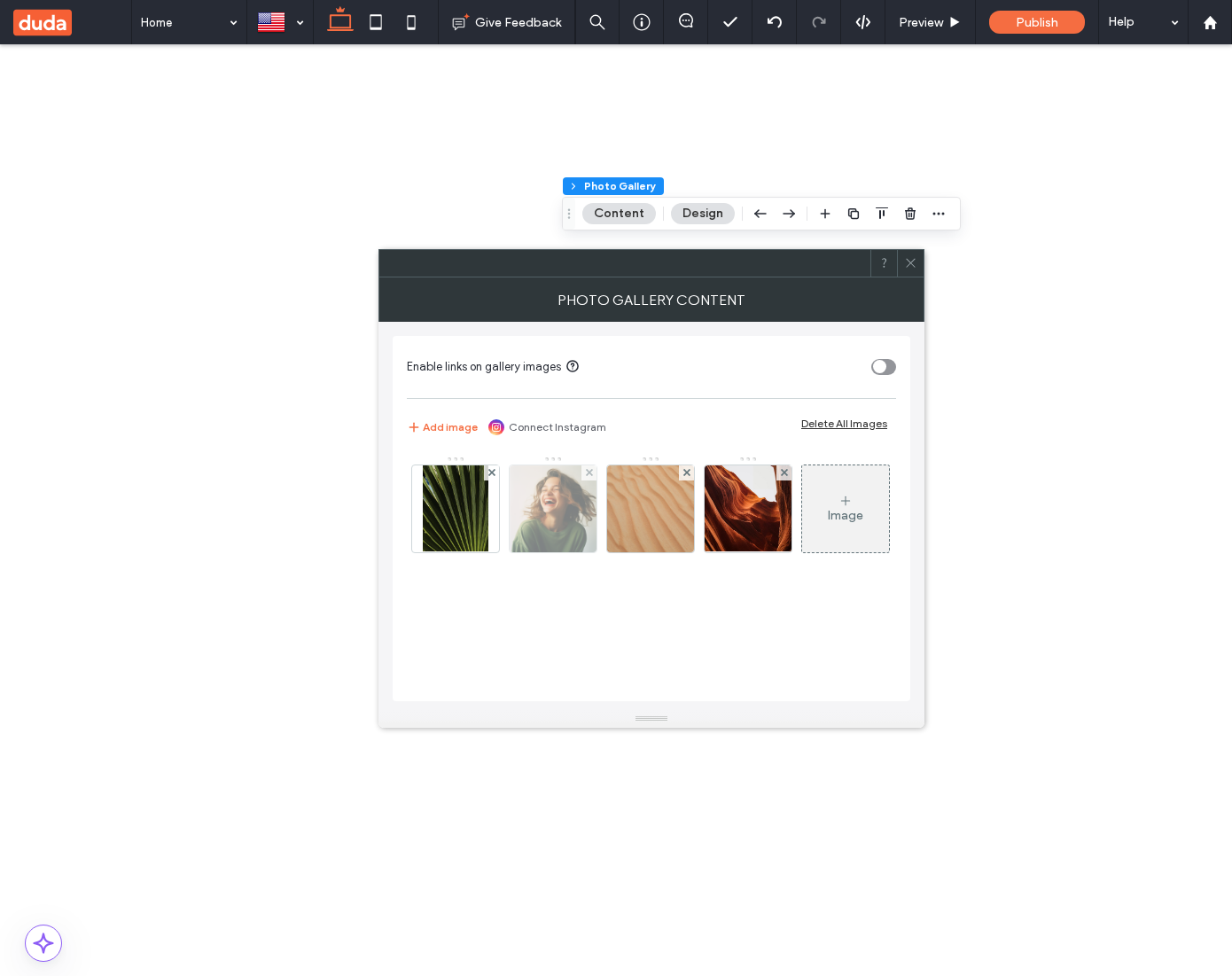
click at [561, 511] on img at bounding box center [552, 508] width 87 height 87
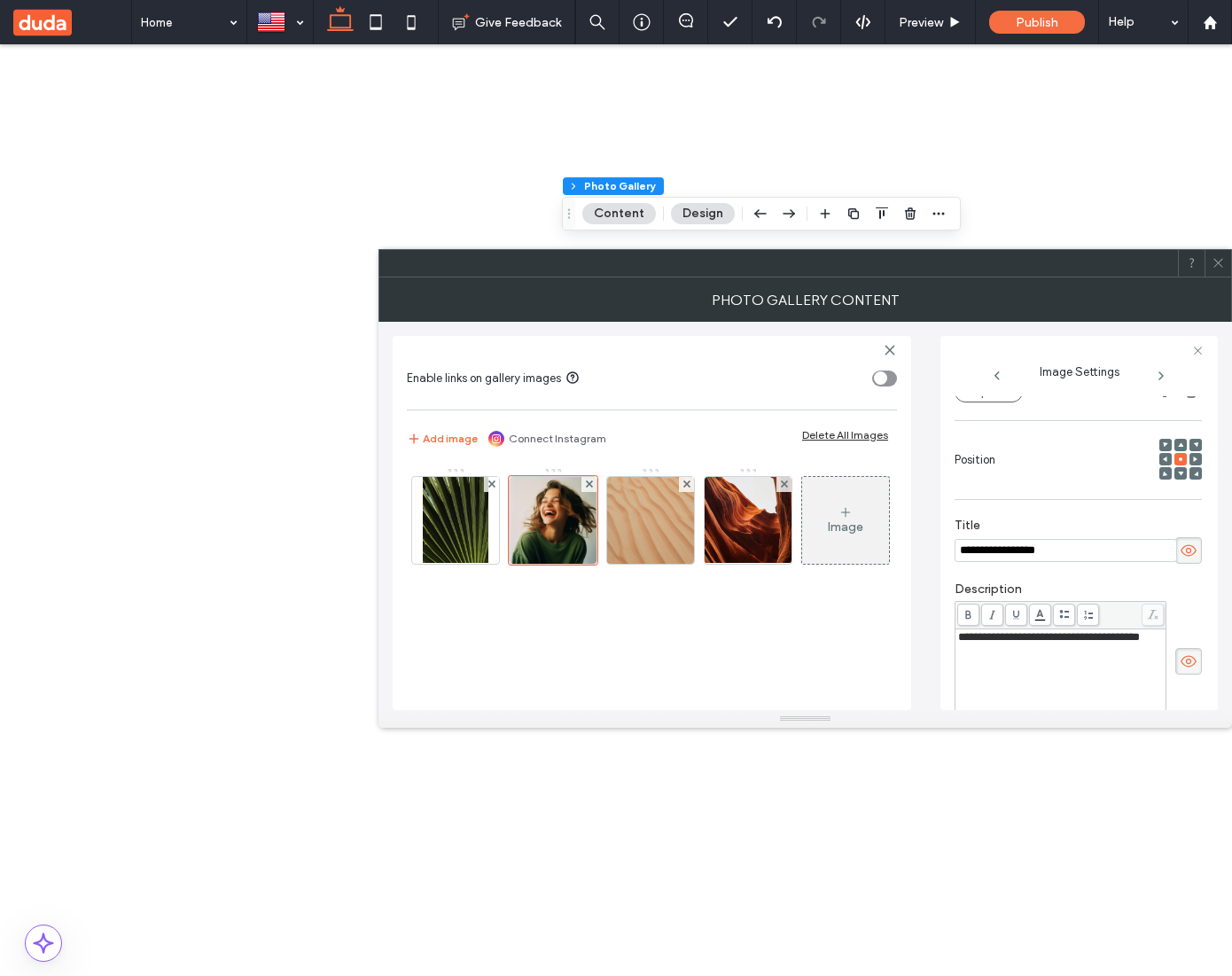
scroll to position [0, 0]
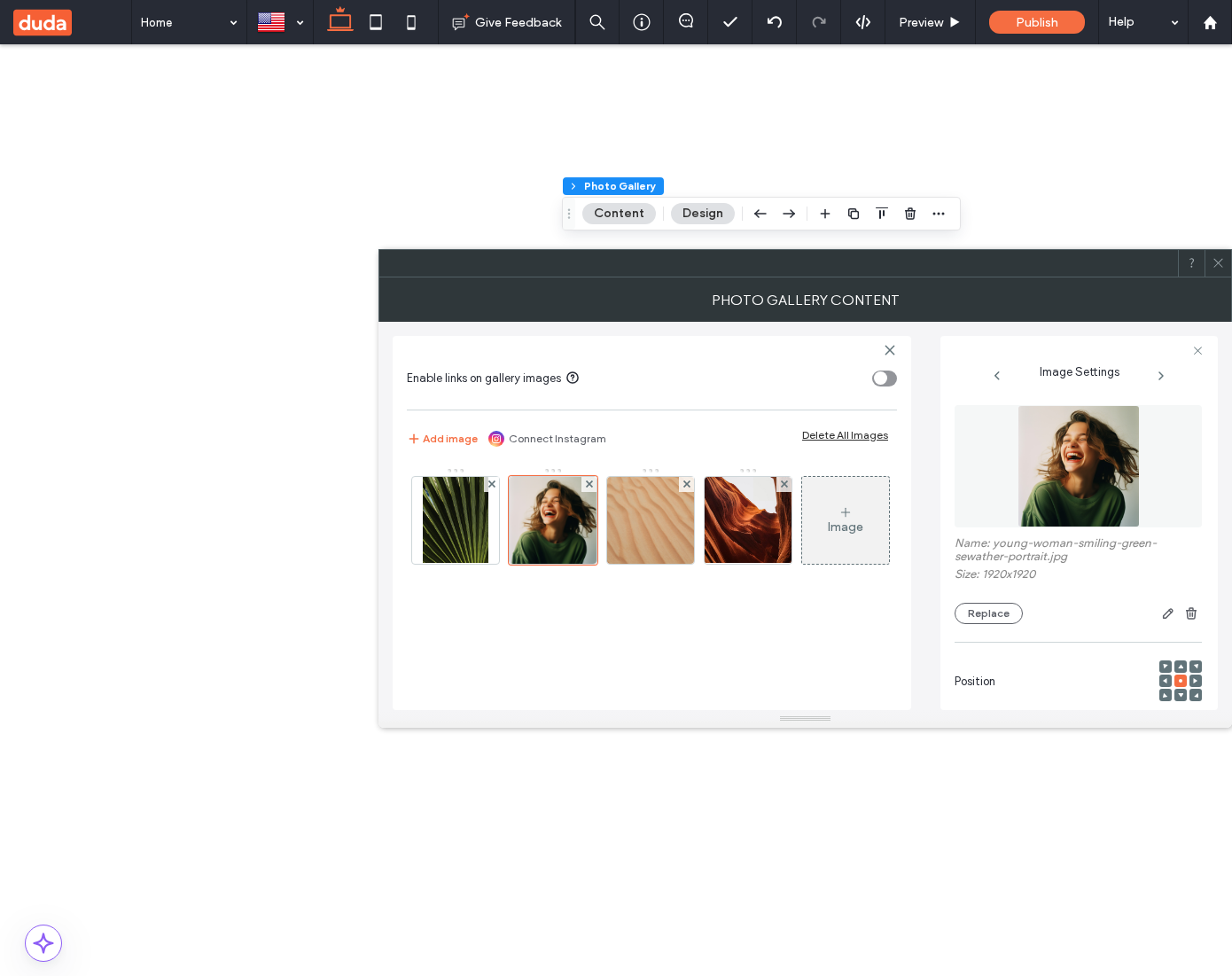
click at [1048, 465] on img at bounding box center [1079, 466] width 122 height 122
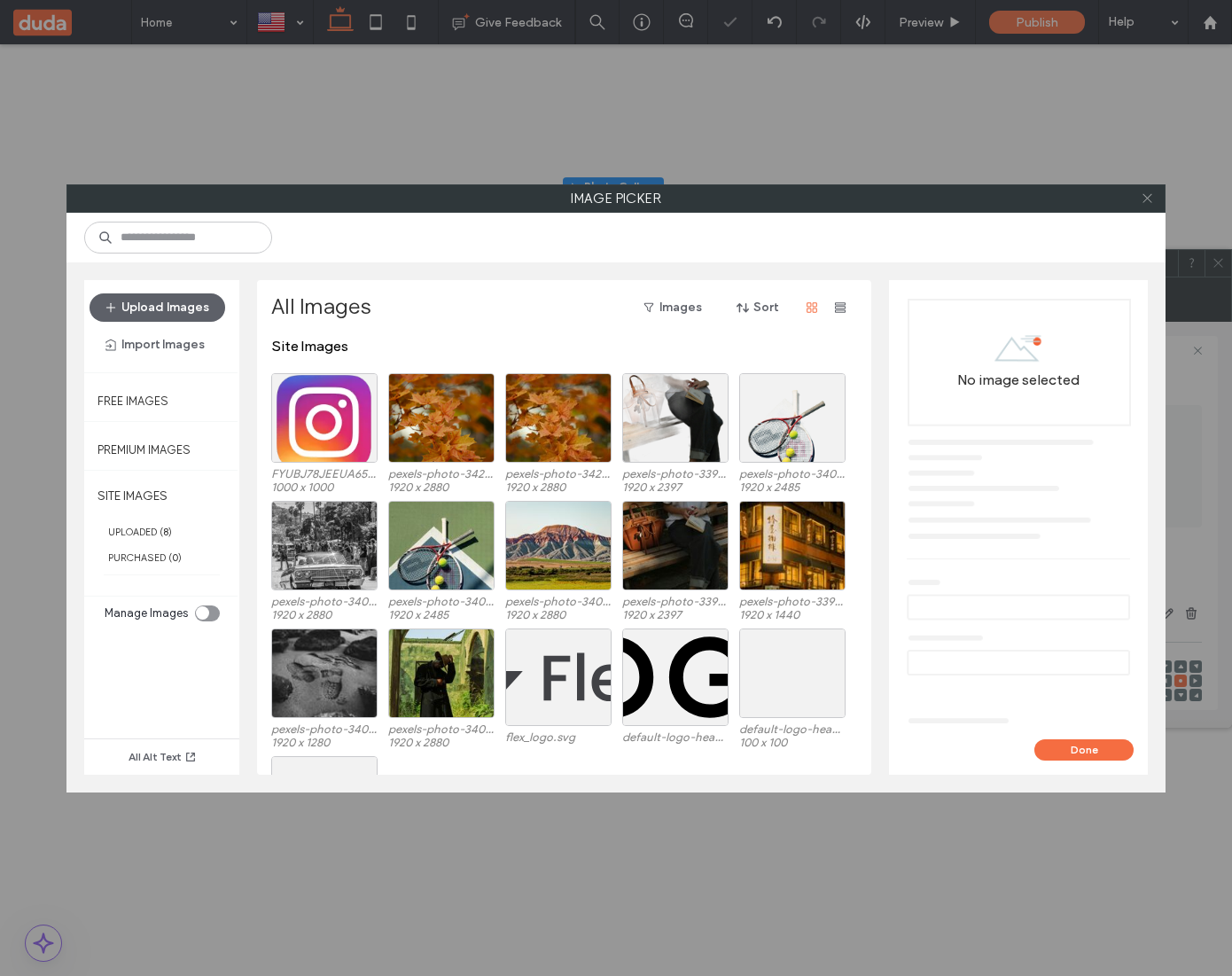
click at [1140, 197] on icon at bounding box center [1146, 197] width 13 height 13
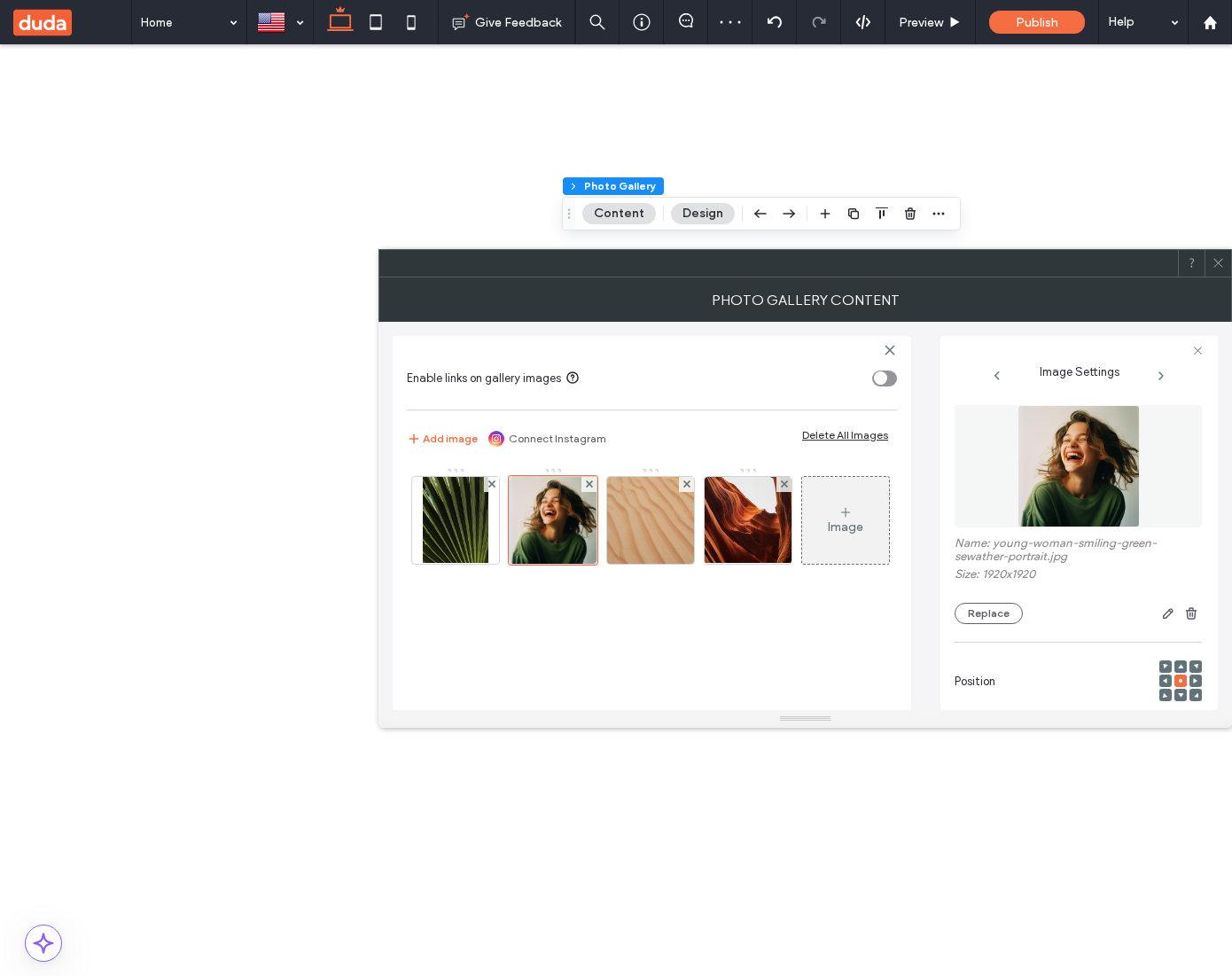
click at [1221, 260] on use at bounding box center [1217, 263] width 9 height 9
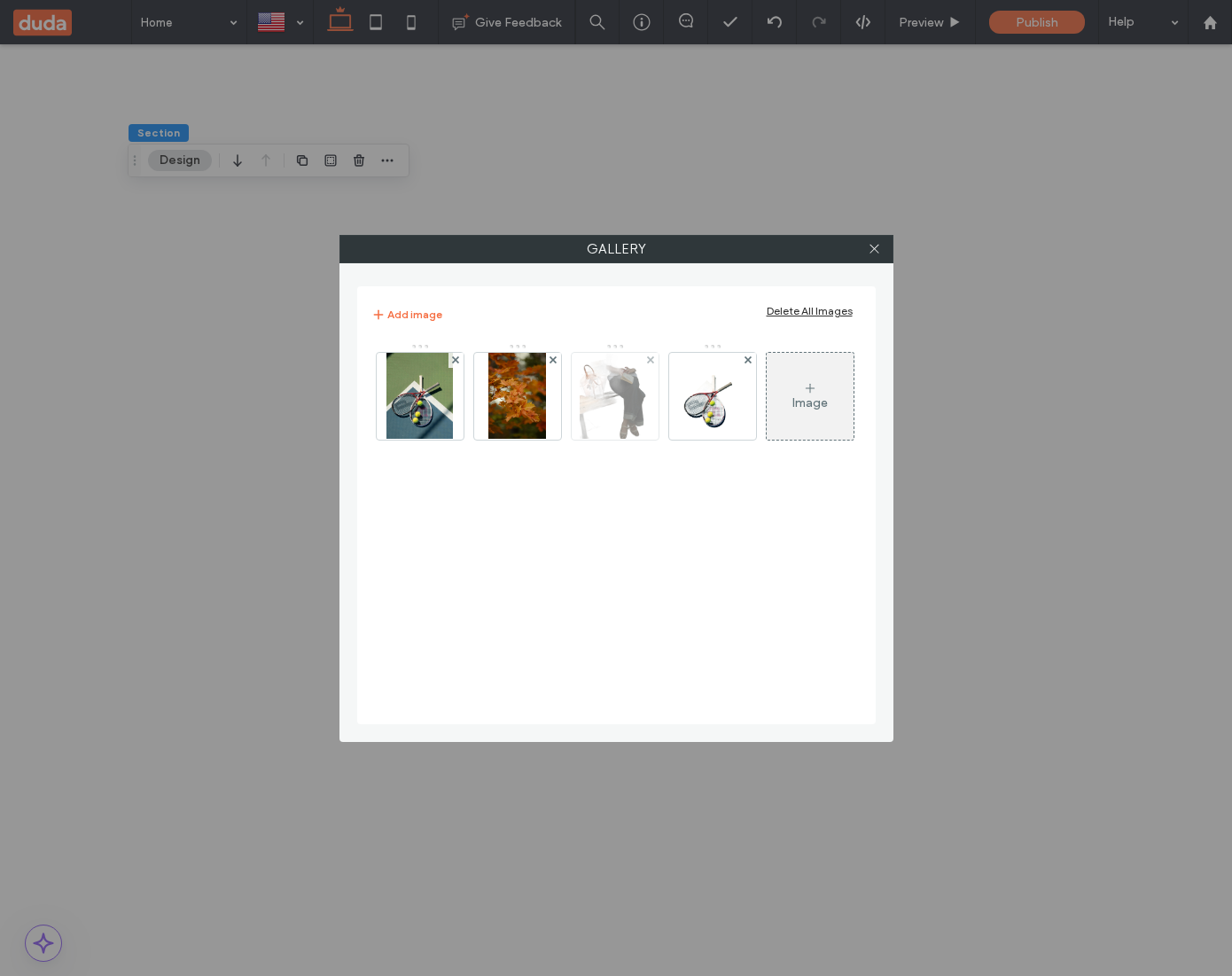
click at [612, 403] on img at bounding box center [614, 396] width 69 height 87
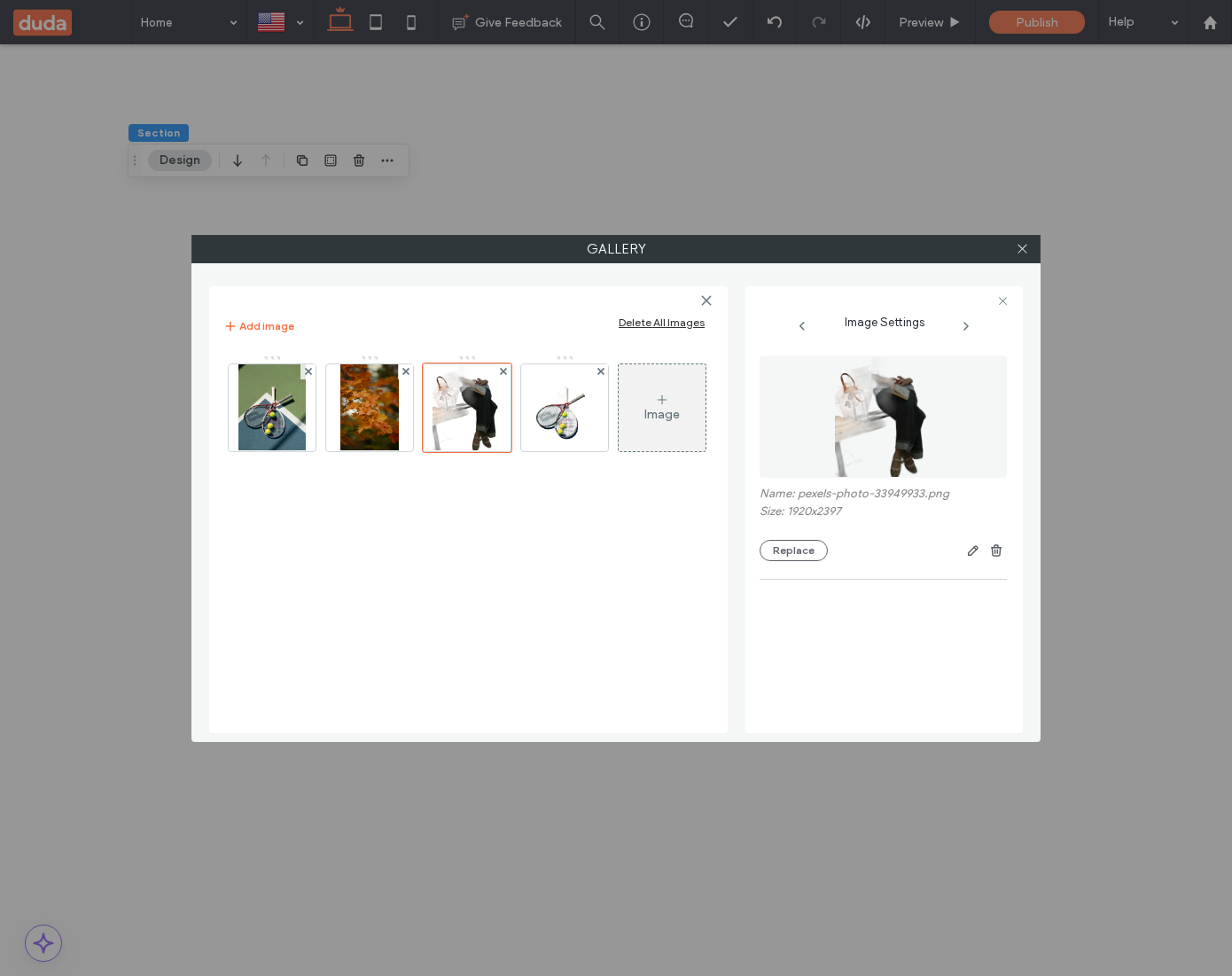
click at [905, 408] on img at bounding box center [883, 416] width 99 height 122
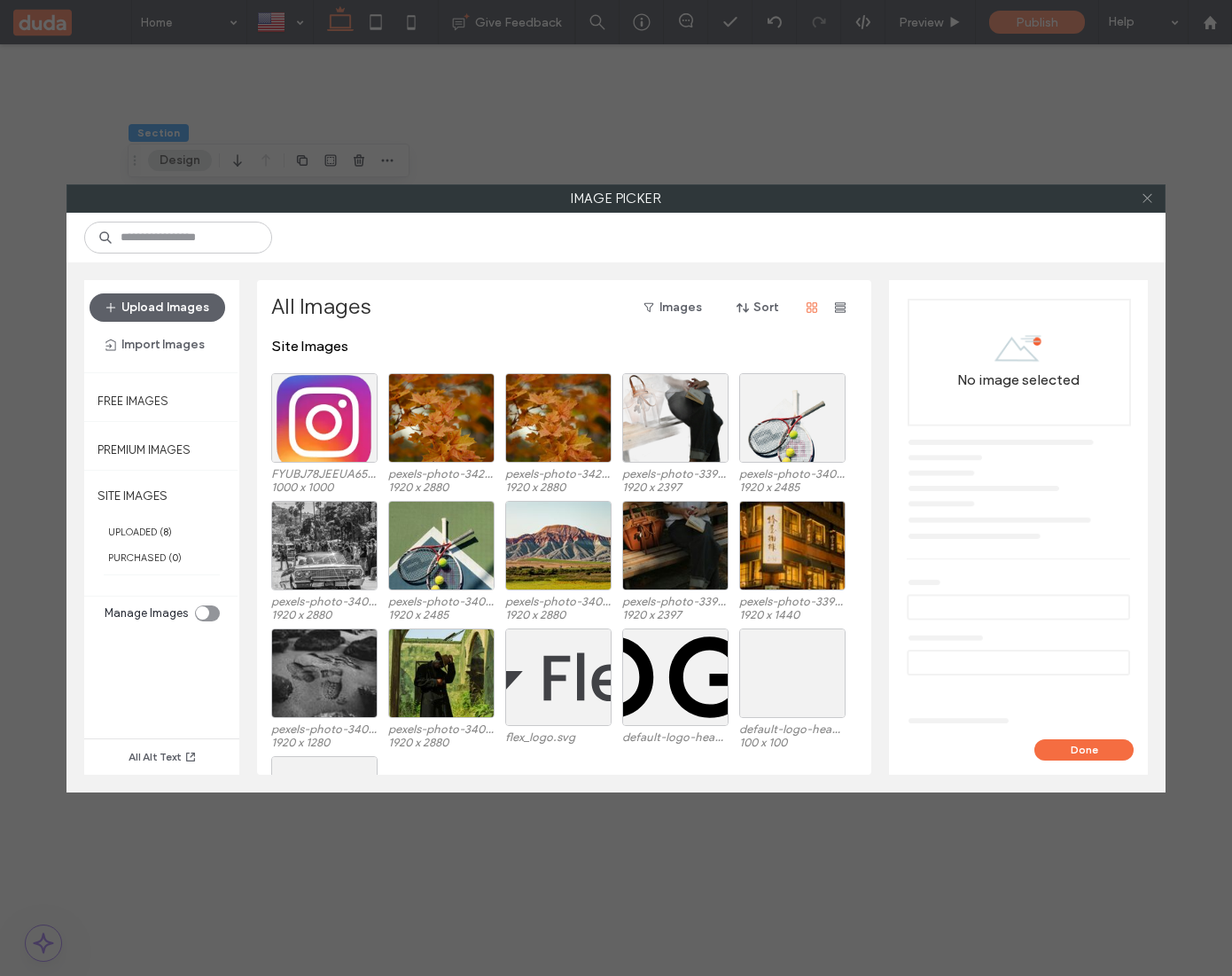
click at [1151, 190] on span at bounding box center [1146, 198] width 13 height 27
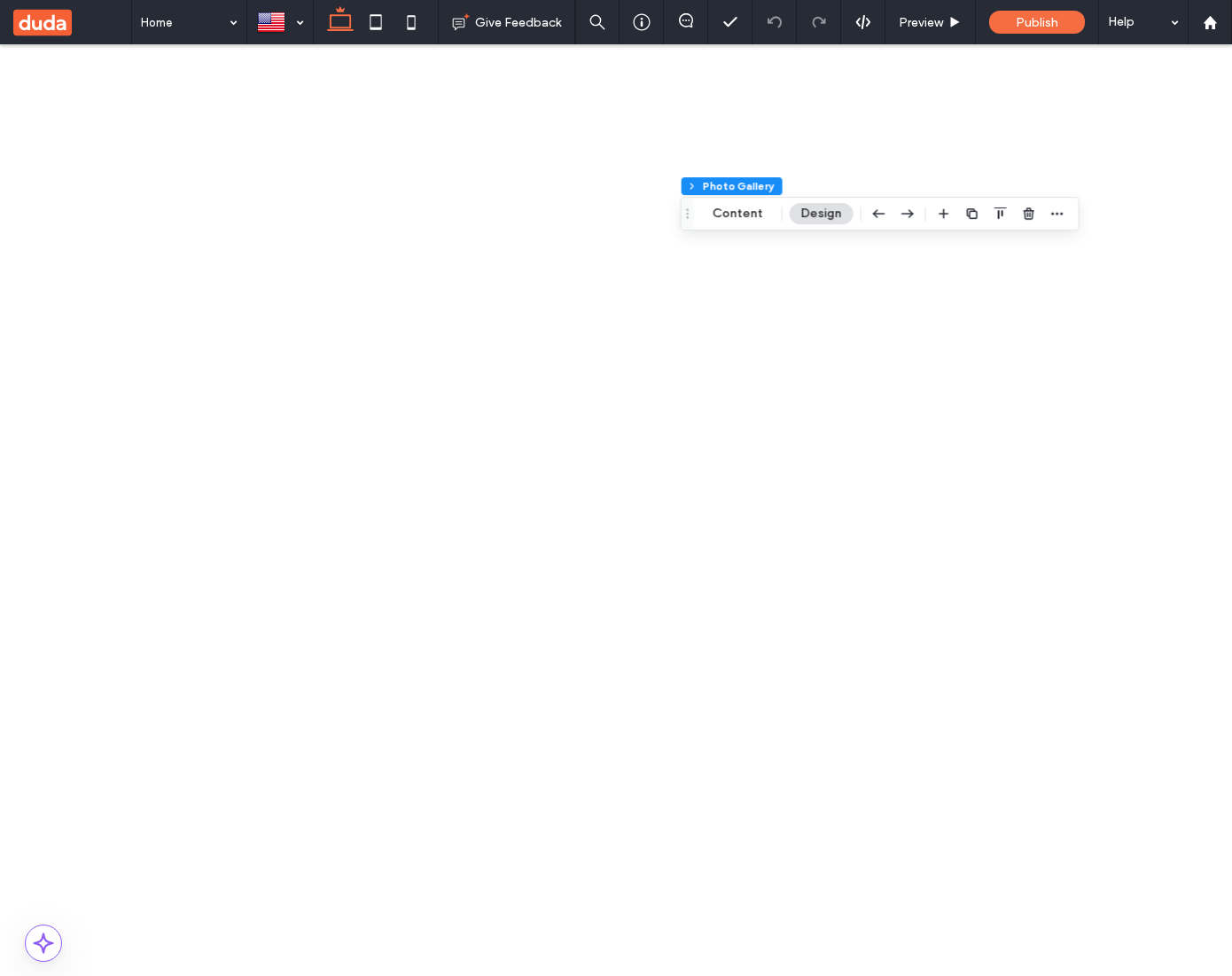
click at [738, 217] on button "Content" at bounding box center [738, 213] width 74 height 21
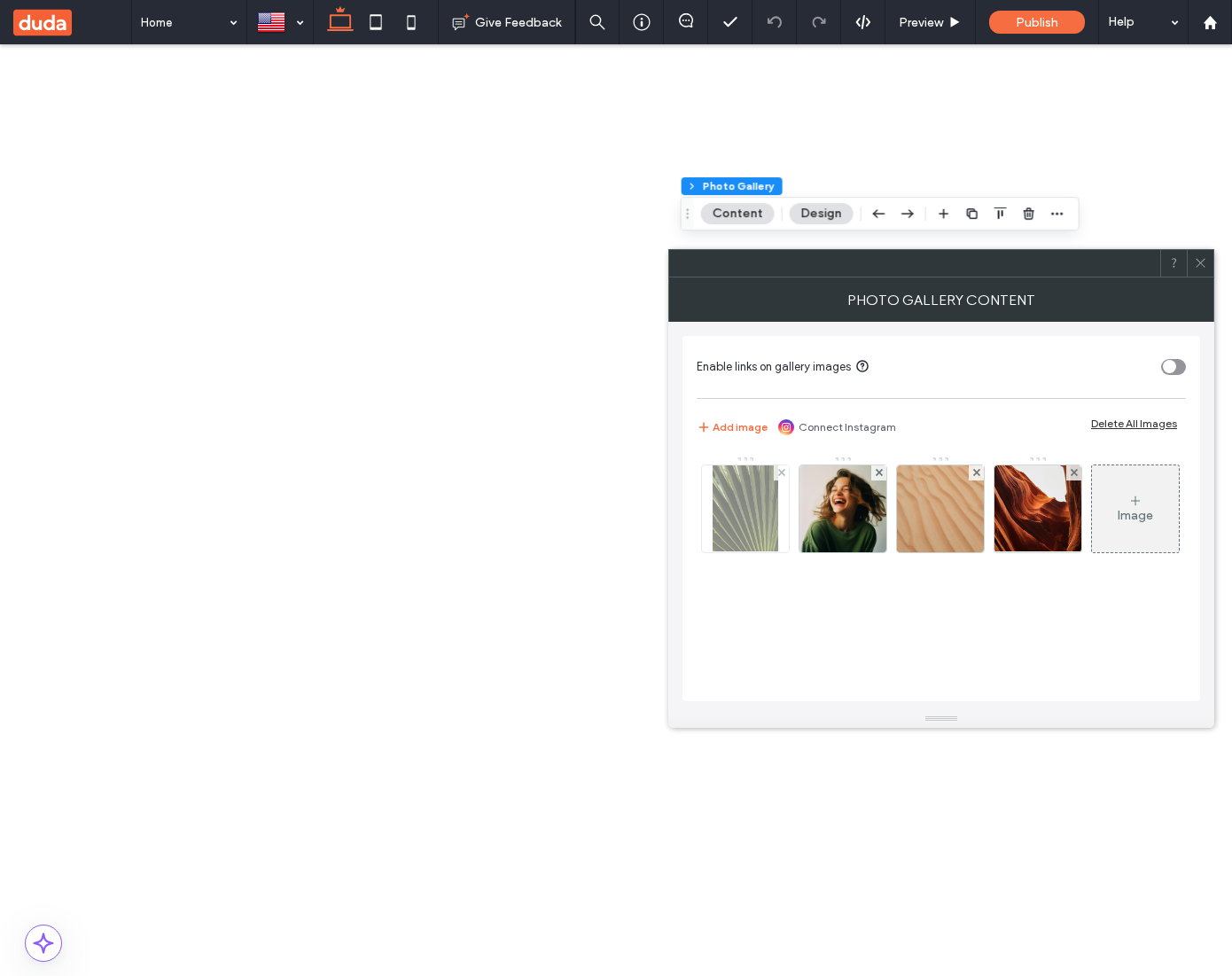
click at [746, 543] on img at bounding box center [745, 508] width 67 height 87
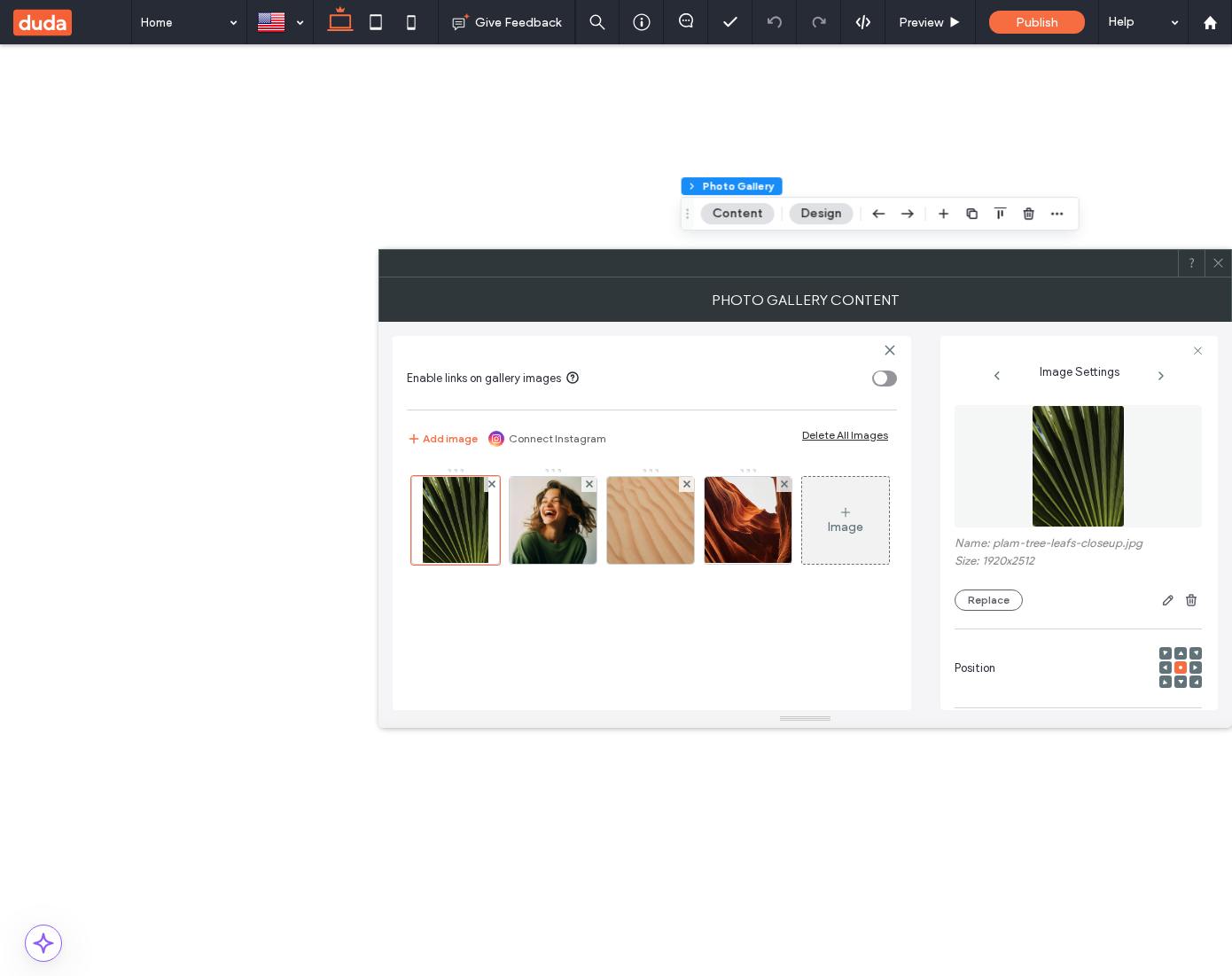
click at [1058, 448] on img at bounding box center [1079, 466] width 94 height 122
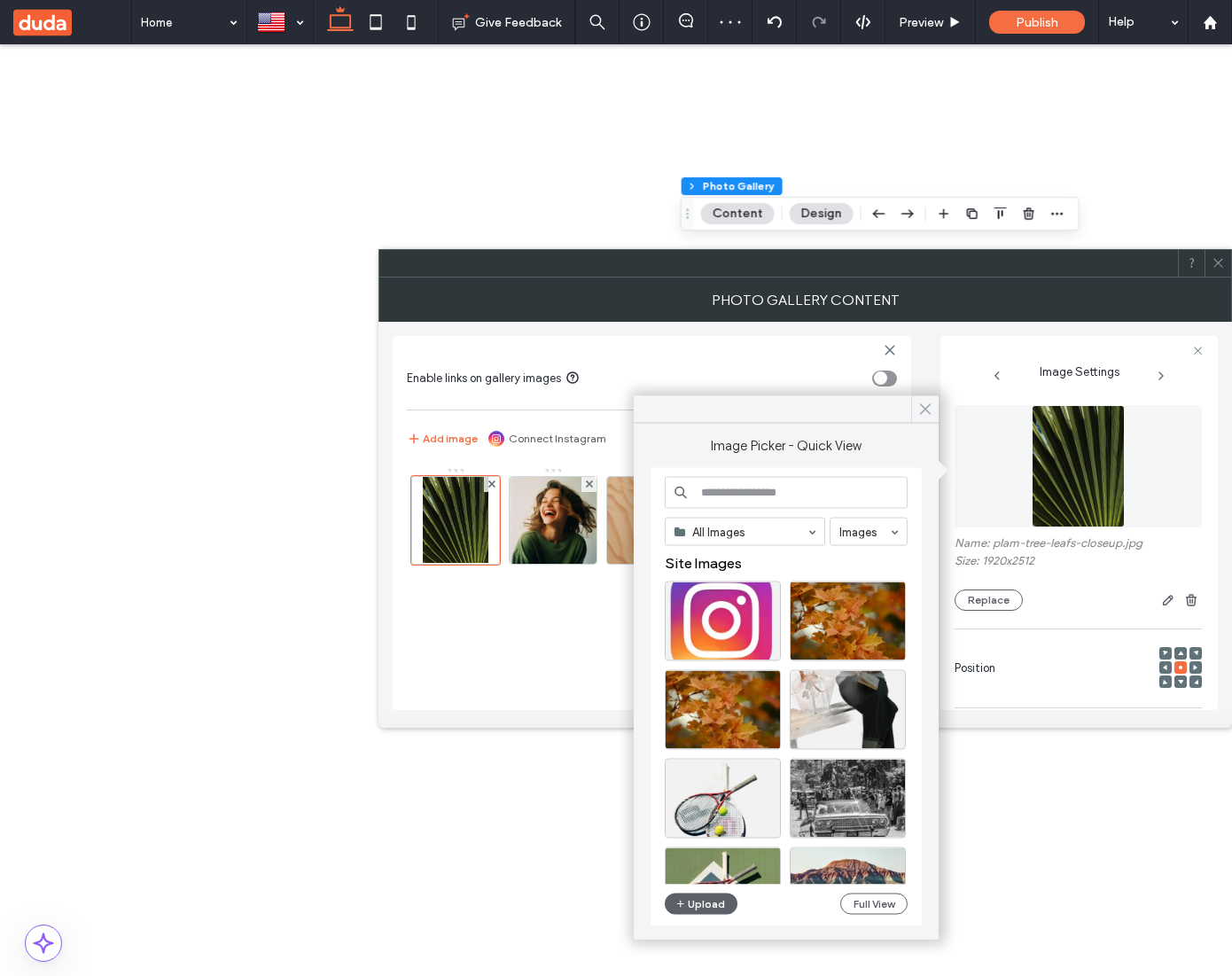
click at [924, 406] on icon at bounding box center [925, 410] width 16 height 16
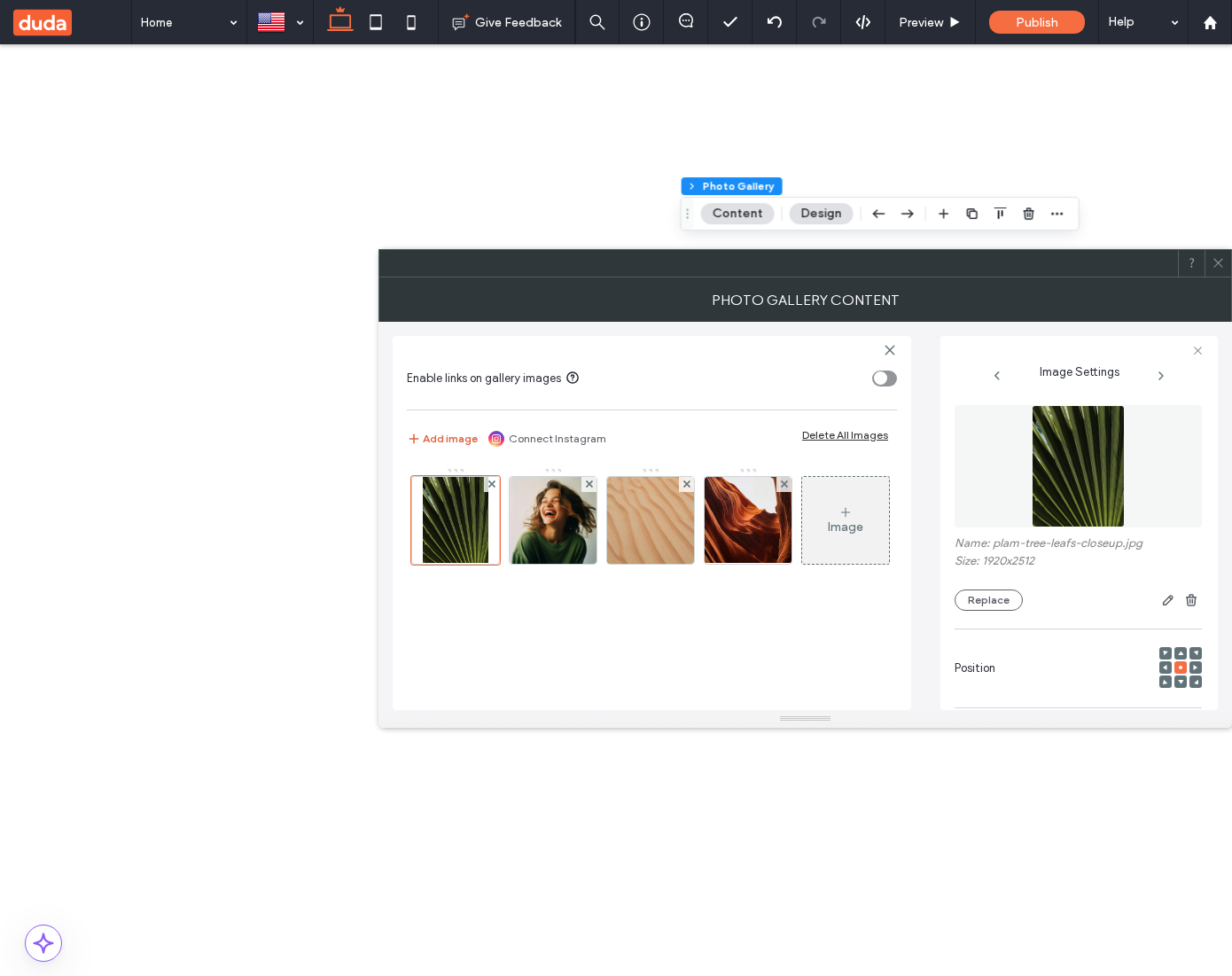
click at [452, 444] on button "Add image" at bounding box center [442, 438] width 71 height 21
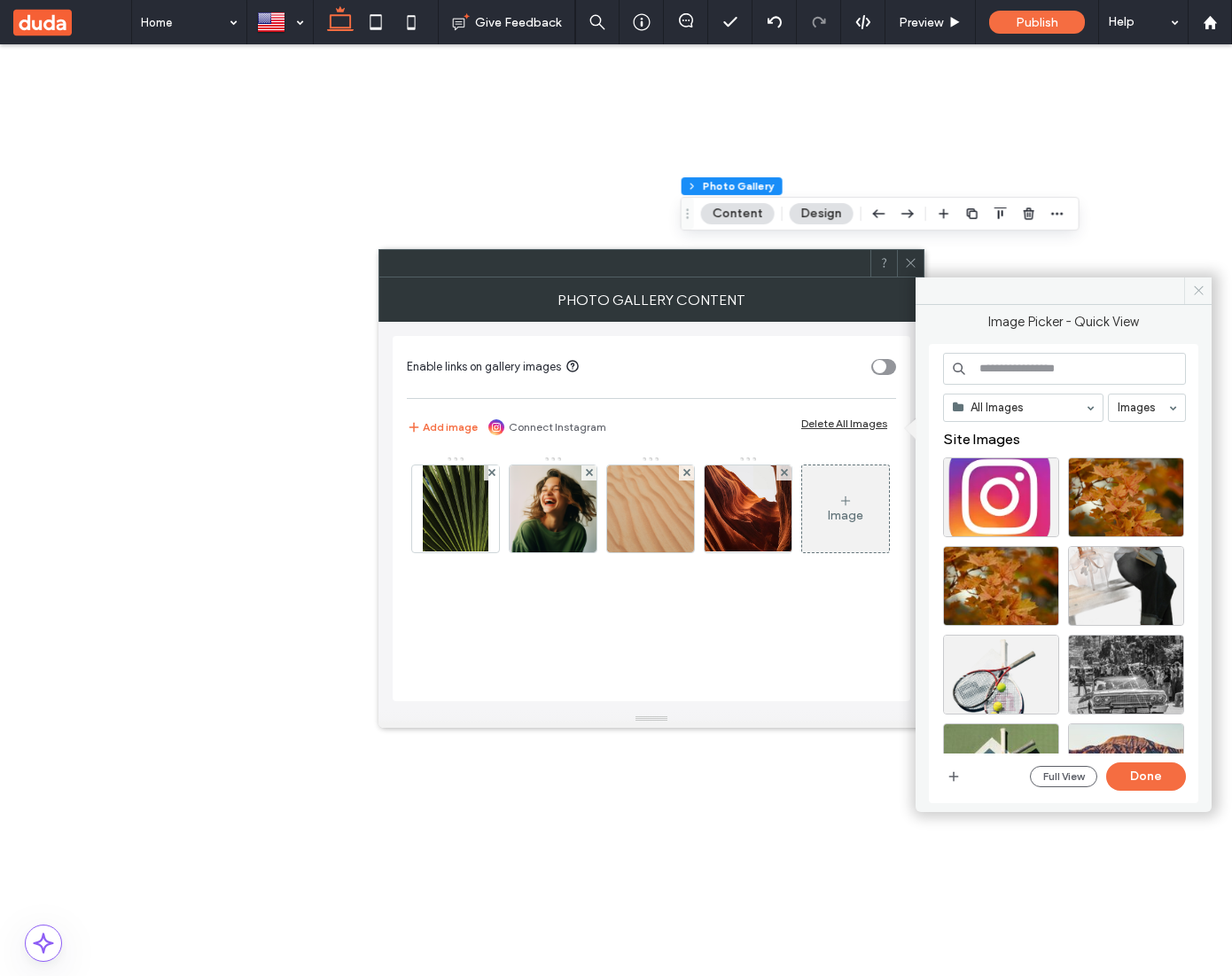
click at [1206, 284] on span at bounding box center [1198, 291] width 28 height 27
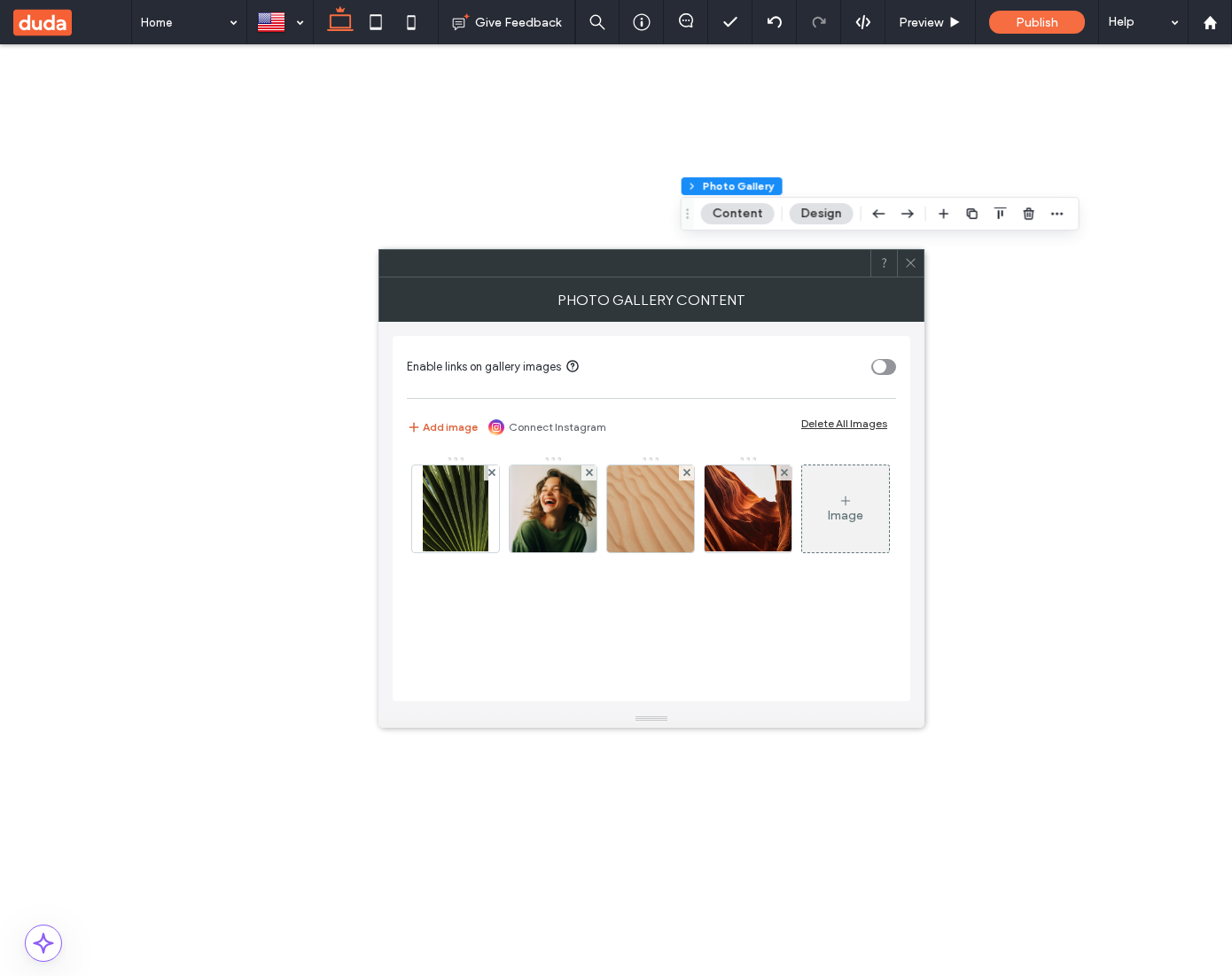
click at [462, 431] on button "Add image" at bounding box center [442, 427] width 71 height 21
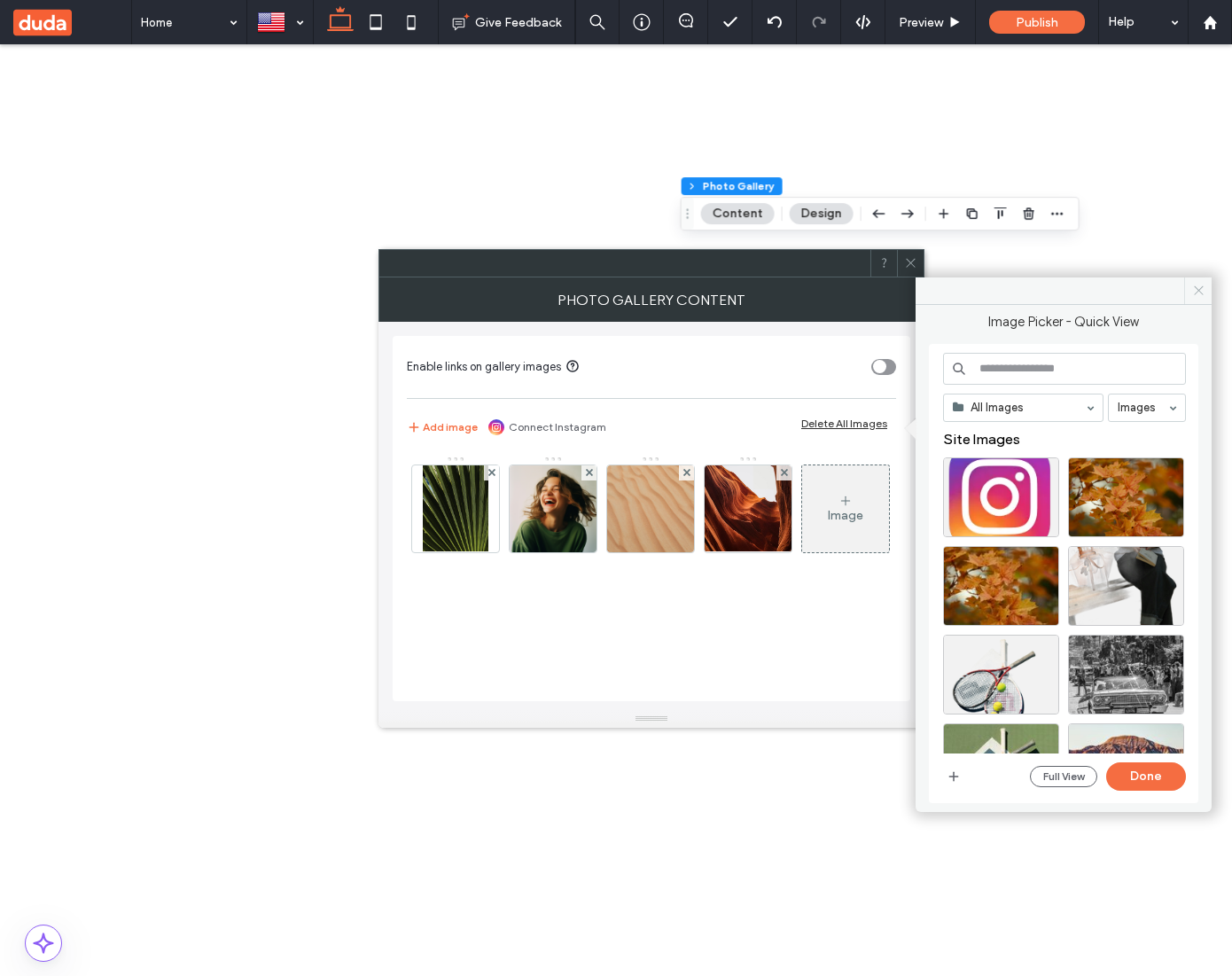
click at [1205, 287] on icon at bounding box center [1198, 290] width 13 height 13
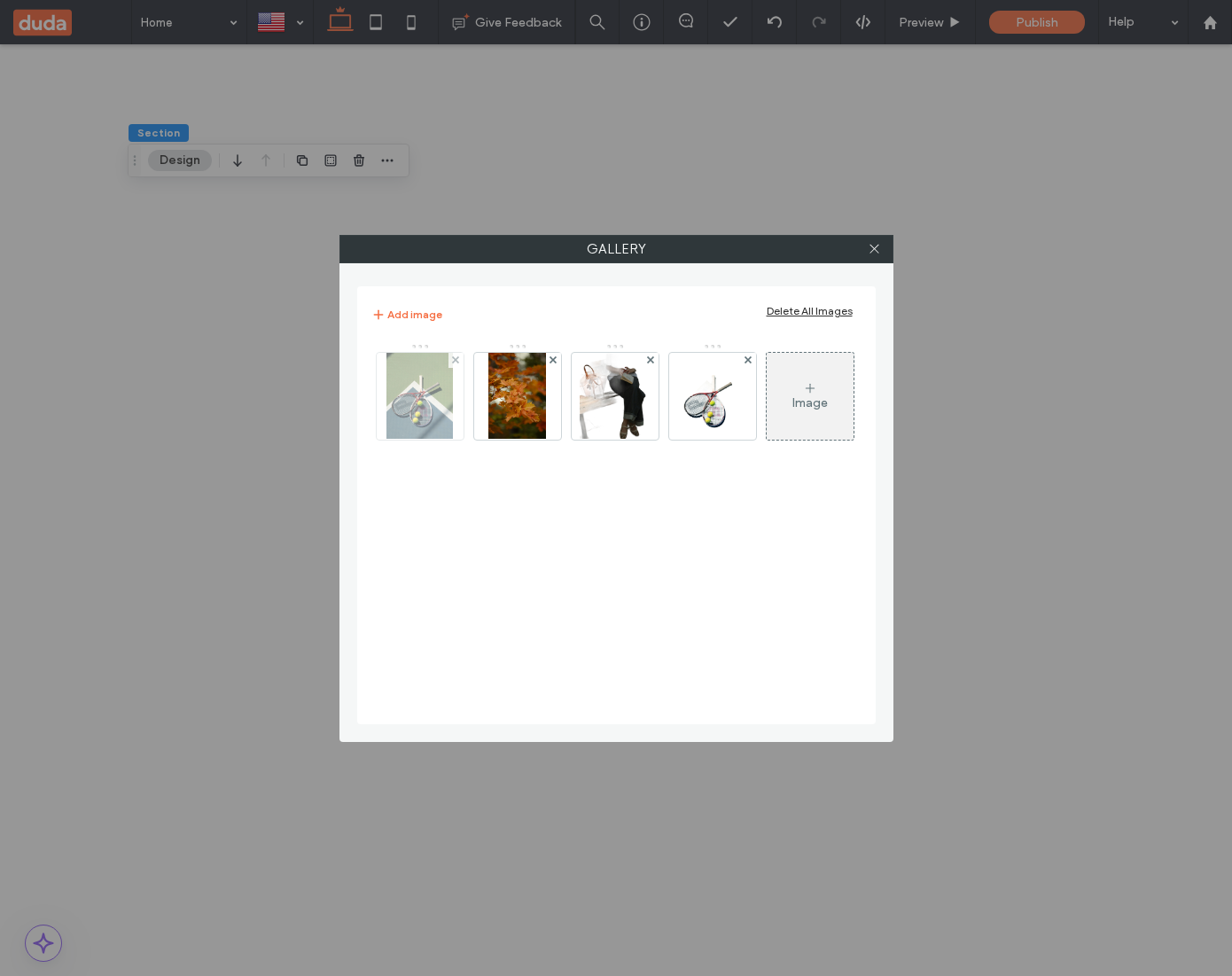
click at [427, 391] on img at bounding box center [420, 396] width 68 height 87
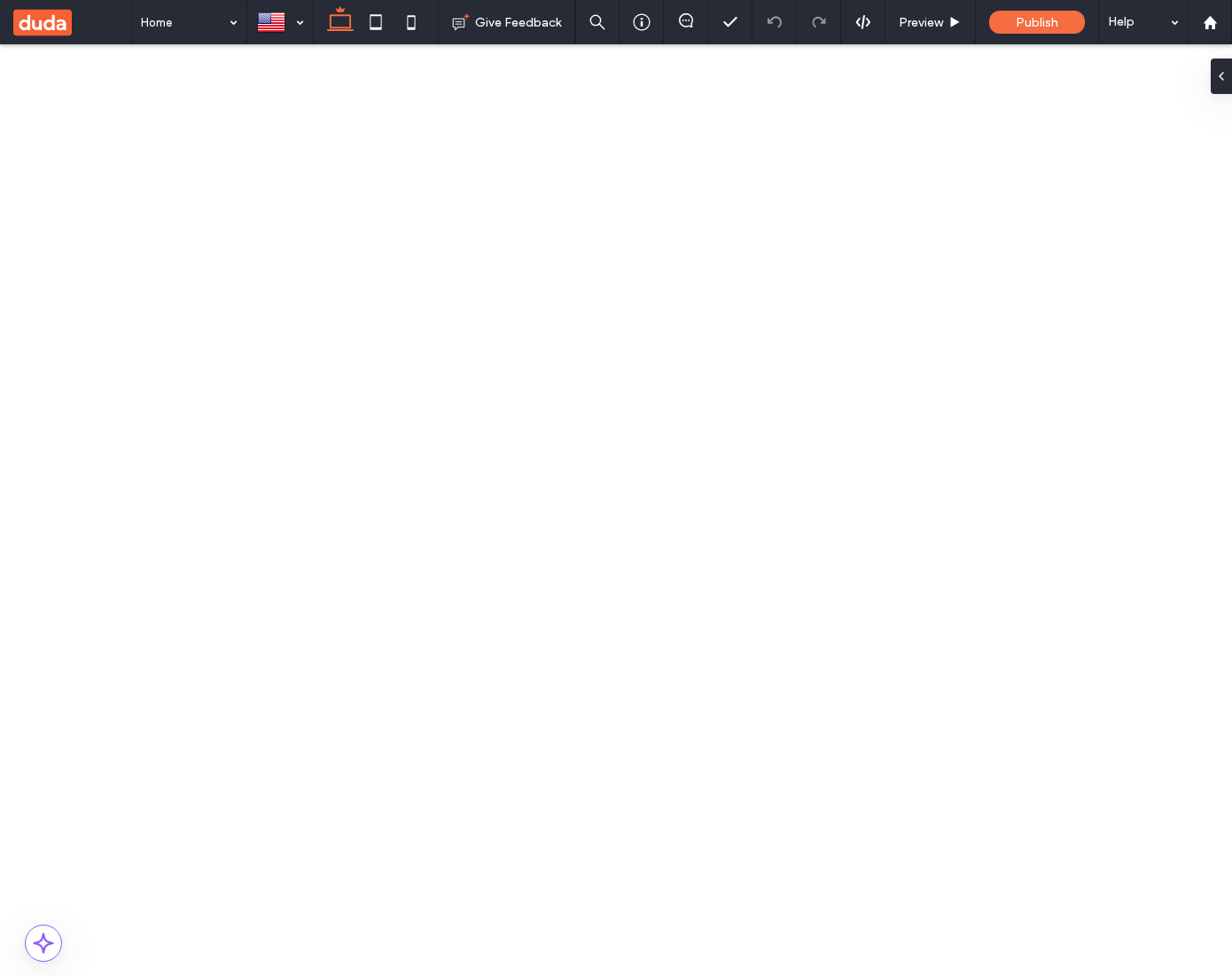
click at [726, 217] on button "Content" at bounding box center [738, 213] width 74 height 21
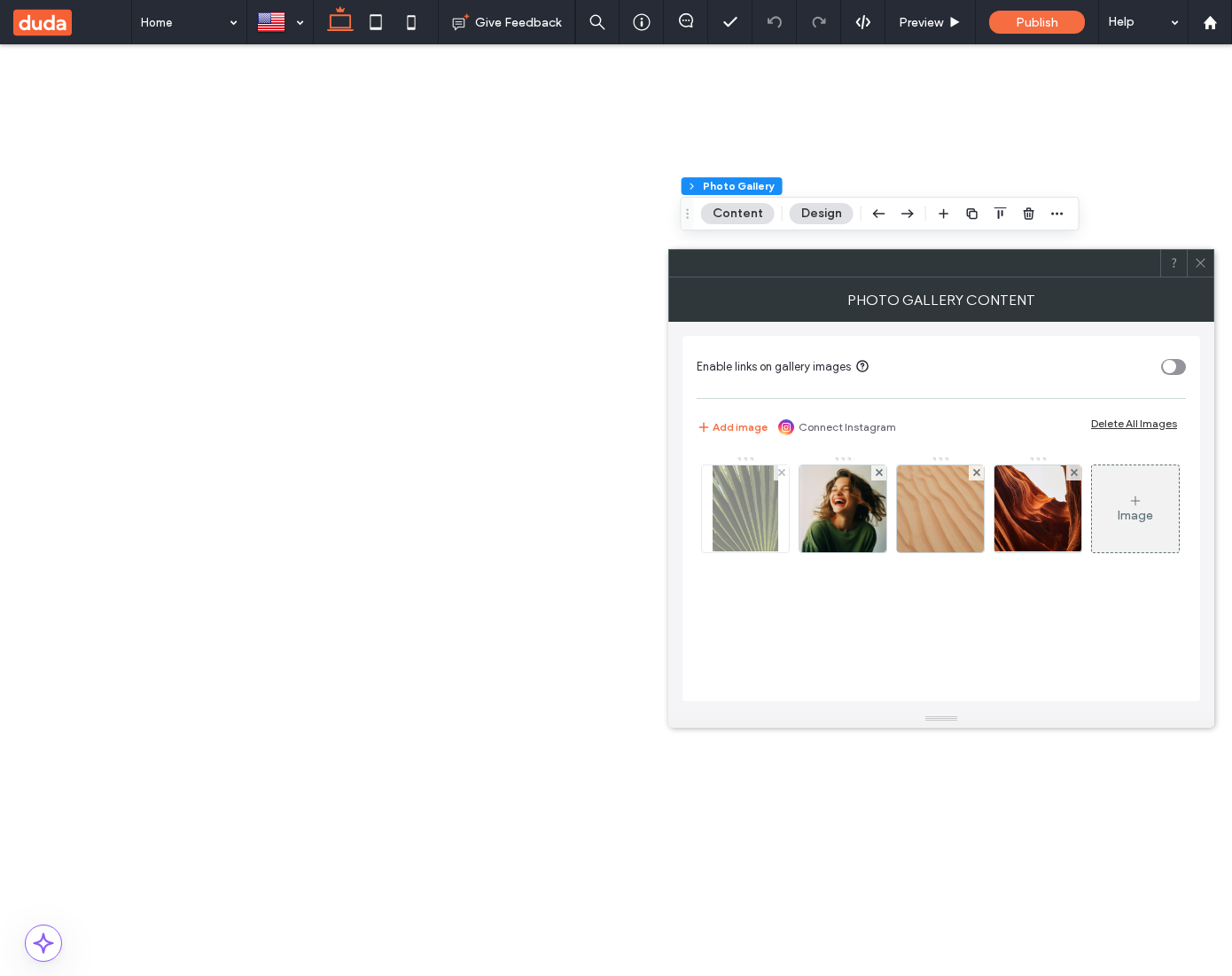
click at [750, 520] on img at bounding box center [745, 508] width 67 height 87
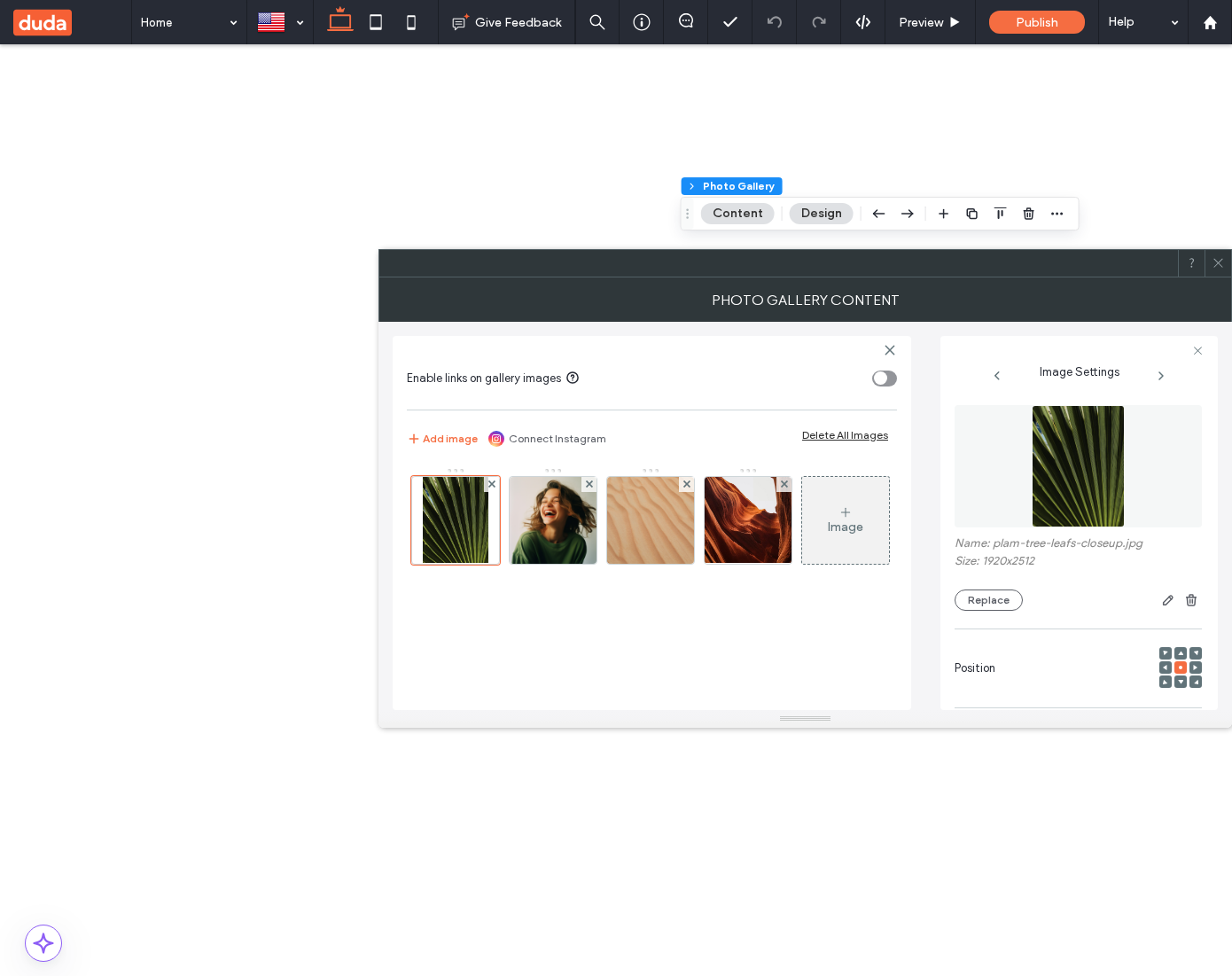
click at [1068, 468] on img at bounding box center [1079, 466] width 94 height 122
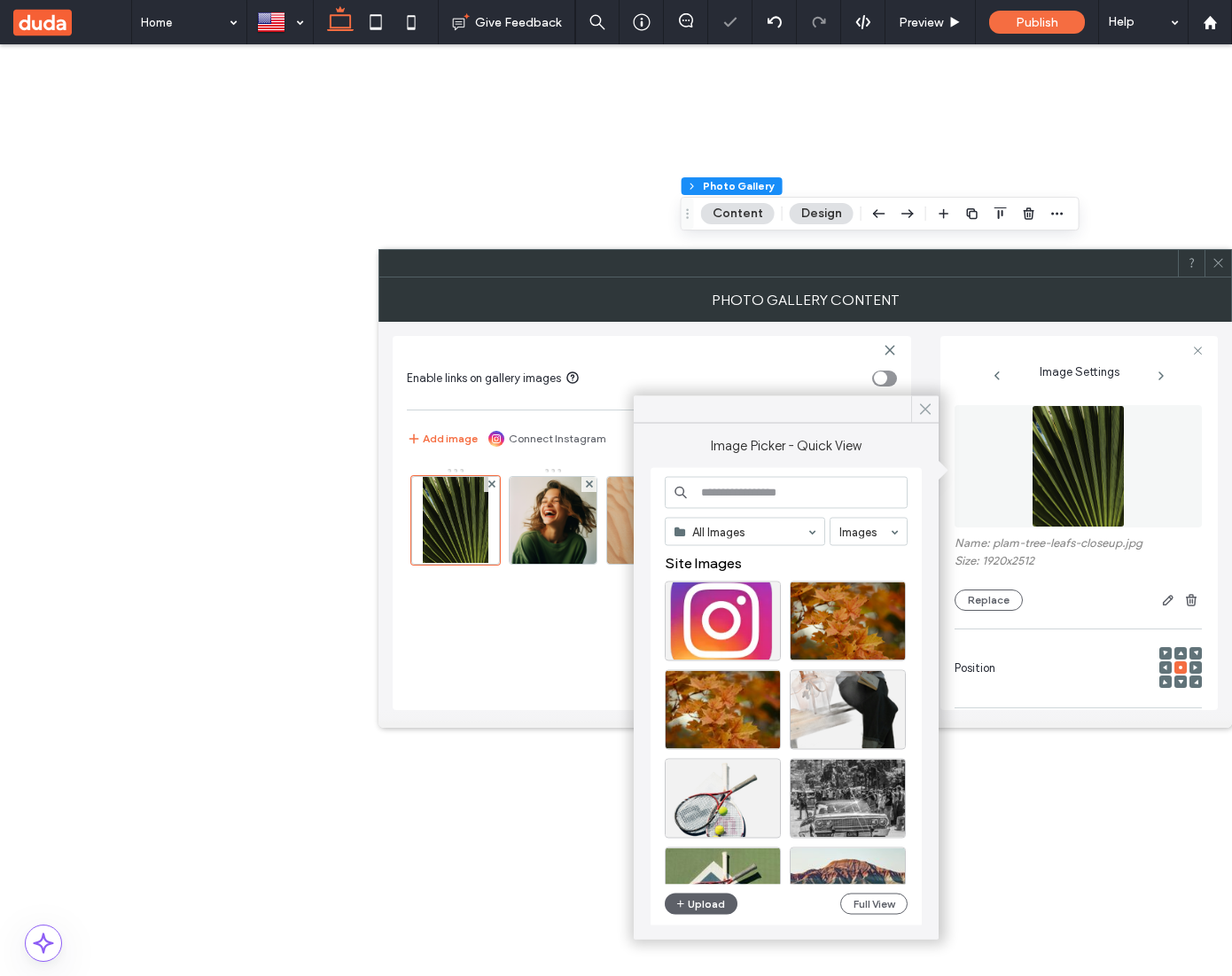
click at [927, 408] on icon at bounding box center [925, 410] width 16 height 16
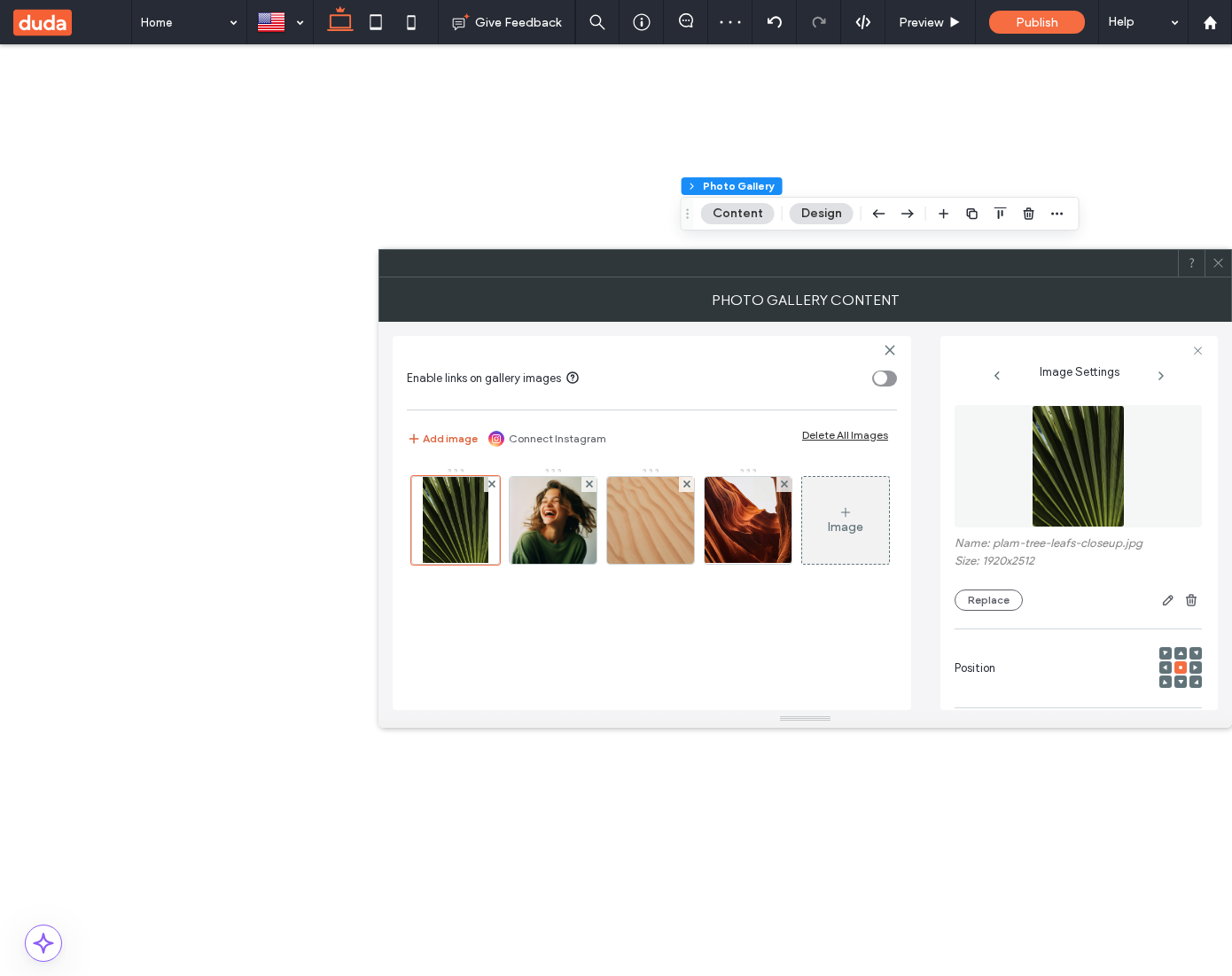
click at [451, 444] on button "Add image" at bounding box center [442, 438] width 71 height 21
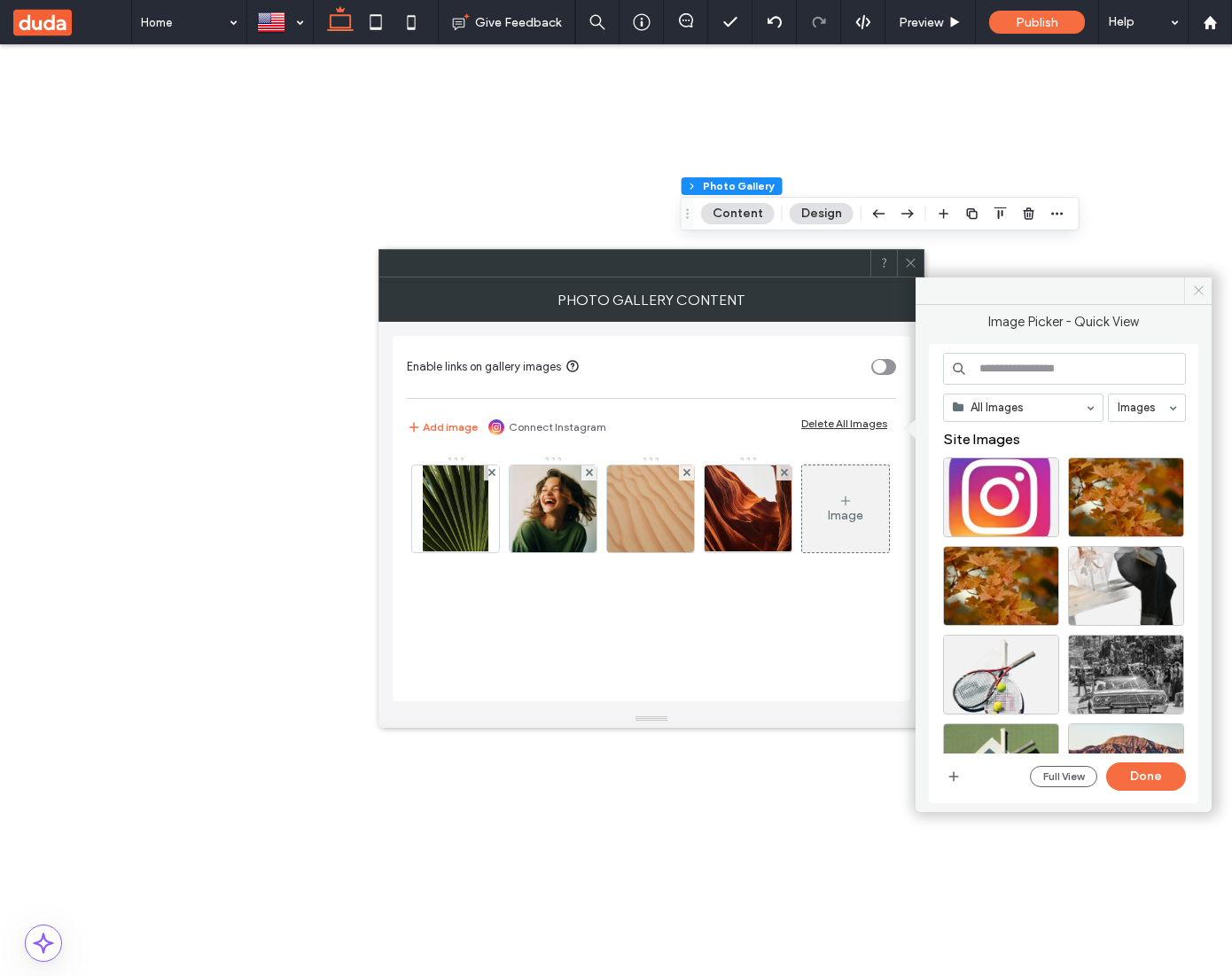
click at [1198, 290] on use at bounding box center [1198, 291] width 9 height 9
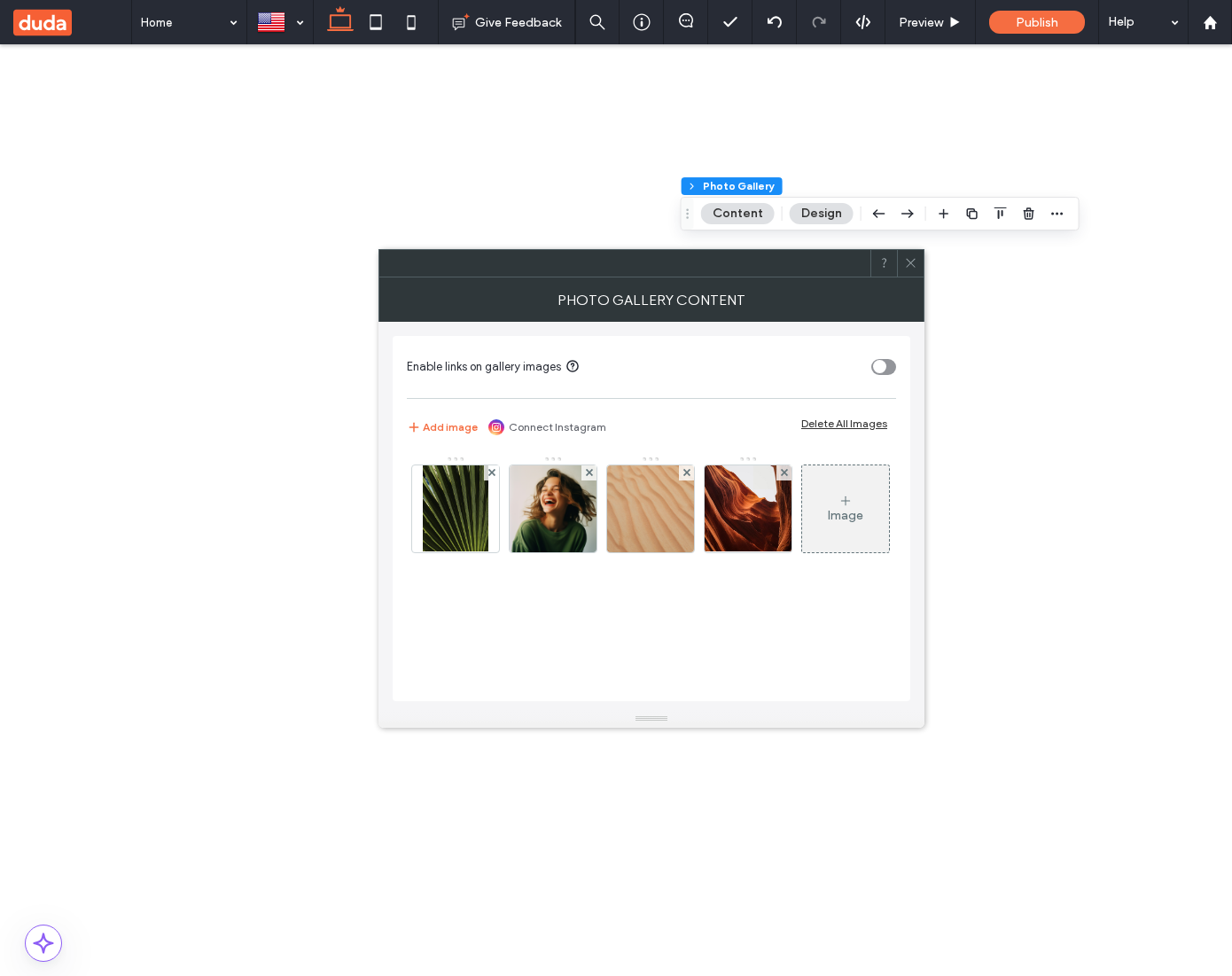
click at [910, 261] on icon at bounding box center [911, 262] width 13 height 13
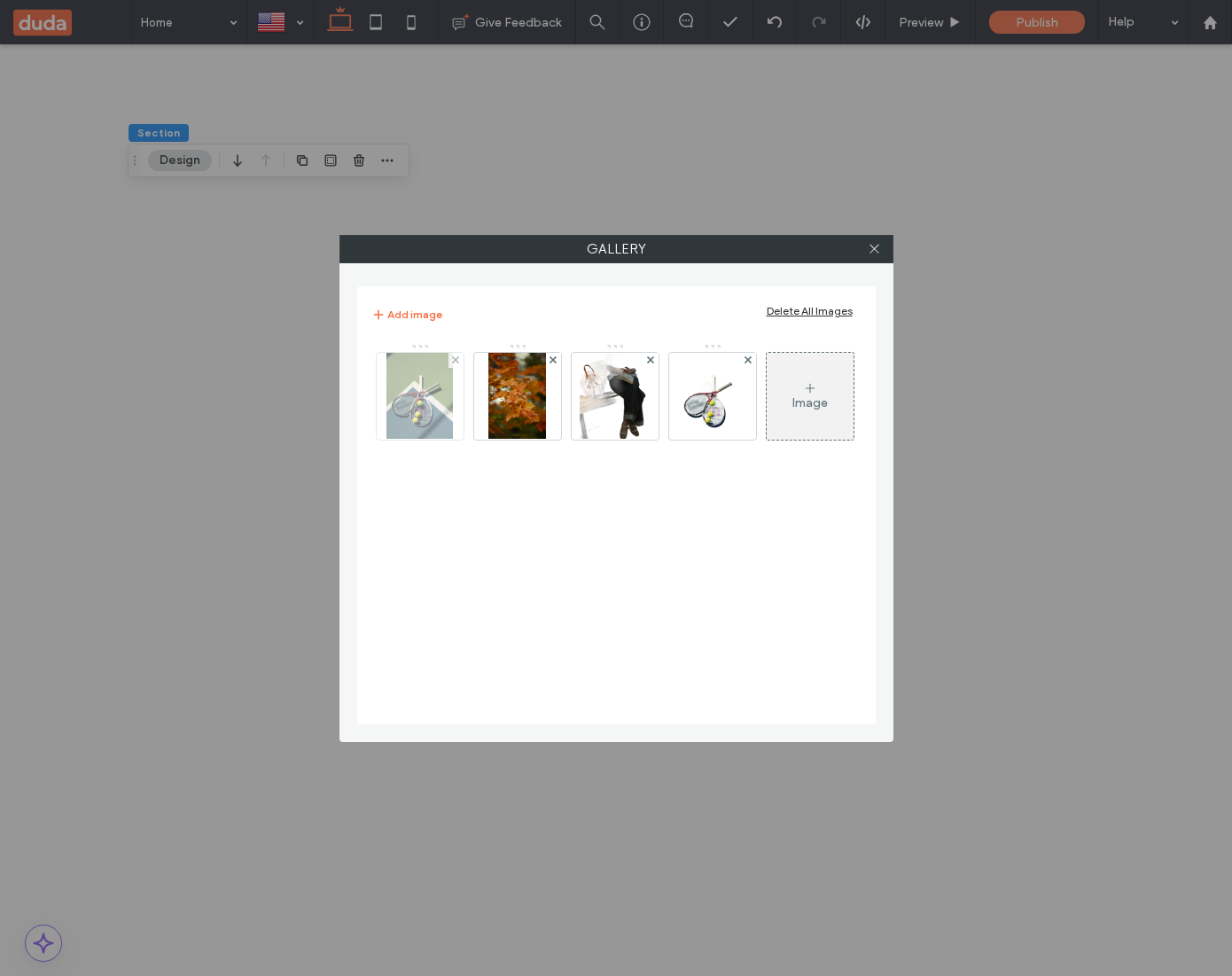
click at [443, 401] on img at bounding box center [420, 396] width 68 height 87
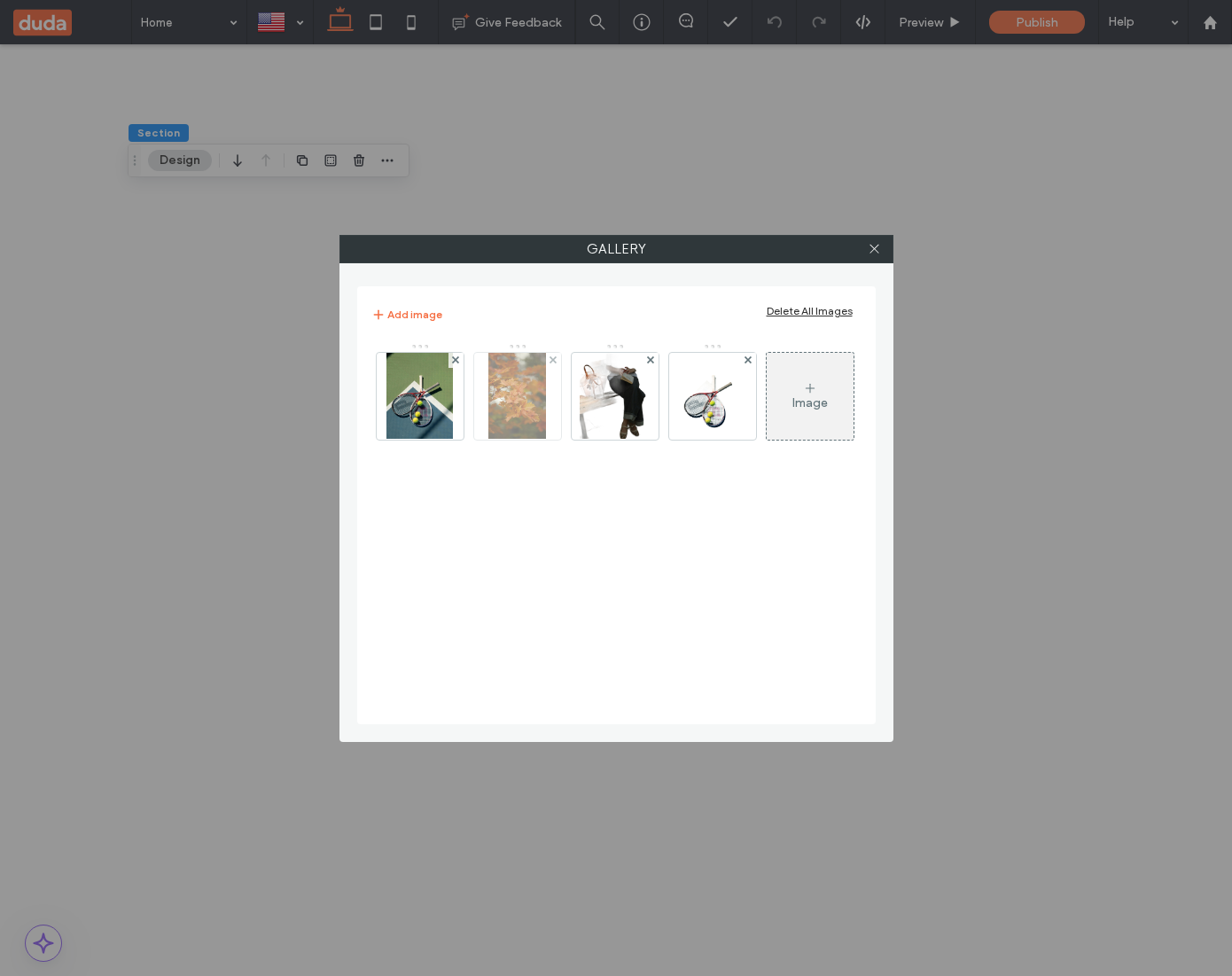
click at [506, 400] on img at bounding box center [517, 396] width 58 height 87
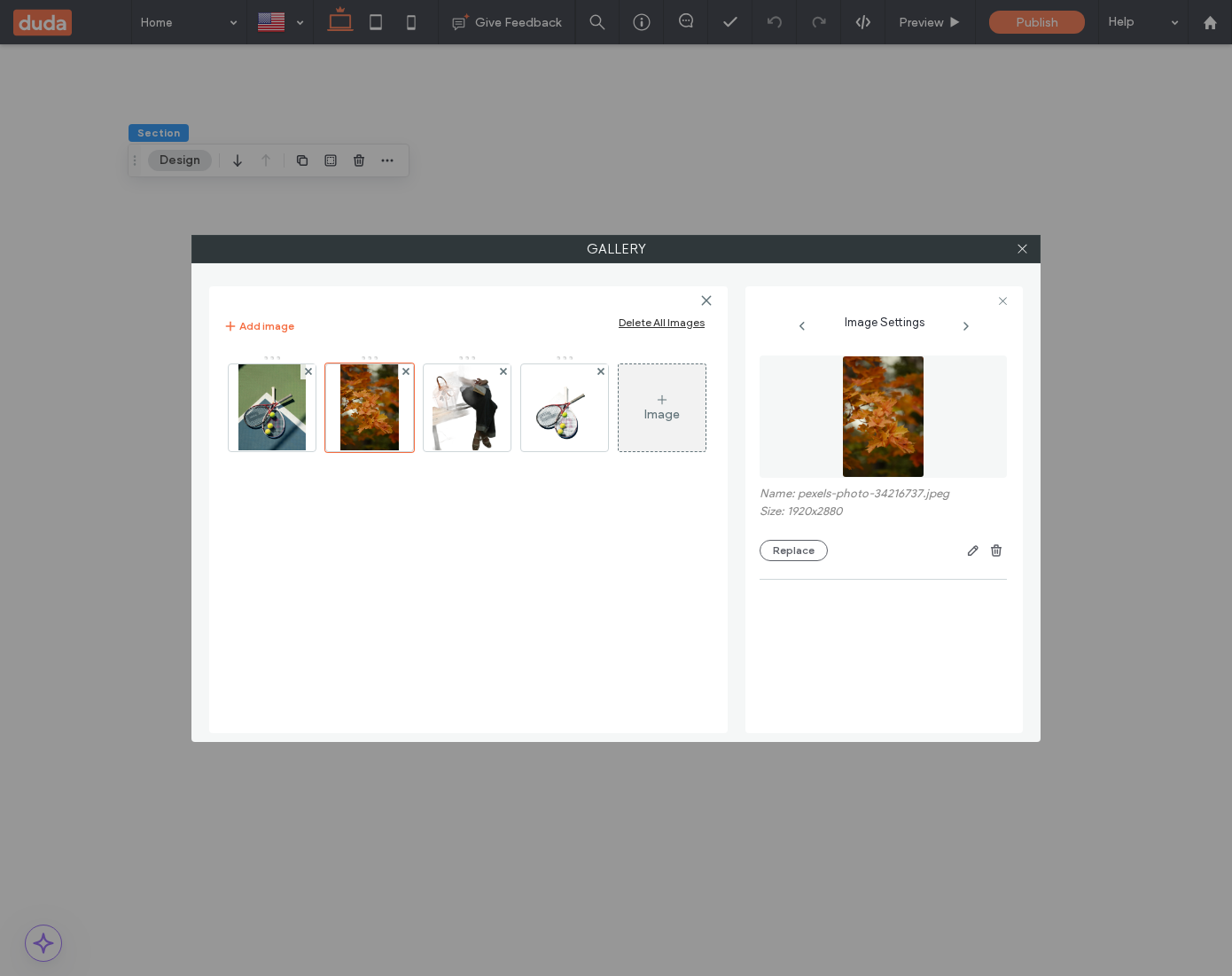
click at [925, 426] on figure at bounding box center [883, 416] width 248 height 122
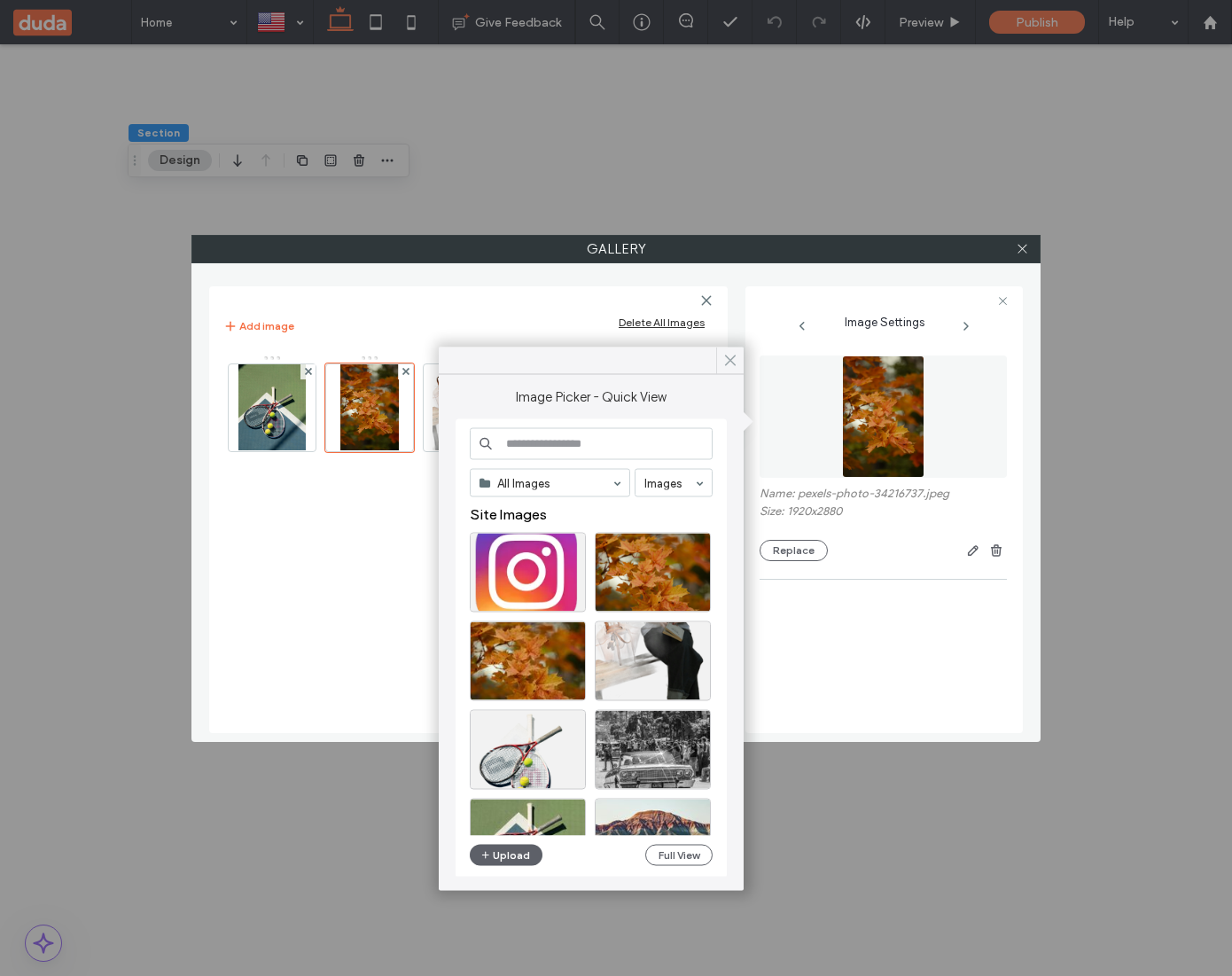
click at [732, 359] on icon at bounding box center [730, 361] width 16 height 16
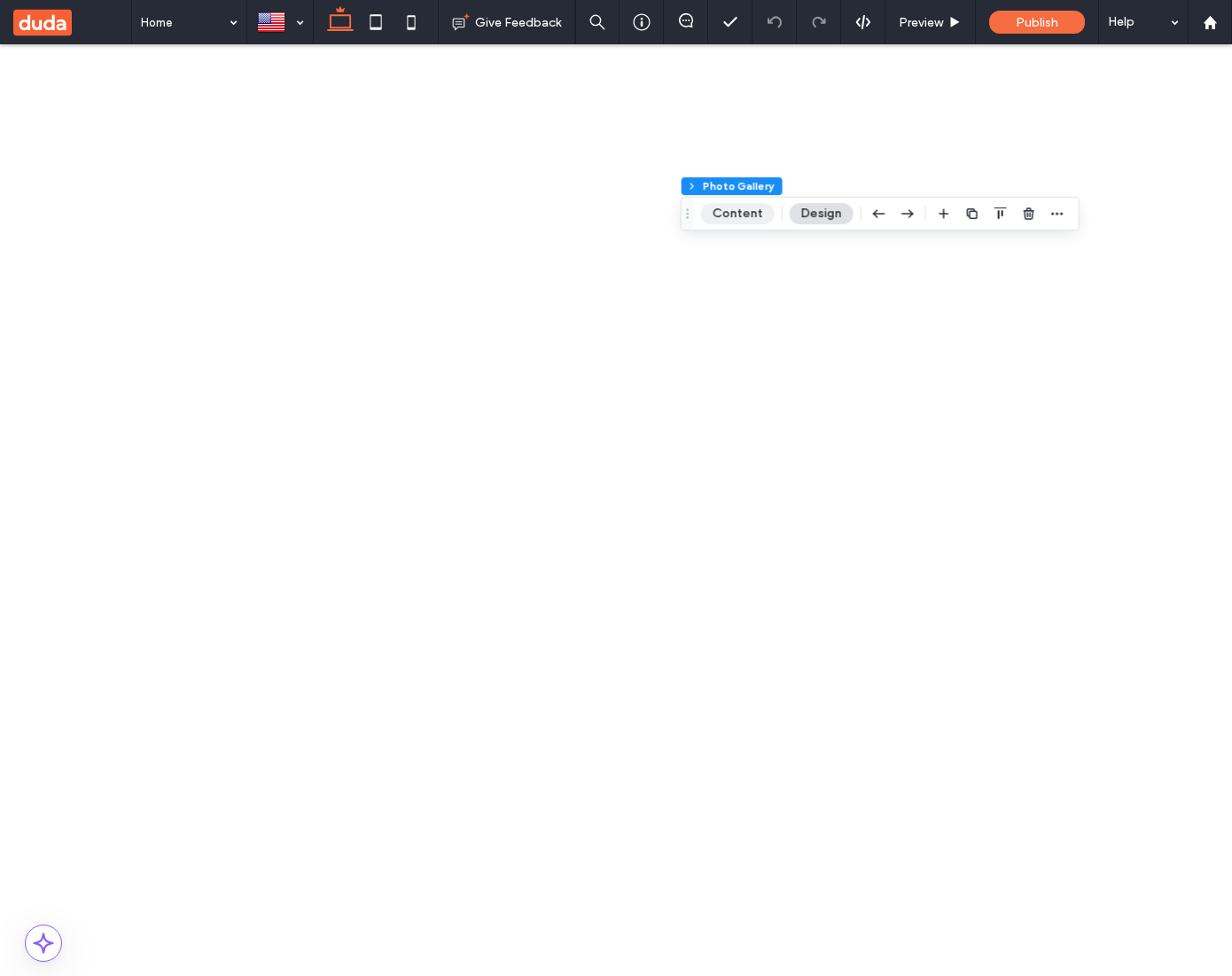
click at [752, 222] on button "Content" at bounding box center [738, 213] width 74 height 21
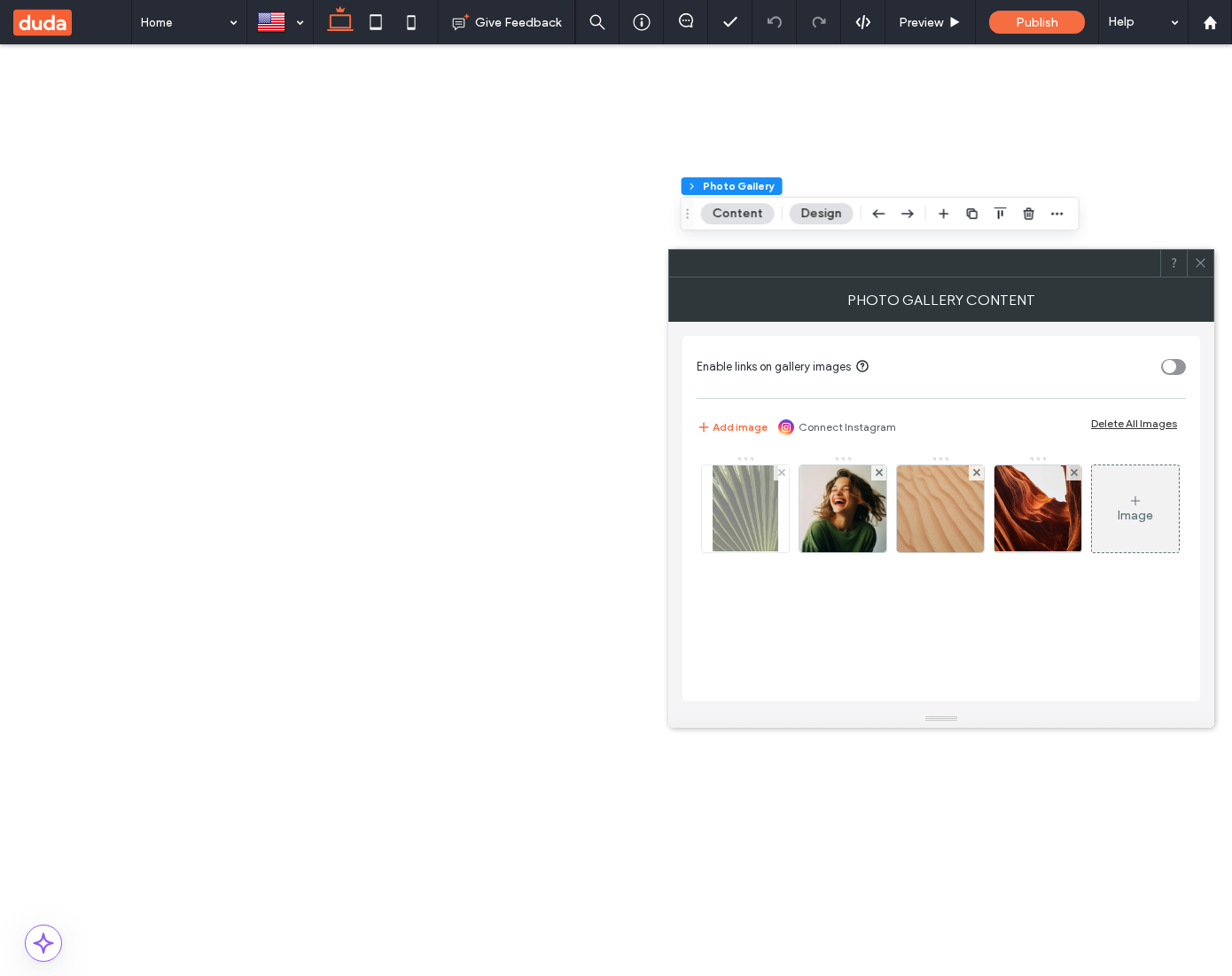
click at [765, 515] on img at bounding box center [745, 508] width 67 height 87
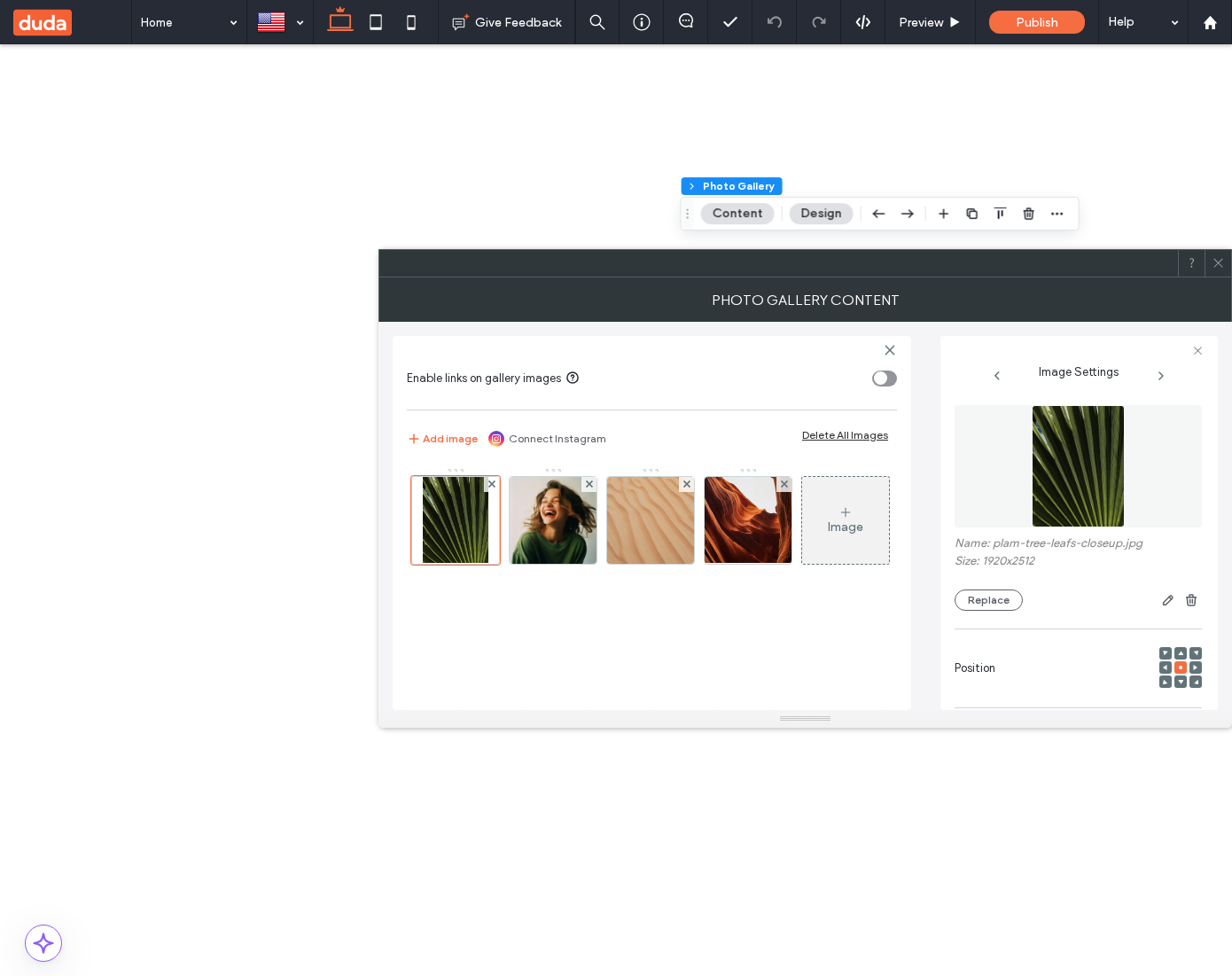
click at [1068, 477] on img at bounding box center [1079, 466] width 94 height 122
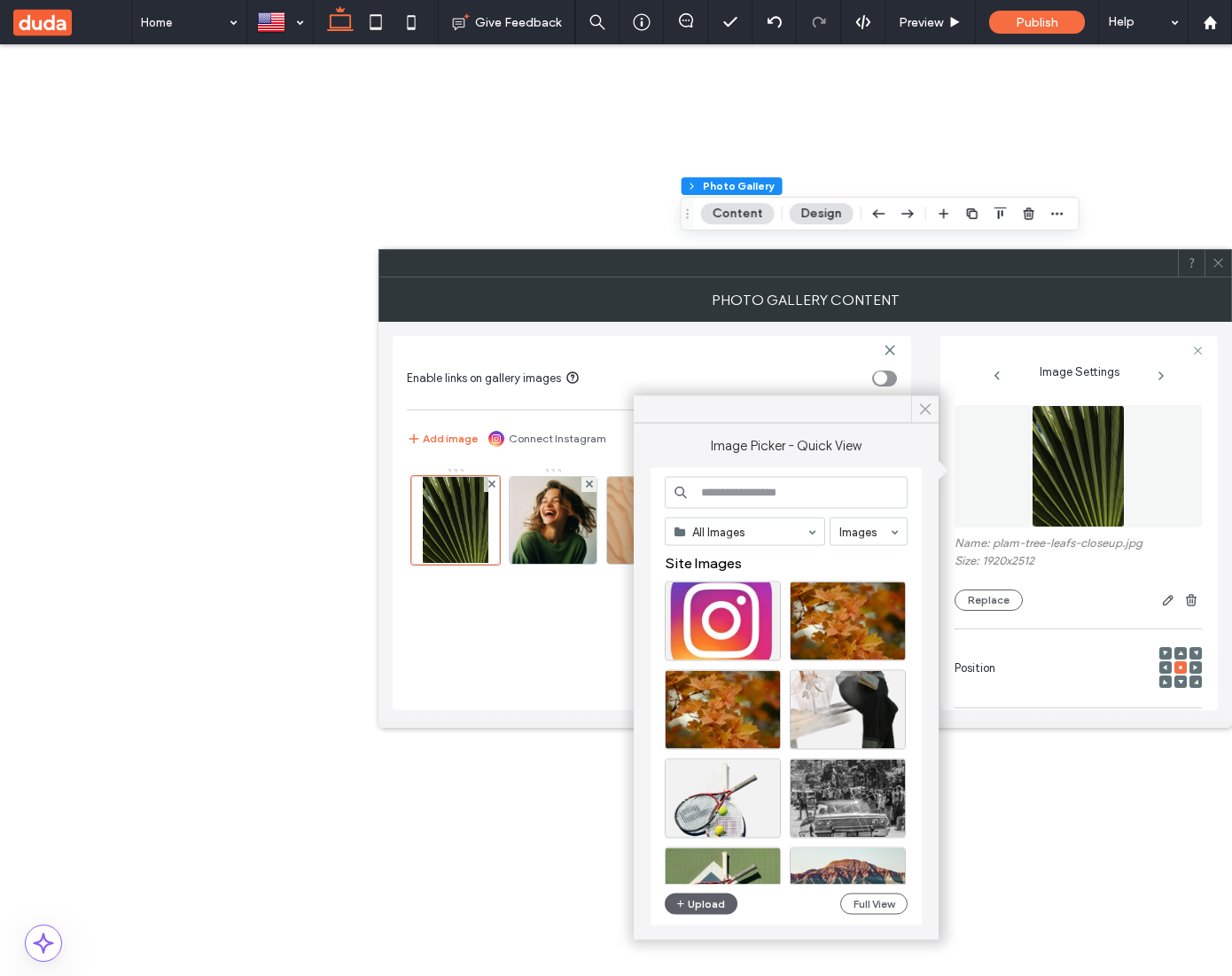
click at [926, 409] on use at bounding box center [925, 409] width 9 height 10
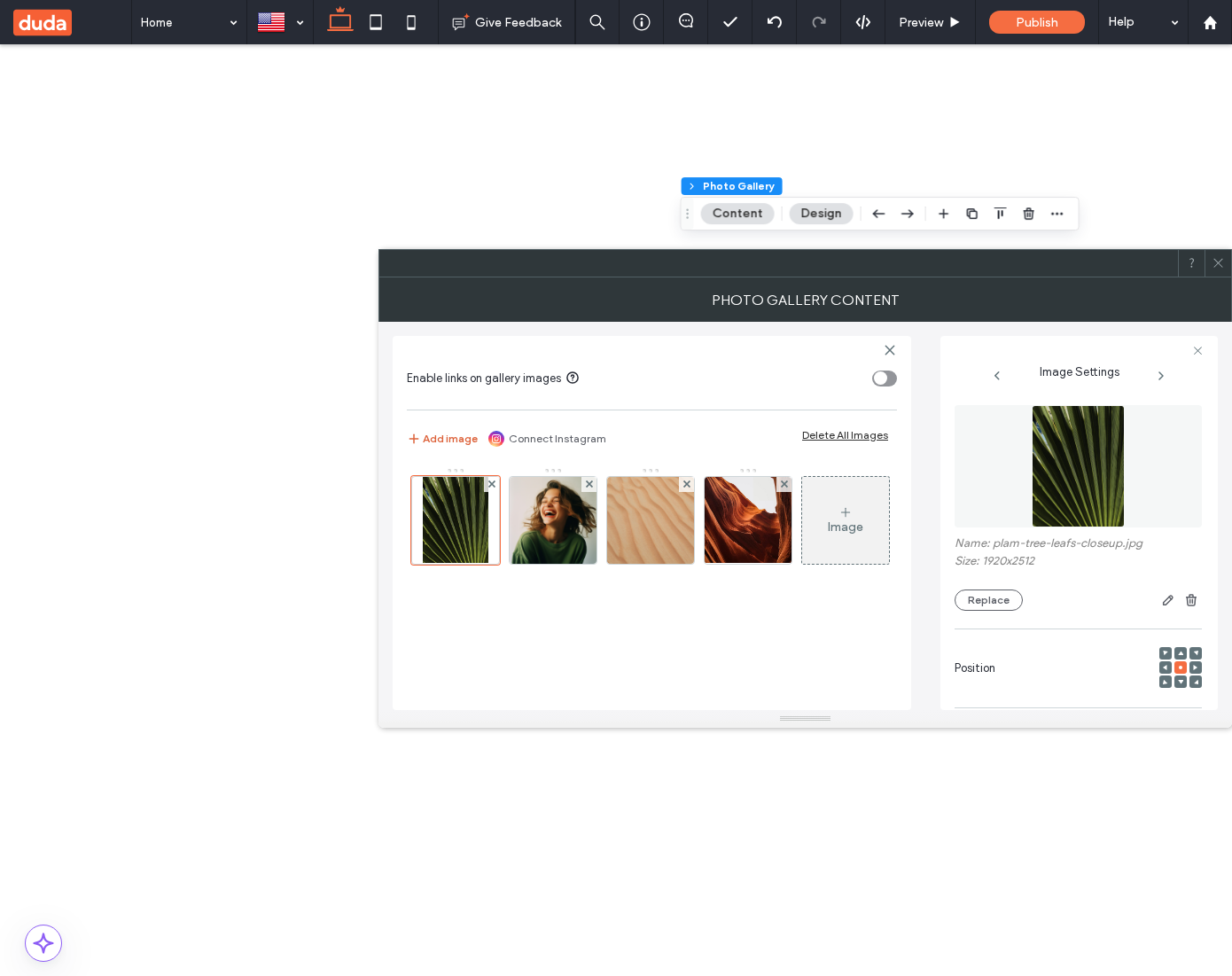
click at [452, 428] on button "Add image" at bounding box center [442, 438] width 71 height 21
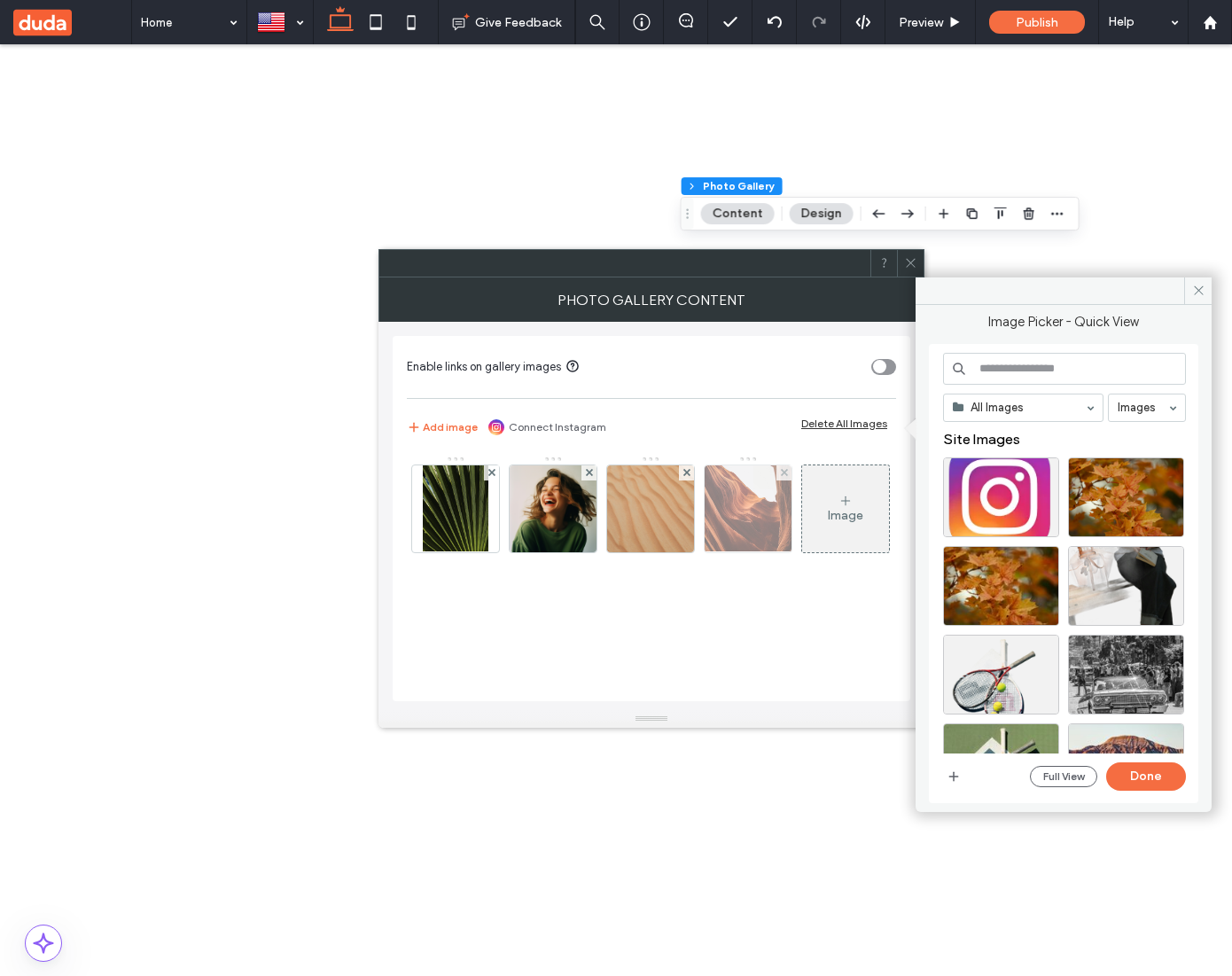
click at [756, 517] on img at bounding box center [748, 508] width 111 height 87
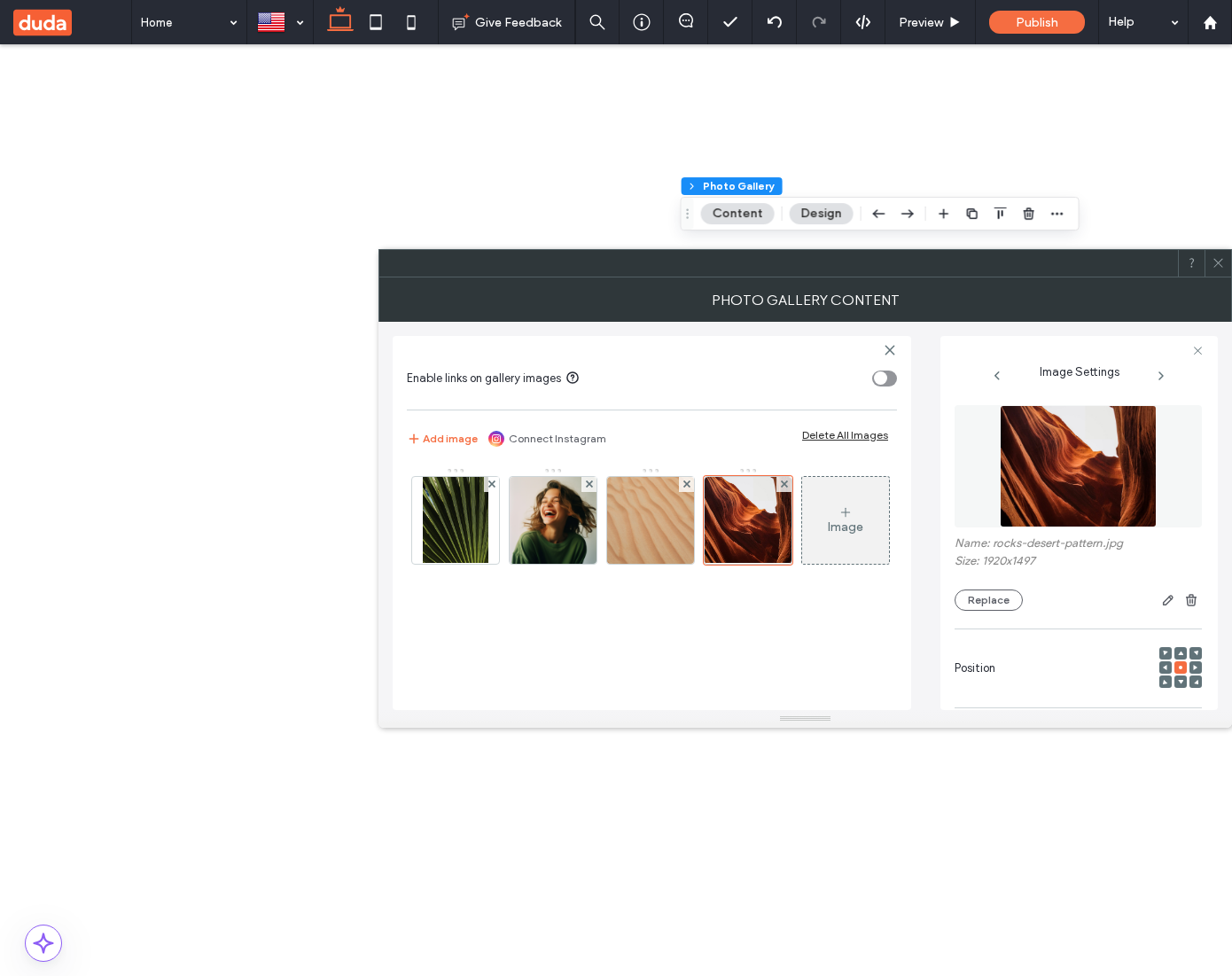
click at [1061, 462] on img at bounding box center [1078, 466] width 156 height 122
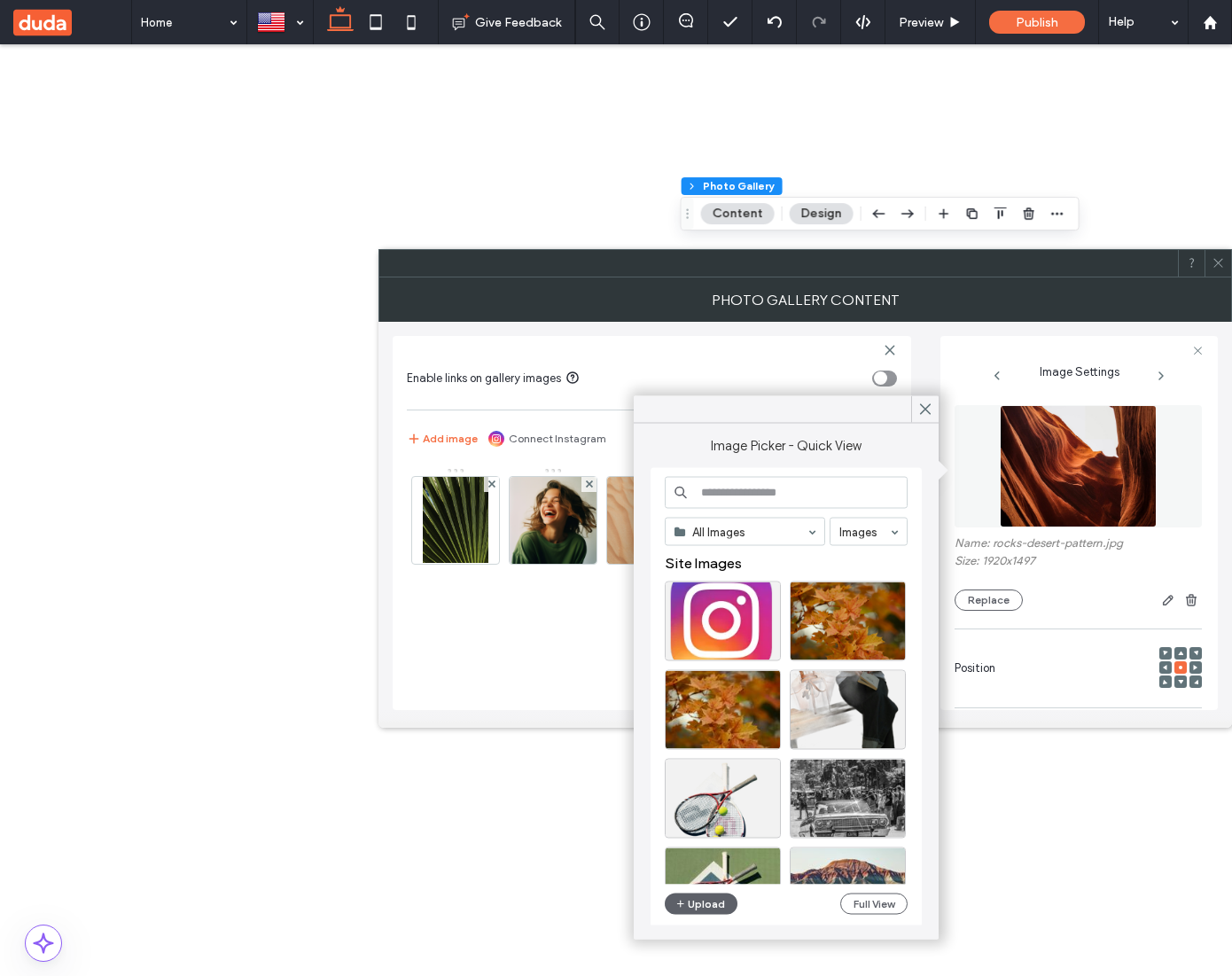
click at [1215, 261] on icon at bounding box center [1218, 262] width 13 height 13
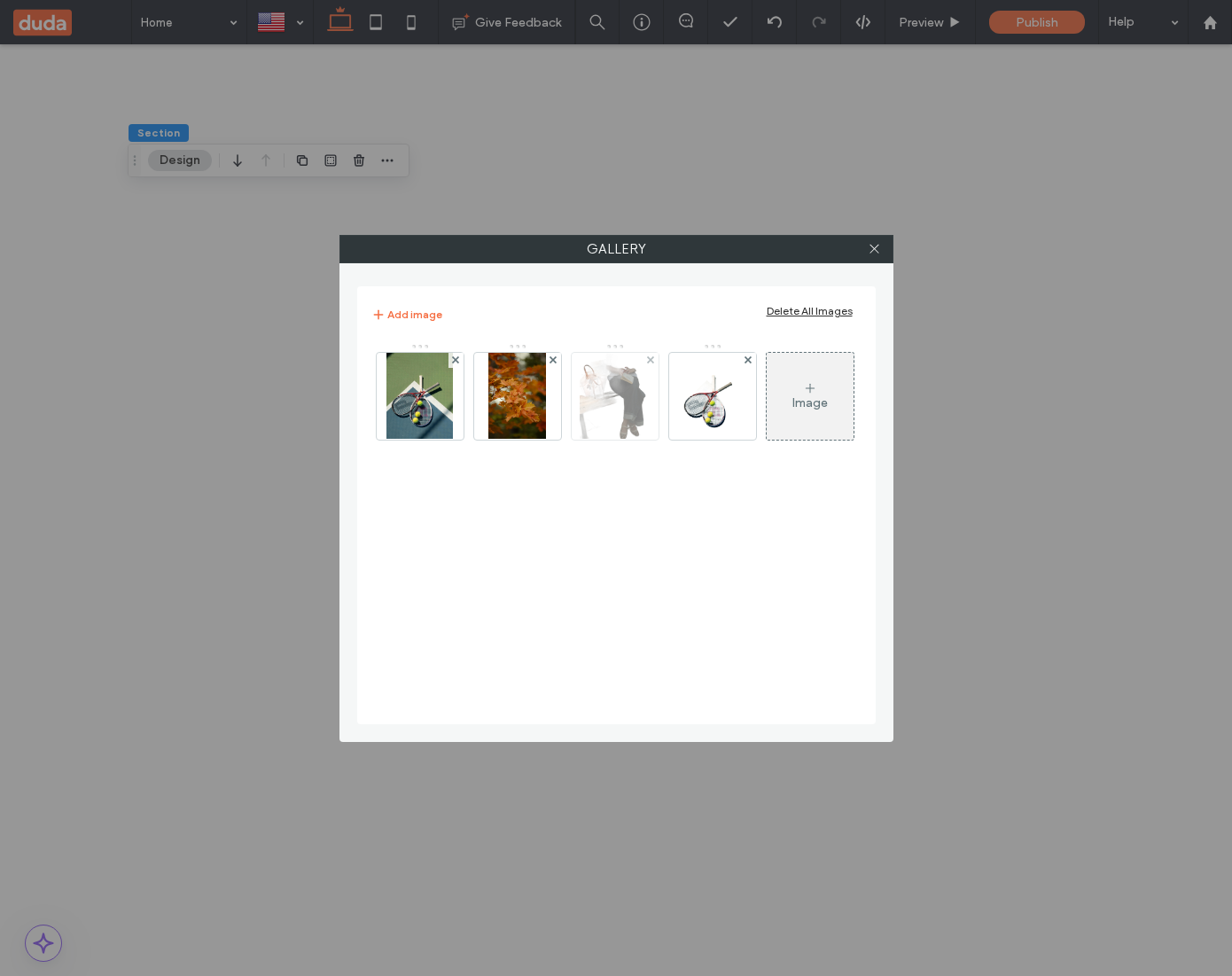
click at [624, 397] on img at bounding box center [614, 396] width 69 height 87
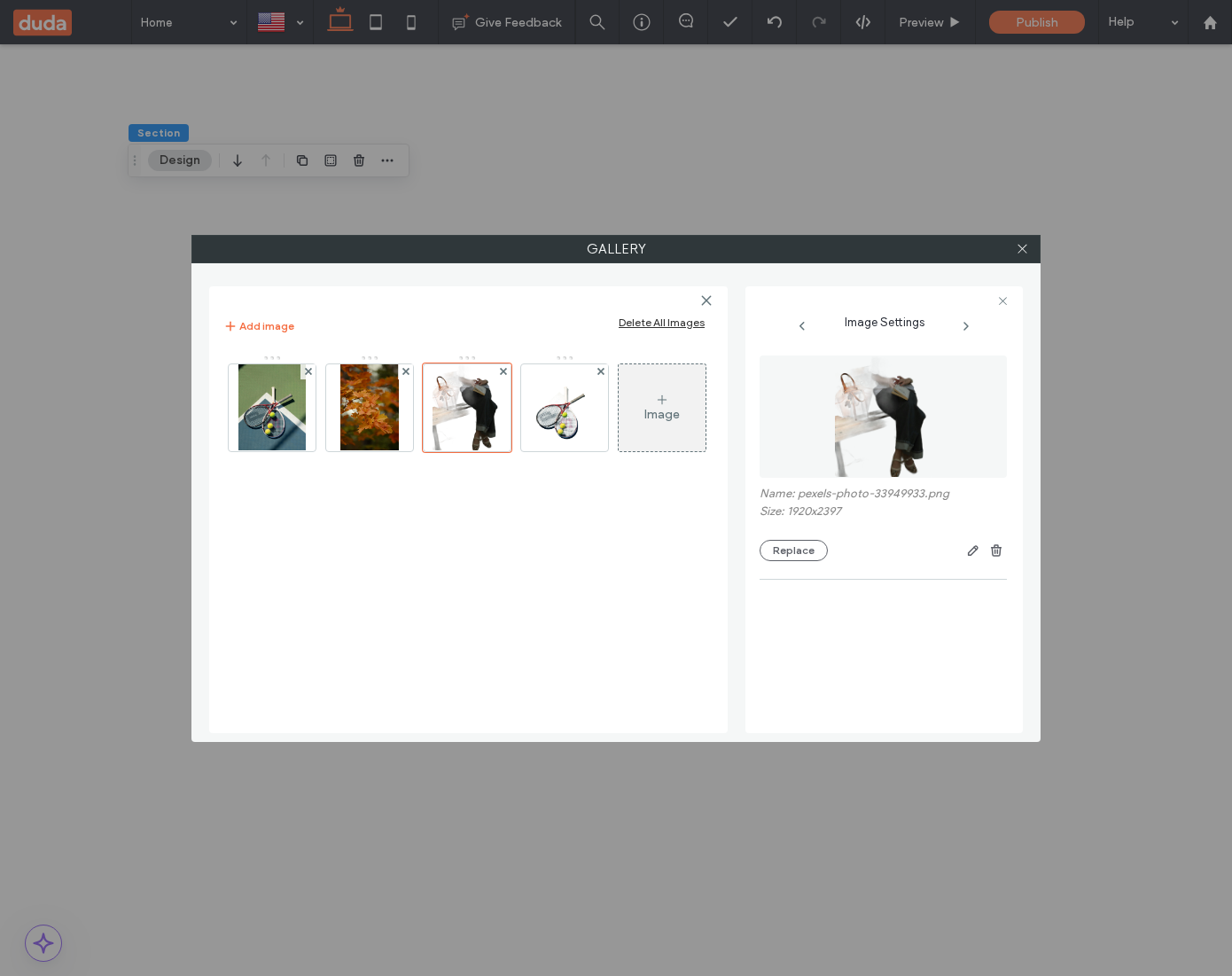
click at [790, 402] on figure at bounding box center [883, 416] width 248 height 122
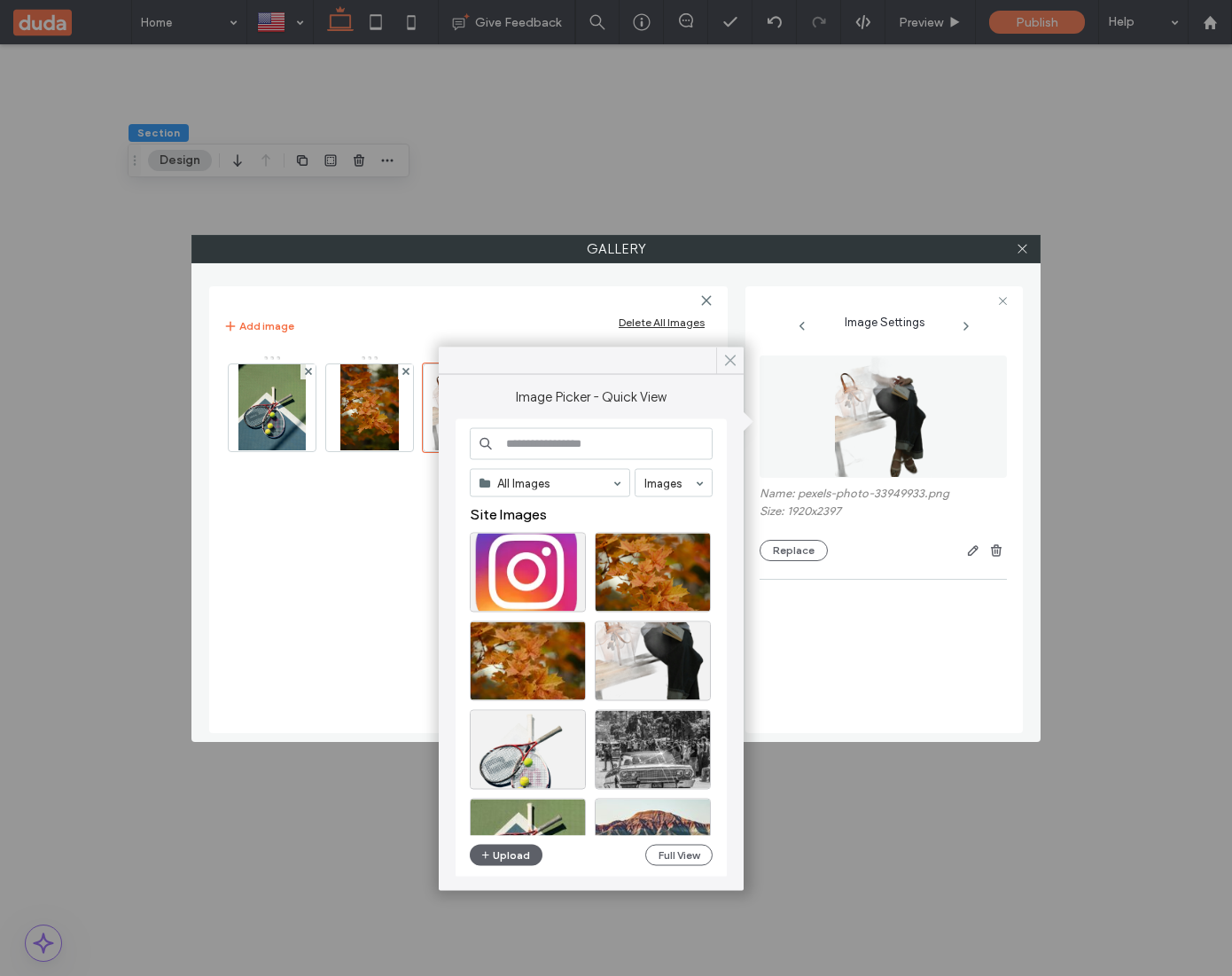
click at [734, 361] on icon at bounding box center [730, 361] width 16 height 16
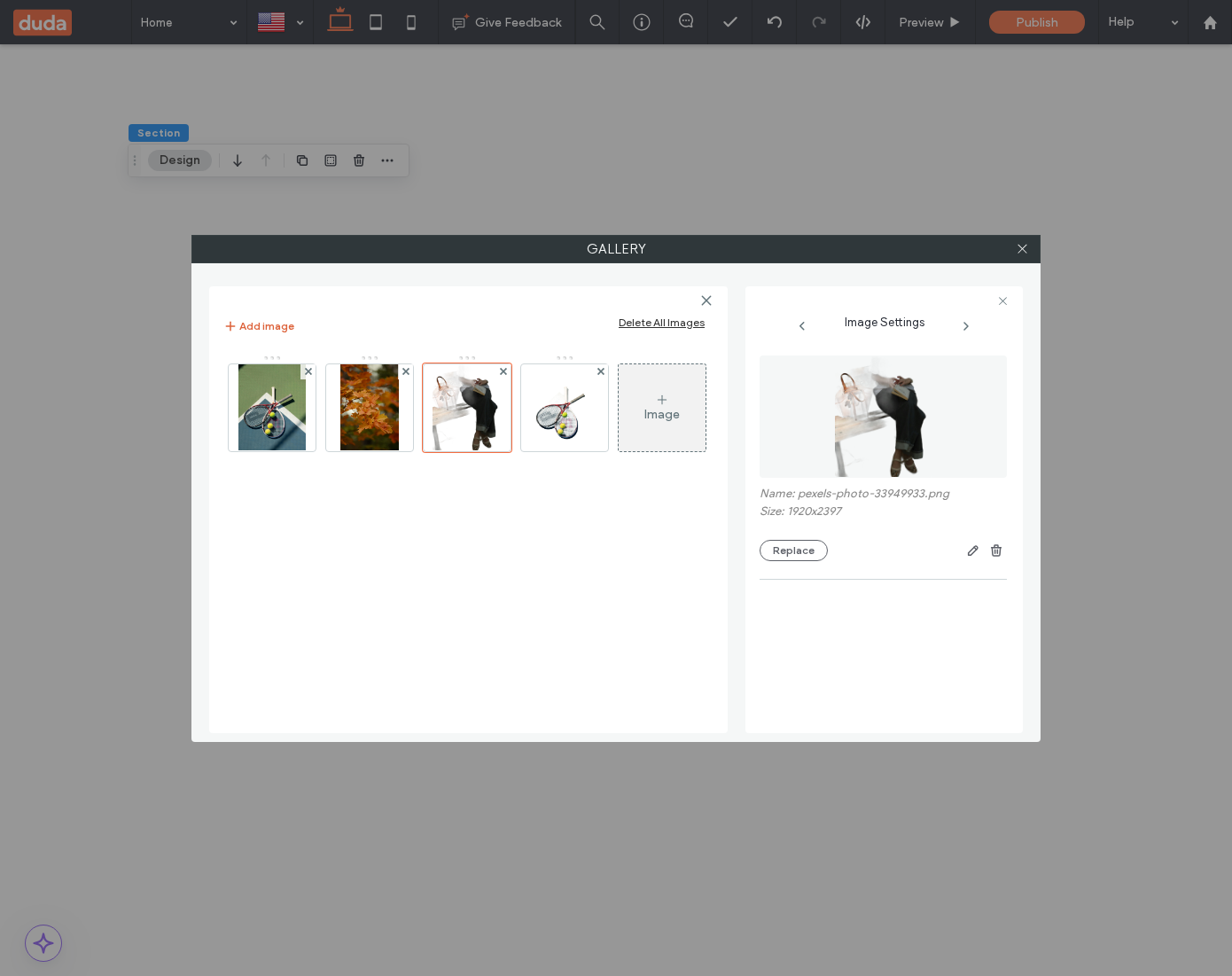
click at [280, 328] on button "Add image" at bounding box center [258, 325] width 71 height 21
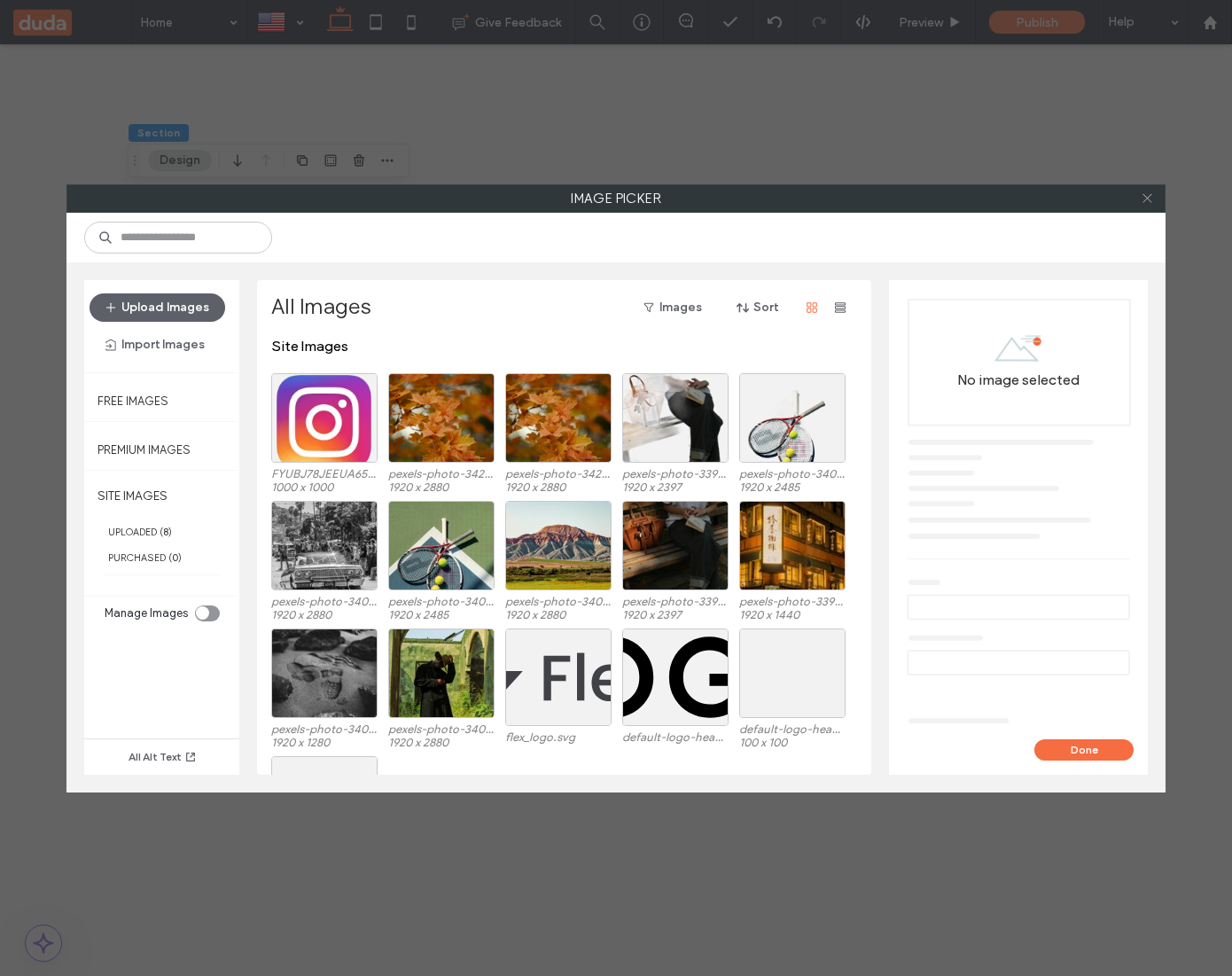
click at [1151, 199] on icon at bounding box center [1146, 197] width 13 height 13
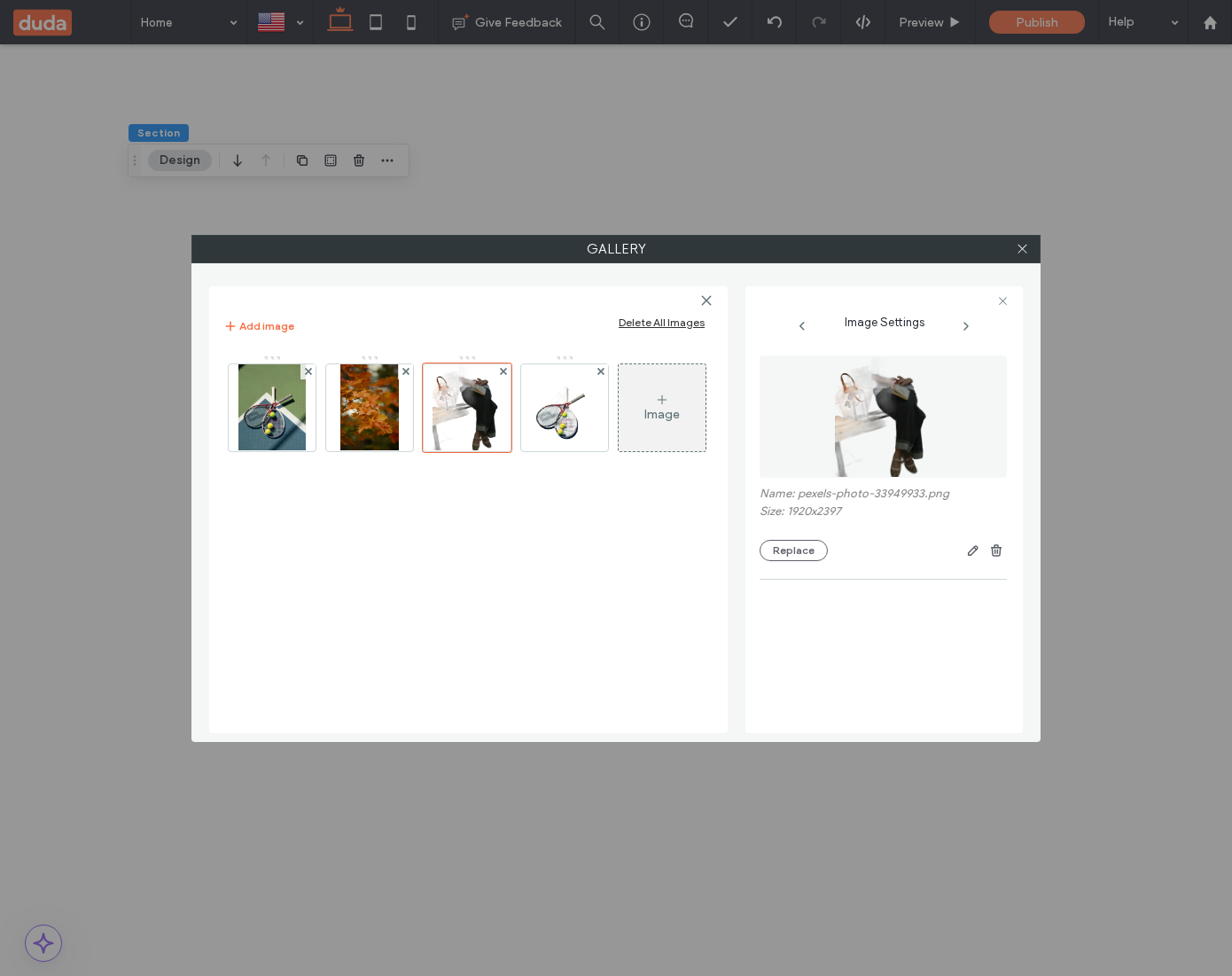
click at [893, 391] on img at bounding box center [883, 416] width 99 height 122
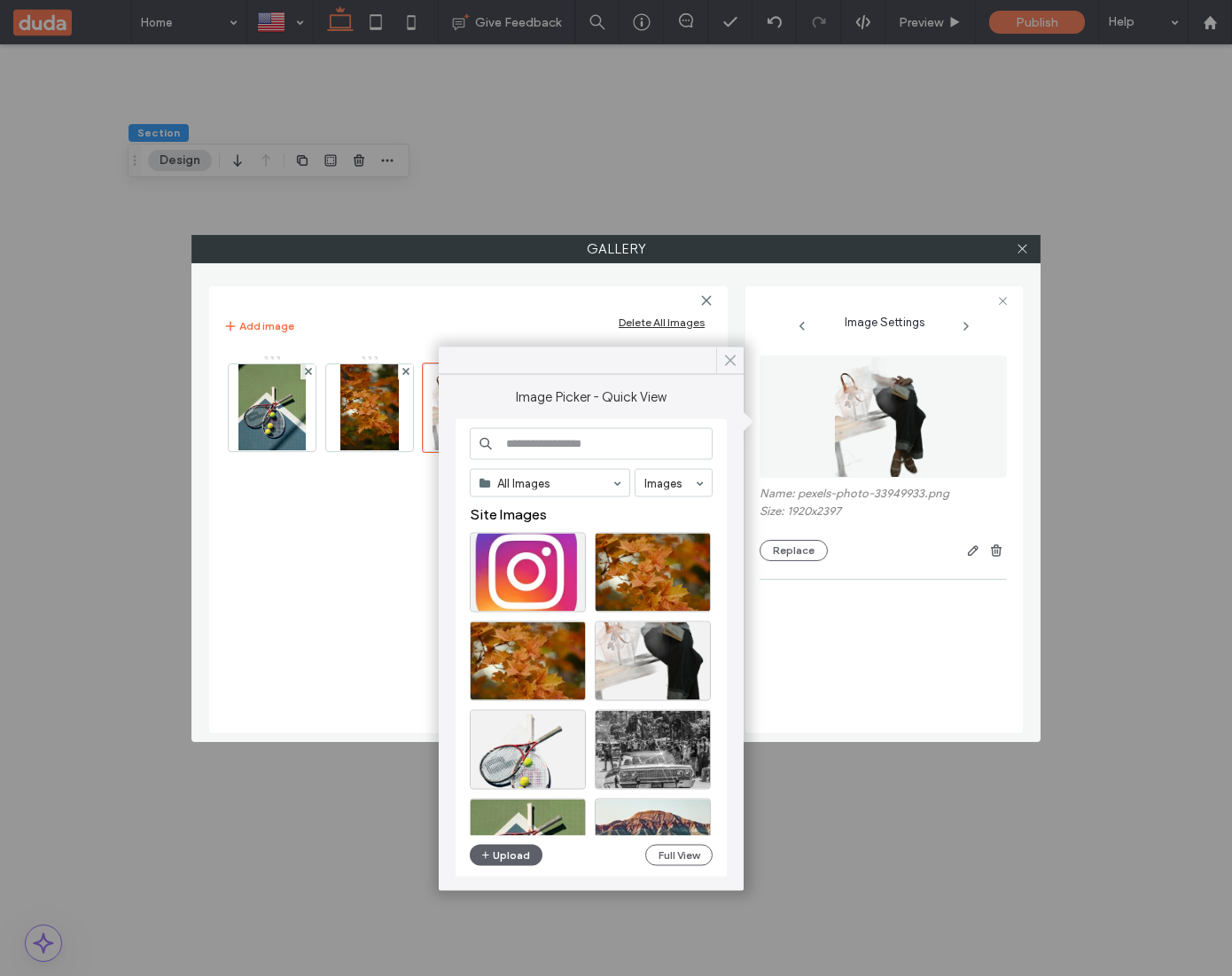
click at [728, 365] on icon at bounding box center [730, 361] width 16 height 16
